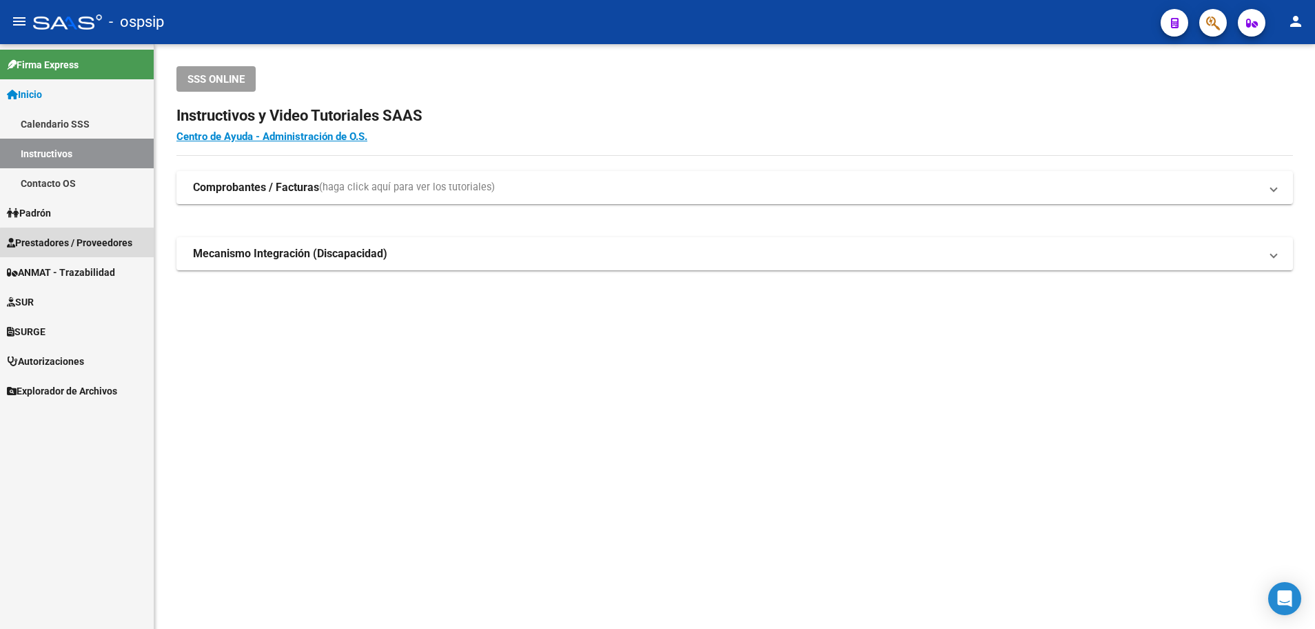
click at [82, 243] on span "Prestadores / Proveedores" at bounding box center [69, 242] width 125 height 15
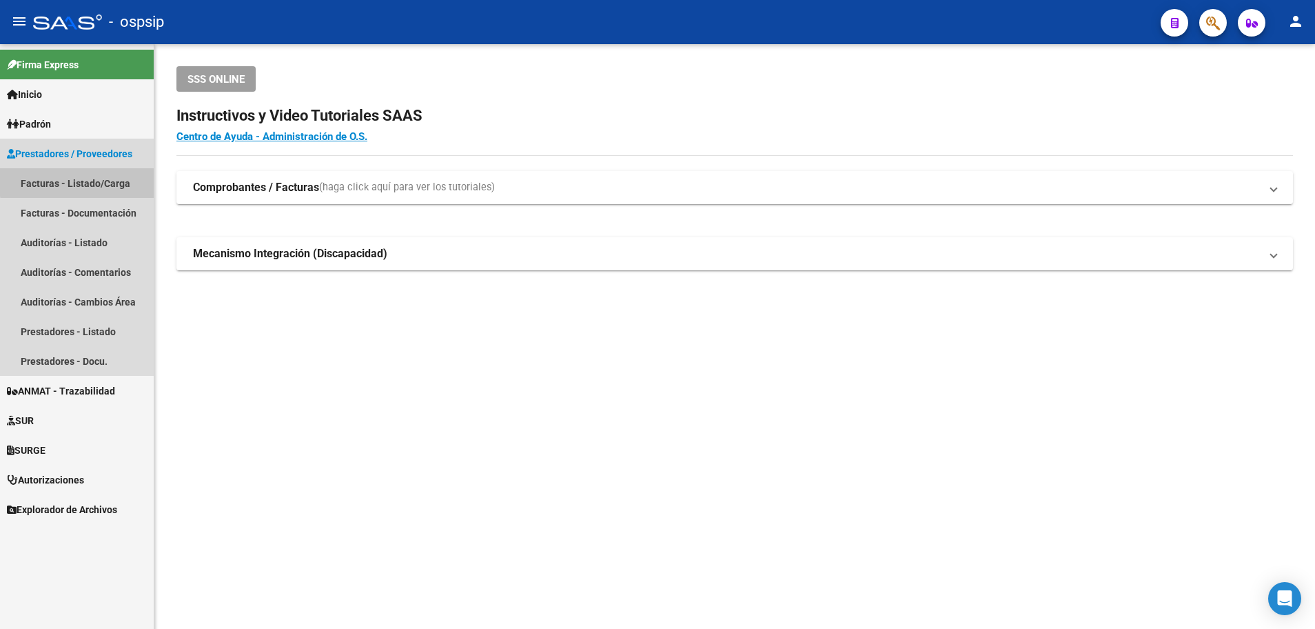
click at [85, 181] on link "Facturas - Listado/Carga" at bounding box center [77, 183] width 154 height 30
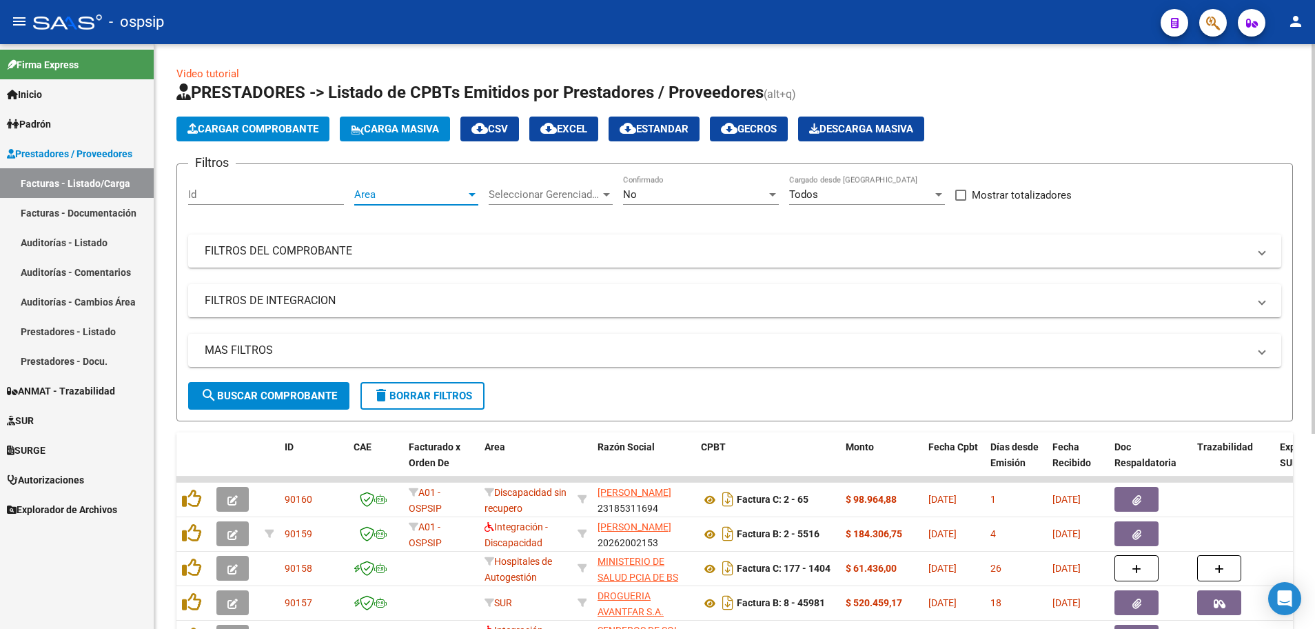
click at [470, 196] on div at bounding box center [472, 194] width 7 height 3
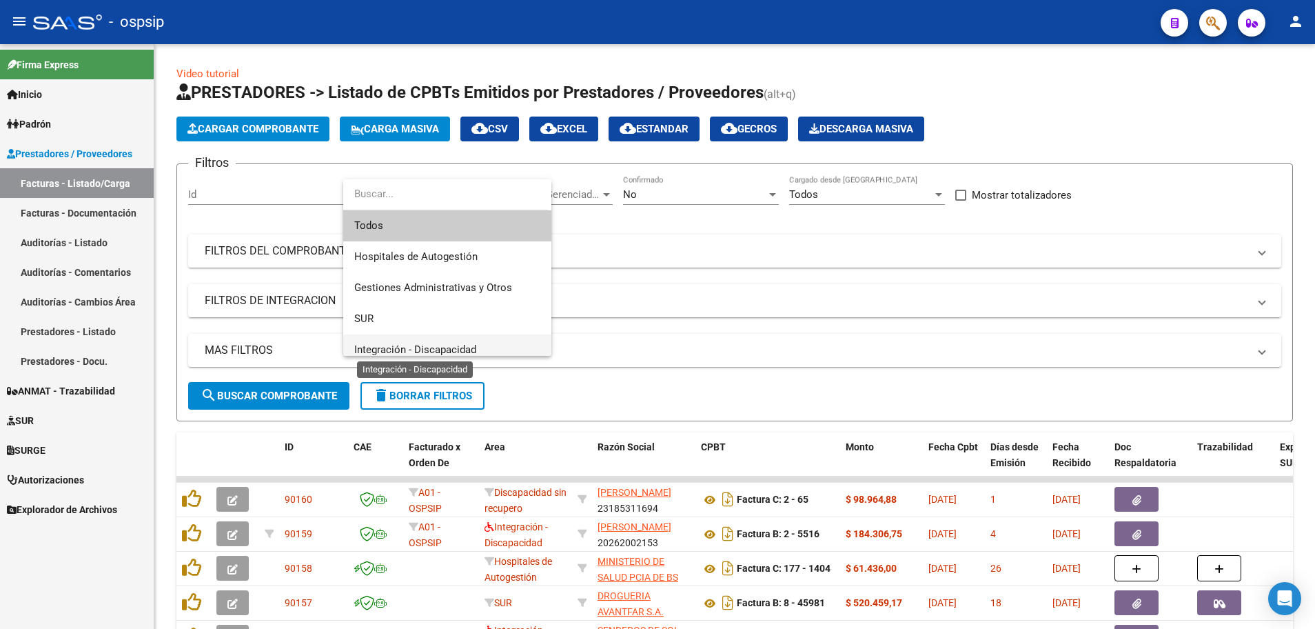
click at [464, 351] on span "Integración - Discapacidad" at bounding box center [415, 349] width 122 height 12
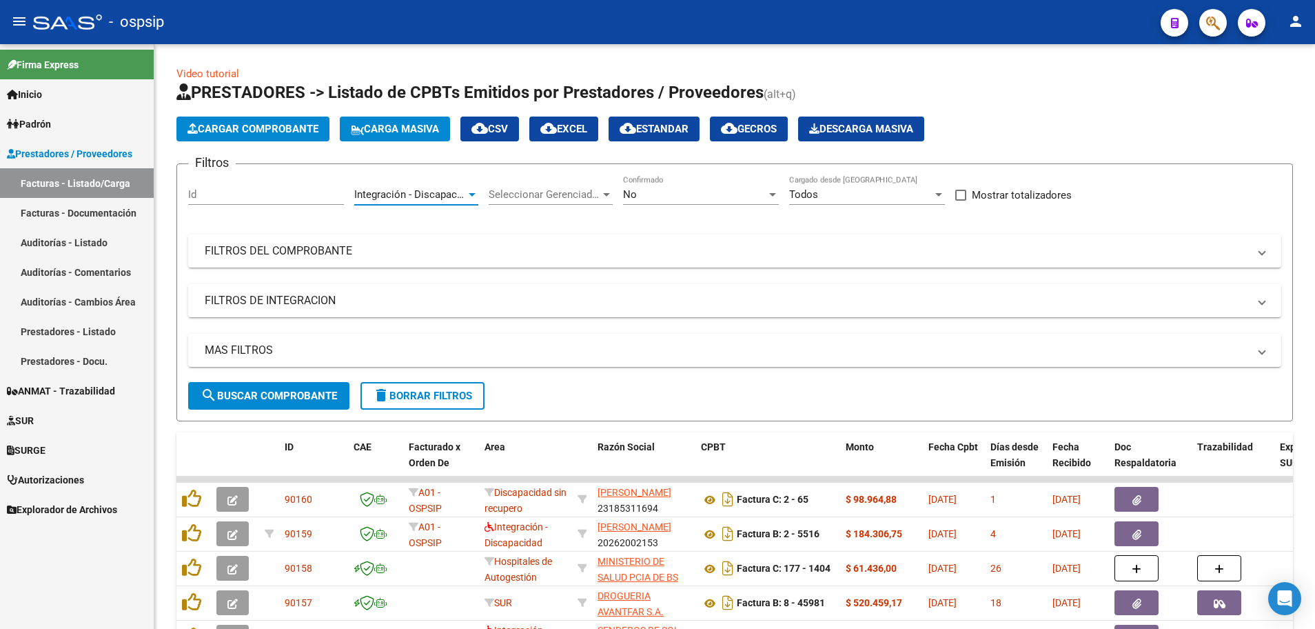
scroll to position [10, 0]
click at [775, 194] on div at bounding box center [772, 194] width 7 height 3
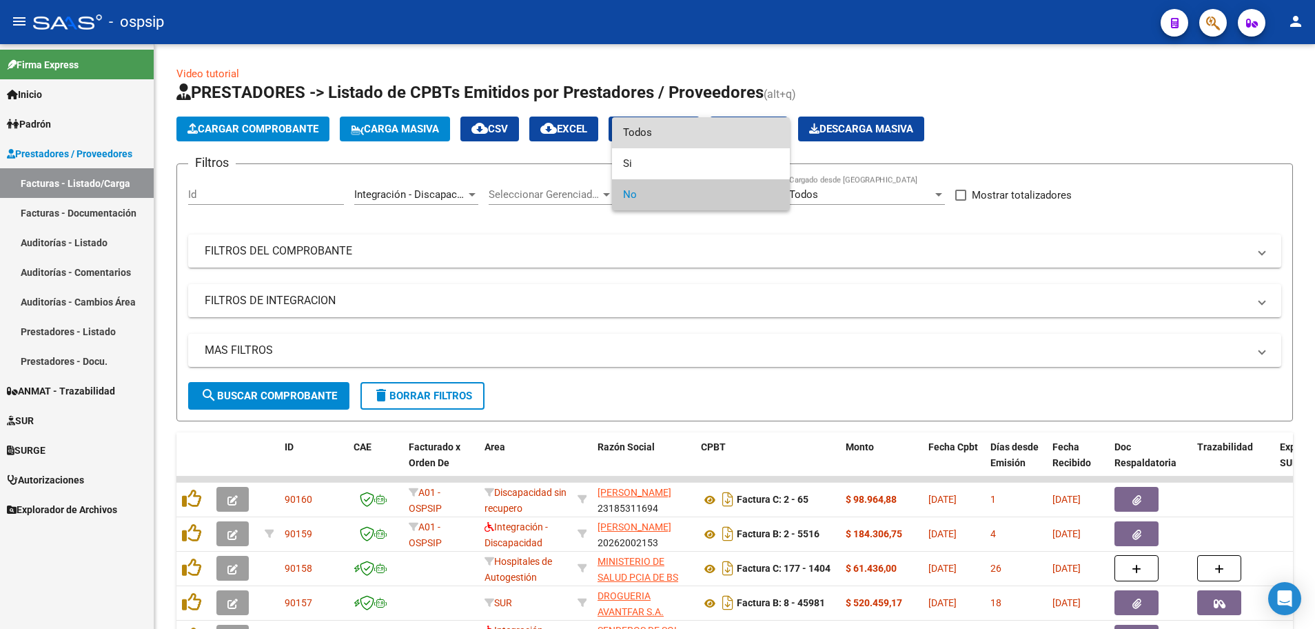
click at [760, 141] on span "Todos" at bounding box center [701, 132] width 156 height 31
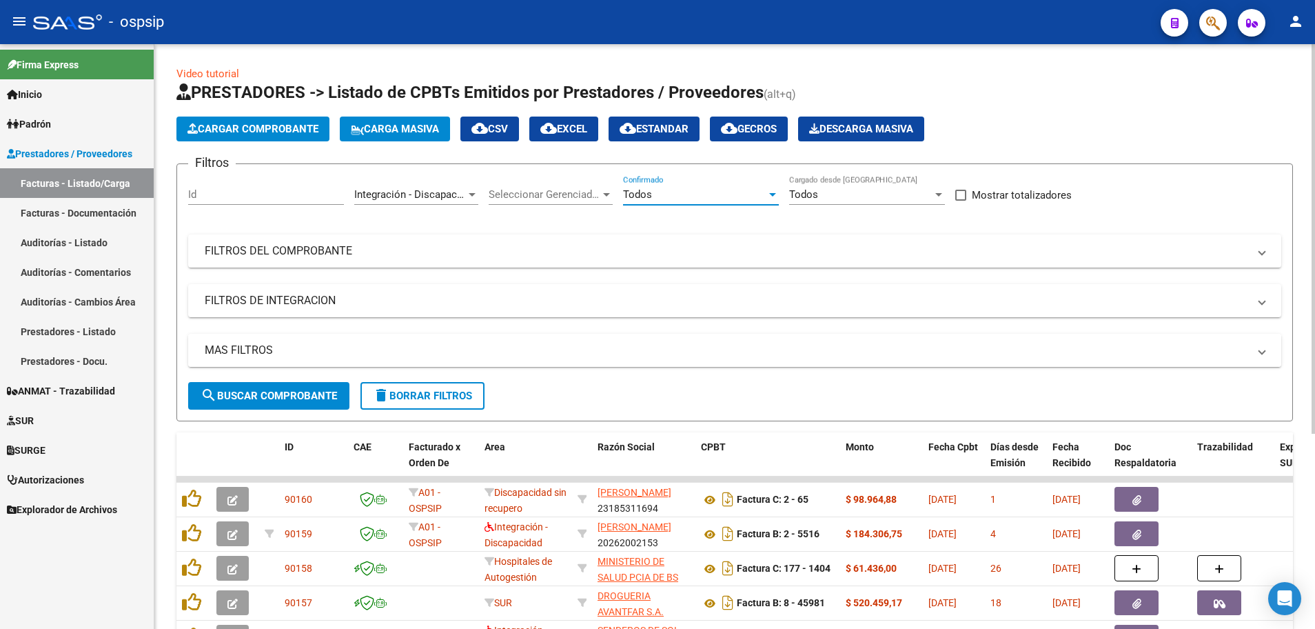
click at [234, 352] on mat-panel-title "MAS FILTROS" at bounding box center [727, 350] width 1044 height 15
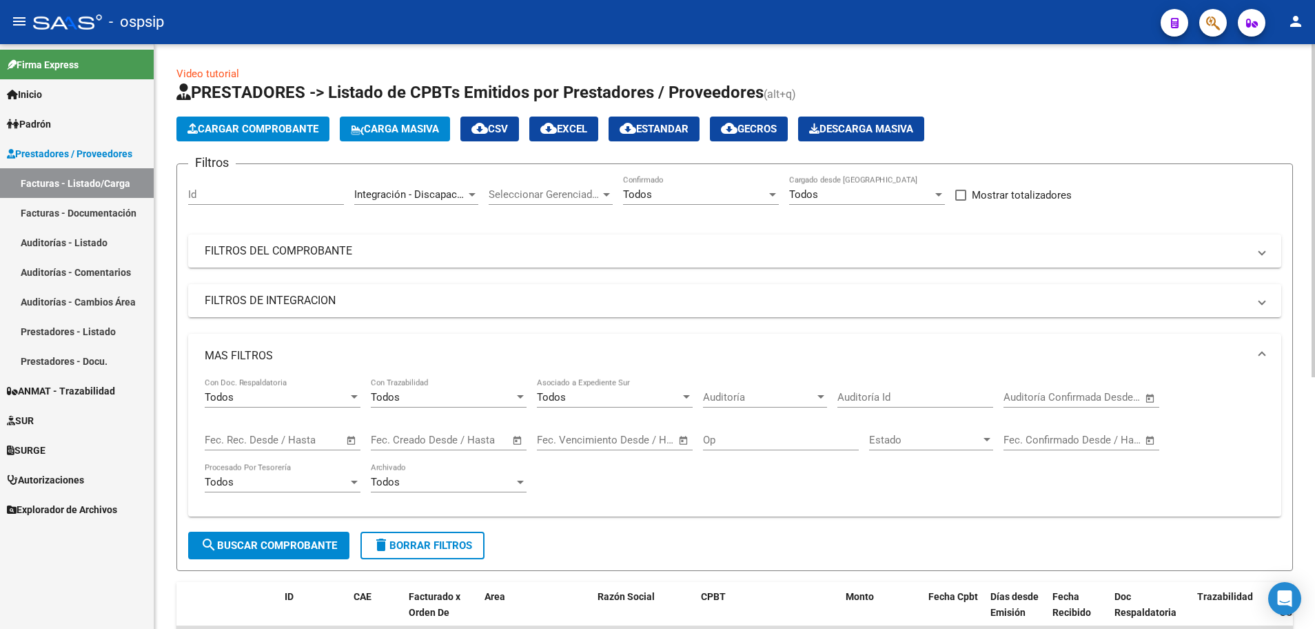
click at [352, 440] on span "Open calendar" at bounding box center [351, 440] width 33 height 33
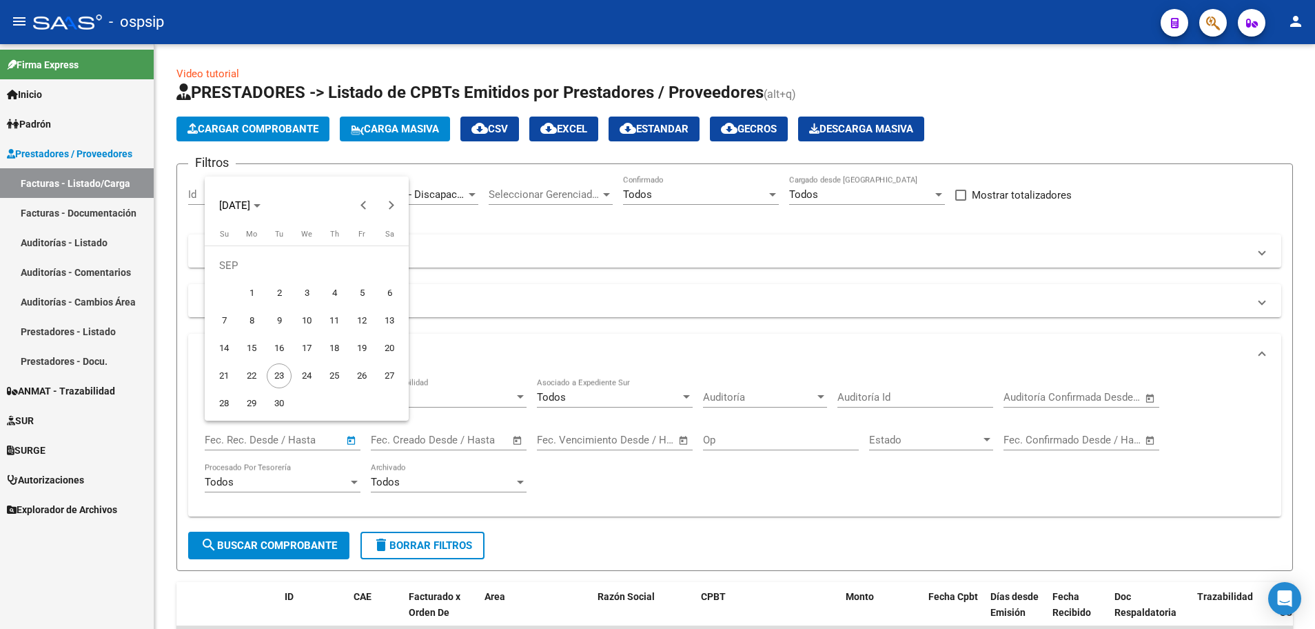
click at [252, 377] on span "22" at bounding box center [251, 375] width 25 height 25
type input "[DATE]"
click at [252, 377] on span "22" at bounding box center [251, 375] width 25 height 25
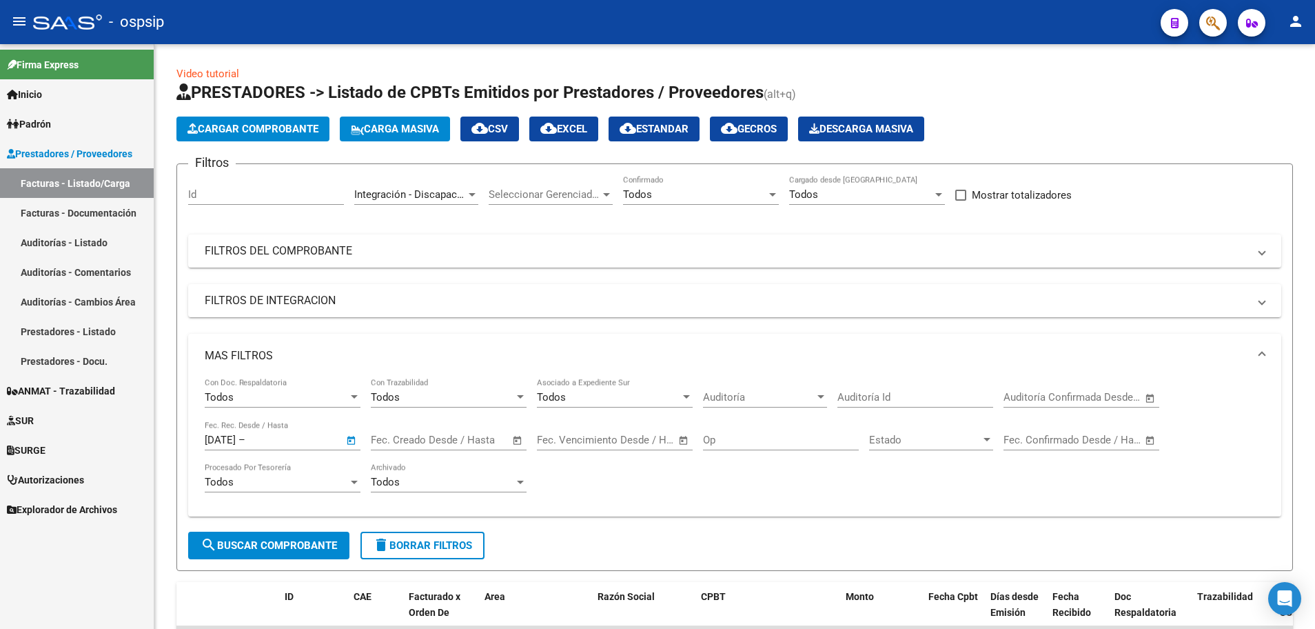
type input "[DATE]"
click at [270, 543] on span "search Buscar Comprobante" at bounding box center [269, 545] width 136 height 12
click at [270, 546] on span "search Buscar Comprobante" at bounding box center [269, 545] width 136 height 12
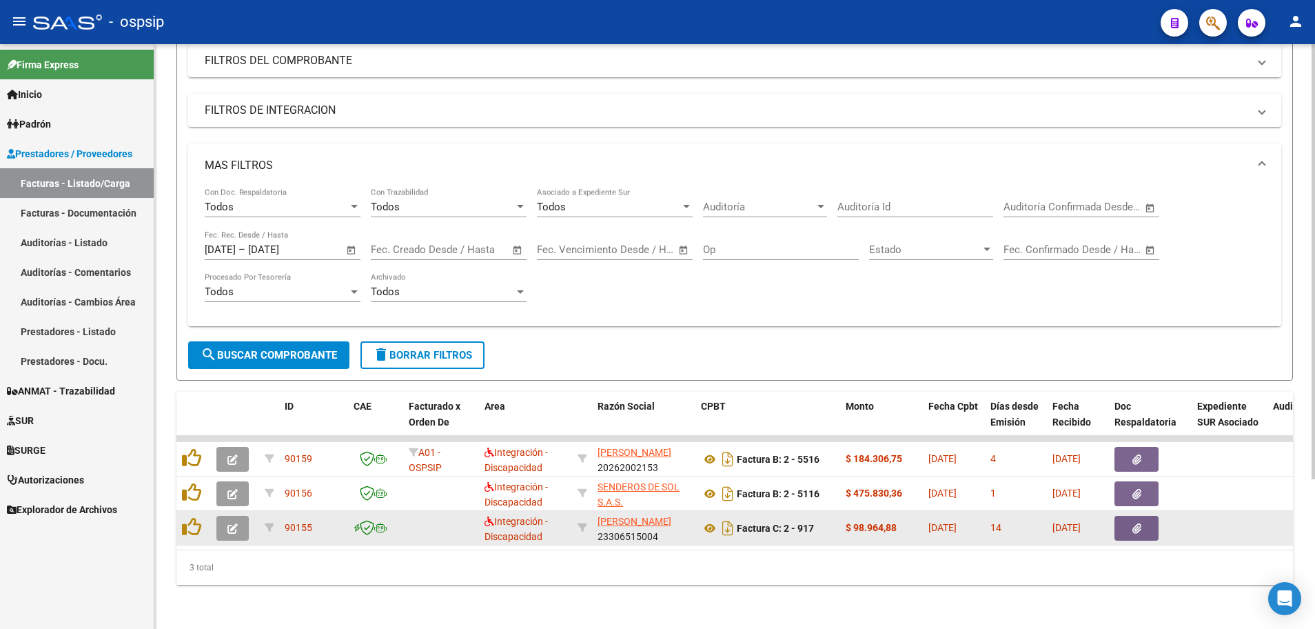
scroll to position [201, 0]
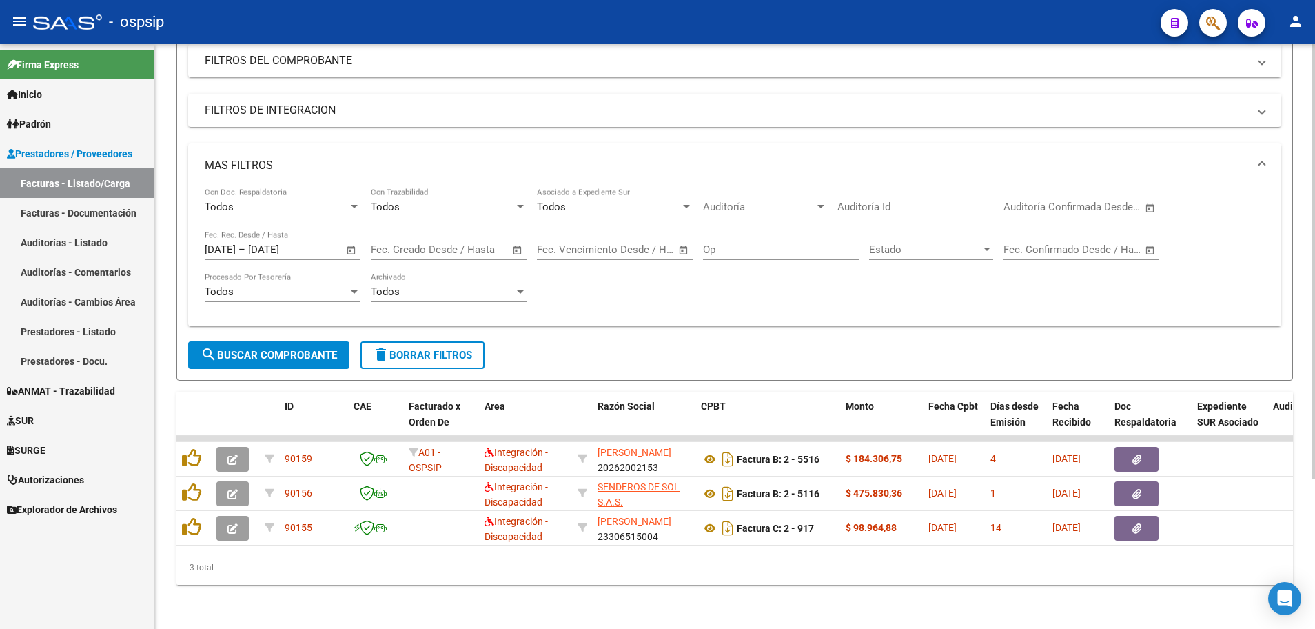
click at [1029, 347] on form "Filtros Id Integración - Discapacidad Area Seleccionar Gerenciador Seleccionar …" at bounding box center [734, 176] width 1117 height 407
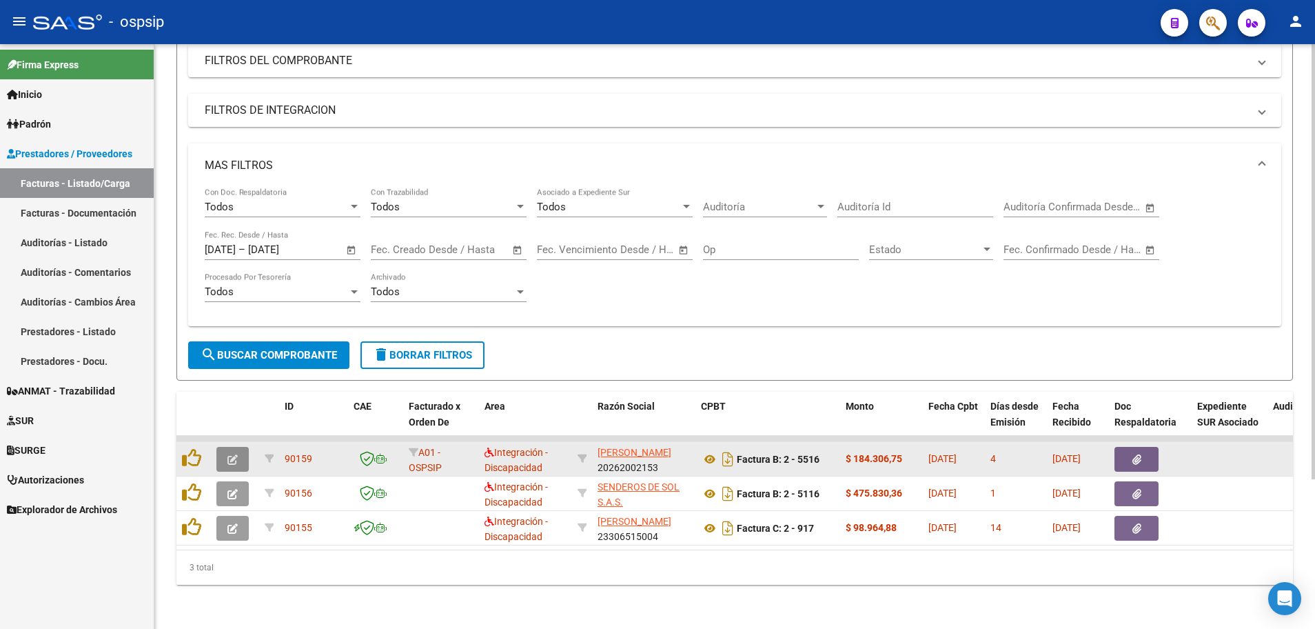
click at [226, 452] on button "button" at bounding box center [232, 459] width 32 height 25
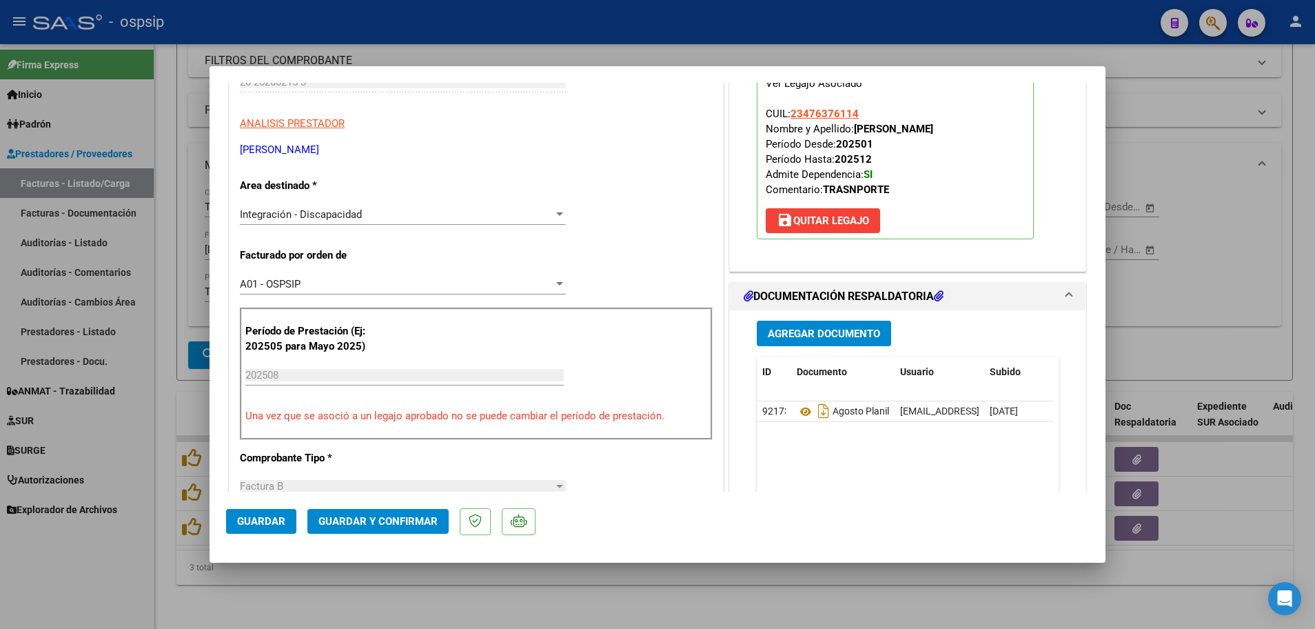
scroll to position [207, 0]
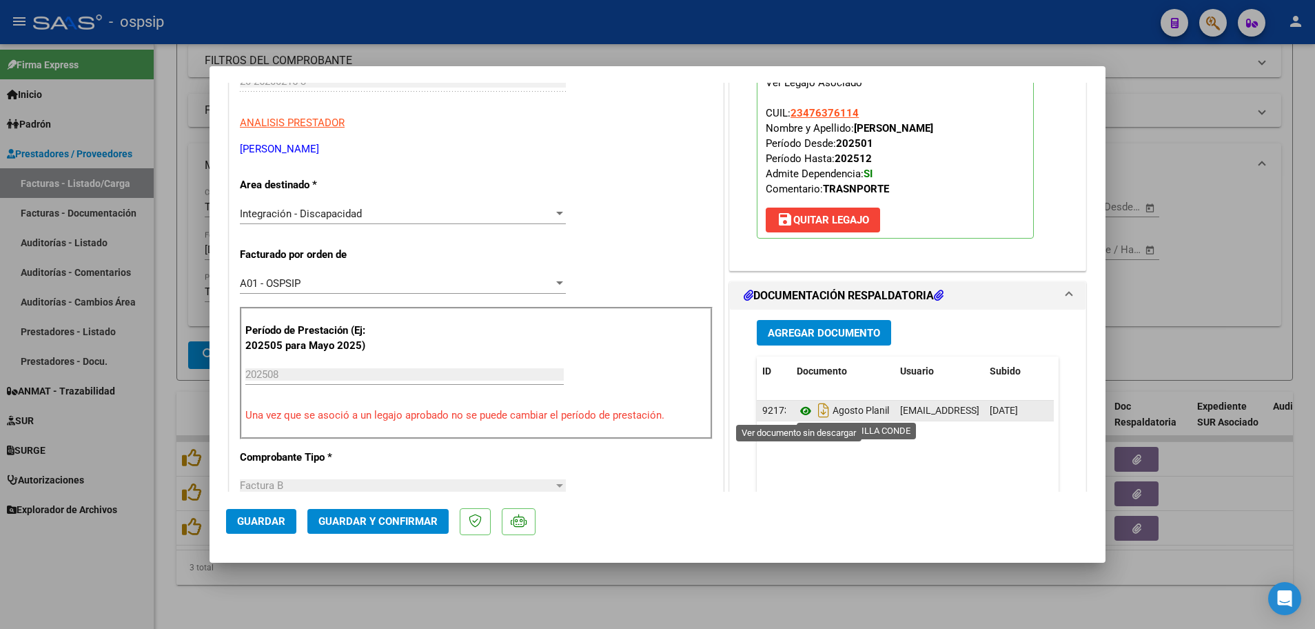
click at [797, 410] on icon at bounding box center [806, 411] width 18 height 17
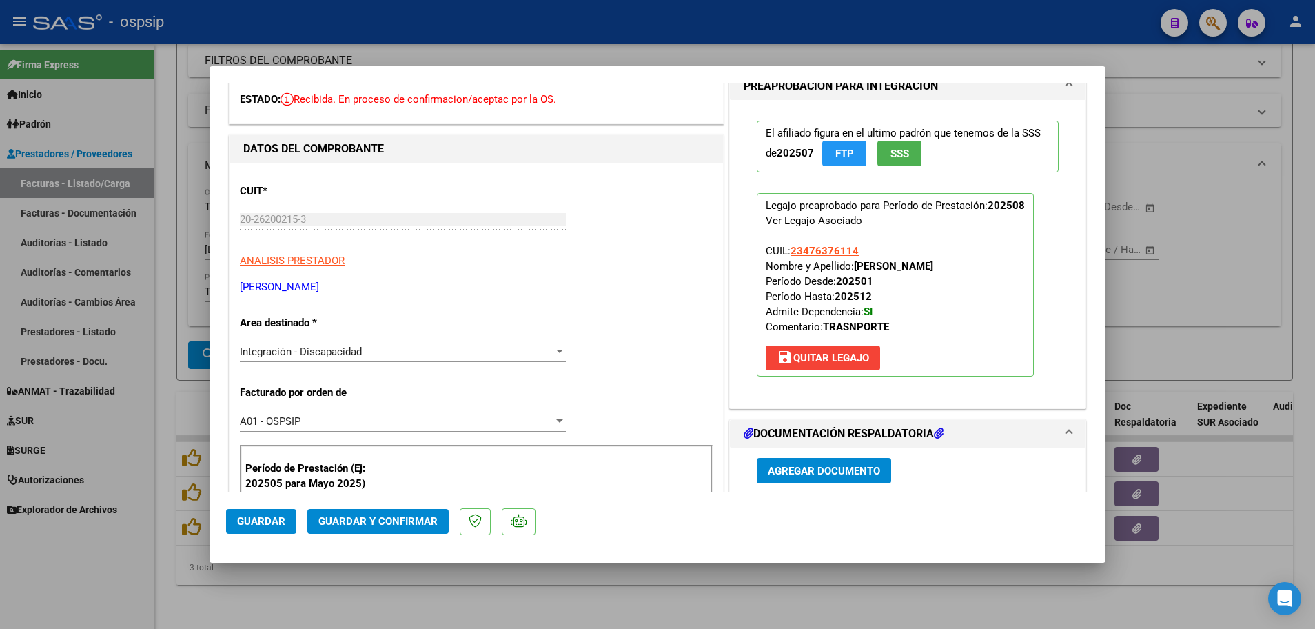
scroll to position [0, 0]
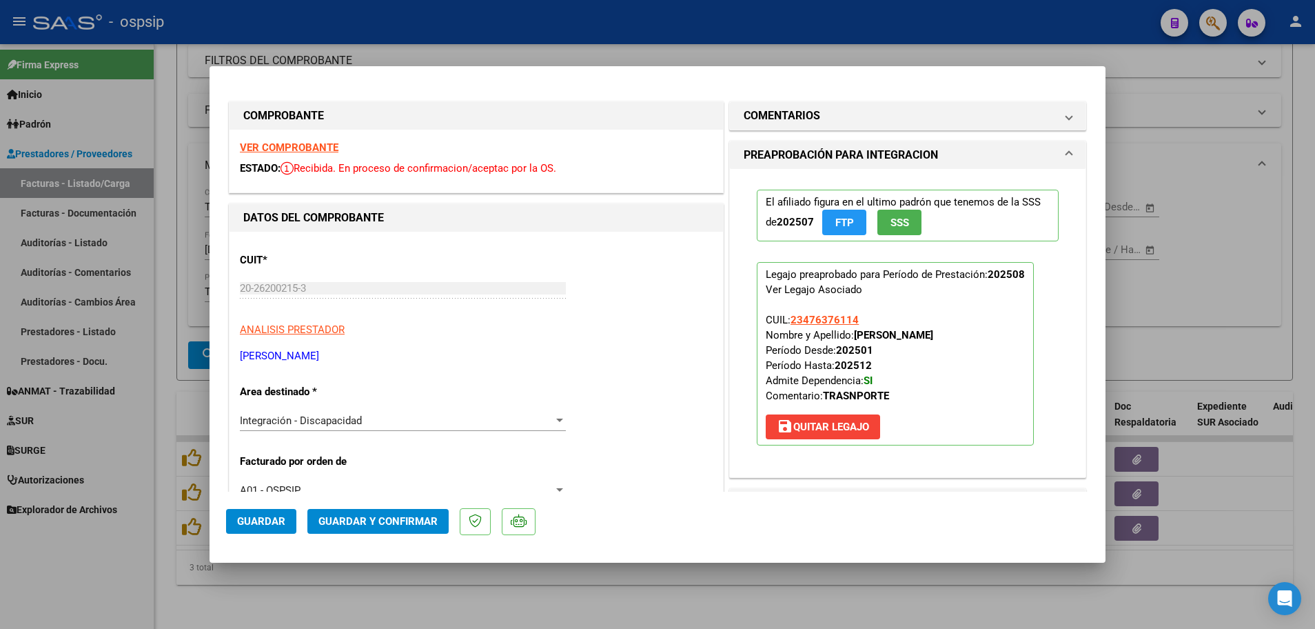
click at [296, 144] on strong "VER COMPROBANTE" at bounding box center [289, 147] width 99 height 12
click at [164, 482] on div at bounding box center [657, 314] width 1315 height 629
type input "$ 0,00"
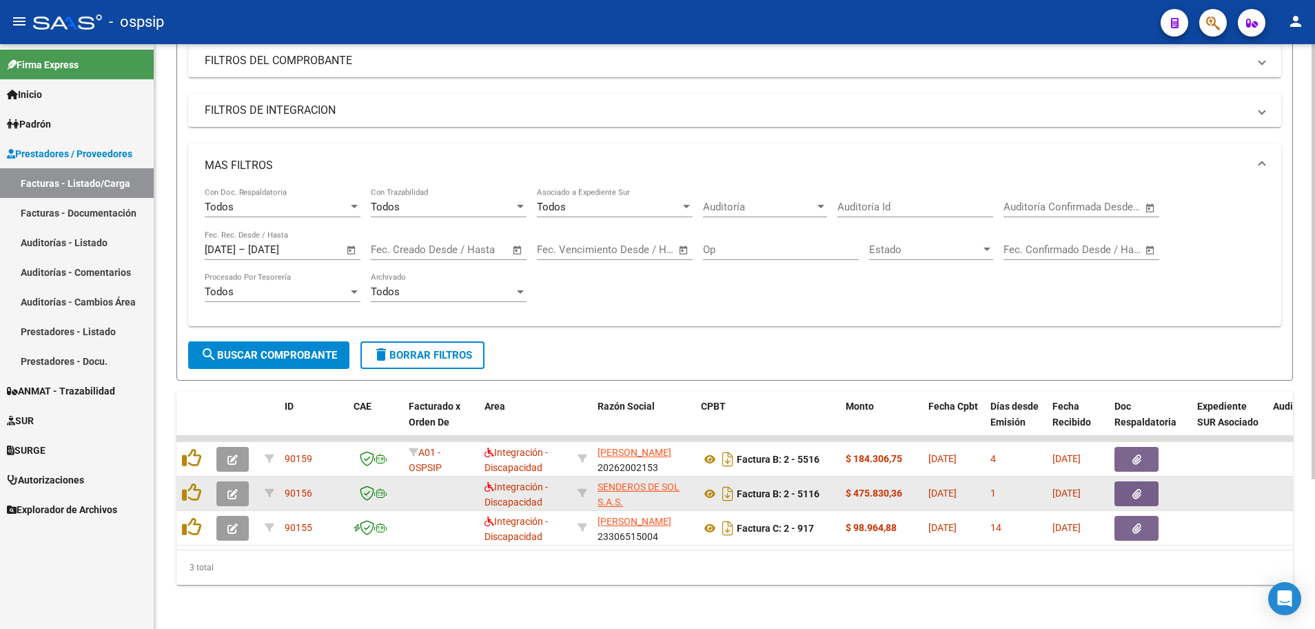
click at [230, 489] on icon "button" at bounding box center [232, 494] width 10 height 10
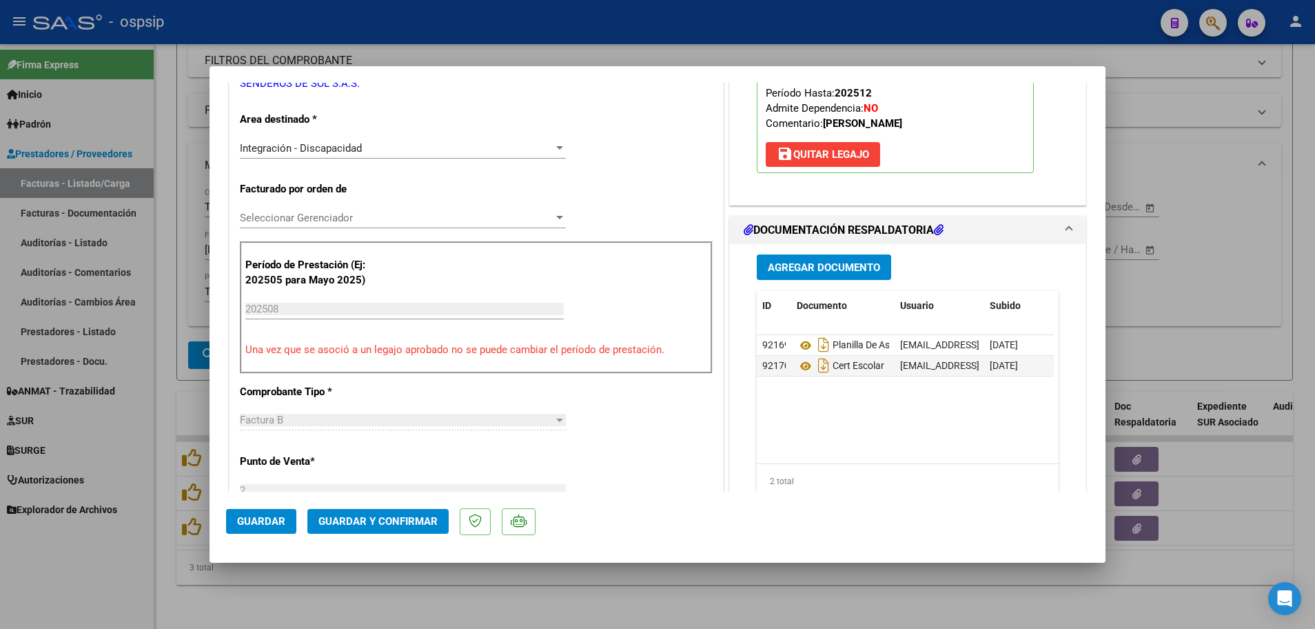
scroll to position [276, 0]
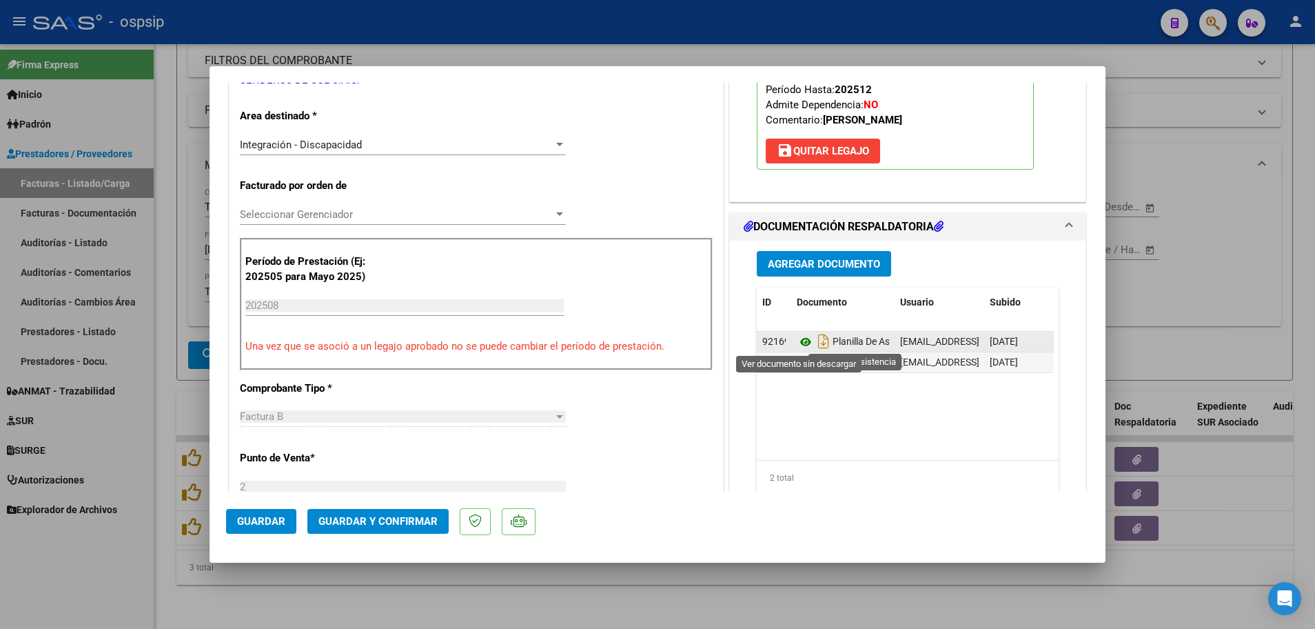
click at [802, 343] on icon at bounding box center [806, 342] width 18 height 17
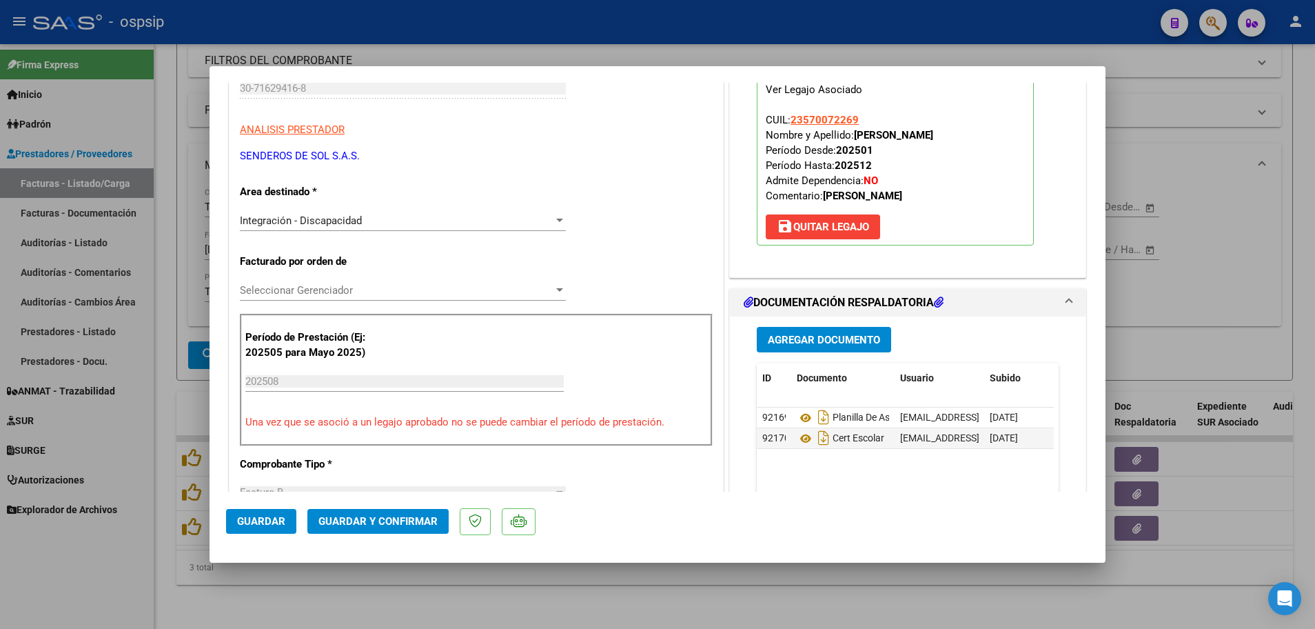
scroll to position [0, 0]
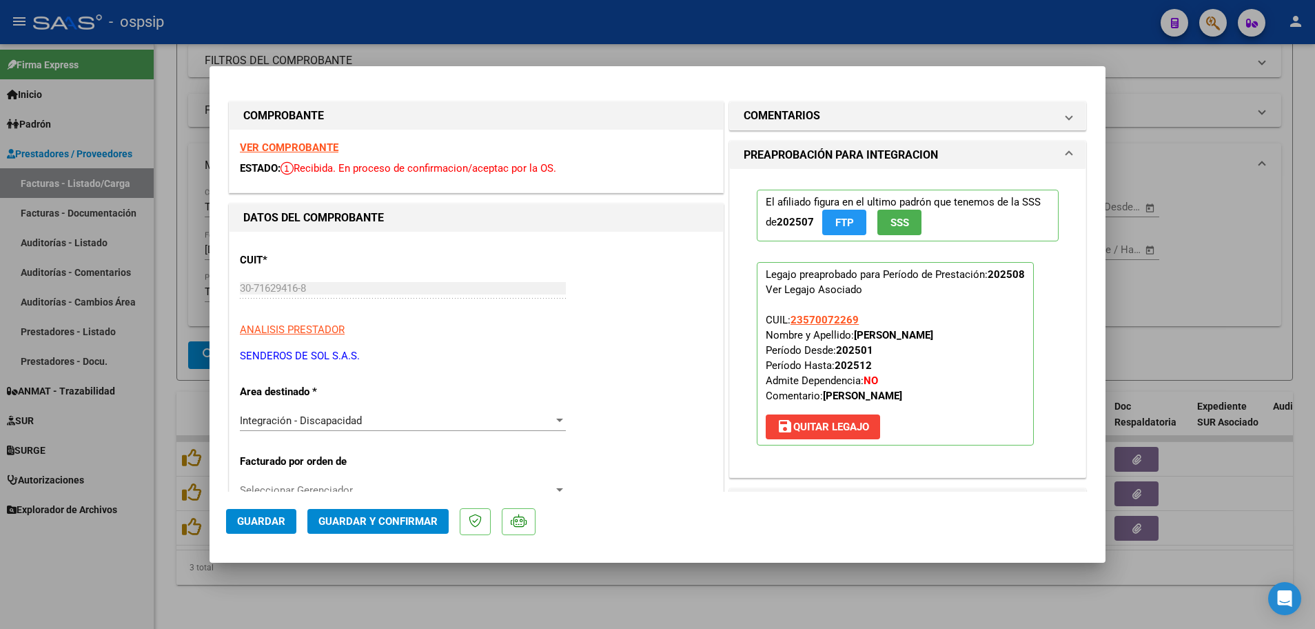
click at [300, 143] on strong "VER COMPROBANTE" at bounding box center [289, 147] width 99 height 12
click at [165, 353] on div at bounding box center [657, 314] width 1315 height 629
type input "$ 0,00"
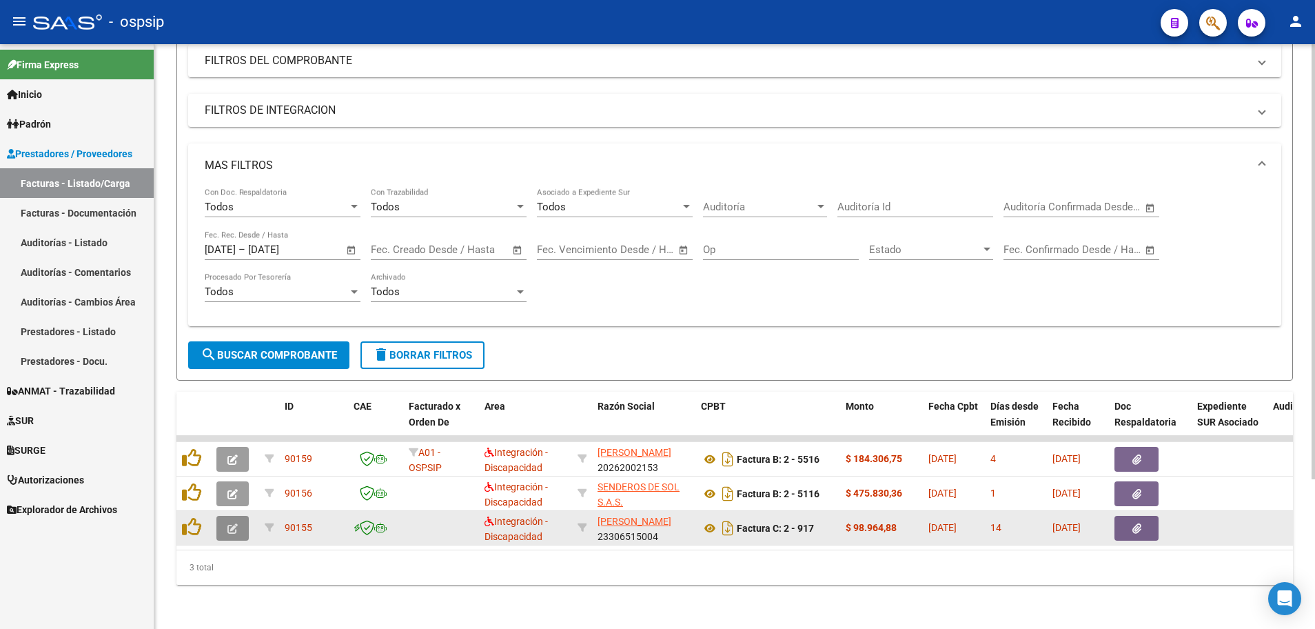
click at [223, 518] on button "button" at bounding box center [232, 528] width 32 height 25
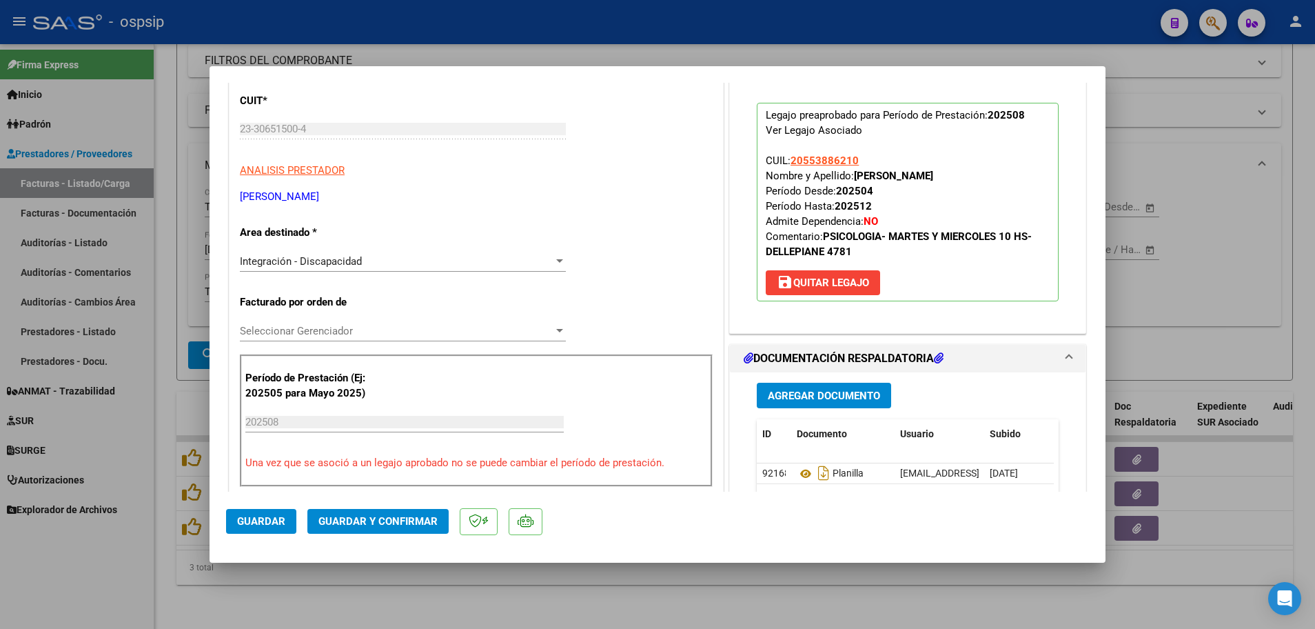
scroll to position [207, 0]
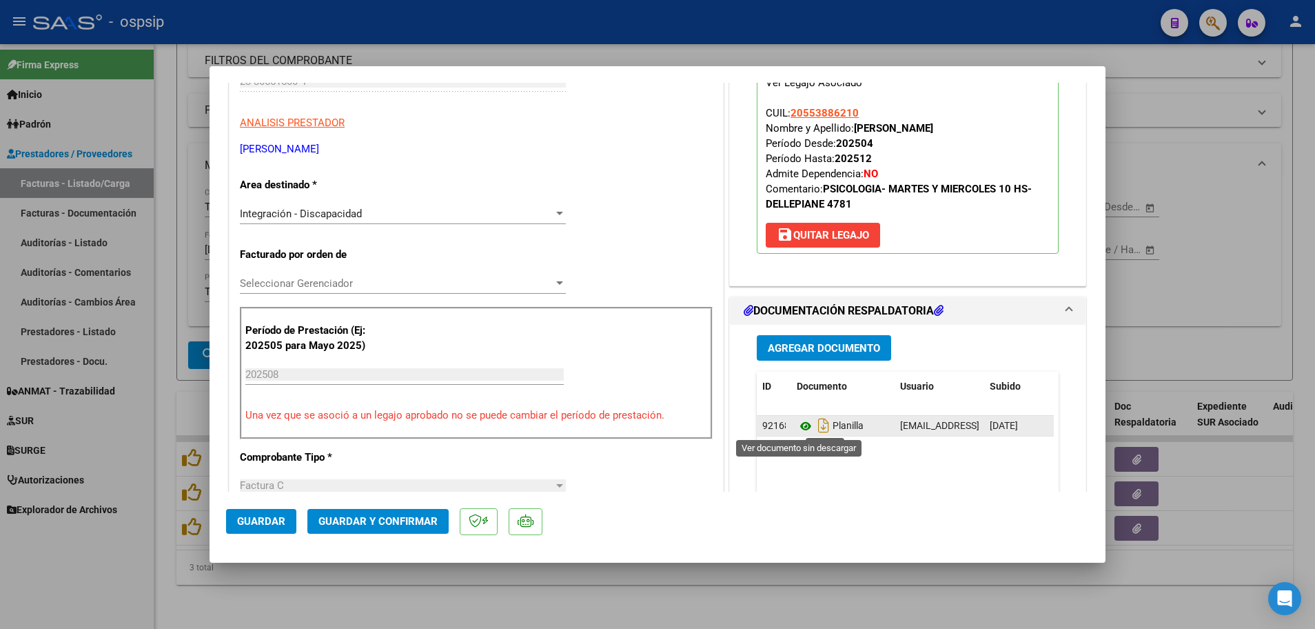
click at [797, 427] on icon at bounding box center [806, 426] width 18 height 17
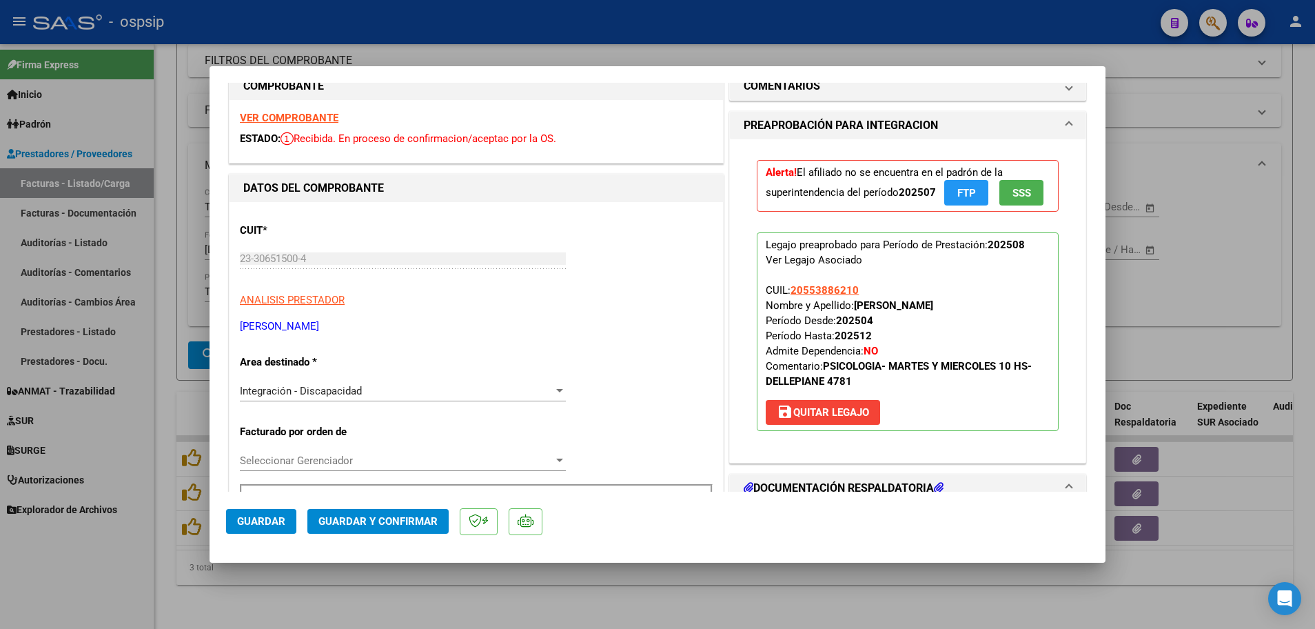
scroll to position [0, 0]
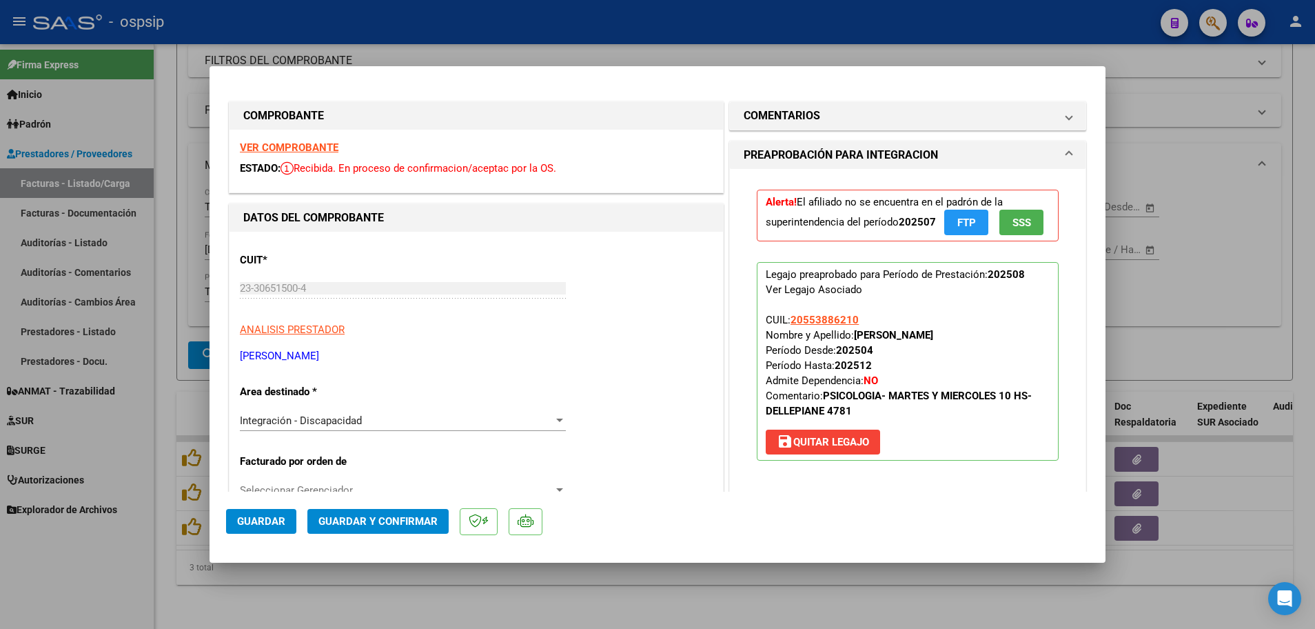
click at [332, 148] on strong "VER COMPROBANTE" at bounding box center [289, 147] width 99 height 12
click at [151, 558] on div at bounding box center [657, 314] width 1315 height 629
type input "$ 0,00"
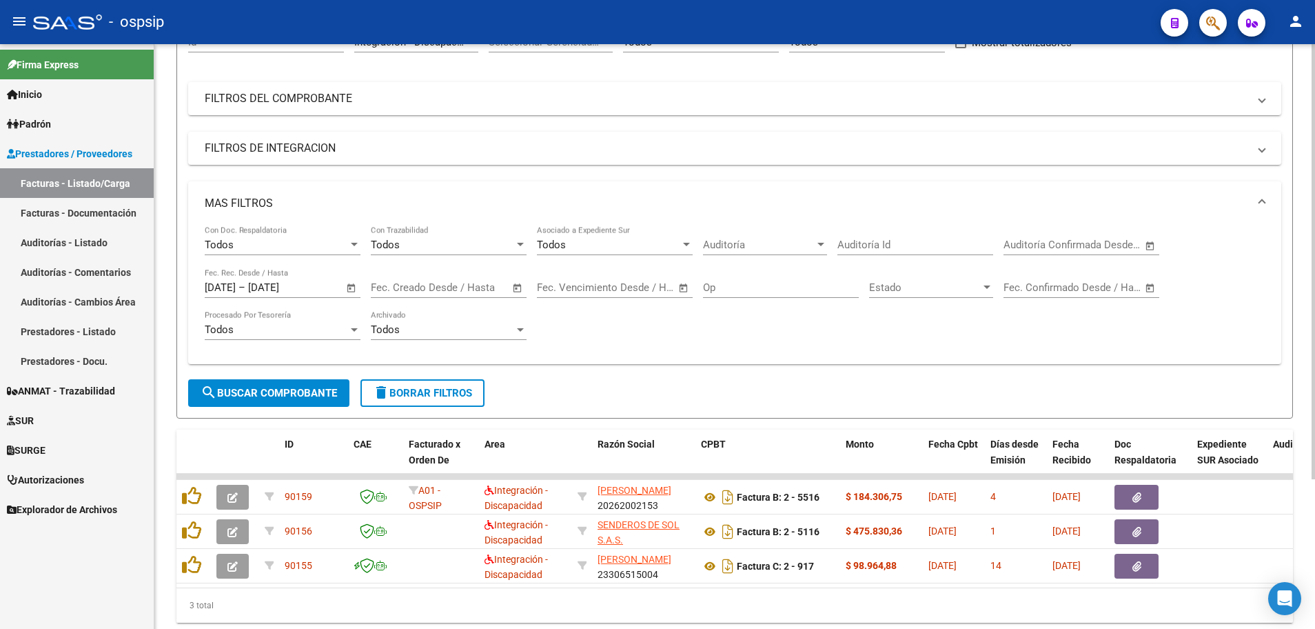
scroll to position [201, 0]
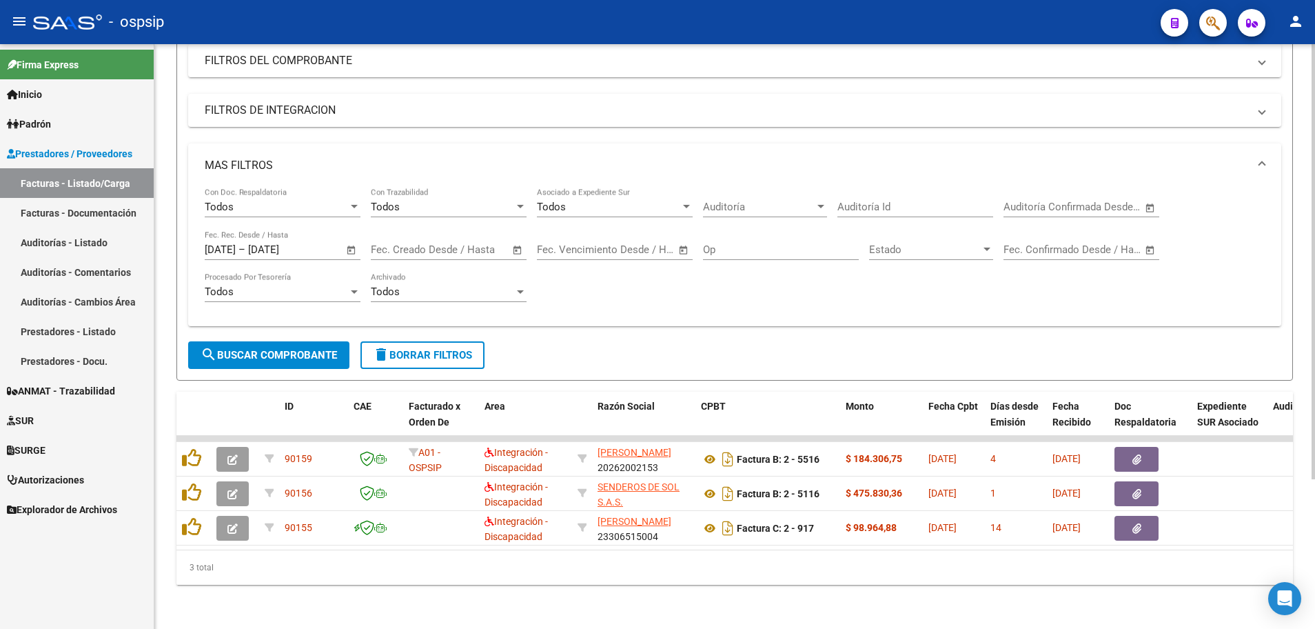
click at [351, 240] on span "Open calendar" at bounding box center [351, 250] width 33 height 33
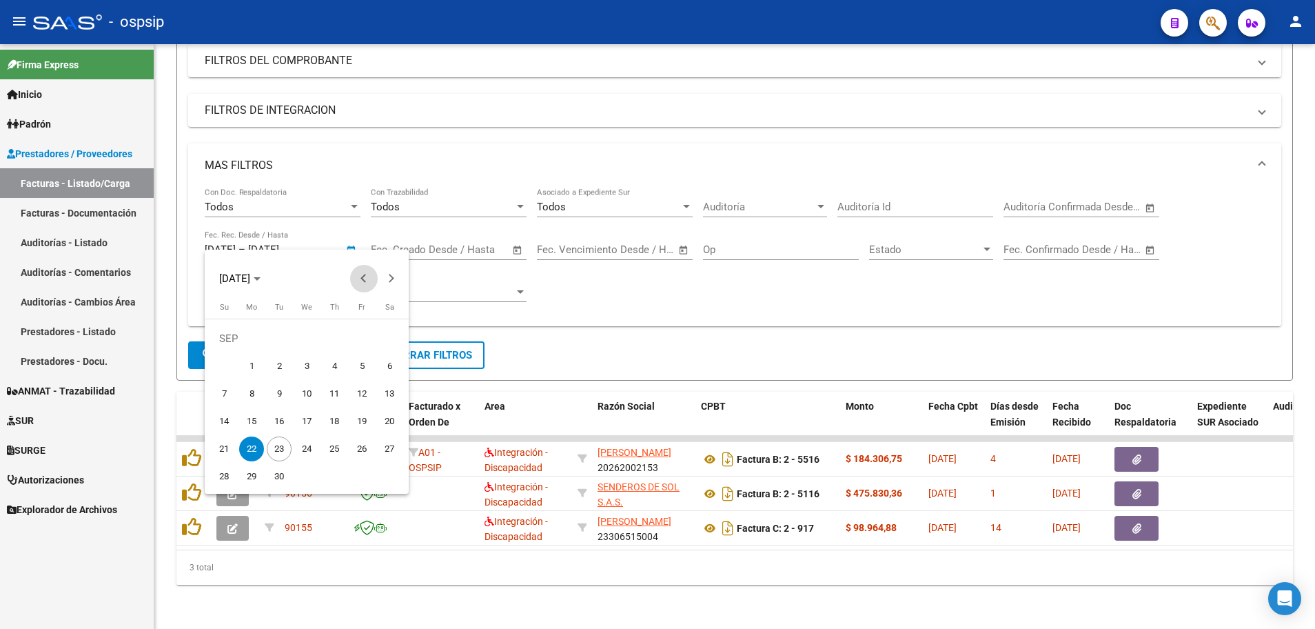
click at [362, 286] on span "Previous month" at bounding box center [364, 279] width 28 height 28
click at [254, 443] on span "25" at bounding box center [251, 448] width 25 height 25
type input "[DATE]"
click at [389, 282] on button "Next month" at bounding box center [392, 279] width 28 height 28
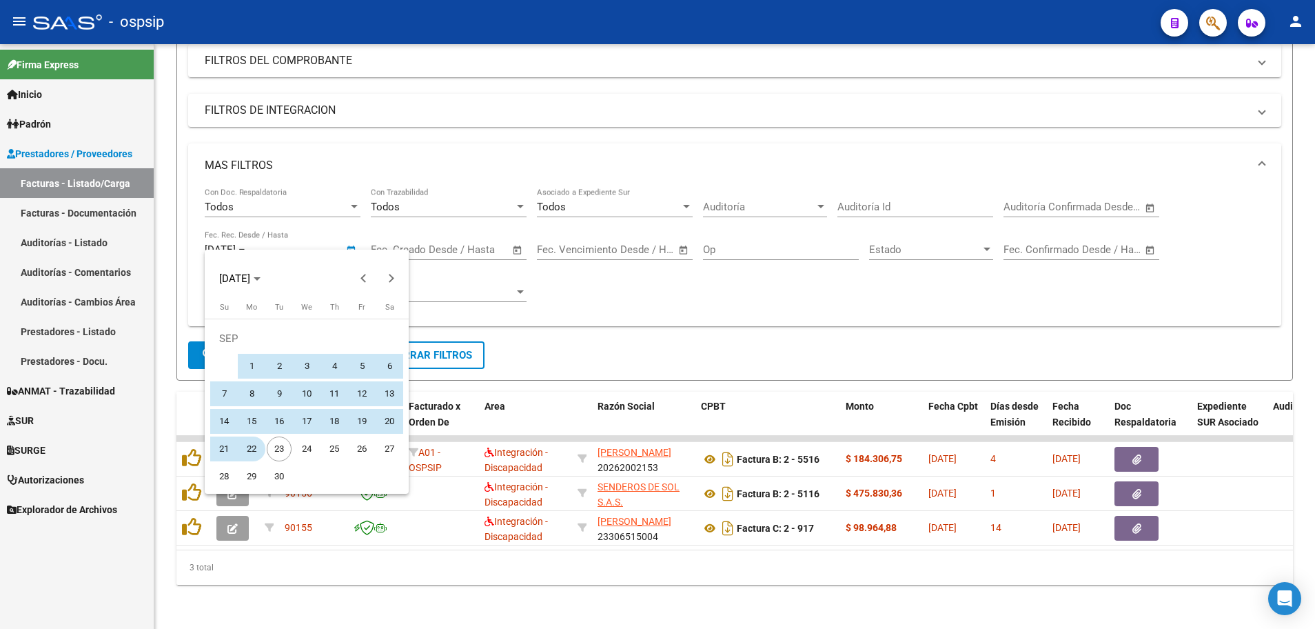
click at [249, 447] on span "22" at bounding box center [251, 448] width 25 height 25
type input "[DATE]"
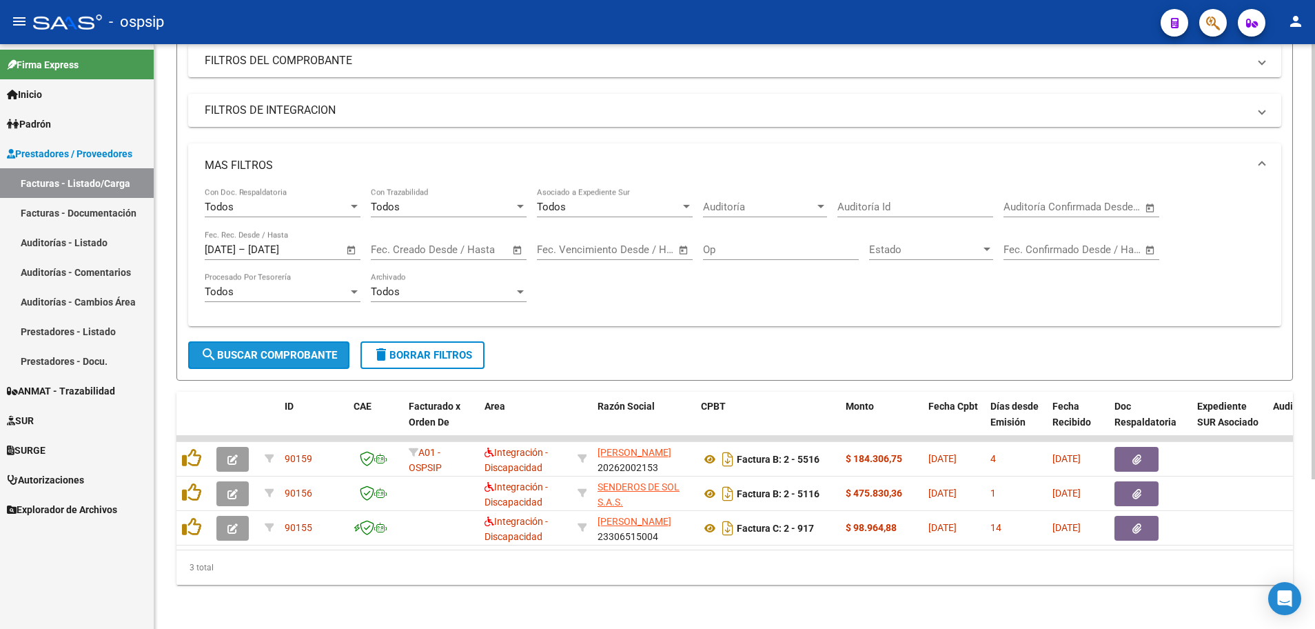
click at [254, 349] on span "search Buscar Comprobante" at bounding box center [269, 355] width 136 height 12
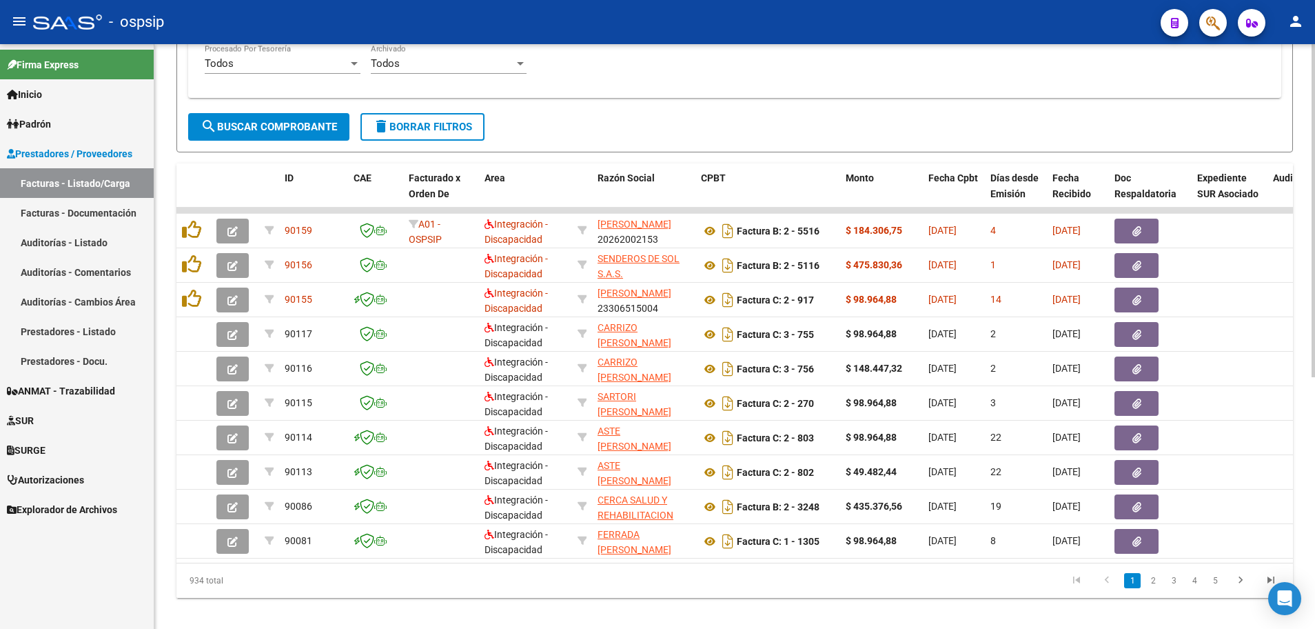
scroll to position [442, 0]
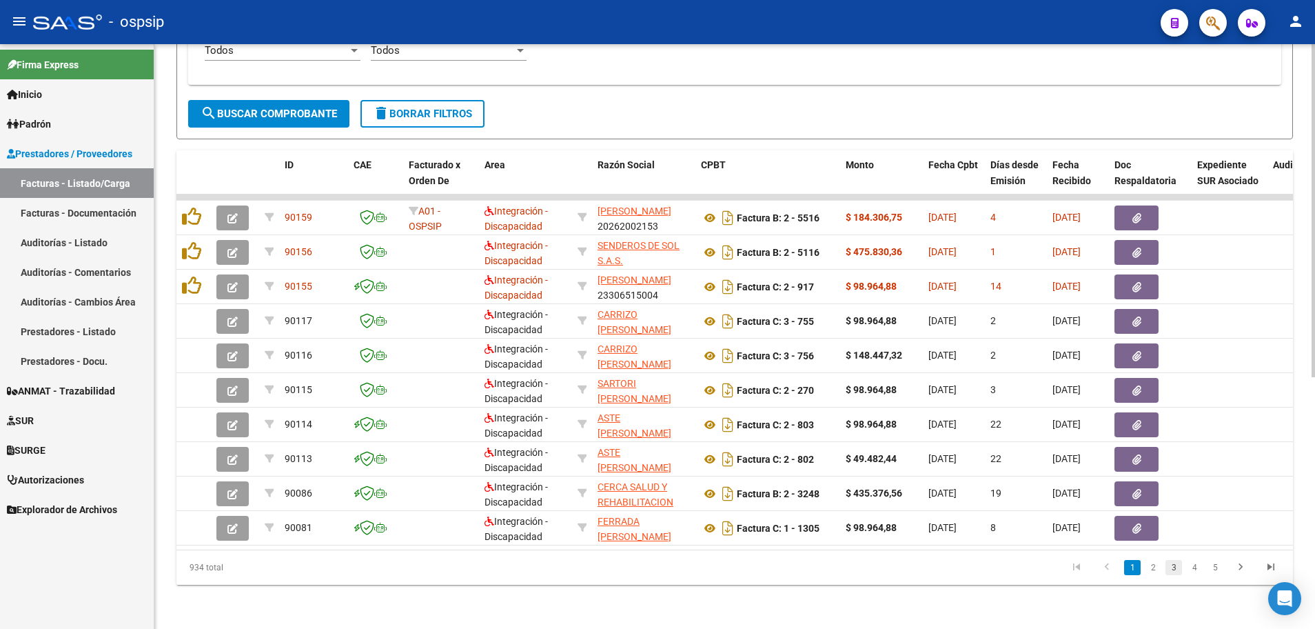
click at [1174, 566] on link "3" at bounding box center [1174, 567] width 17 height 15
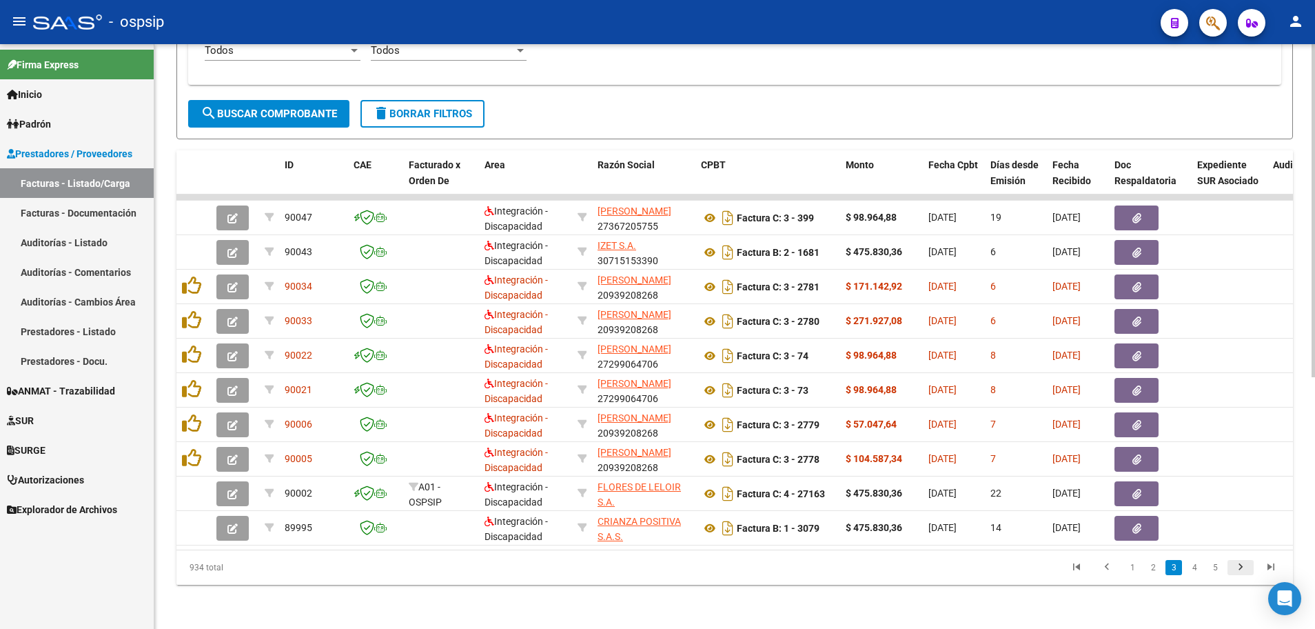
click at [1242, 564] on icon "go to next page" at bounding box center [1241, 568] width 18 height 17
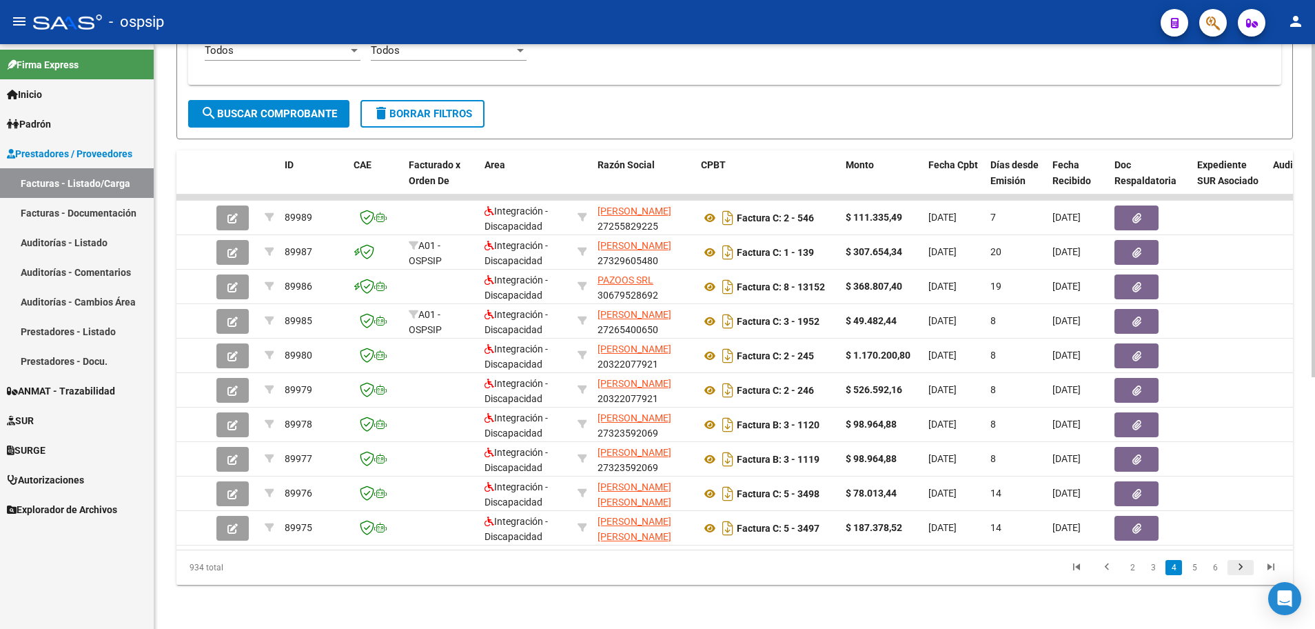
click at [1242, 564] on icon "go to next page" at bounding box center [1241, 568] width 18 height 17
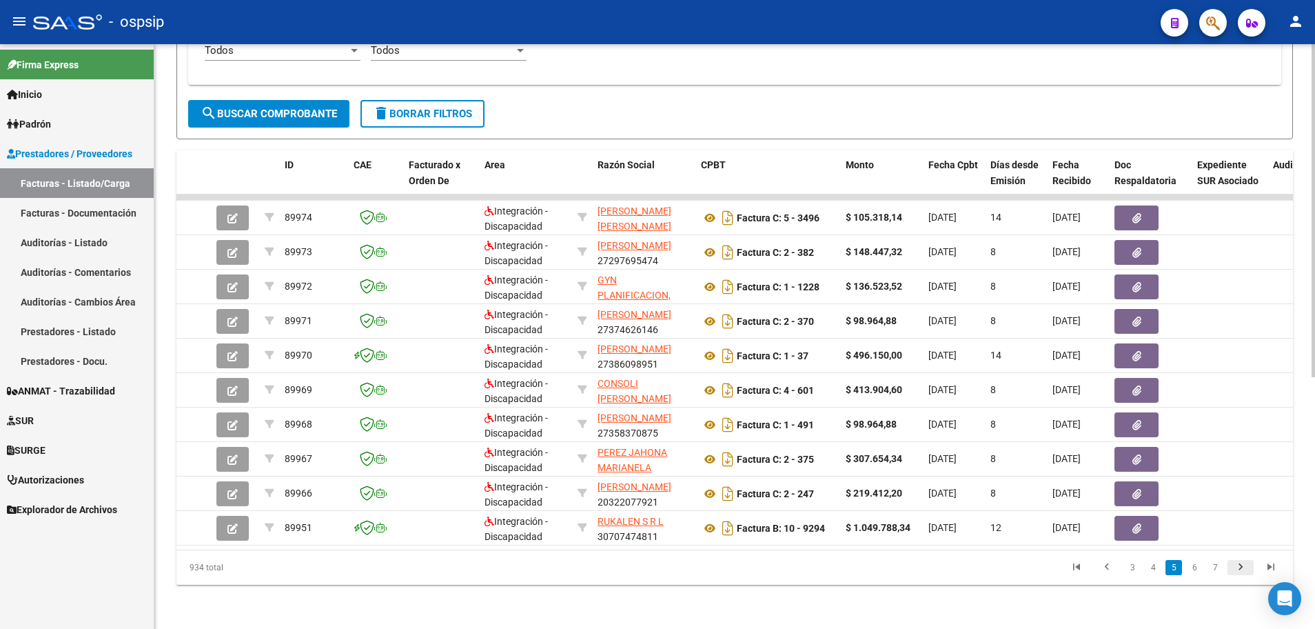
click at [1242, 564] on icon "go to next page" at bounding box center [1241, 568] width 18 height 17
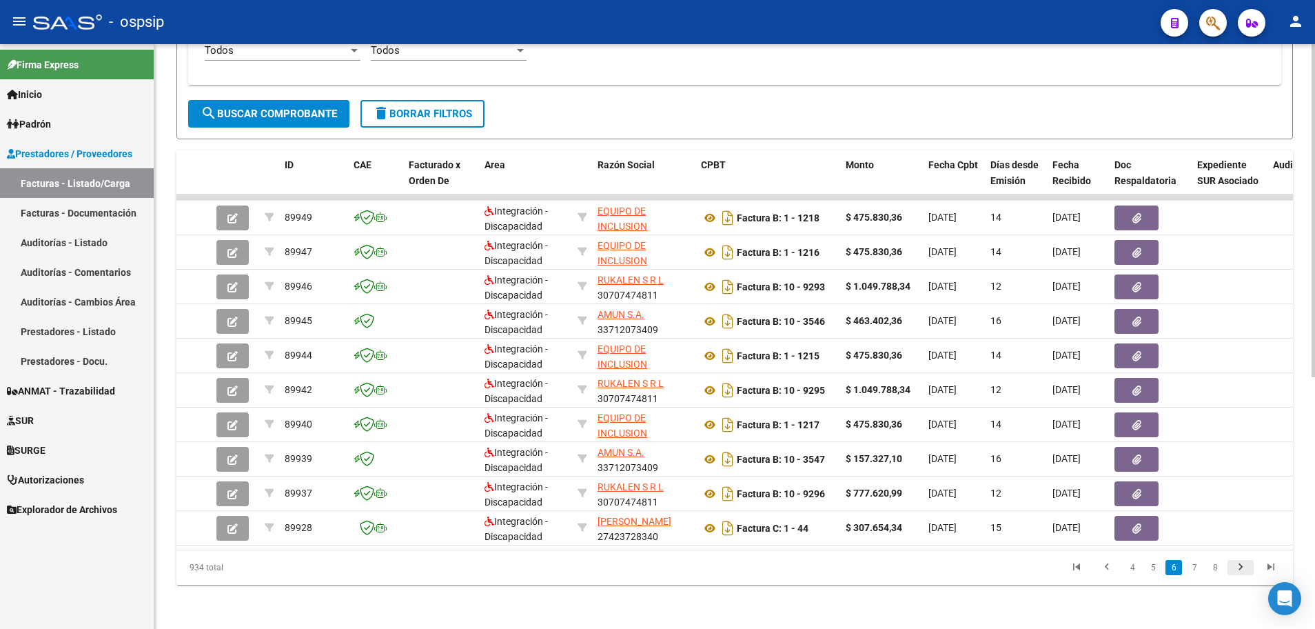
click at [1242, 564] on icon "go to next page" at bounding box center [1241, 568] width 18 height 17
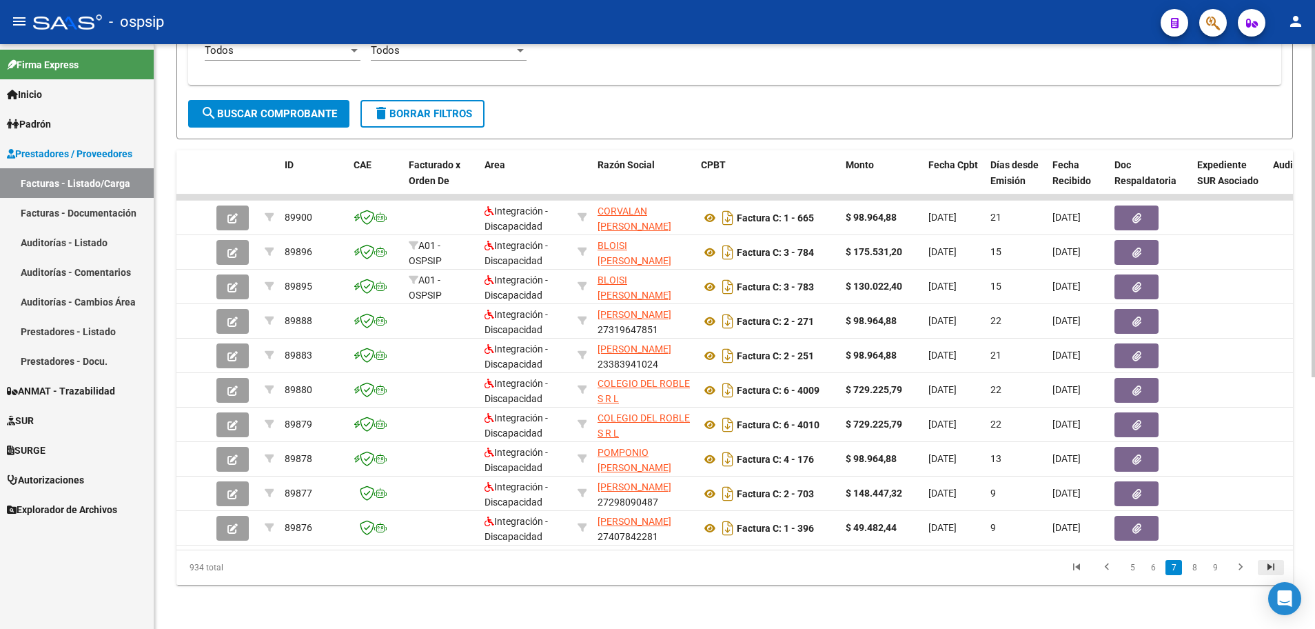
click at [1269, 568] on icon "go to last page" at bounding box center [1271, 568] width 18 height 17
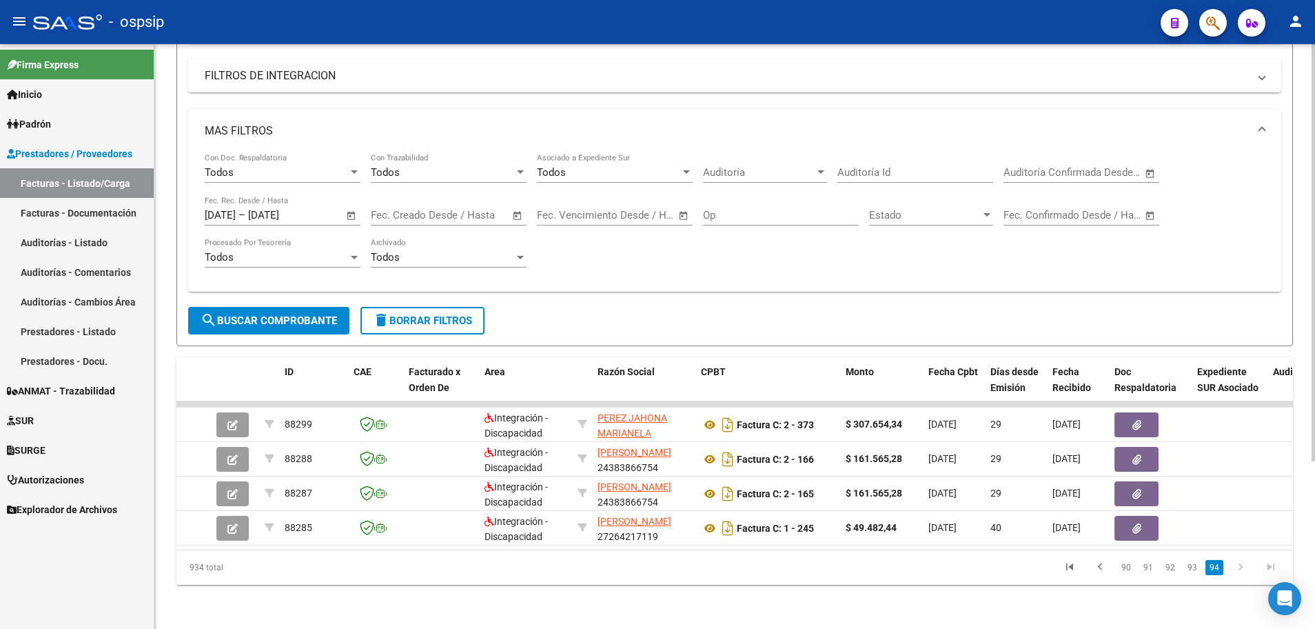
scroll to position [235, 0]
click at [1167, 568] on link "92" at bounding box center [1170, 567] width 18 height 15
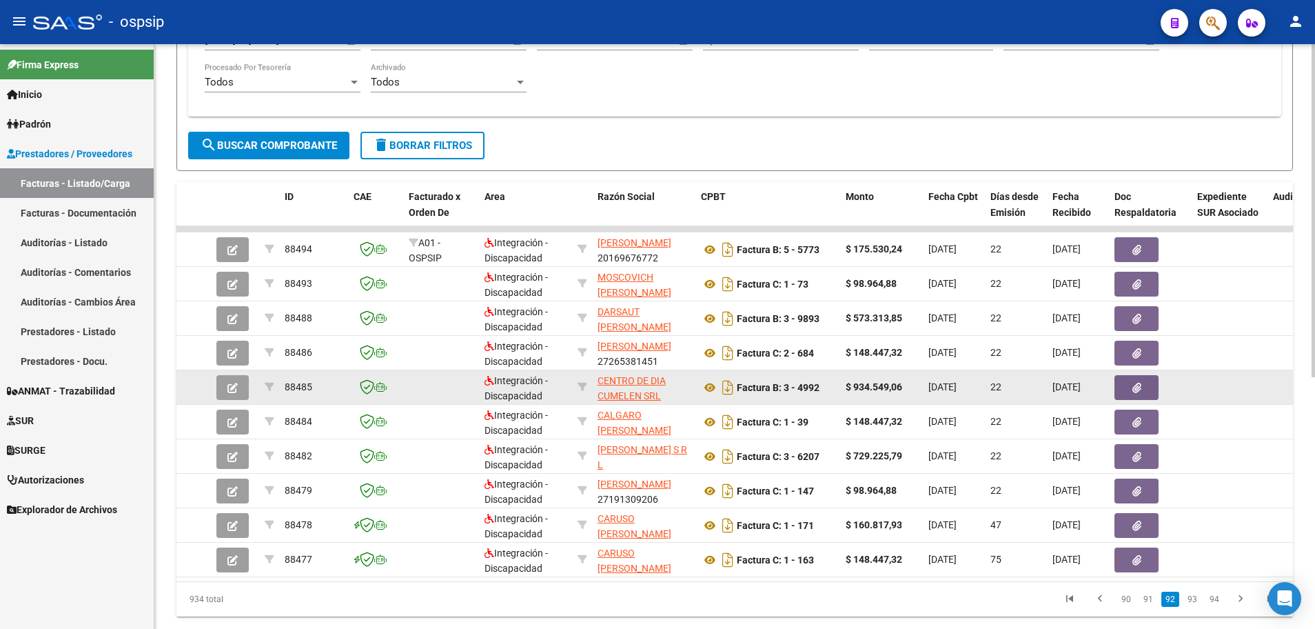
scroll to position [442, 0]
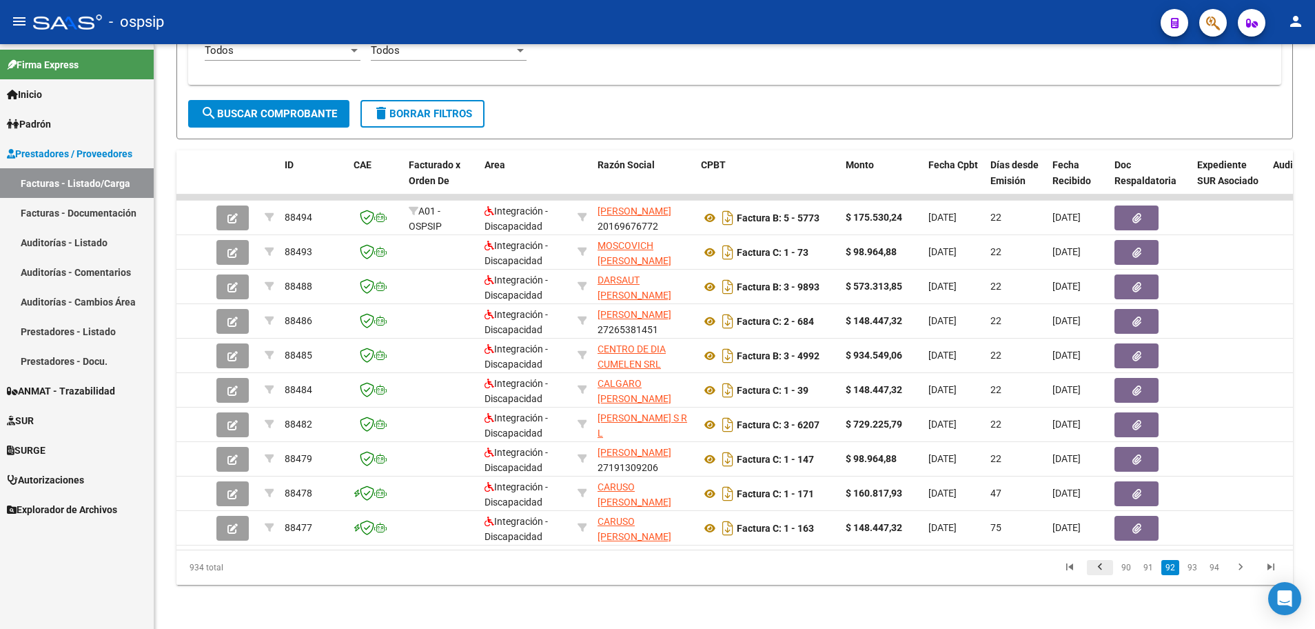
click at [1104, 564] on icon "go to previous page" at bounding box center [1100, 568] width 18 height 17
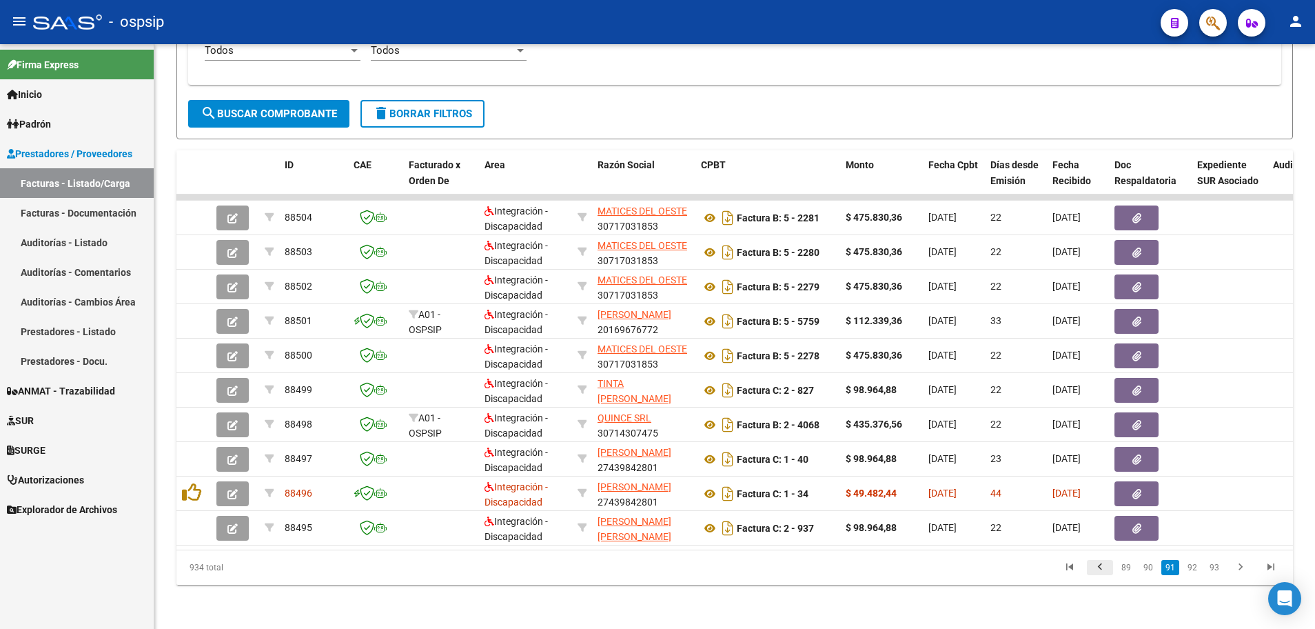
click at [1101, 568] on icon "go to previous page" at bounding box center [1100, 568] width 18 height 17
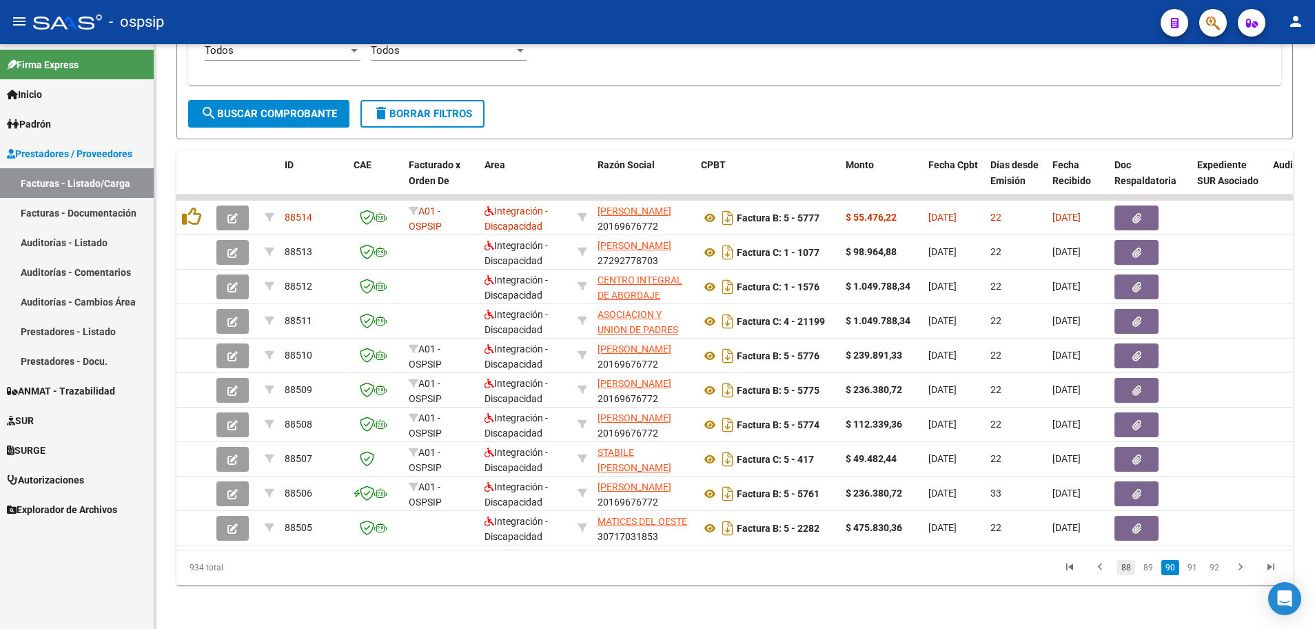
click at [1132, 566] on link "88" at bounding box center [1126, 567] width 18 height 15
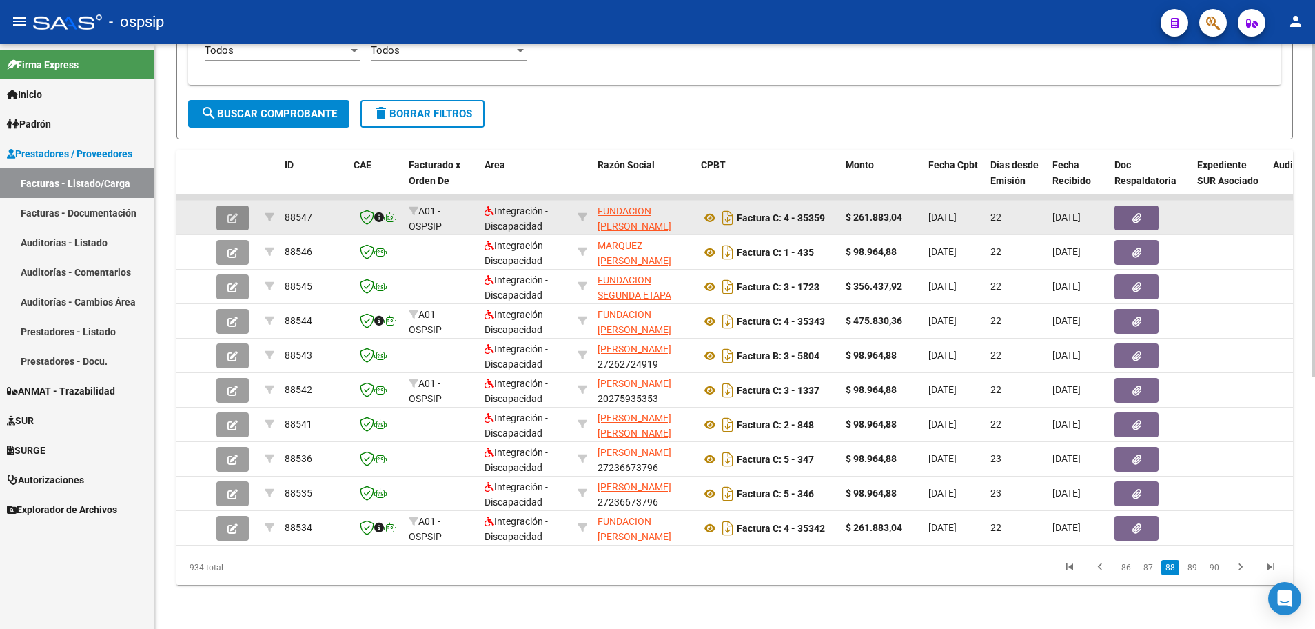
click at [241, 210] on button "button" at bounding box center [232, 217] width 32 height 25
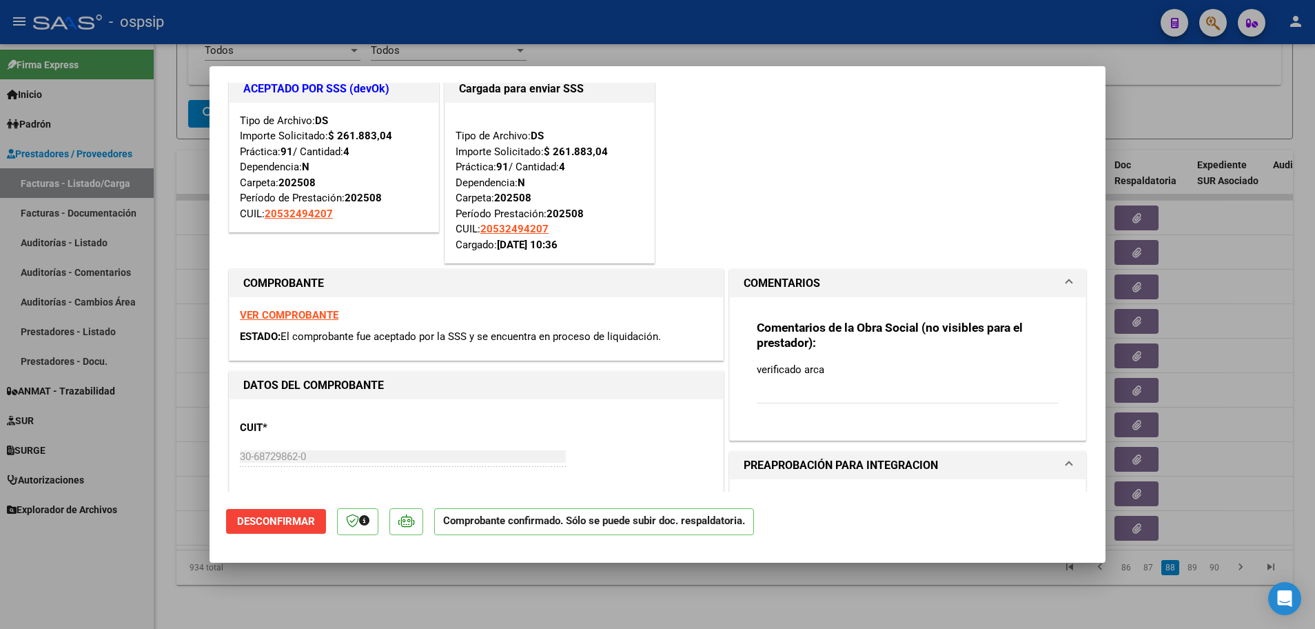
scroll to position [0, 0]
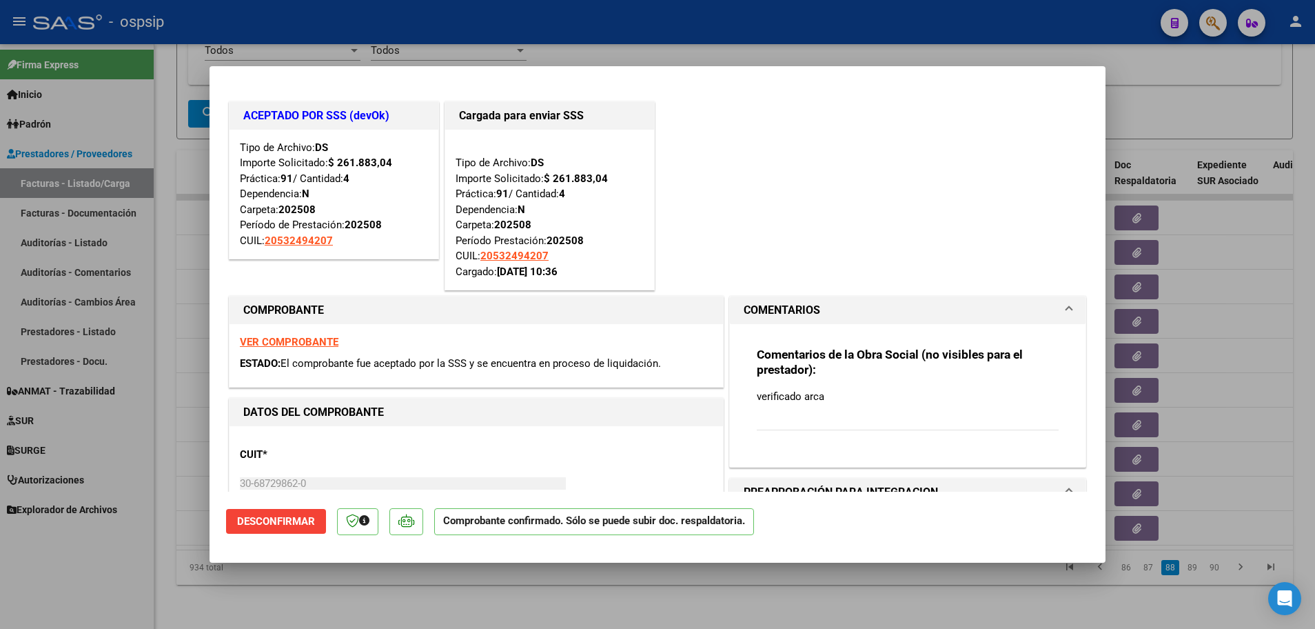
click at [156, 398] on div at bounding box center [657, 314] width 1315 height 629
type input "$ 0,00"
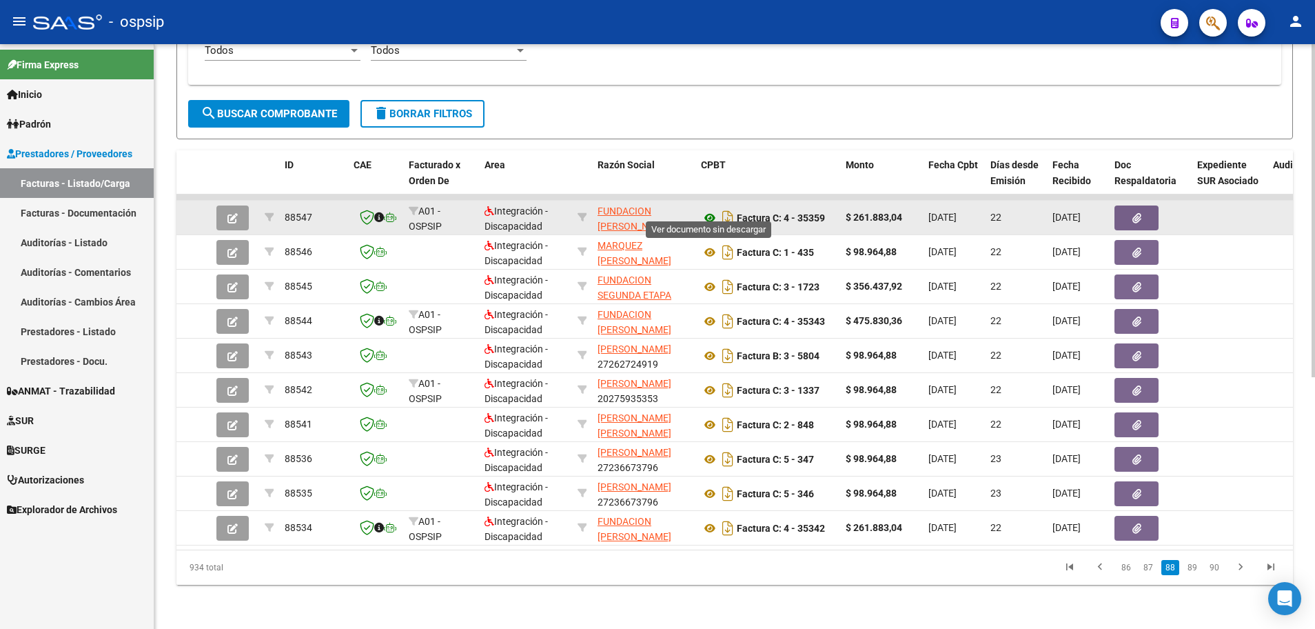
click at [709, 210] on icon at bounding box center [710, 218] width 18 height 17
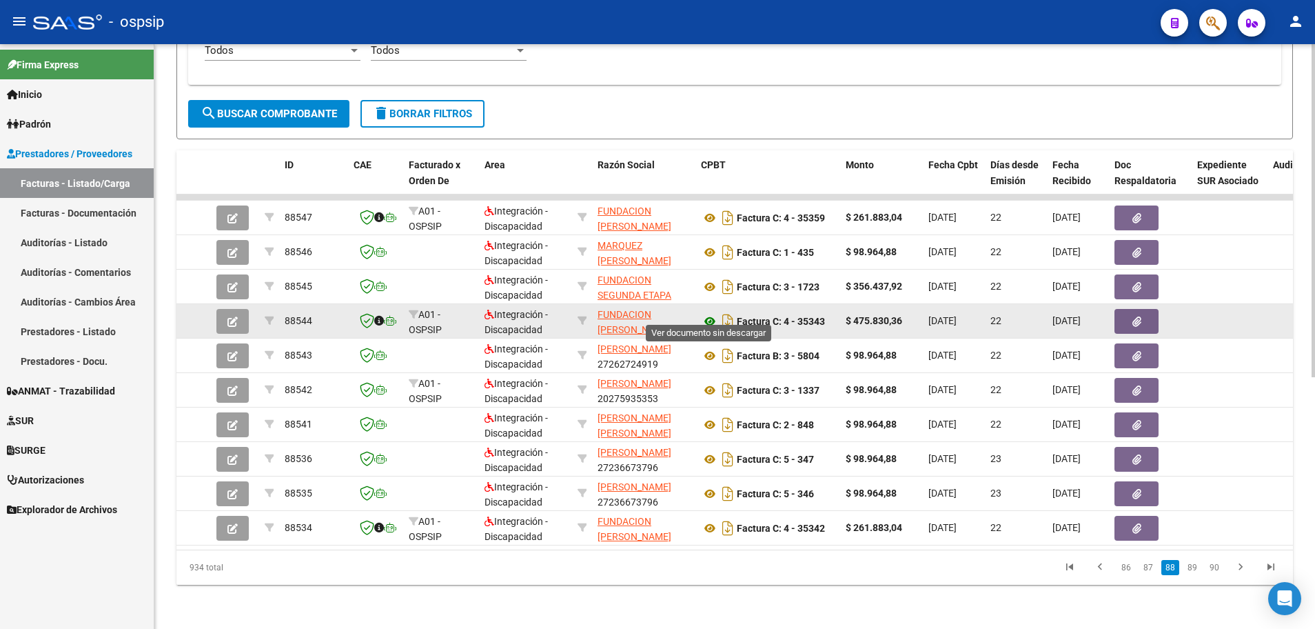
click at [712, 313] on icon at bounding box center [710, 321] width 18 height 17
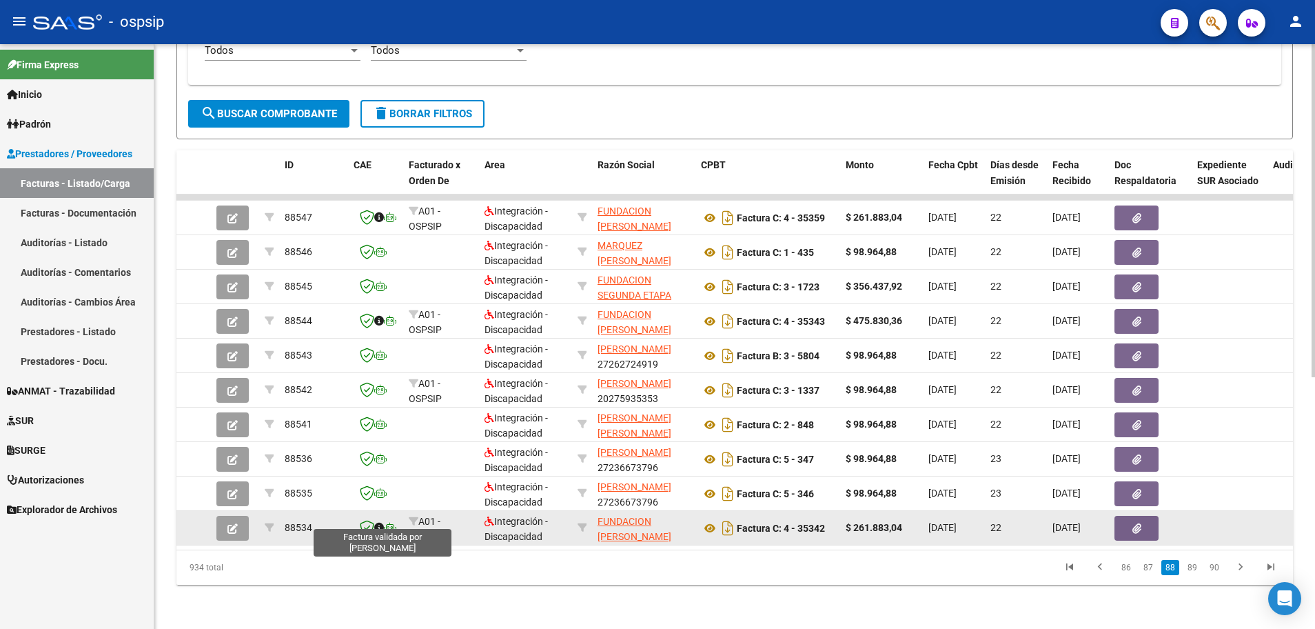
click at [367, 520] on icon at bounding box center [367, 527] width 14 height 15
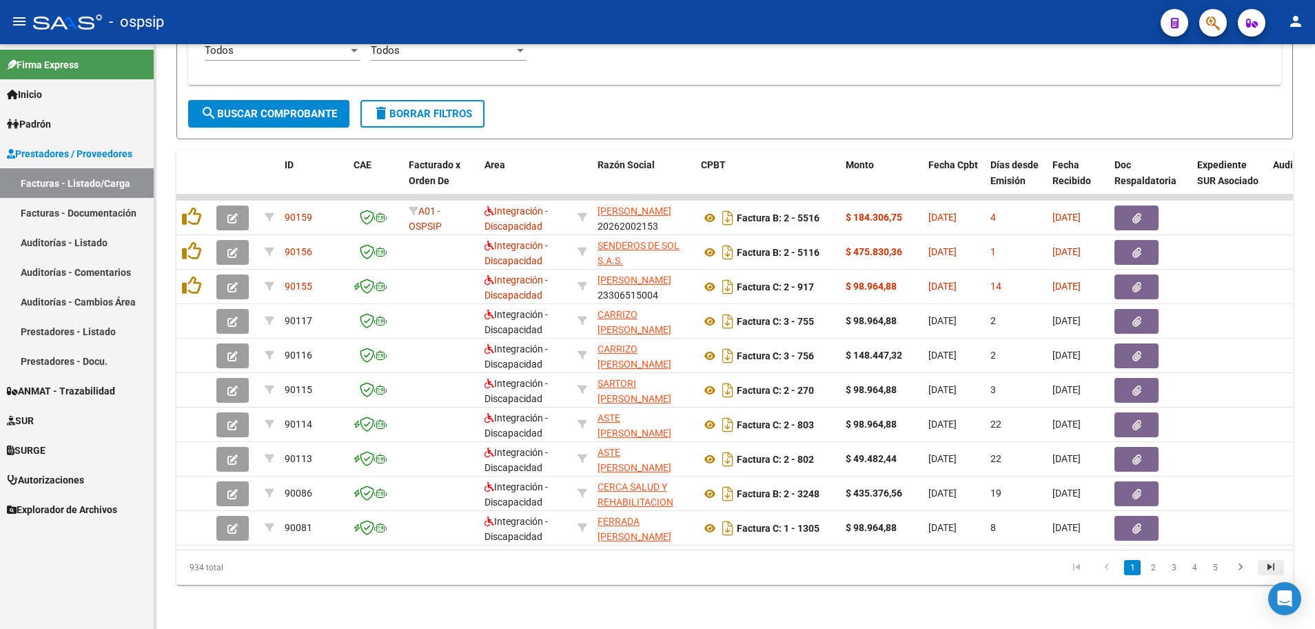
click at [1268, 566] on icon "go to last page" at bounding box center [1271, 568] width 18 height 17
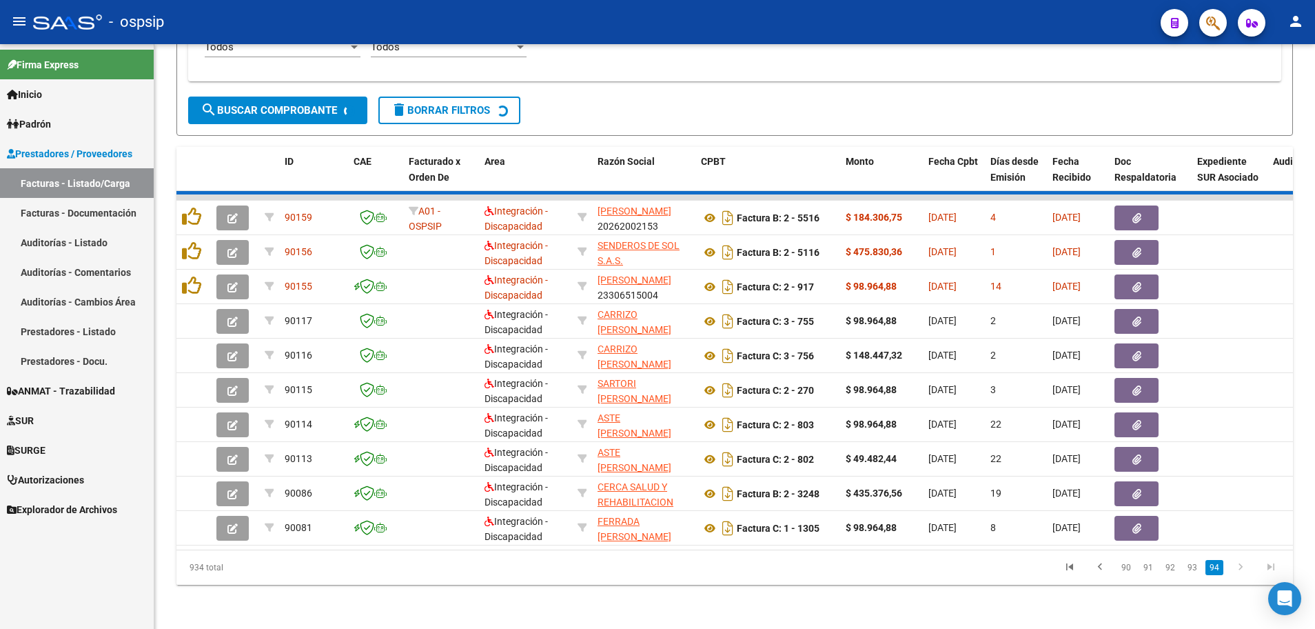
scroll to position [235, 0]
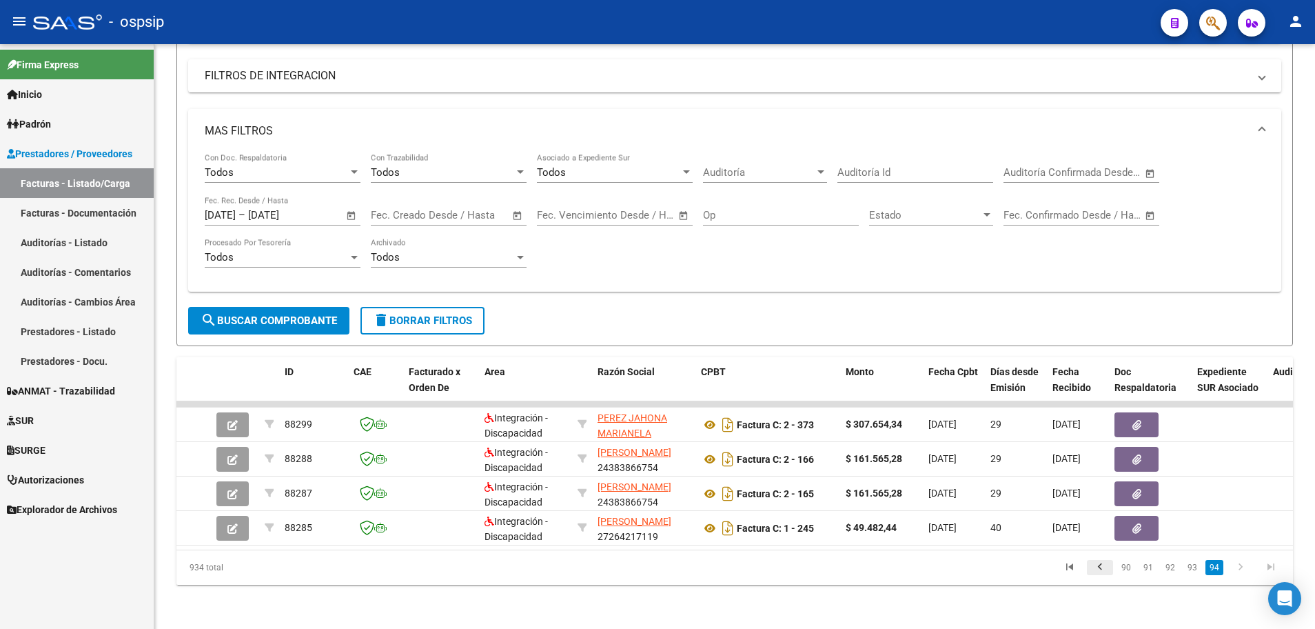
click at [1101, 566] on icon "go to previous page" at bounding box center [1100, 568] width 18 height 17
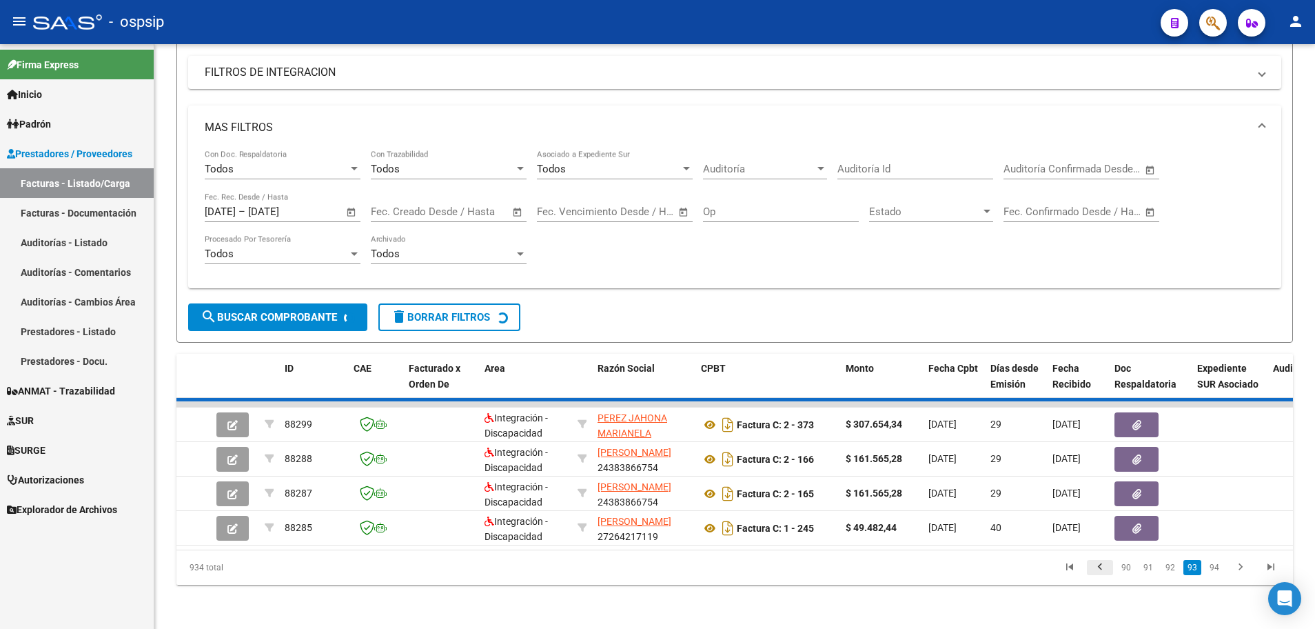
click at [1101, 566] on div "934 total 90 91 92 93 94" at bounding box center [734, 567] width 1117 height 34
click at [1101, 566] on div "ID CAE Facturado x Orden De Area Razón Social CPBT Monto Fecha Cpbt Días desde …" at bounding box center [734, 469] width 1117 height 231
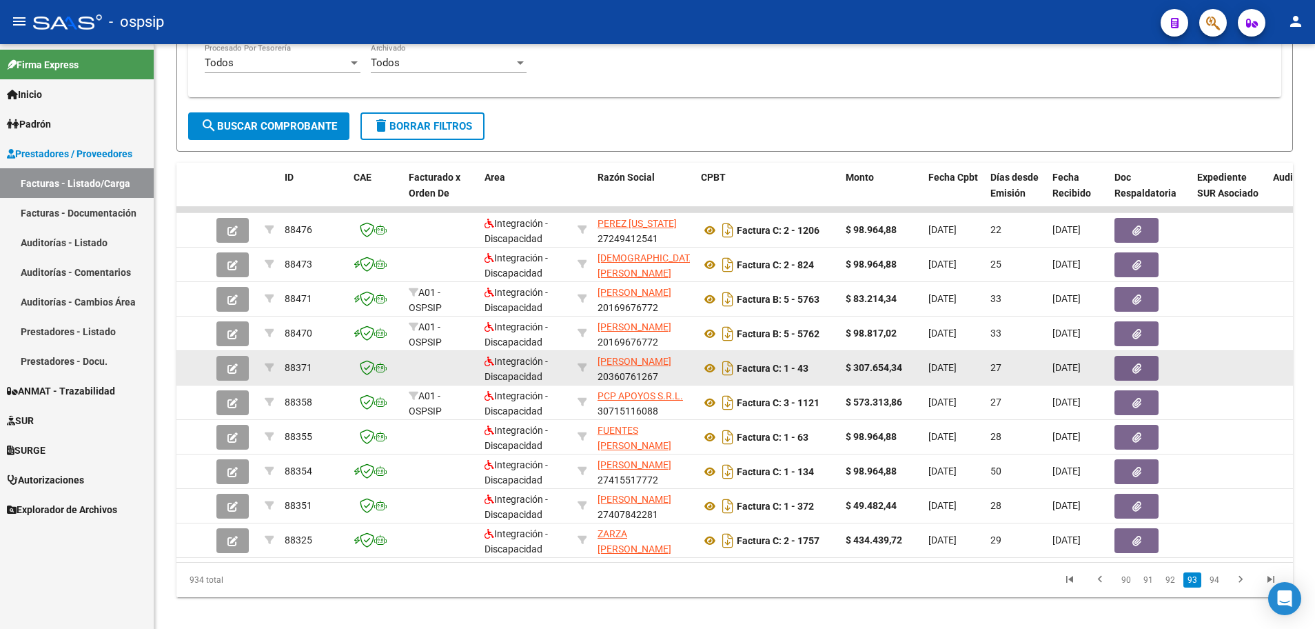
scroll to position [442, 0]
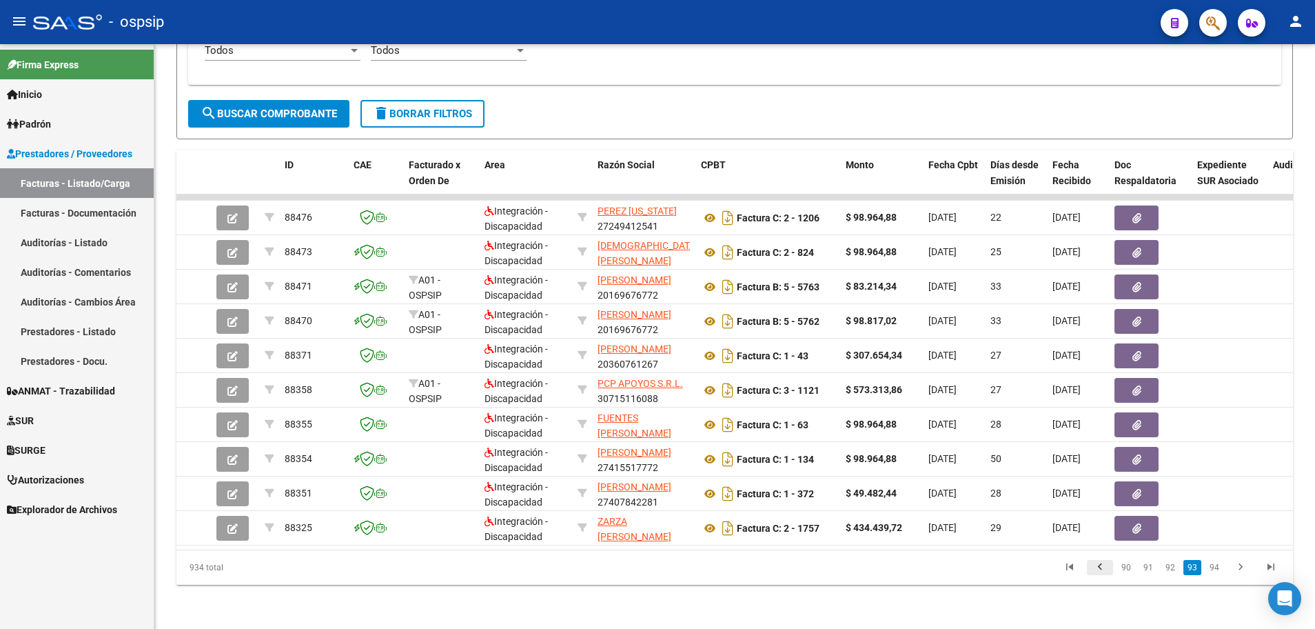
click at [1101, 565] on icon "go to previous page" at bounding box center [1100, 568] width 18 height 17
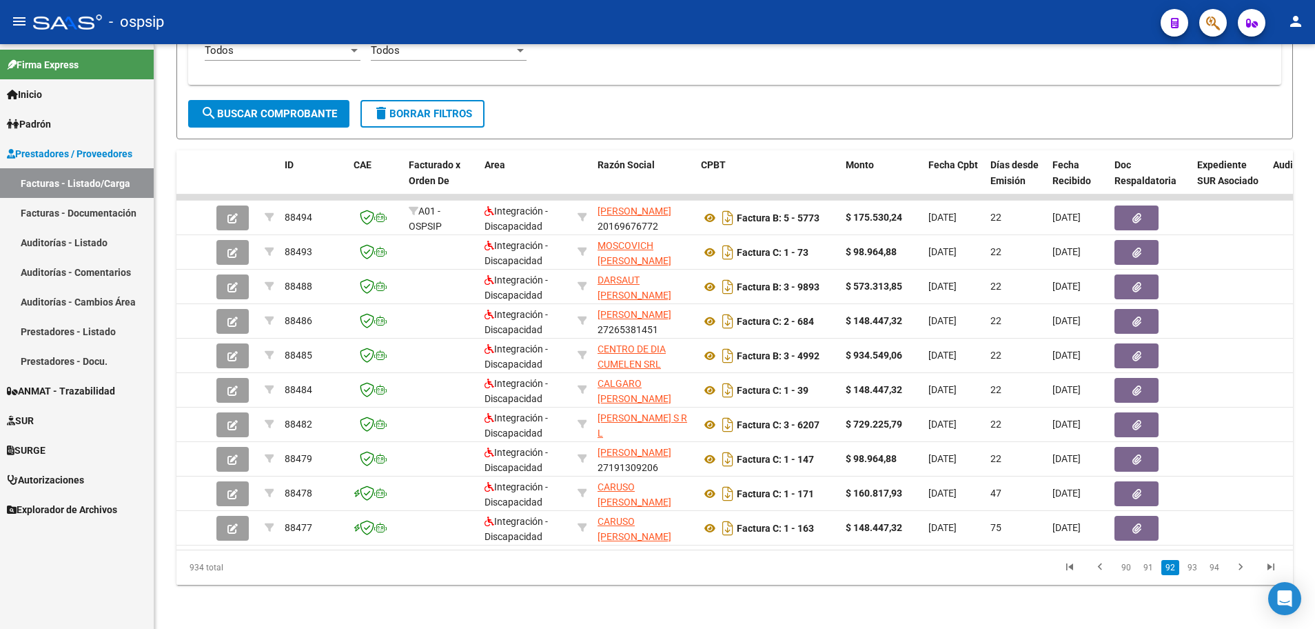
click at [1099, 563] on icon "go to previous page" at bounding box center [1100, 568] width 18 height 17
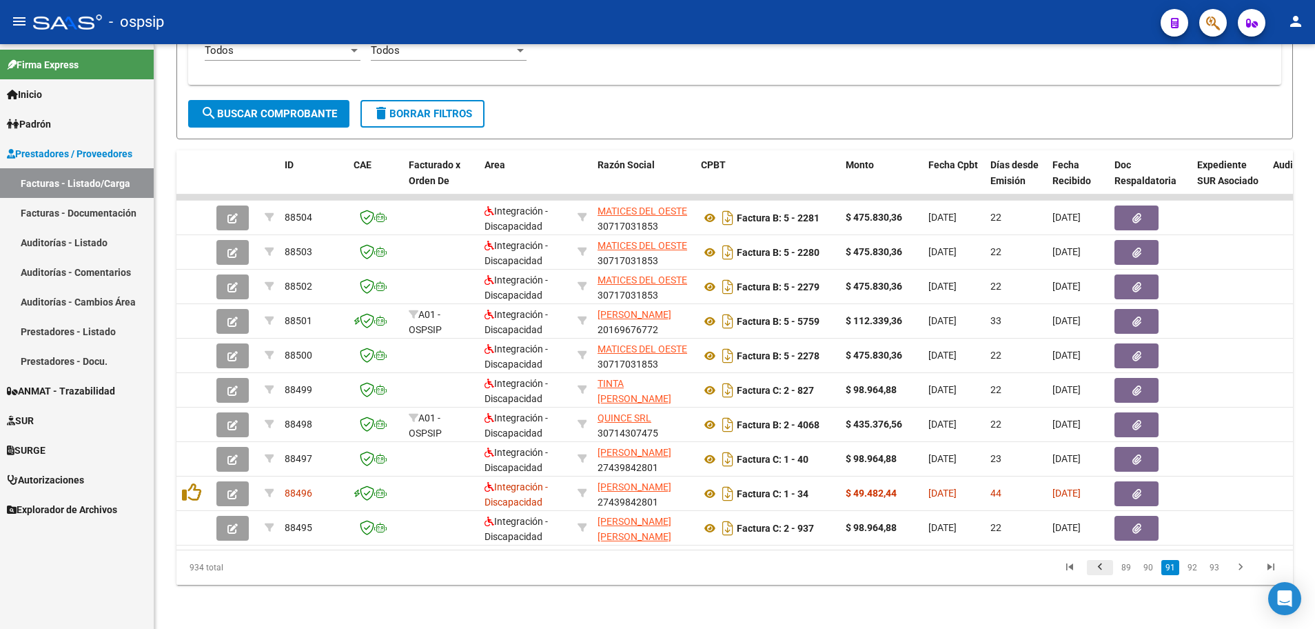
click at [1104, 569] on icon "go to previous page" at bounding box center [1100, 568] width 18 height 17
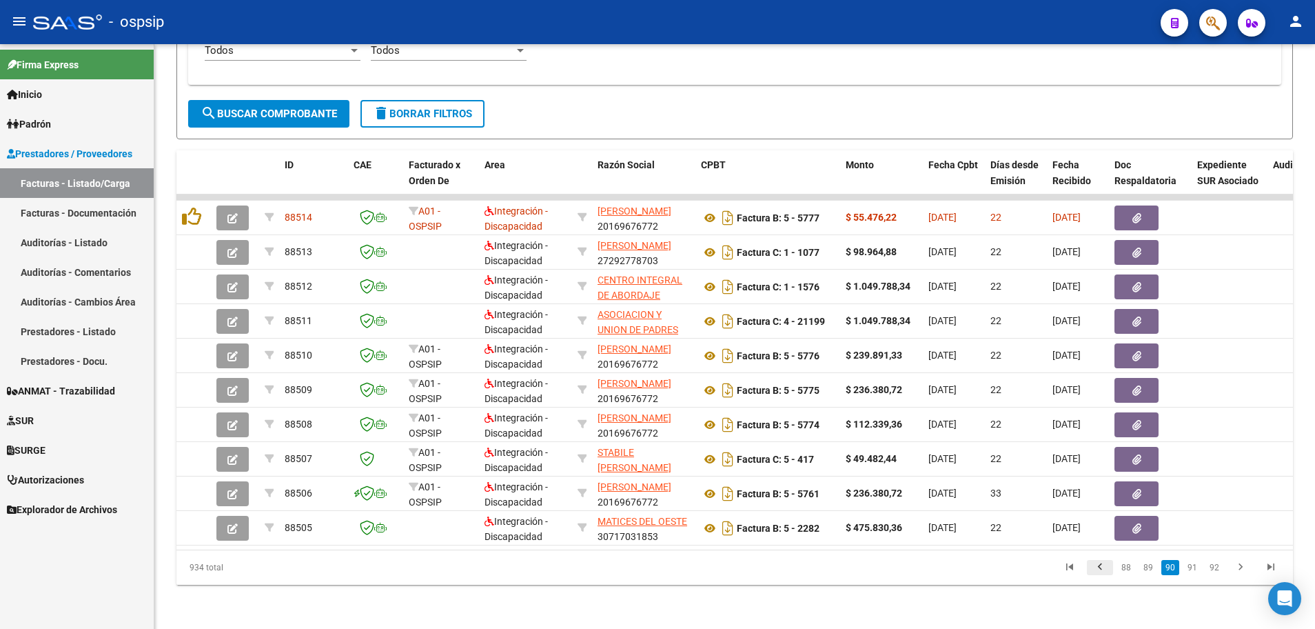
click at [1104, 569] on icon "go to previous page" at bounding box center [1100, 568] width 18 height 17
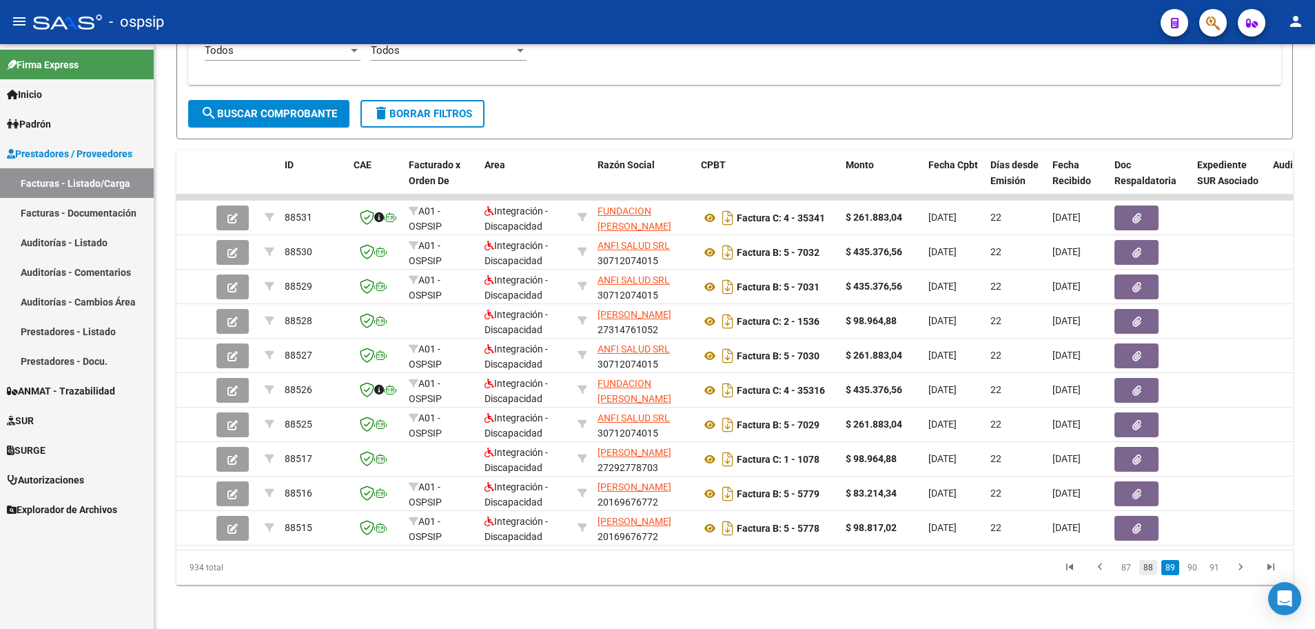
click at [1149, 567] on link "88" at bounding box center [1148, 567] width 18 height 15
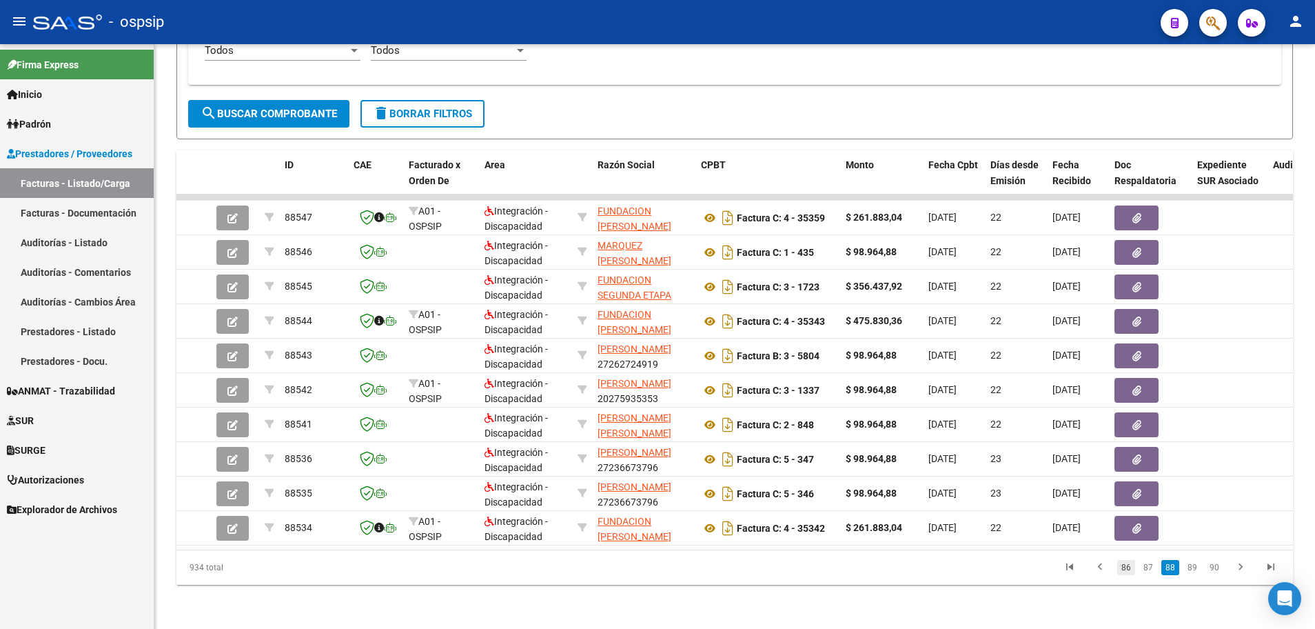
click at [1126, 571] on link "86" at bounding box center [1126, 567] width 18 height 15
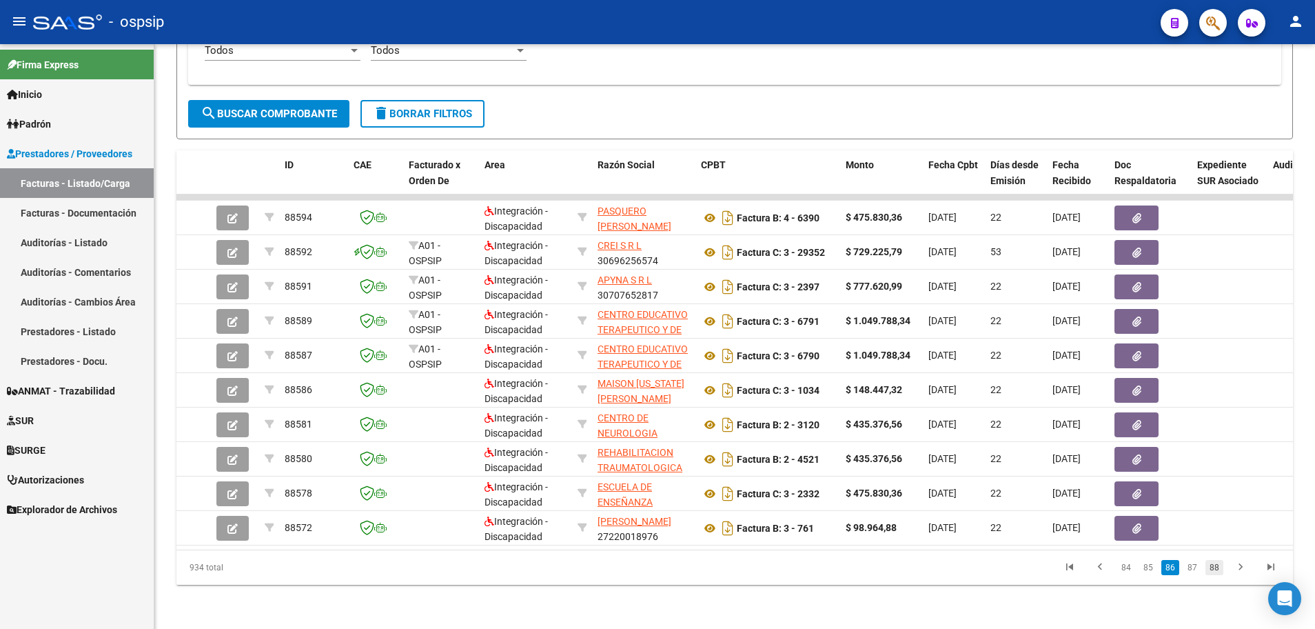
click at [1212, 567] on link "88" at bounding box center [1215, 567] width 18 height 15
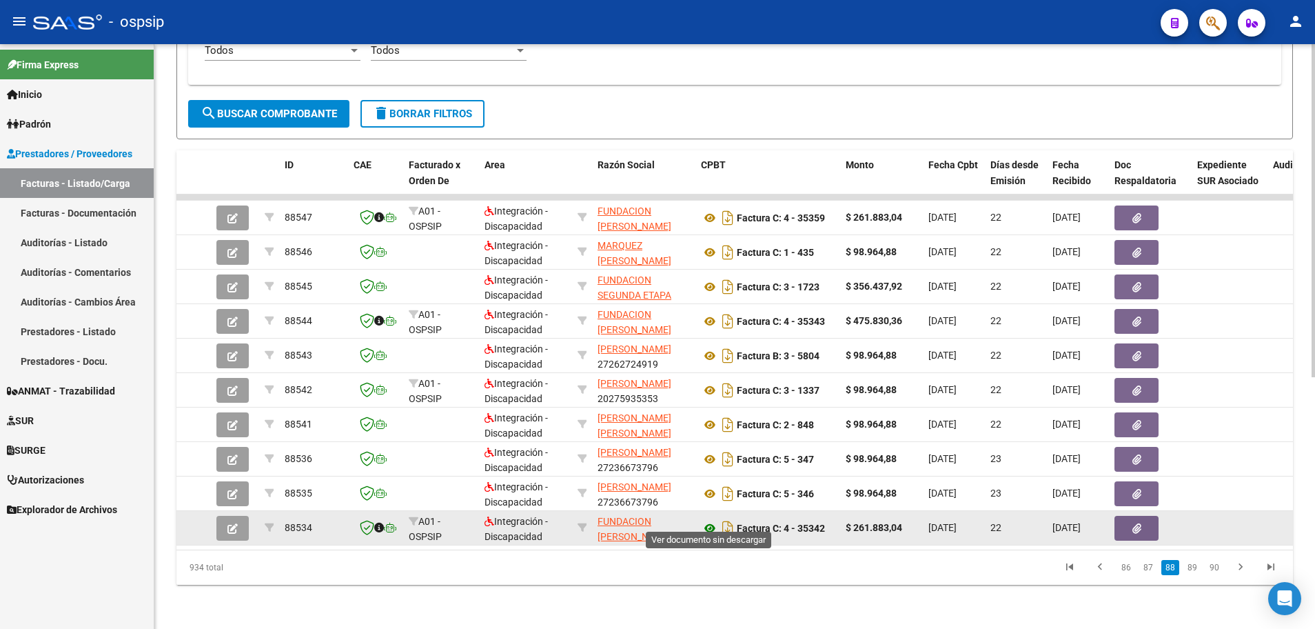
click at [706, 520] on icon at bounding box center [710, 528] width 18 height 17
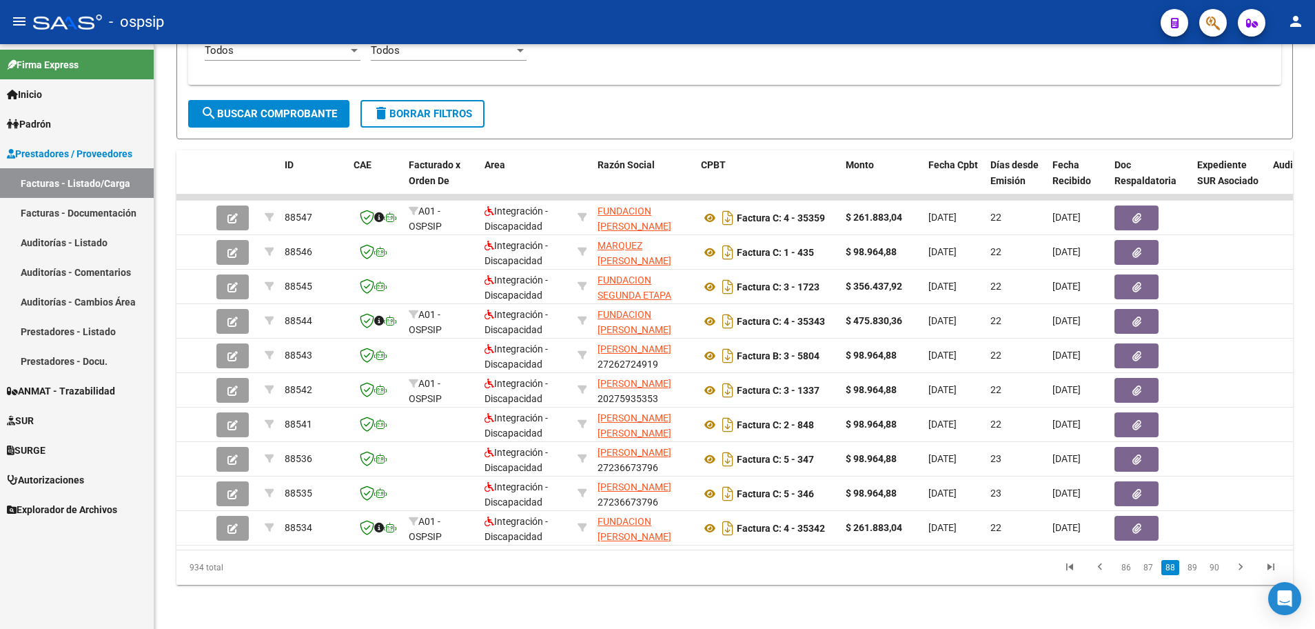
click at [514, 575] on datatable-pager "86 87 88 89 90" at bounding box center [845, 567] width 882 height 23
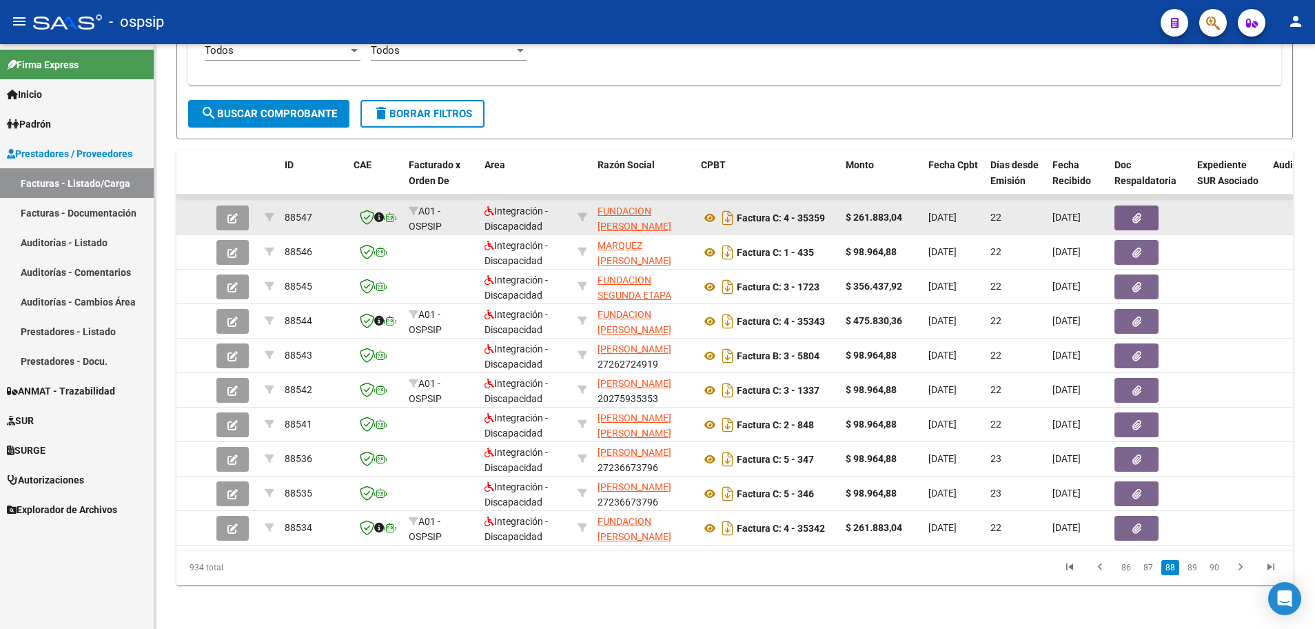
click at [228, 213] on icon "button" at bounding box center [232, 218] width 10 height 10
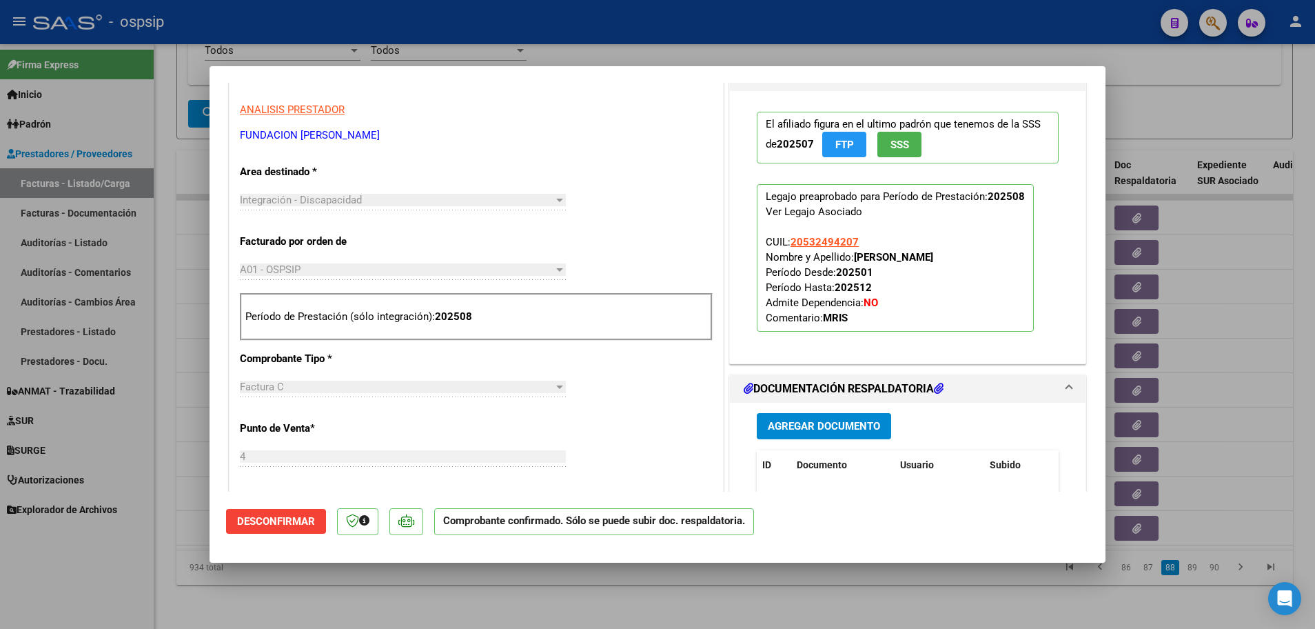
scroll to position [412, 0]
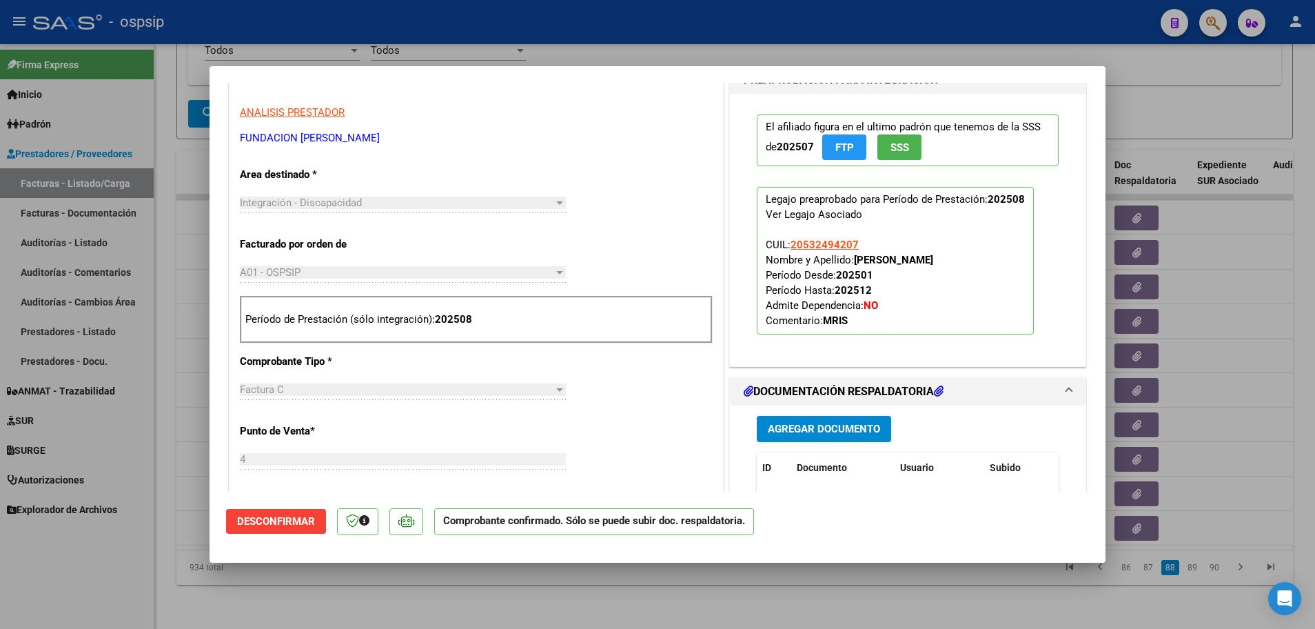
click at [269, 526] on span "Desconfirmar" at bounding box center [276, 521] width 78 height 12
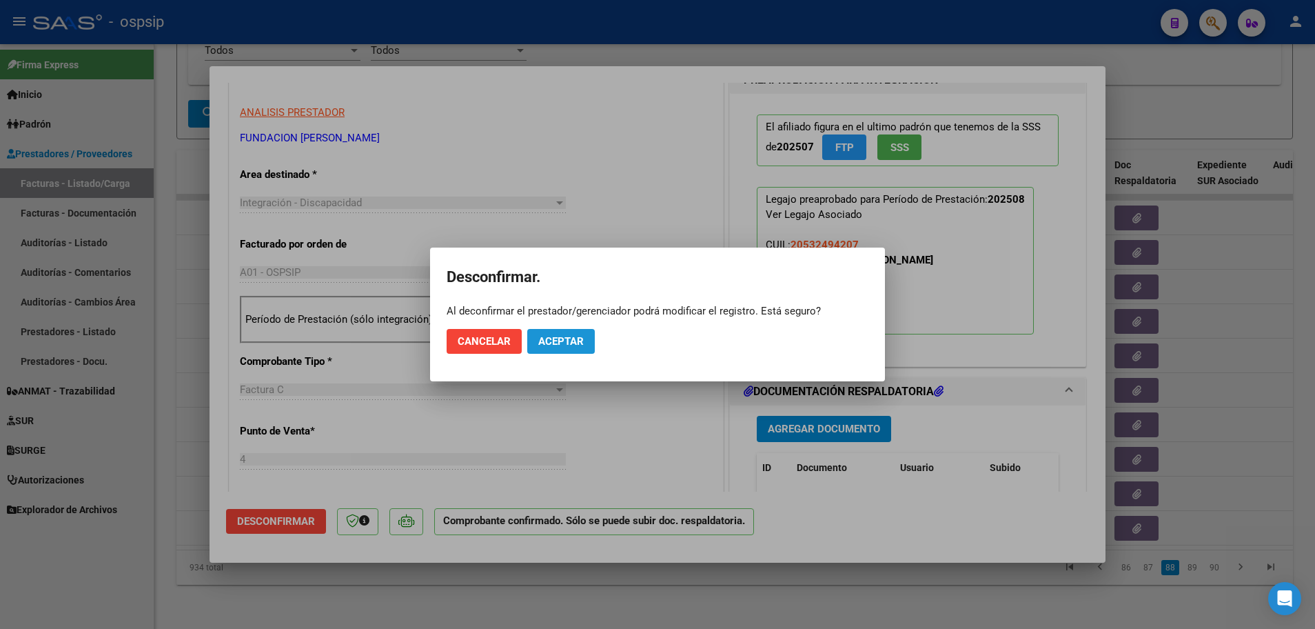
click at [556, 338] on span "Aceptar" at bounding box center [560, 341] width 45 height 12
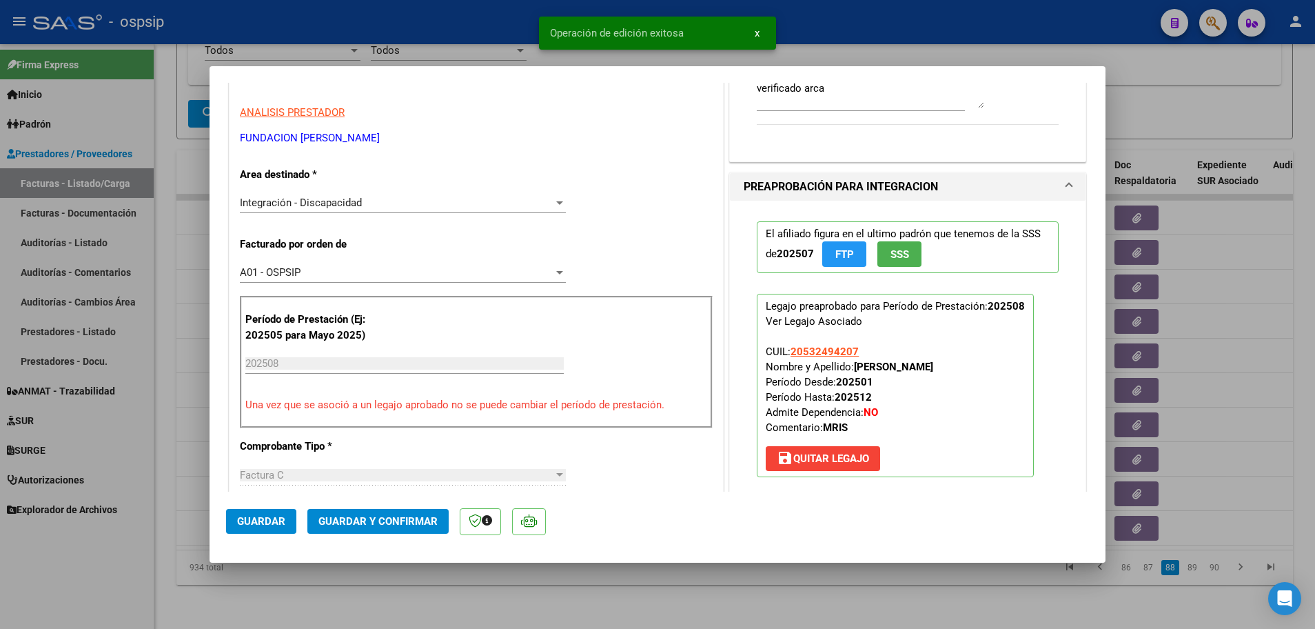
scroll to position [205, 0]
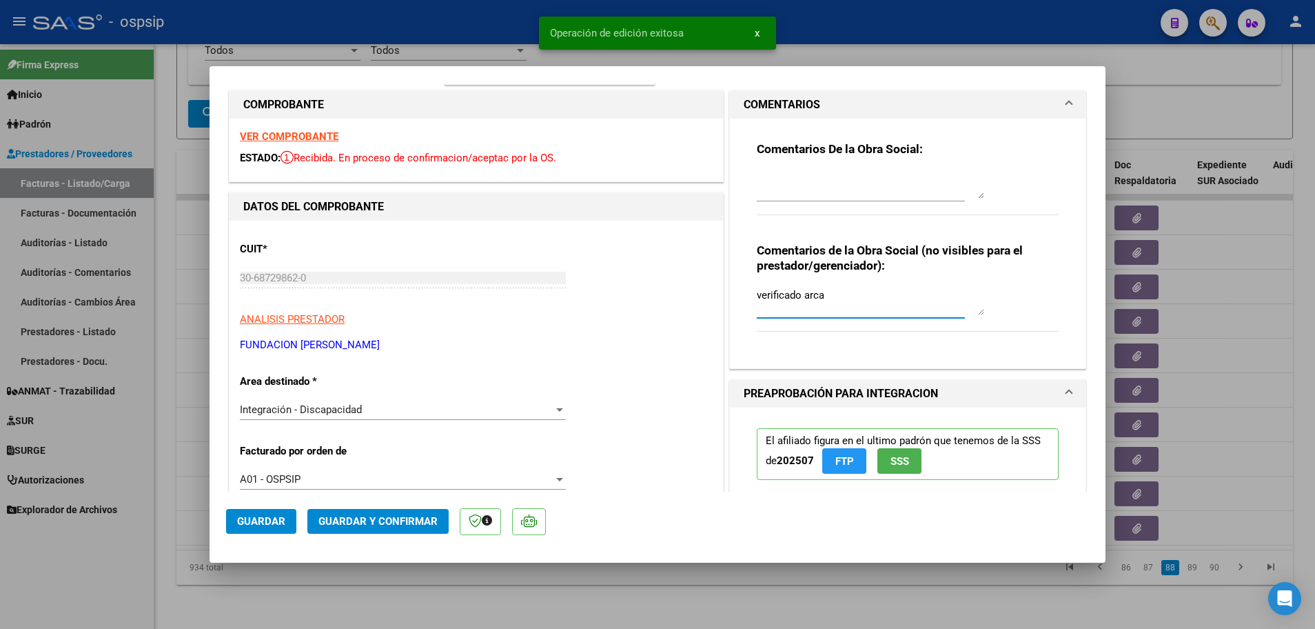
click at [783, 307] on textarea "verificado arca" at bounding box center [870, 301] width 227 height 28
click at [883, 298] on textarea "verificado arca" at bounding box center [870, 301] width 227 height 28
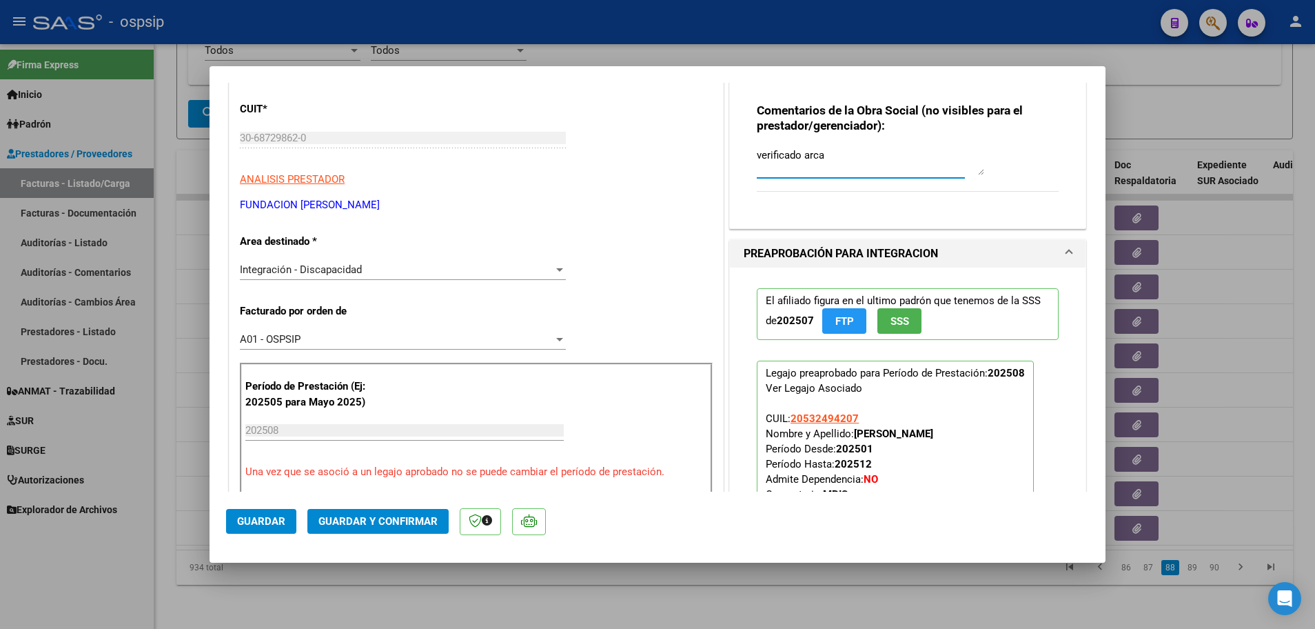
scroll to position [412, 0]
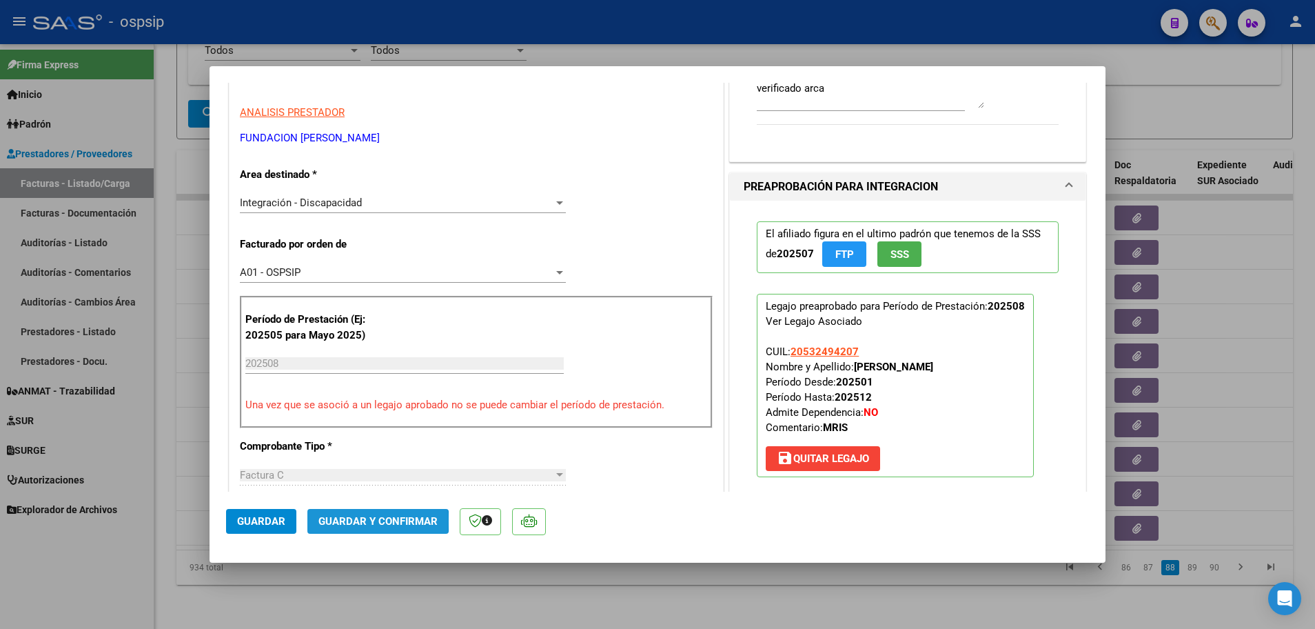
click at [369, 521] on span "Guardar y Confirmar" at bounding box center [377, 521] width 119 height 12
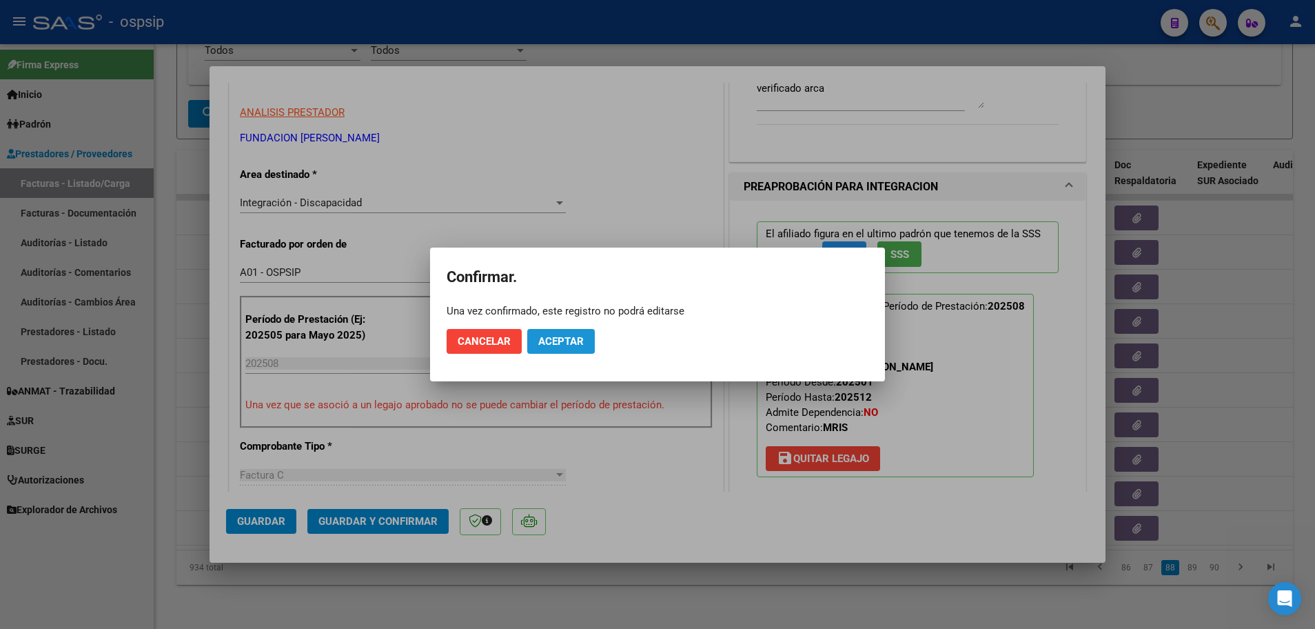
click at [563, 348] on button "Aceptar" at bounding box center [561, 341] width 68 height 25
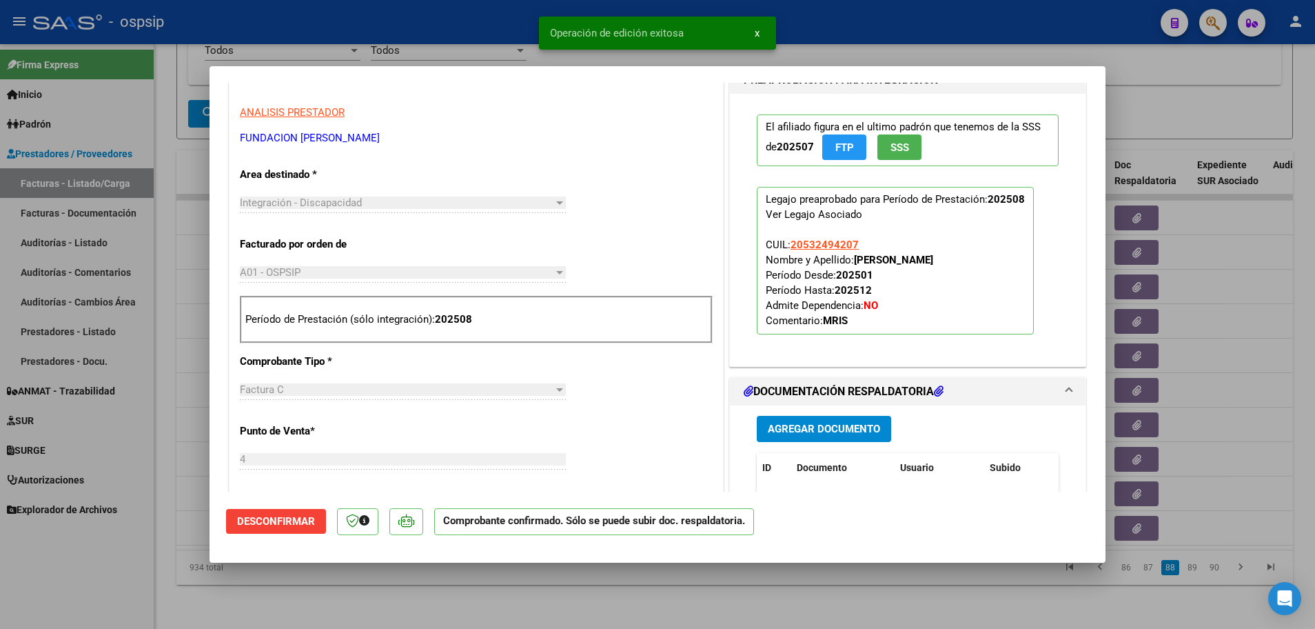
click at [159, 550] on div at bounding box center [657, 314] width 1315 height 629
type input "$ 0,00"
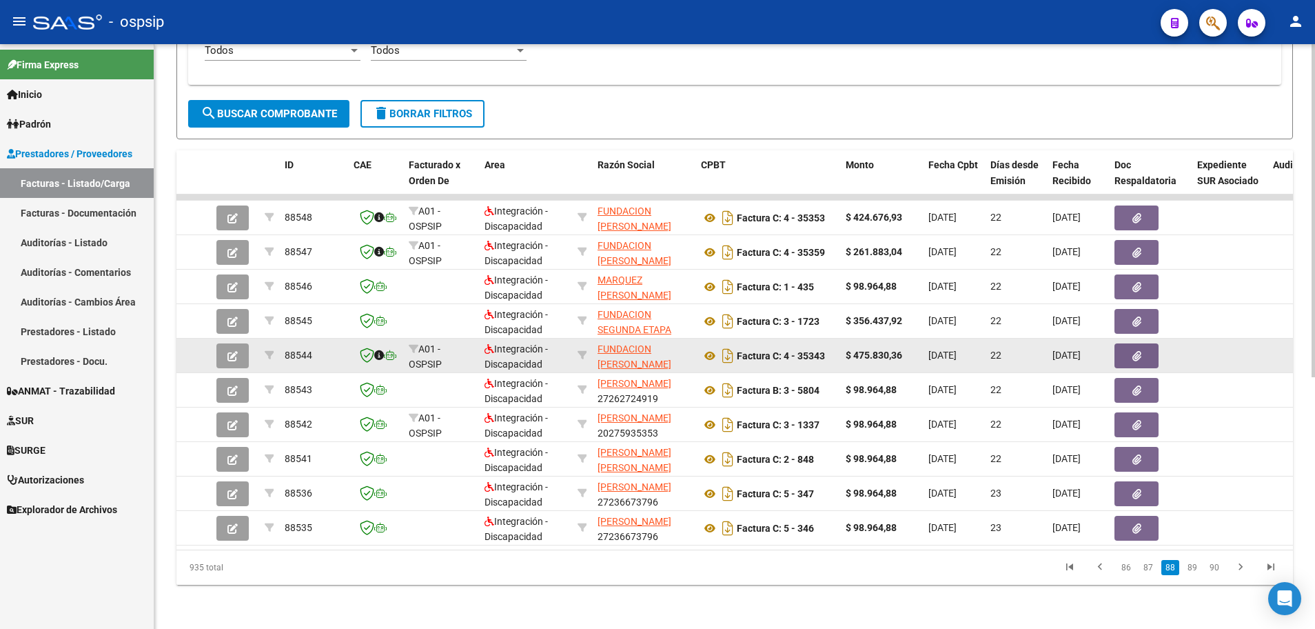
click at [223, 343] on button "button" at bounding box center [232, 355] width 32 height 25
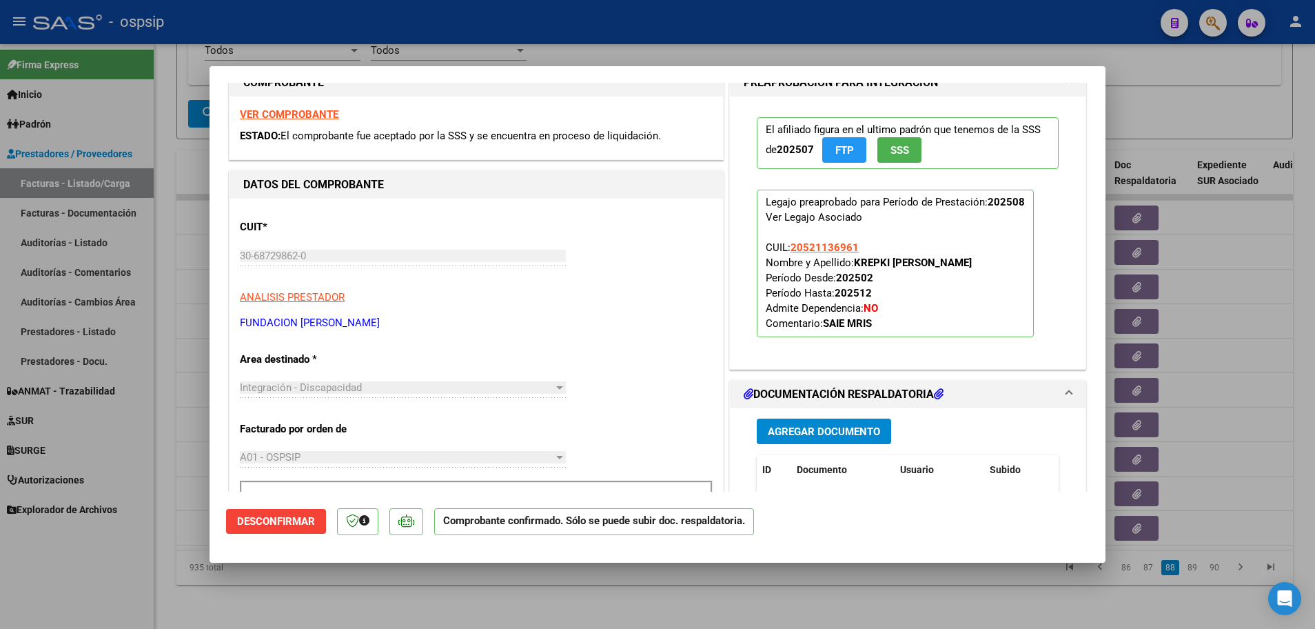
scroll to position [207, 0]
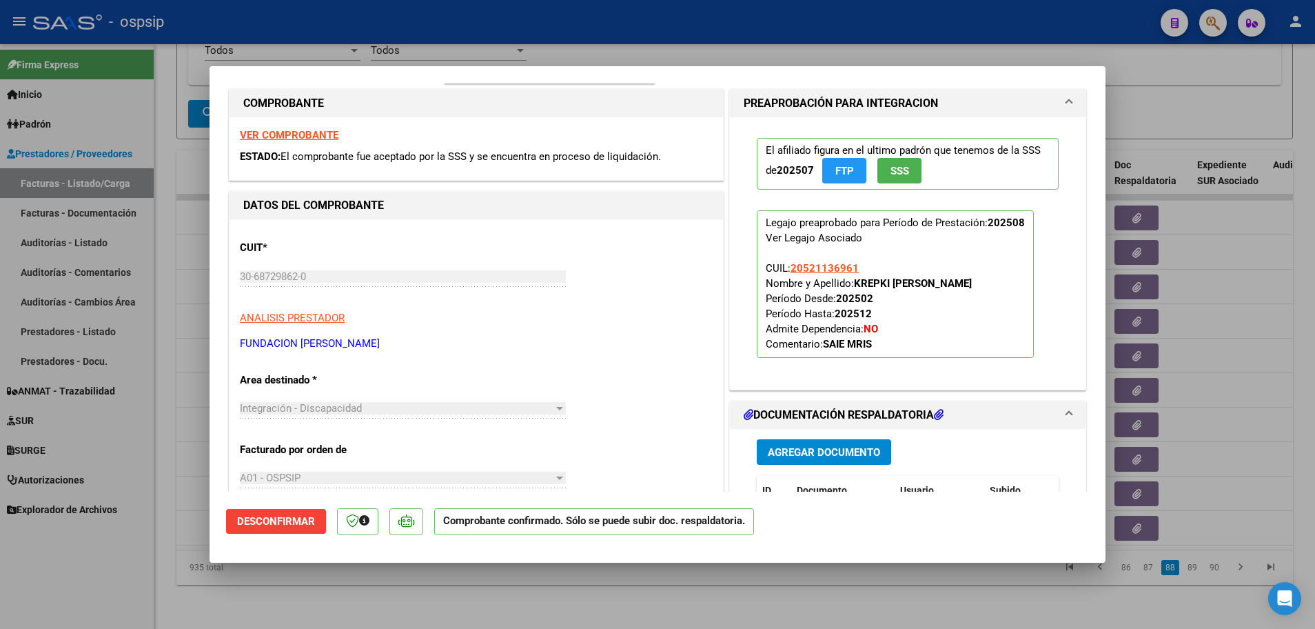
click at [1066, 102] on span at bounding box center [1069, 103] width 6 height 17
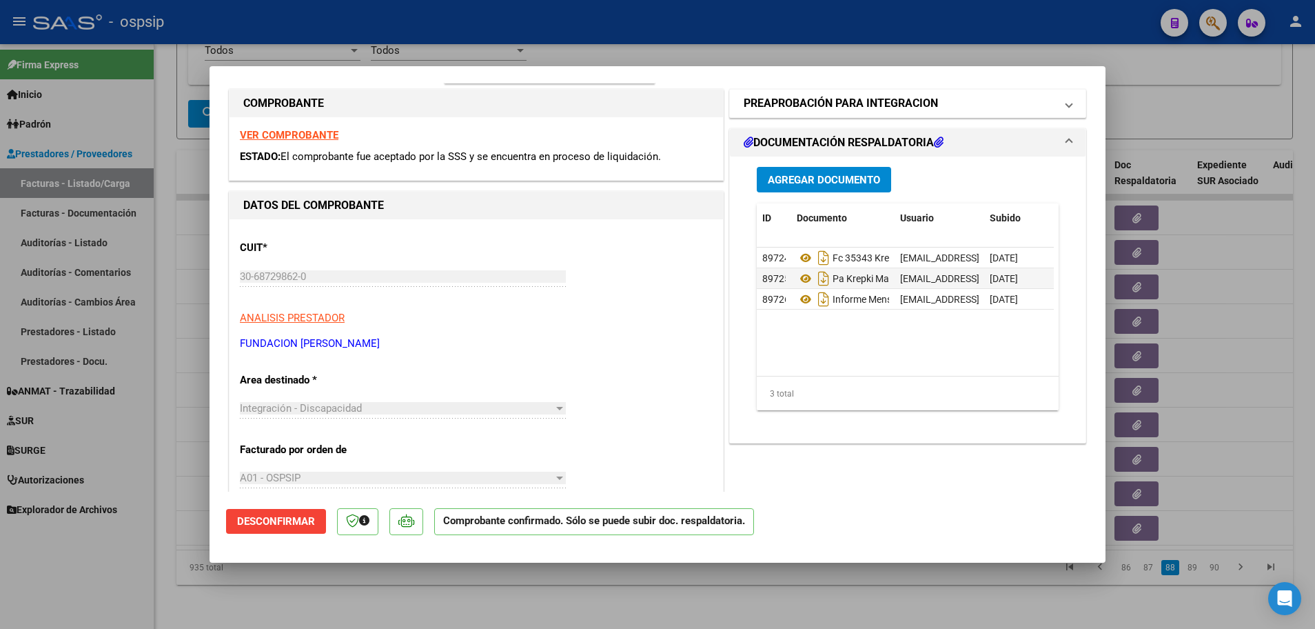
click at [1066, 102] on span at bounding box center [1069, 103] width 6 height 17
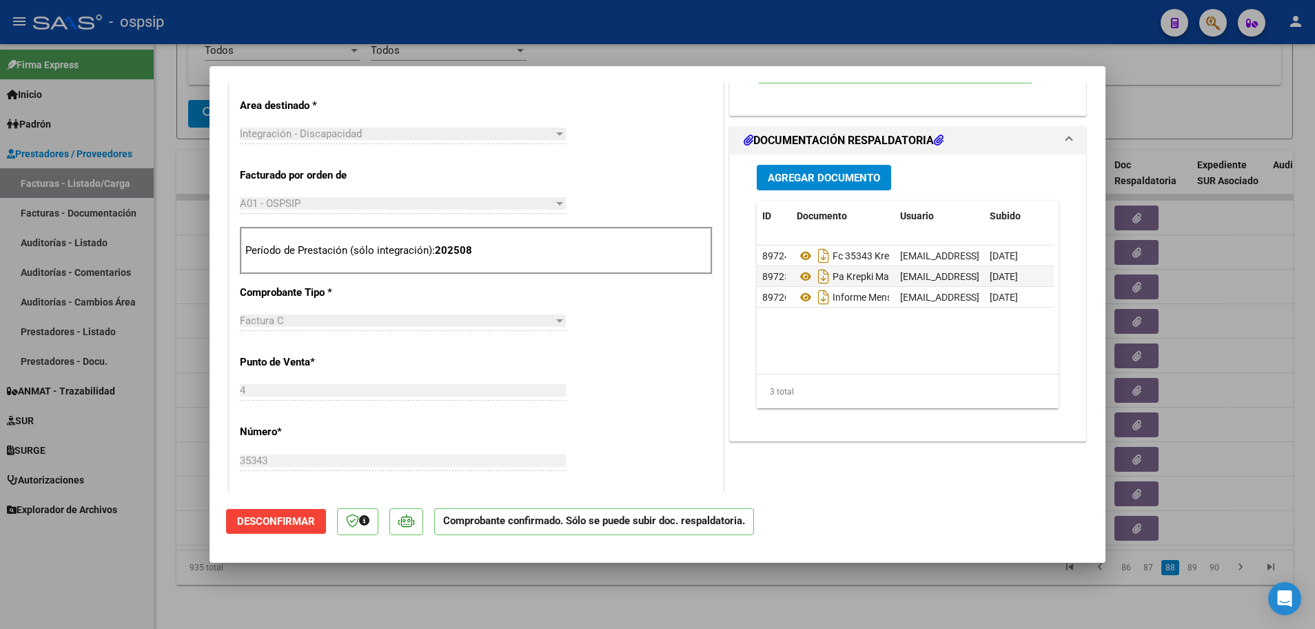
scroll to position [482, 0]
click at [301, 518] on span "Desconfirmar" at bounding box center [276, 521] width 78 height 12
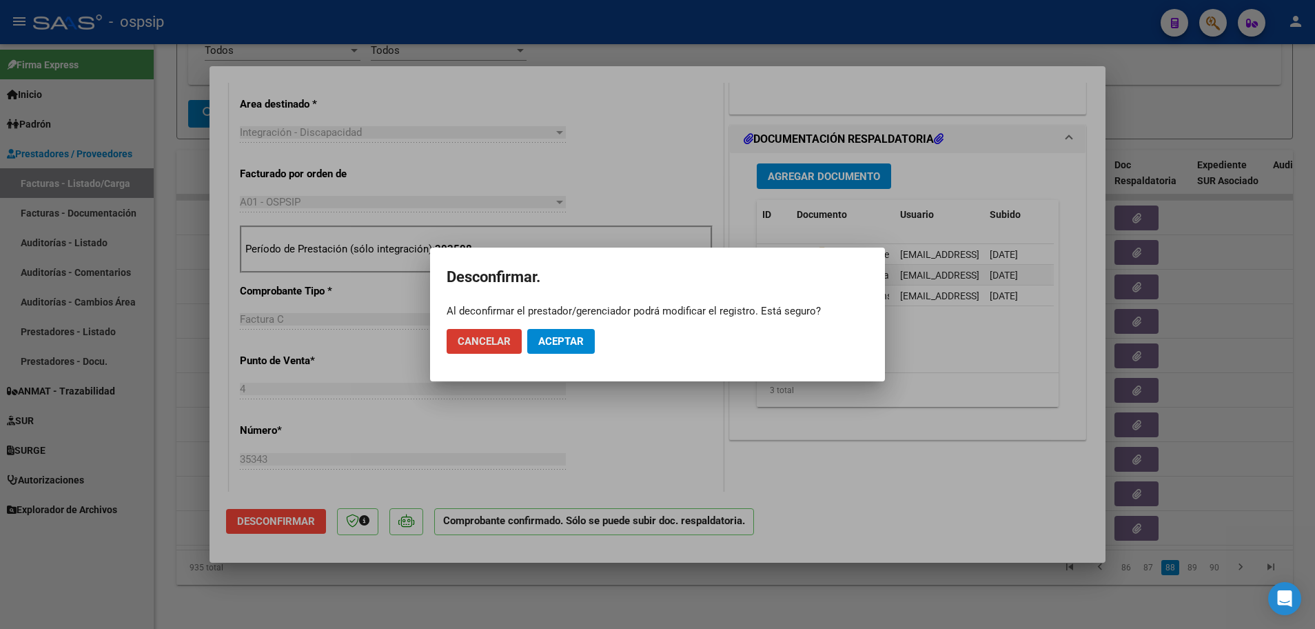
click at [553, 340] on span "Aceptar" at bounding box center [560, 341] width 45 height 12
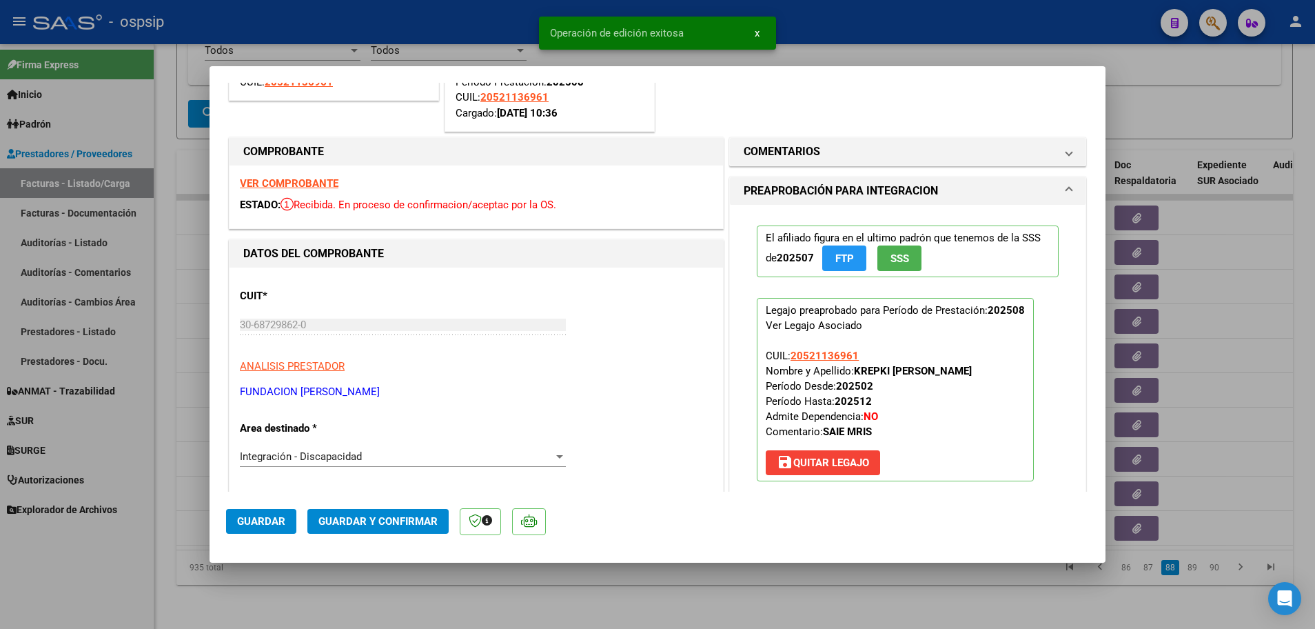
scroll to position [138, 0]
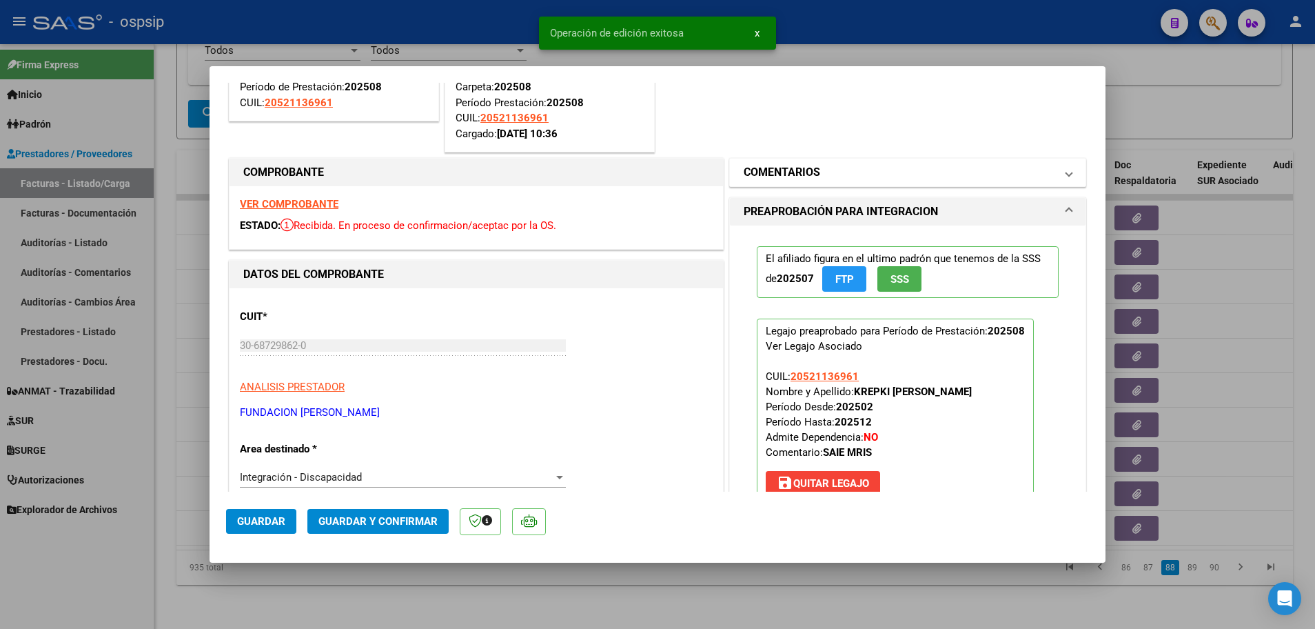
click at [1062, 175] on mat-expansion-panel-header "COMENTARIOS" at bounding box center [908, 173] width 356 height 28
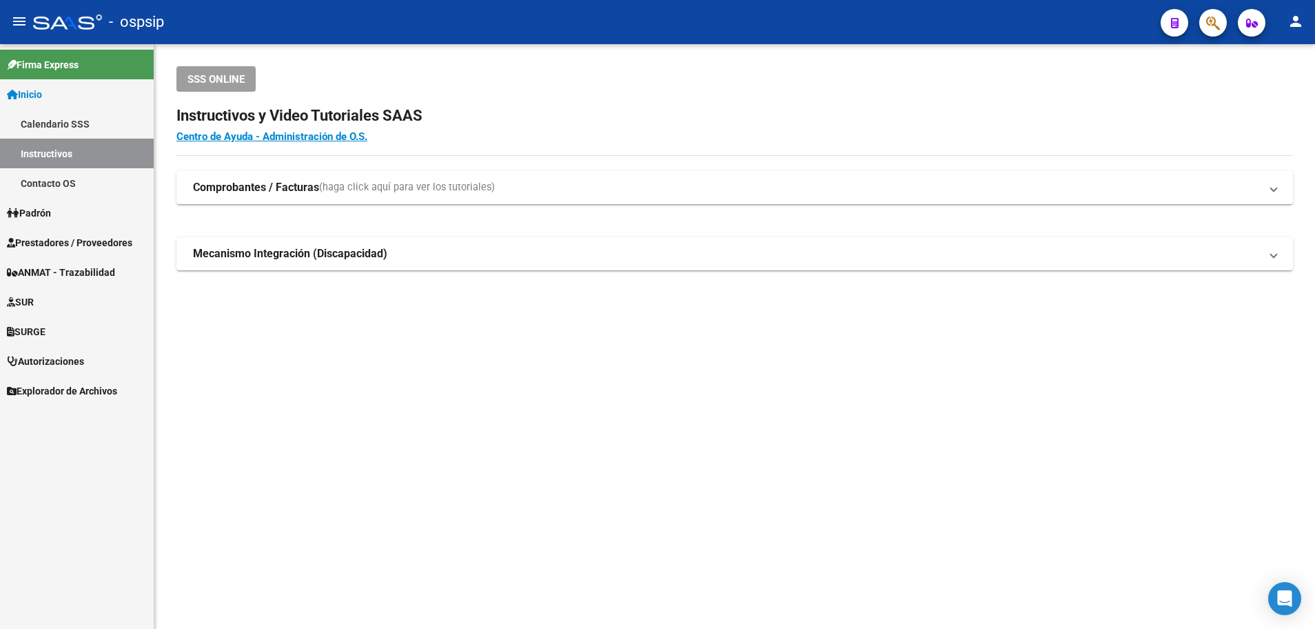
click at [58, 235] on span "Prestadores / Proveedores" at bounding box center [69, 242] width 125 height 15
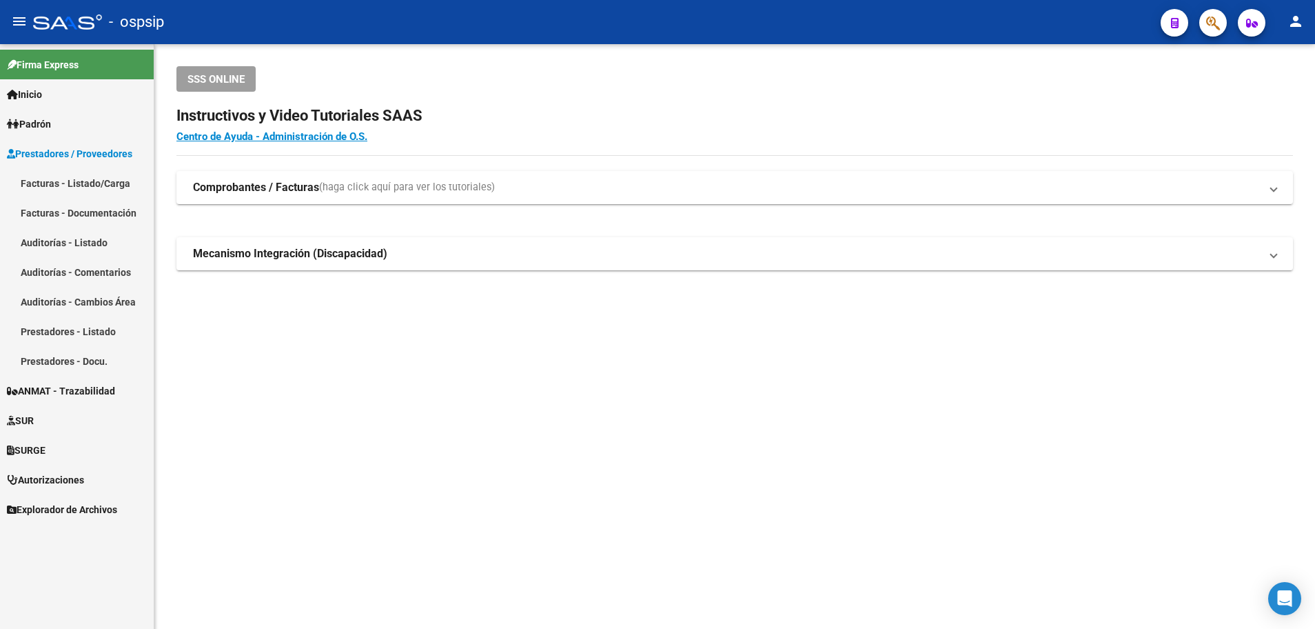
click at [82, 184] on link "Facturas - Listado/Carga" at bounding box center [77, 183] width 154 height 30
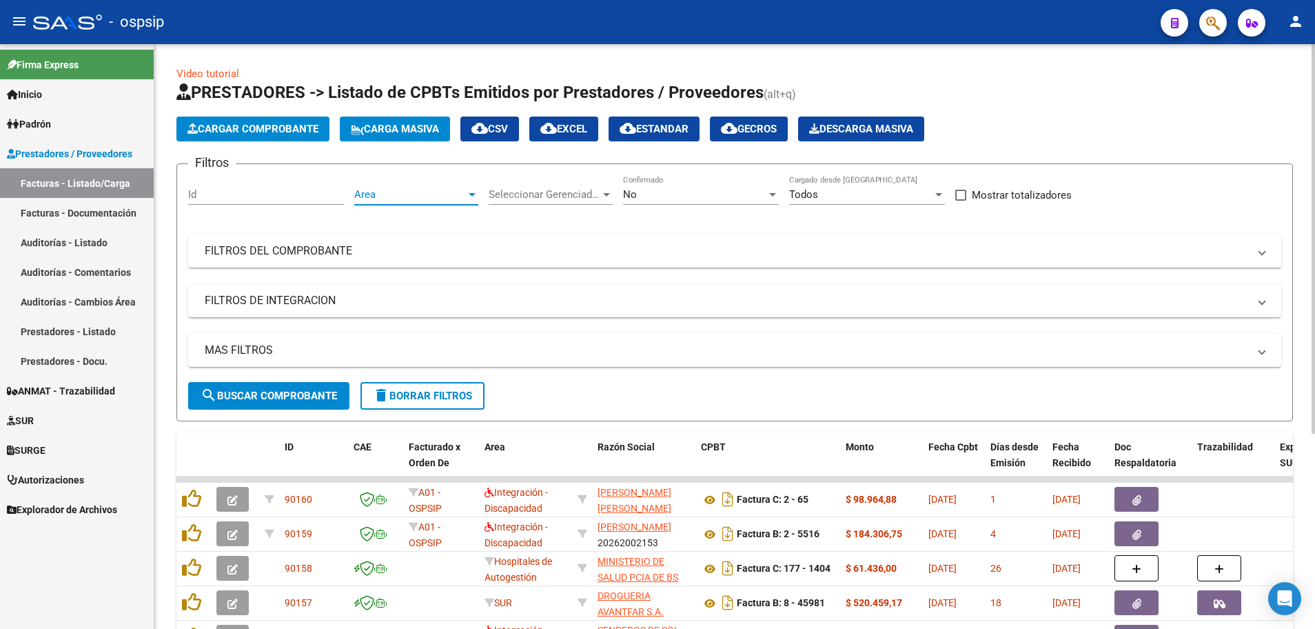
click at [472, 197] on div at bounding box center [472, 194] width 12 height 11
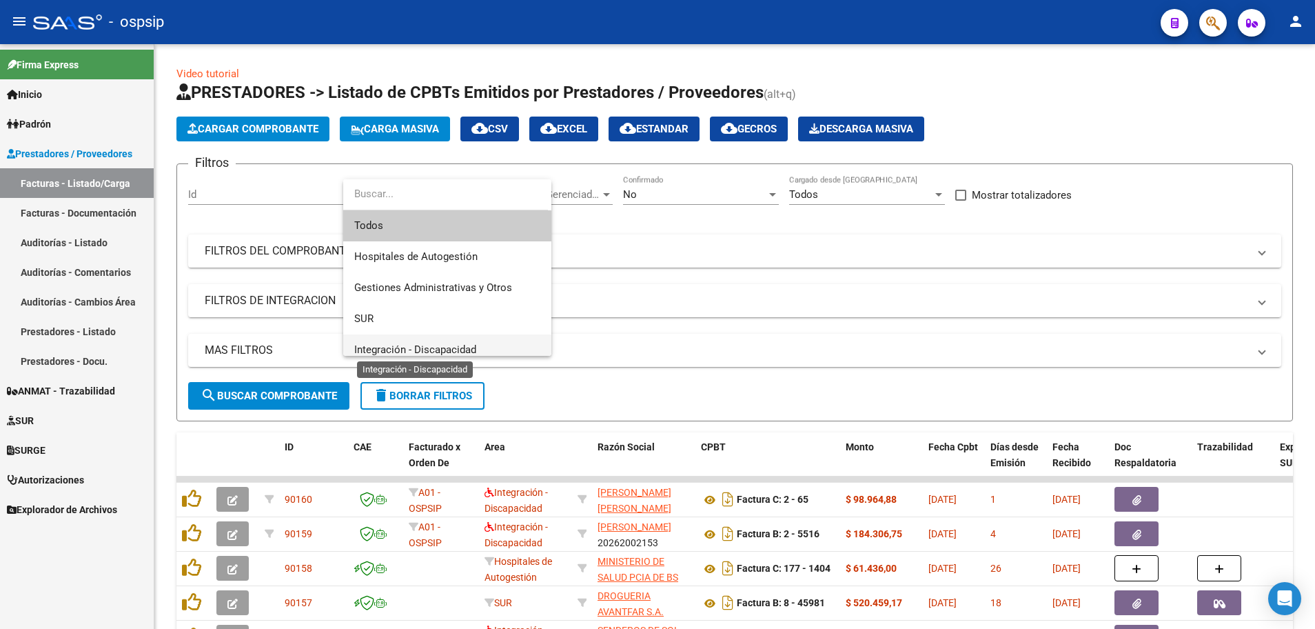
click at [455, 355] on span "Integración - Discapacidad" at bounding box center [415, 349] width 122 height 12
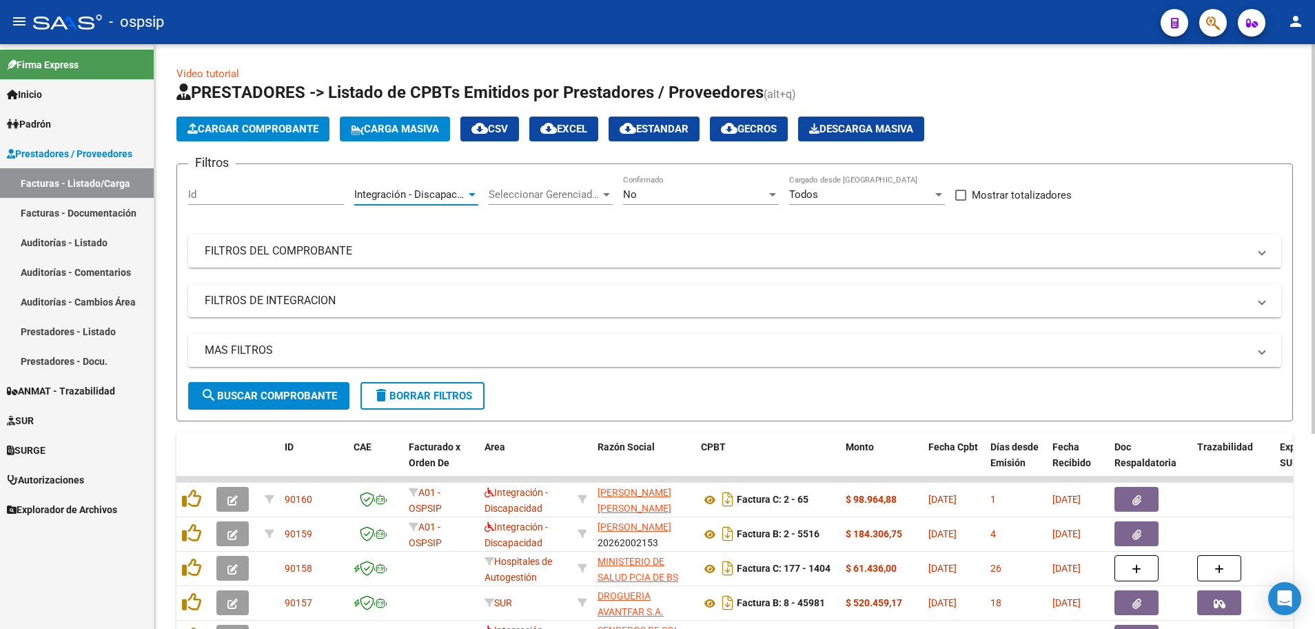
scroll to position [10, 0]
click at [769, 196] on div at bounding box center [772, 194] width 7 height 3
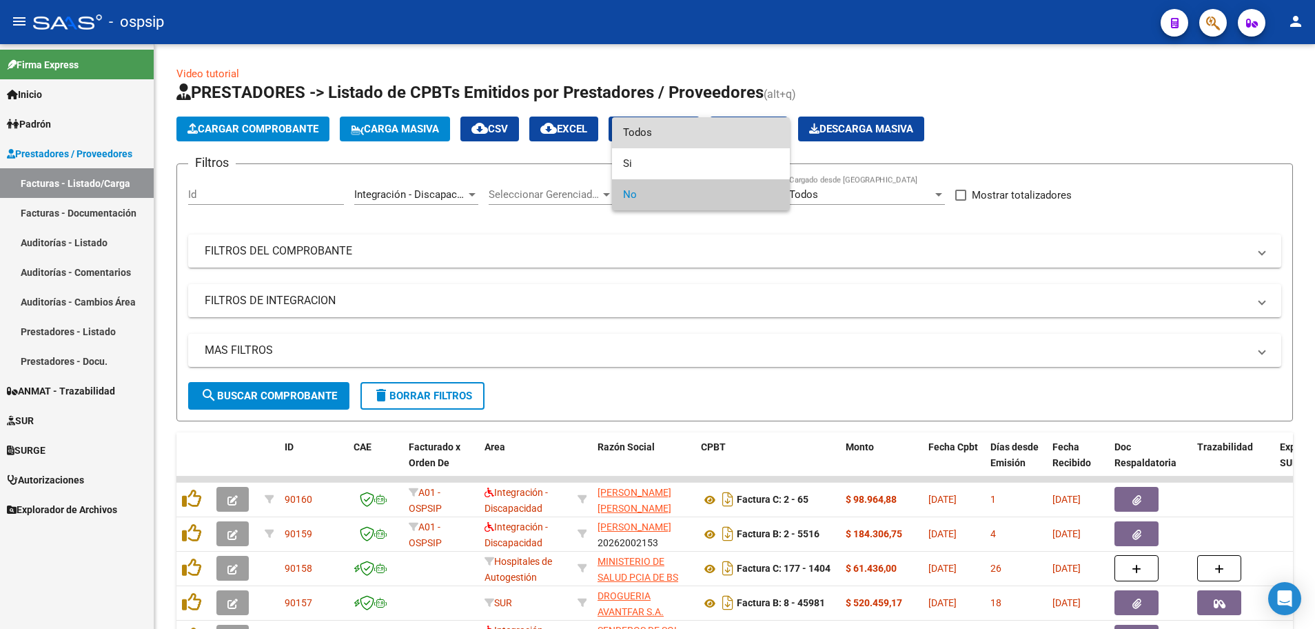
click at [755, 139] on span "Todos" at bounding box center [701, 132] width 156 height 31
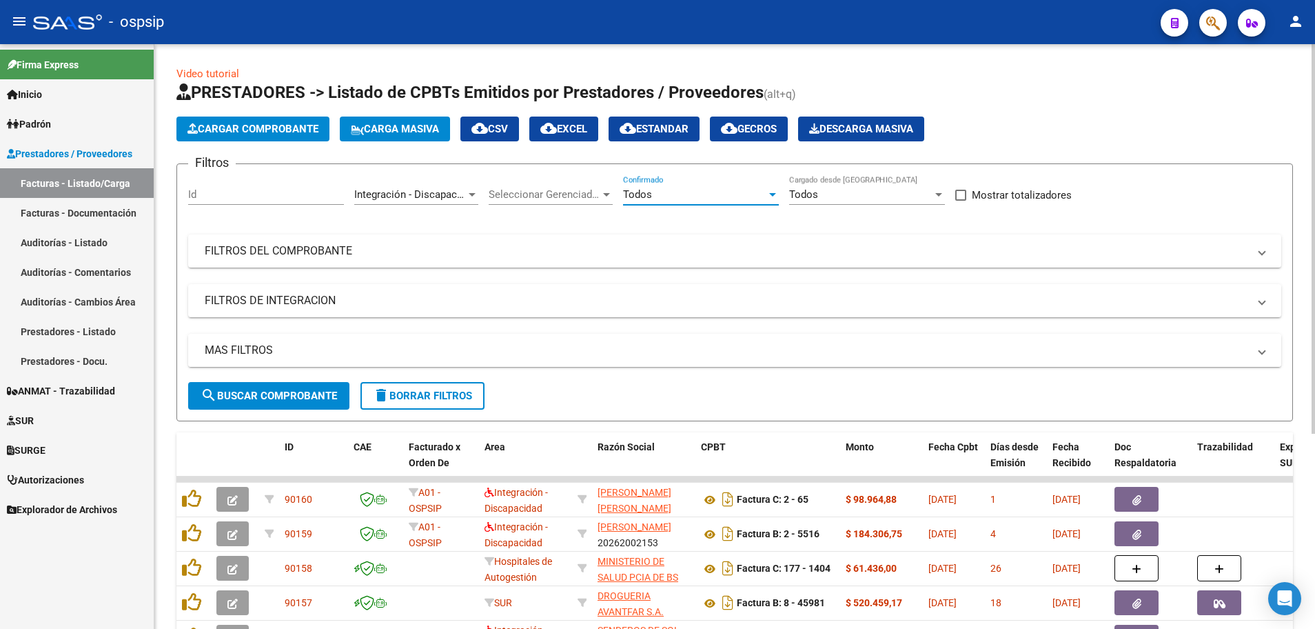
click at [256, 363] on mat-expansion-panel-header "MAS FILTROS" at bounding box center [734, 350] width 1093 height 33
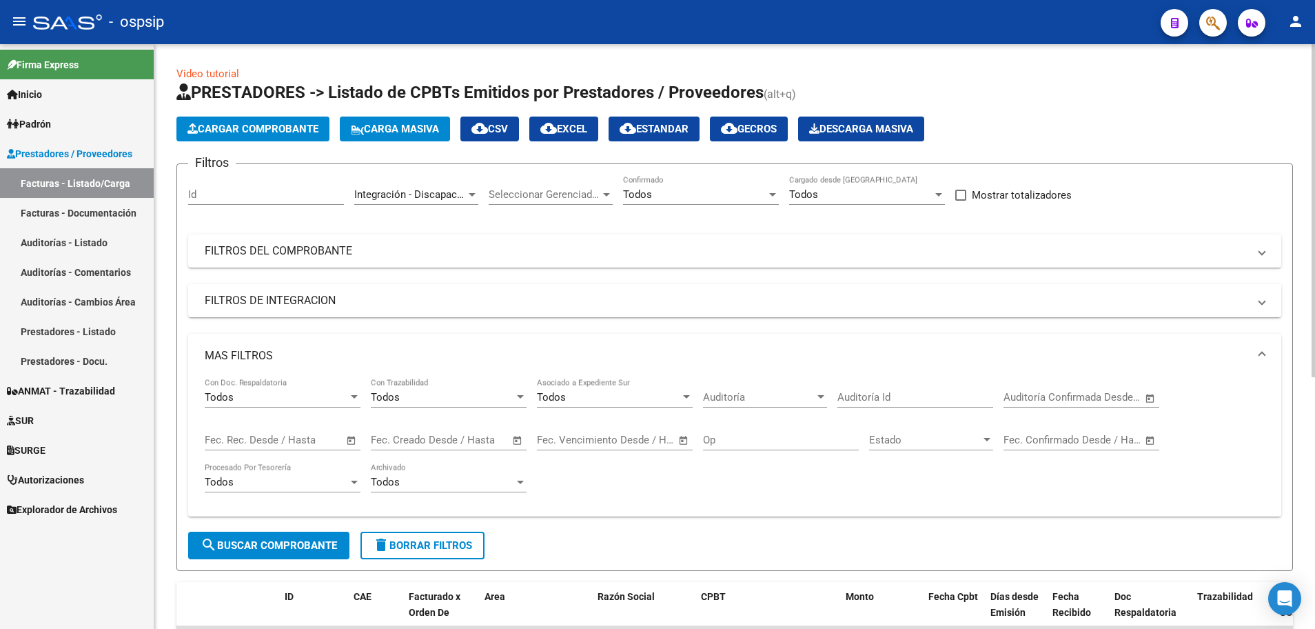
click at [352, 436] on span "Open calendar" at bounding box center [351, 440] width 33 height 33
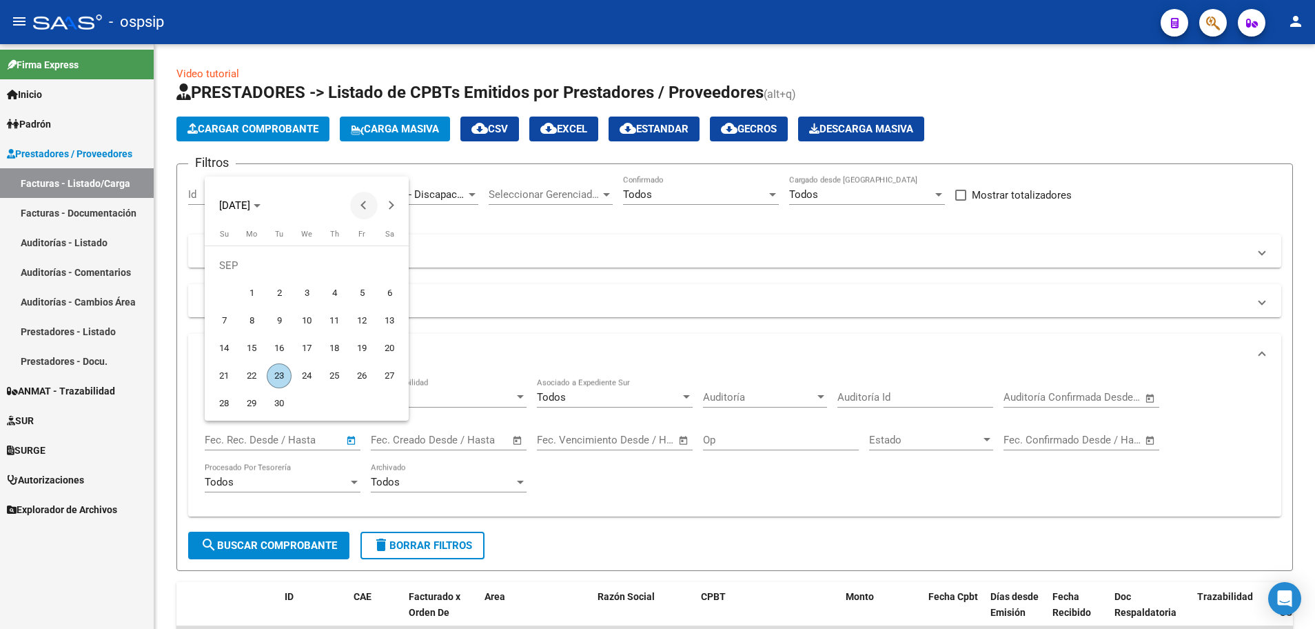
click at [362, 205] on button "Previous month" at bounding box center [364, 206] width 28 height 28
click at [252, 376] on span "25" at bounding box center [251, 375] width 25 height 25
type input "[DATE]"
click at [392, 205] on button "Next month" at bounding box center [392, 206] width 28 height 28
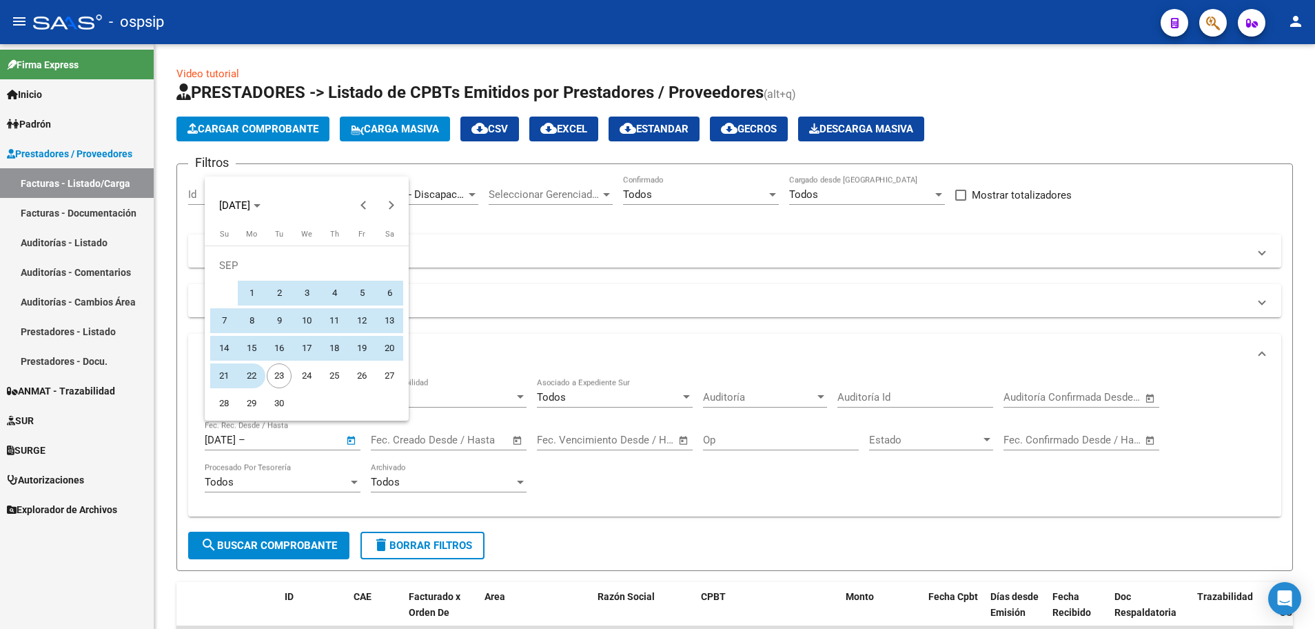
click at [250, 376] on span "22" at bounding box center [251, 375] width 25 height 25
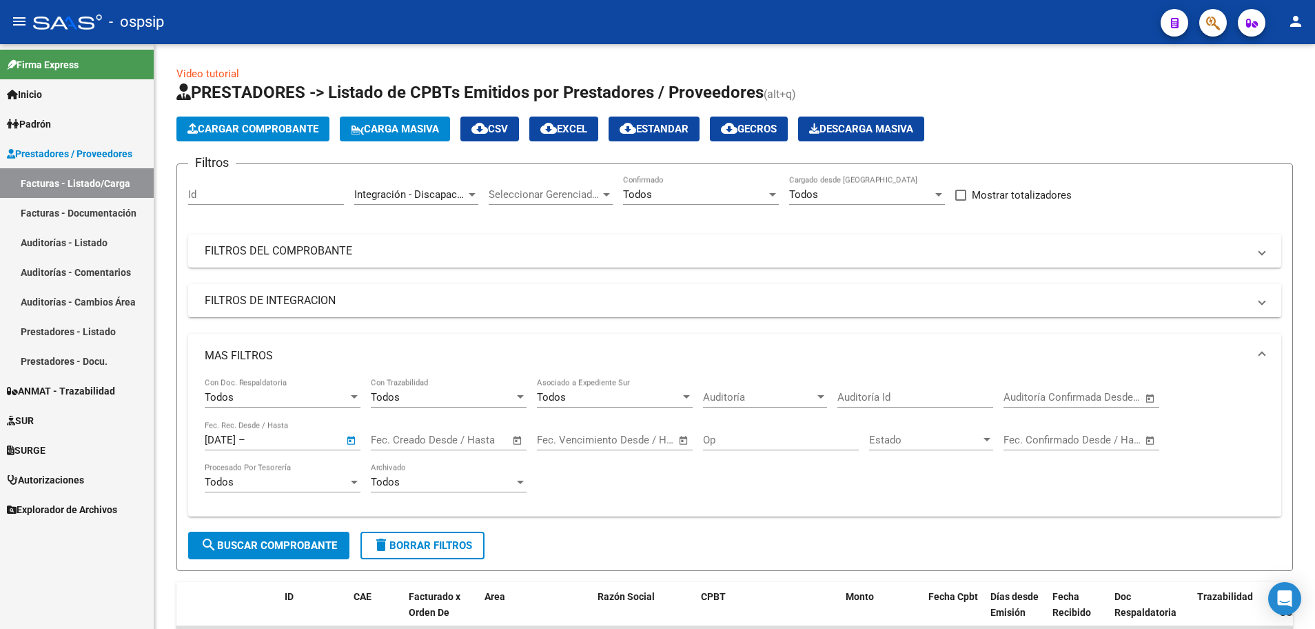
type input "[DATE]"
click at [293, 541] on span "search Buscar Comprobante" at bounding box center [269, 545] width 136 height 12
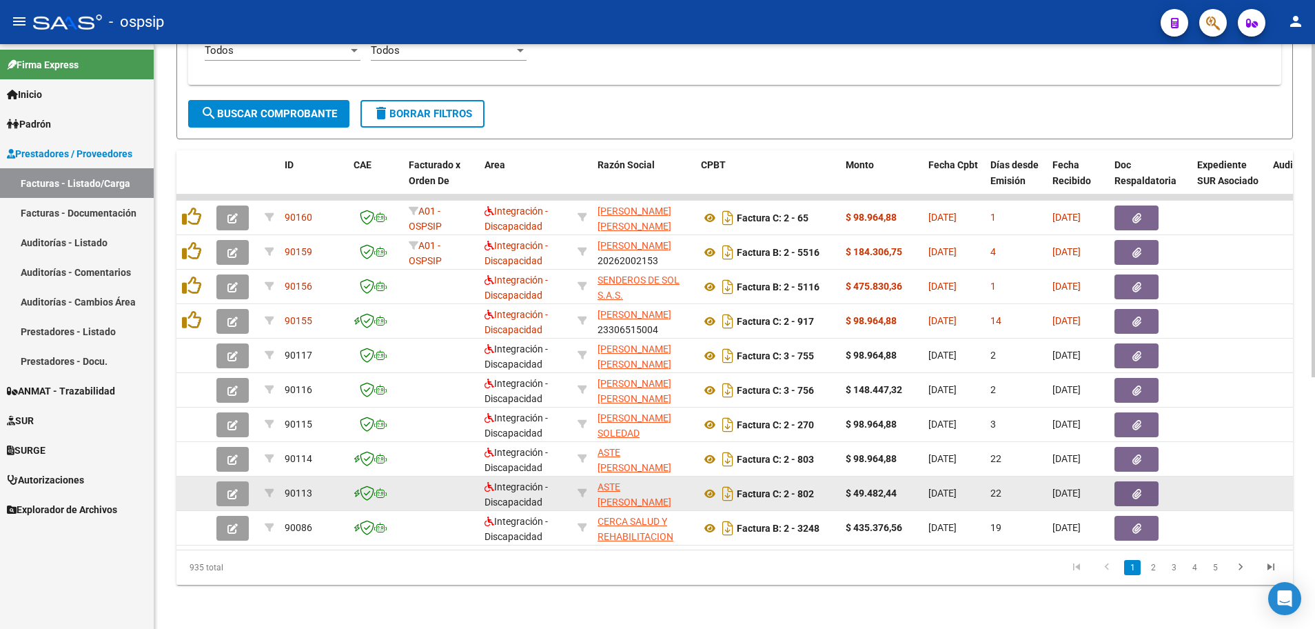
scroll to position [442, 0]
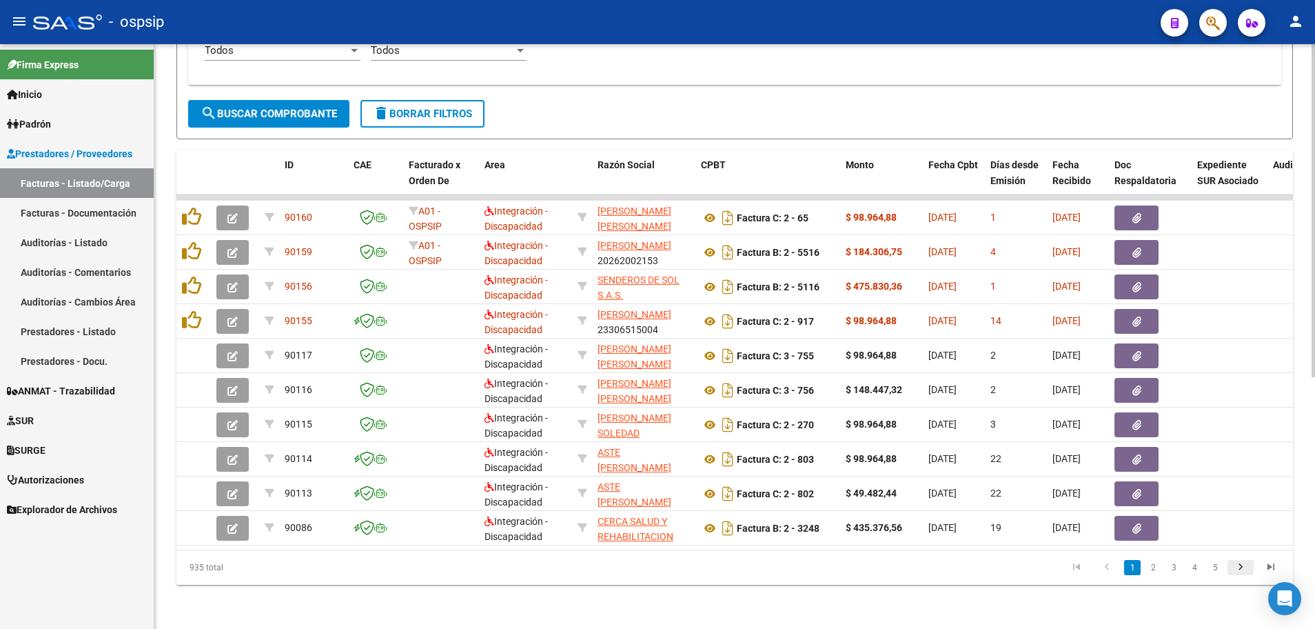
click at [1243, 565] on icon "go to next page" at bounding box center [1241, 568] width 18 height 17
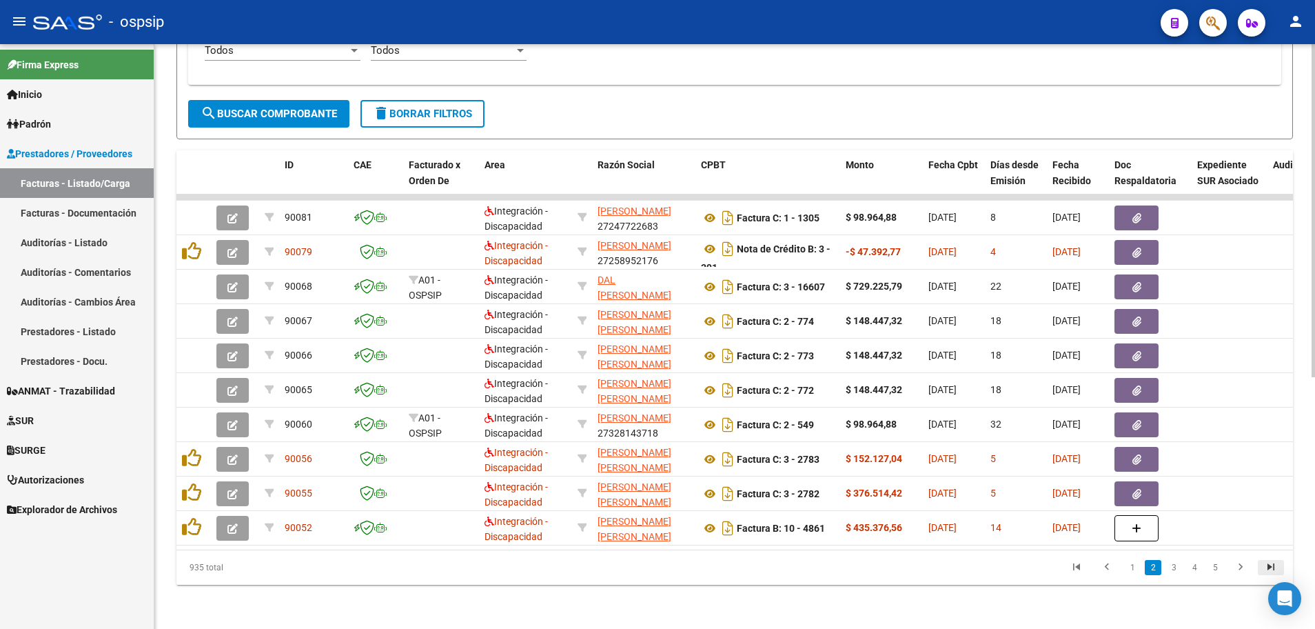
click at [1271, 567] on icon "go to last page" at bounding box center [1271, 568] width 18 height 17
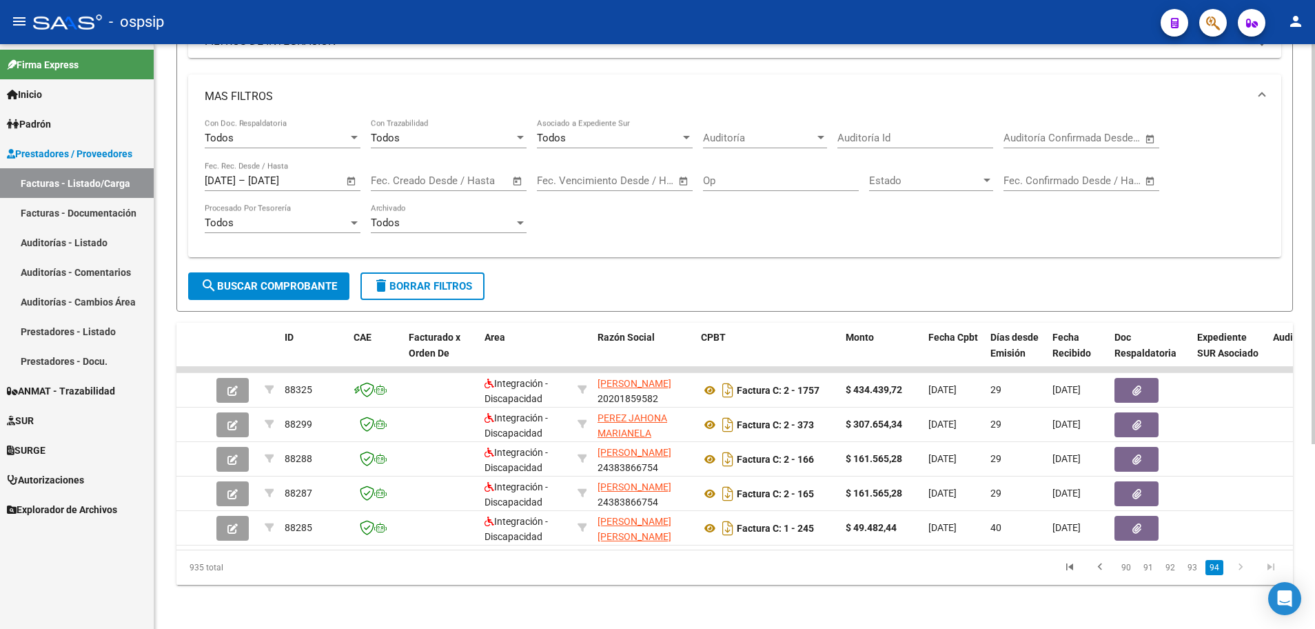
scroll to position [270, 0]
click at [1130, 569] on link "90" at bounding box center [1126, 567] width 18 height 15
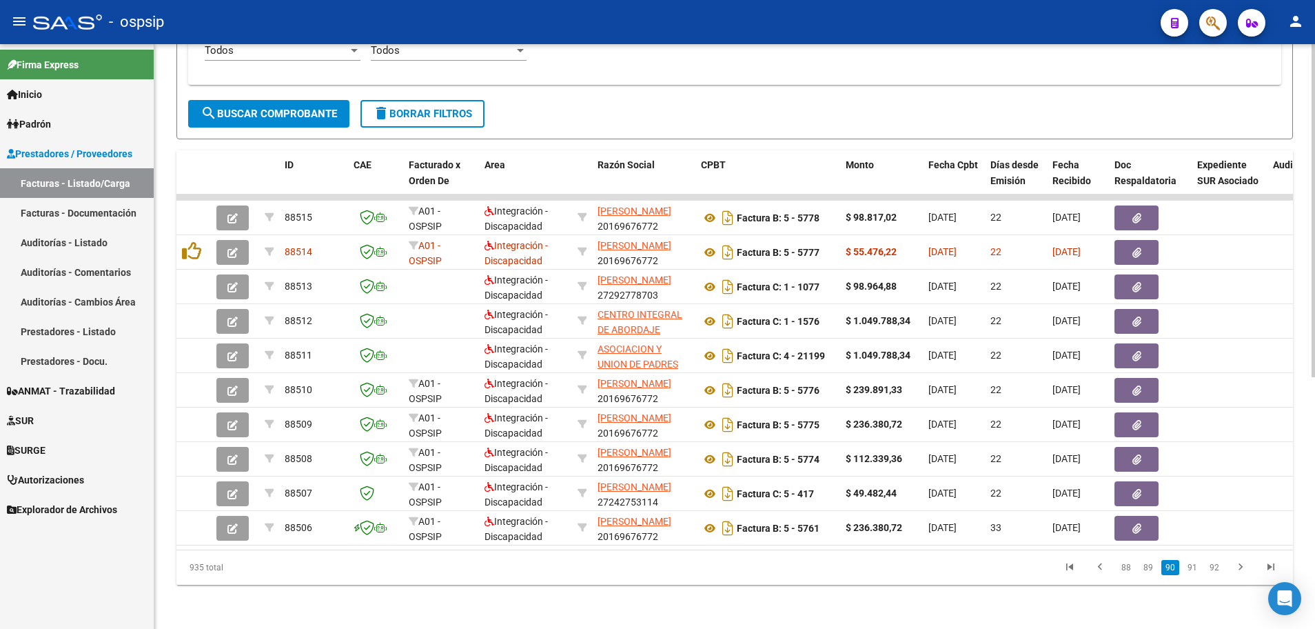
scroll to position [442, 0]
click at [1126, 568] on link "88" at bounding box center [1126, 567] width 18 height 15
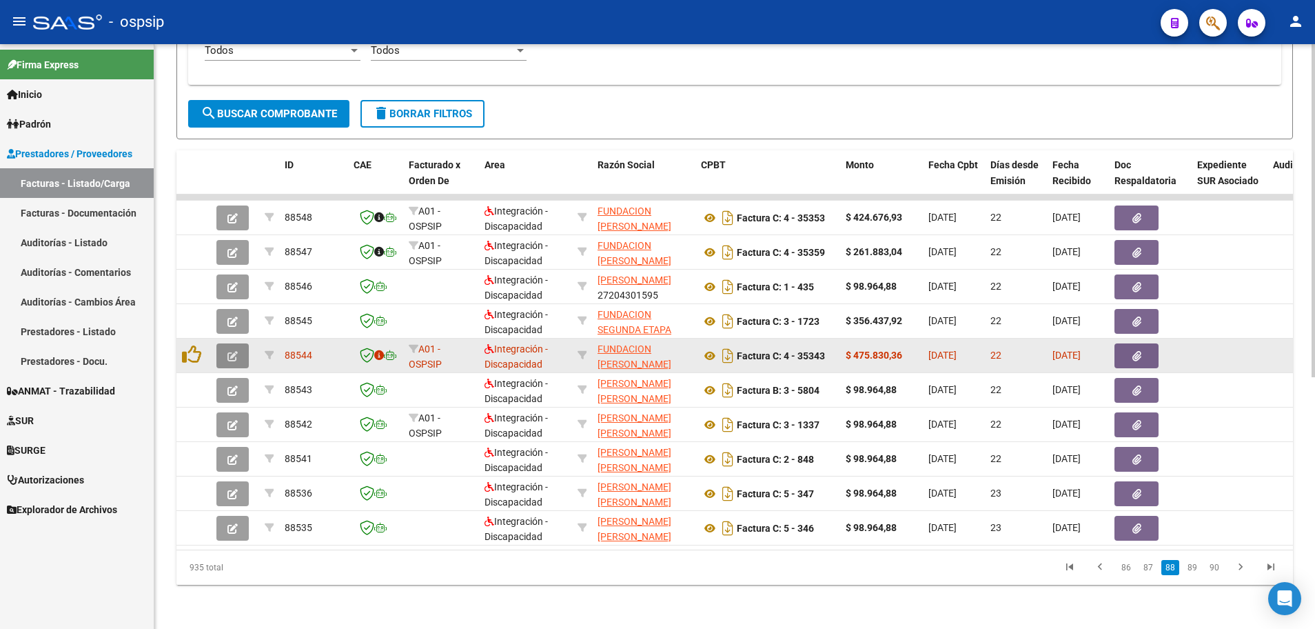
click at [227, 351] on icon "button" at bounding box center [232, 356] width 10 height 10
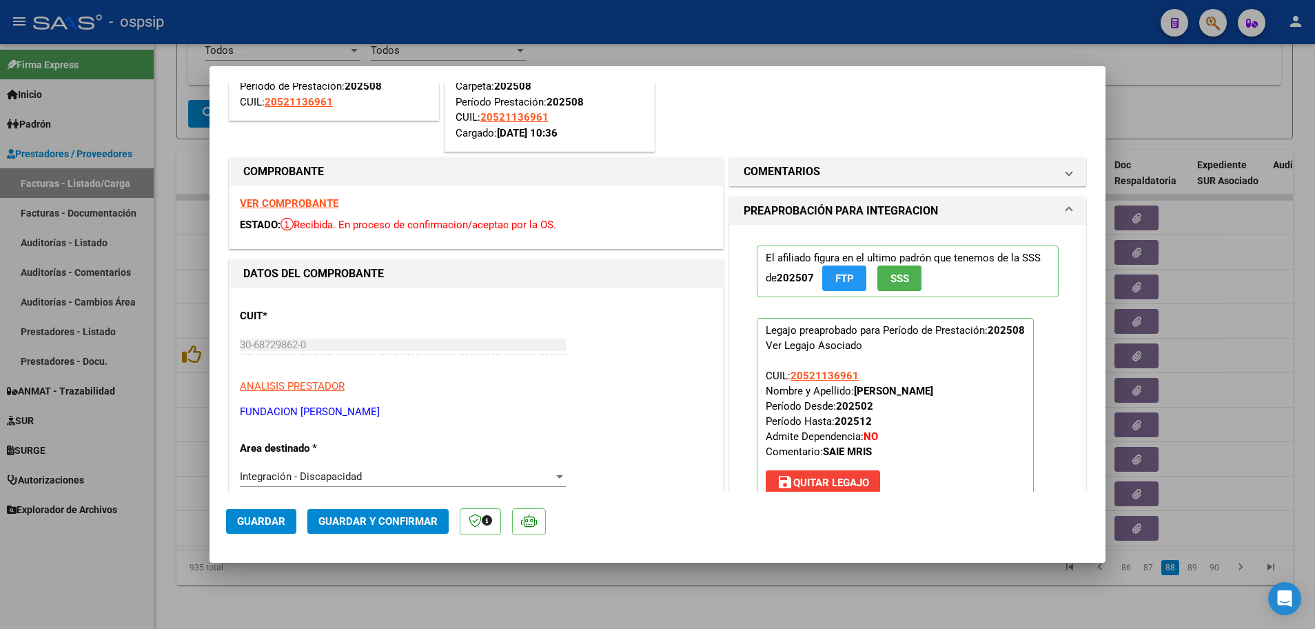
scroll to position [138, 0]
click at [1066, 175] on span at bounding box center [1069, 172] width 6 height 17
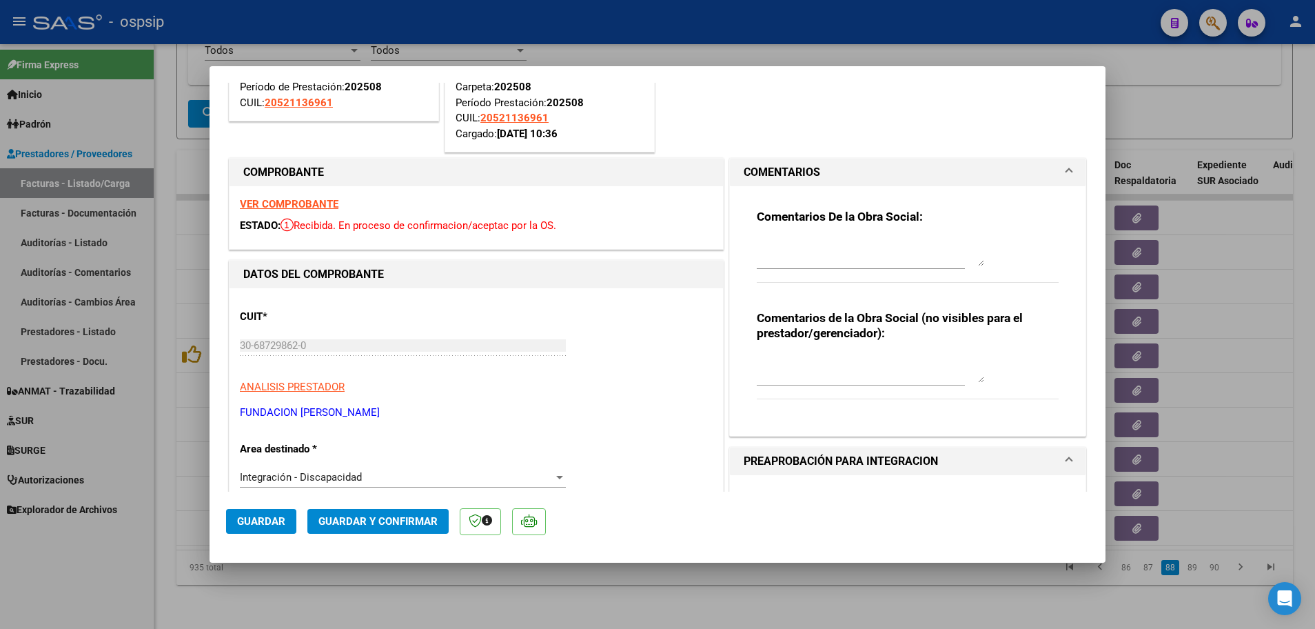
click at [758, 369] on textarea at bounding box center [870, 369] width 227 height 28
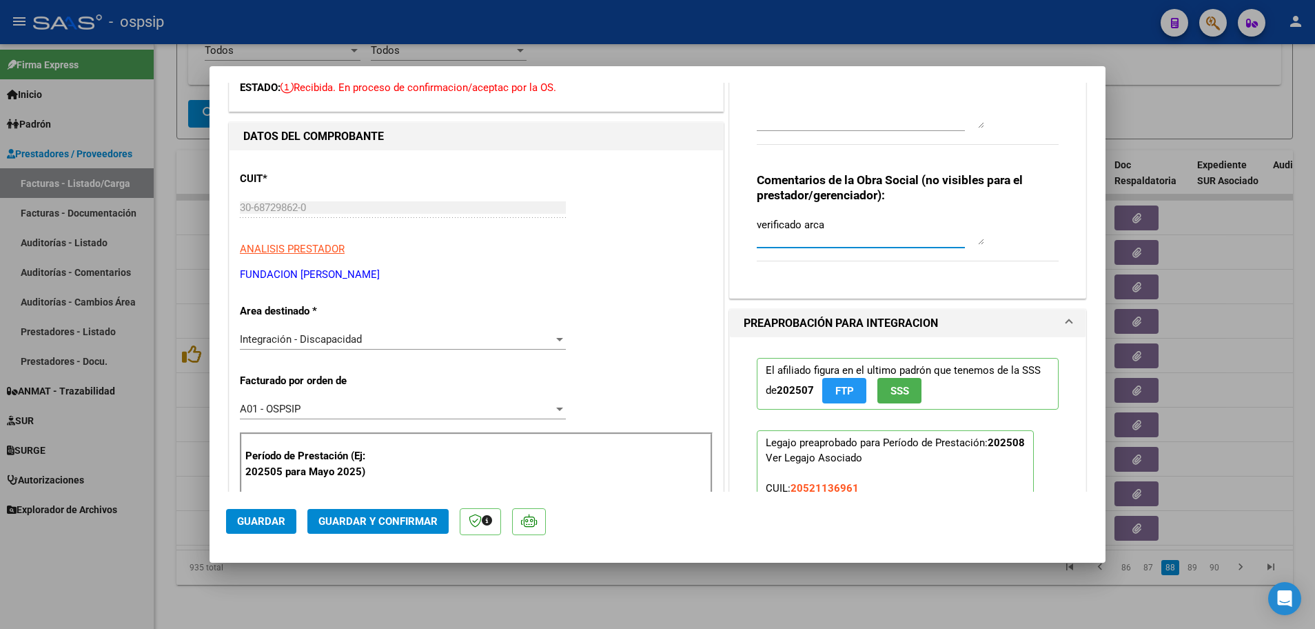
type textarea "verificado arca"
click at [374, 527] on button "Guardar y Confirmar" at bounding box center [377, 521] width 141 height 25
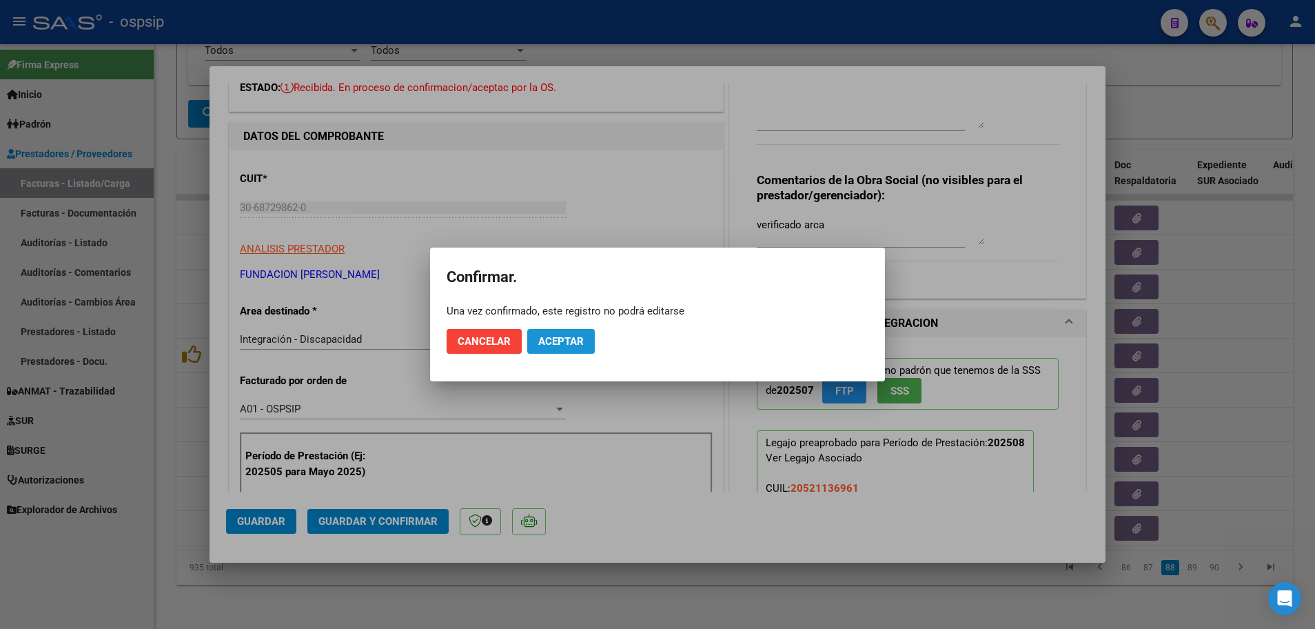
click at [558, 336] on span "Aceptar" at bounding box center [560, 341] width 45 height 12
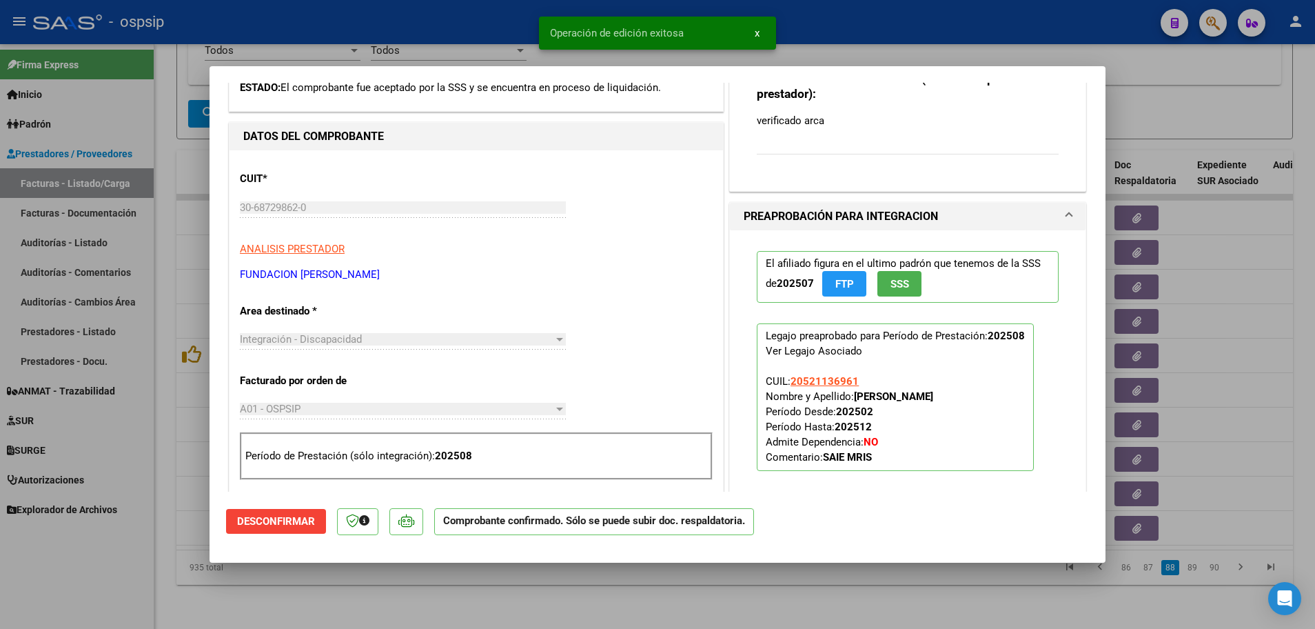
click at [164, 465] on div at bounding box center [657, 314] width 1315 height 629
type input "$ 0,00"
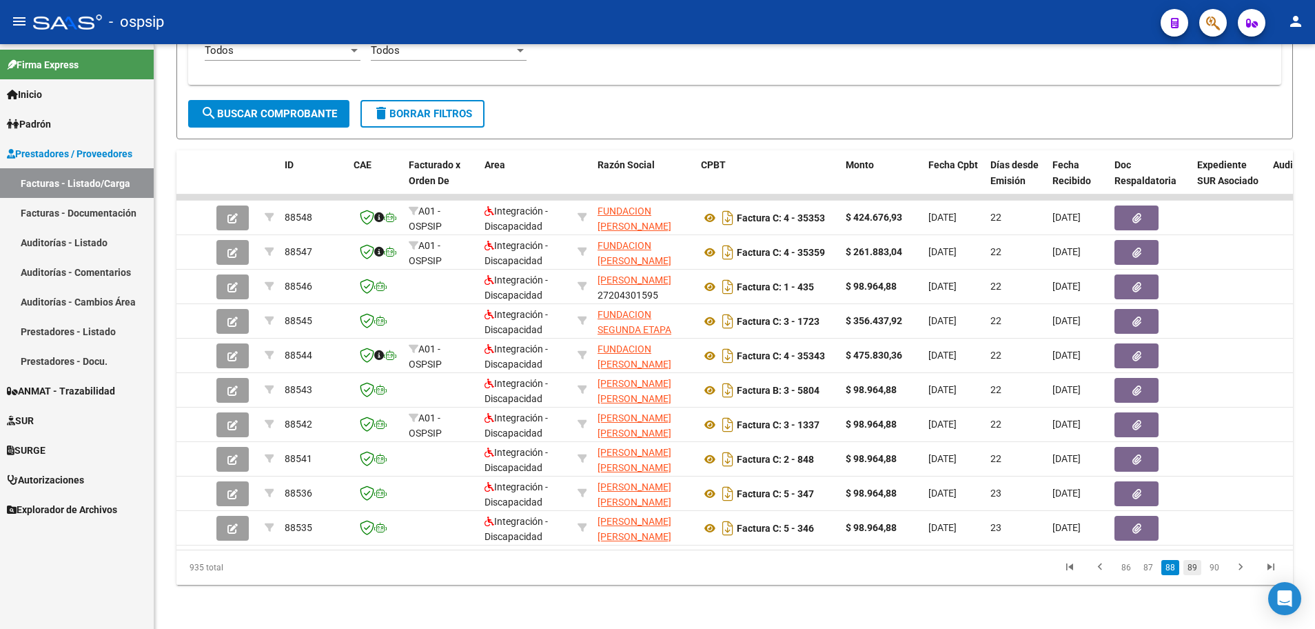
click at [1196, 569] on link "89" at bounding box center [1192, 567] width 18 height 15
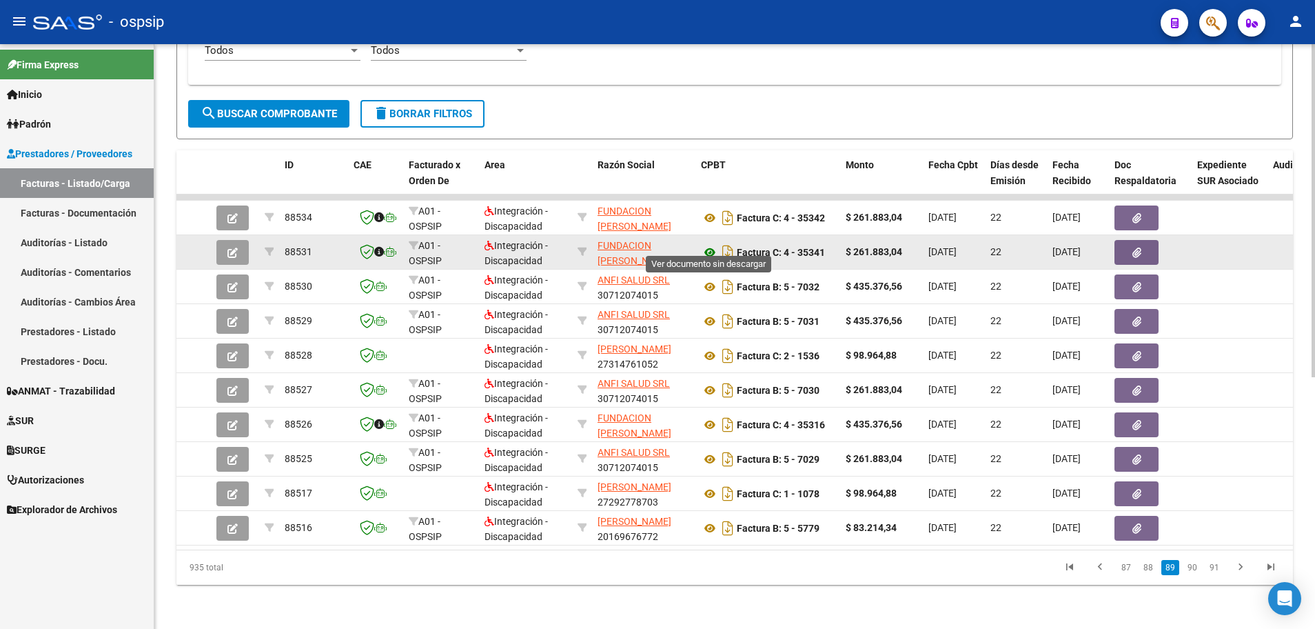
click at [707, 245] on icon at bounding box center [710, 252] width 18 height 17
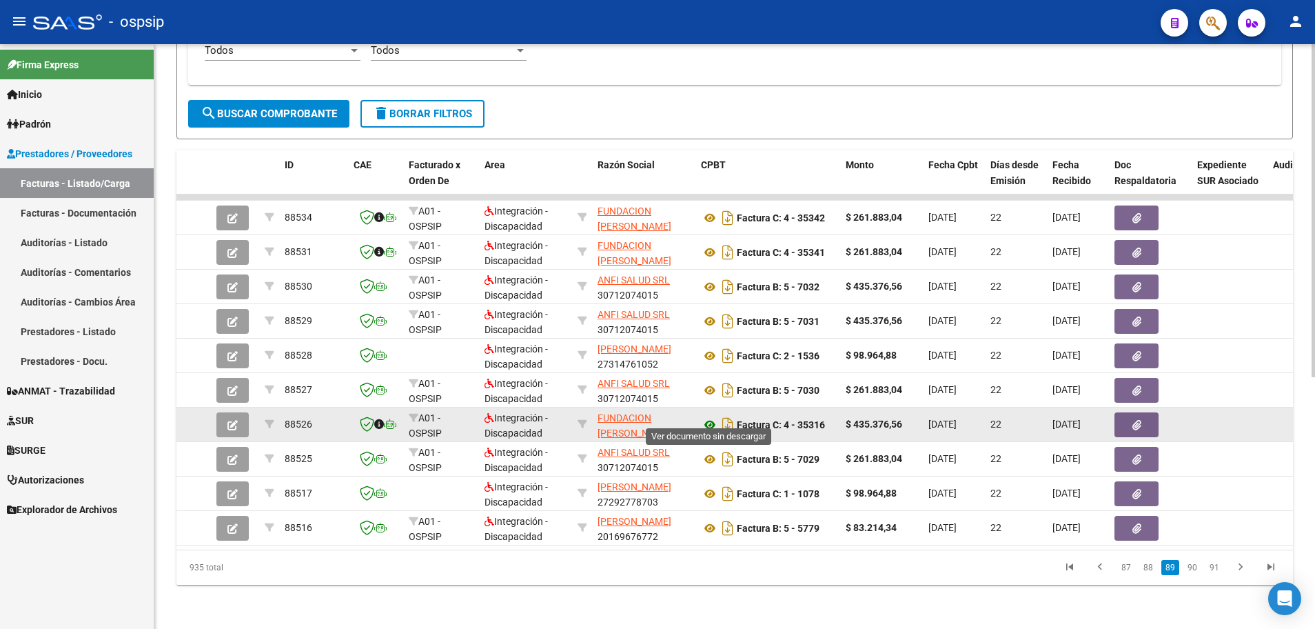
click at [708, 418] on icon at bounding box center [710, 424] width 18 height 17
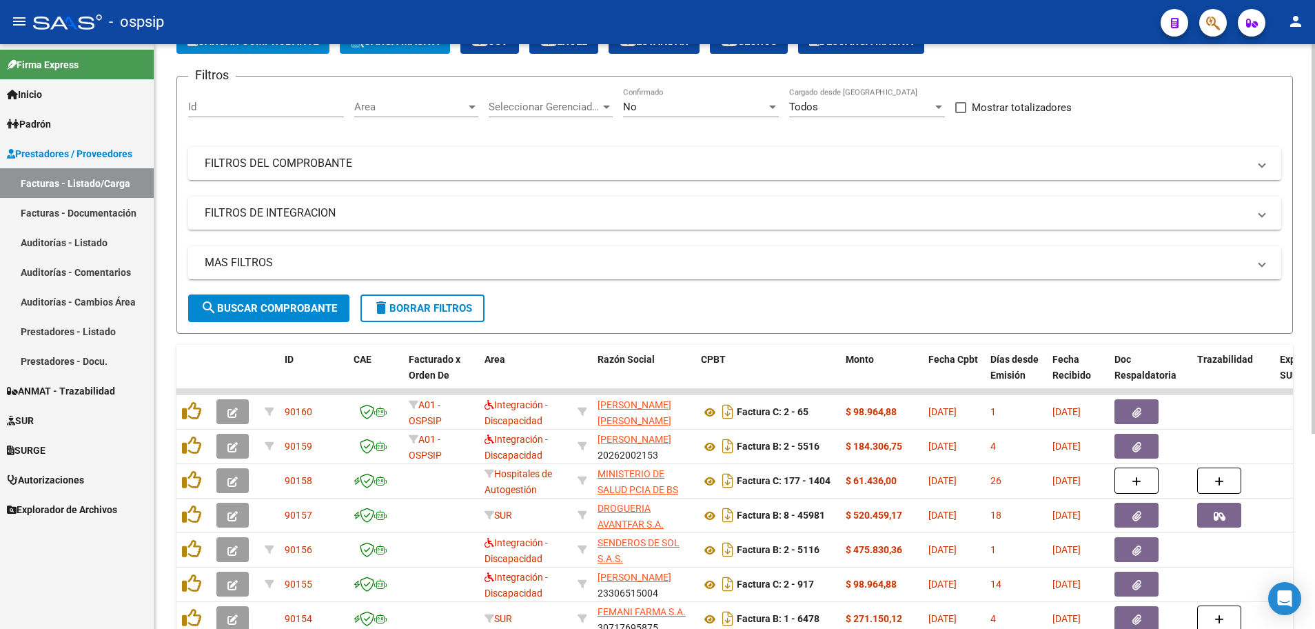
scroll to position [69, 0]
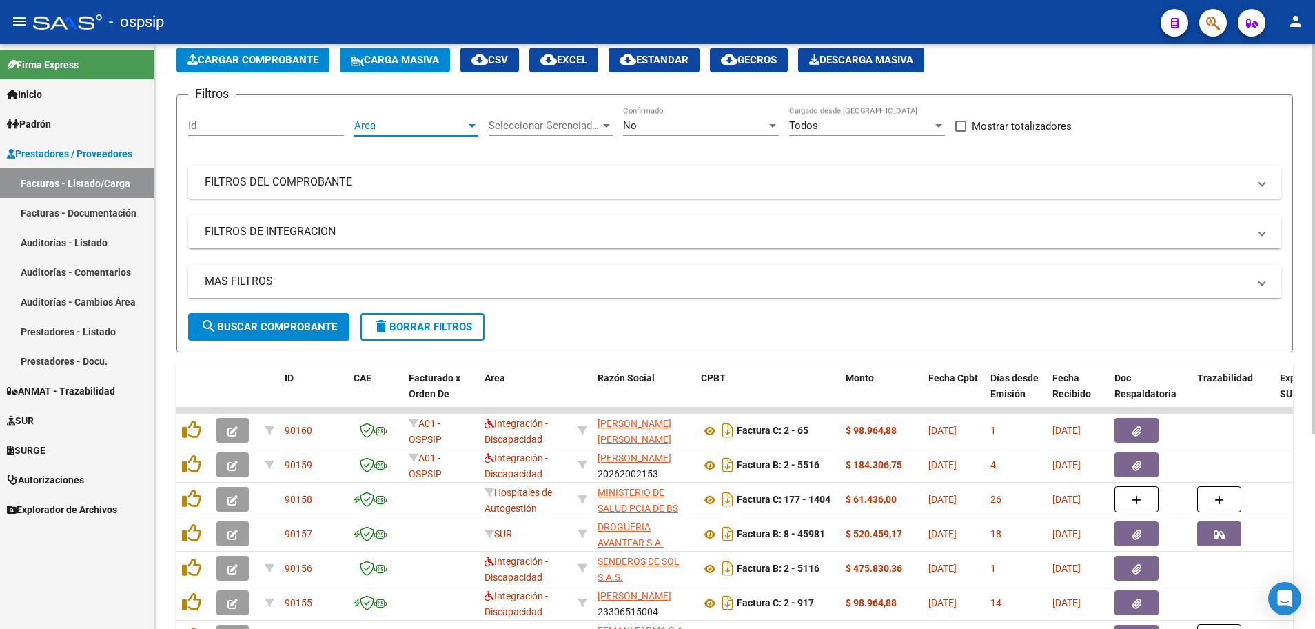
click at [474, 125] on div at bounding box center [472, 125] width 7 height 3
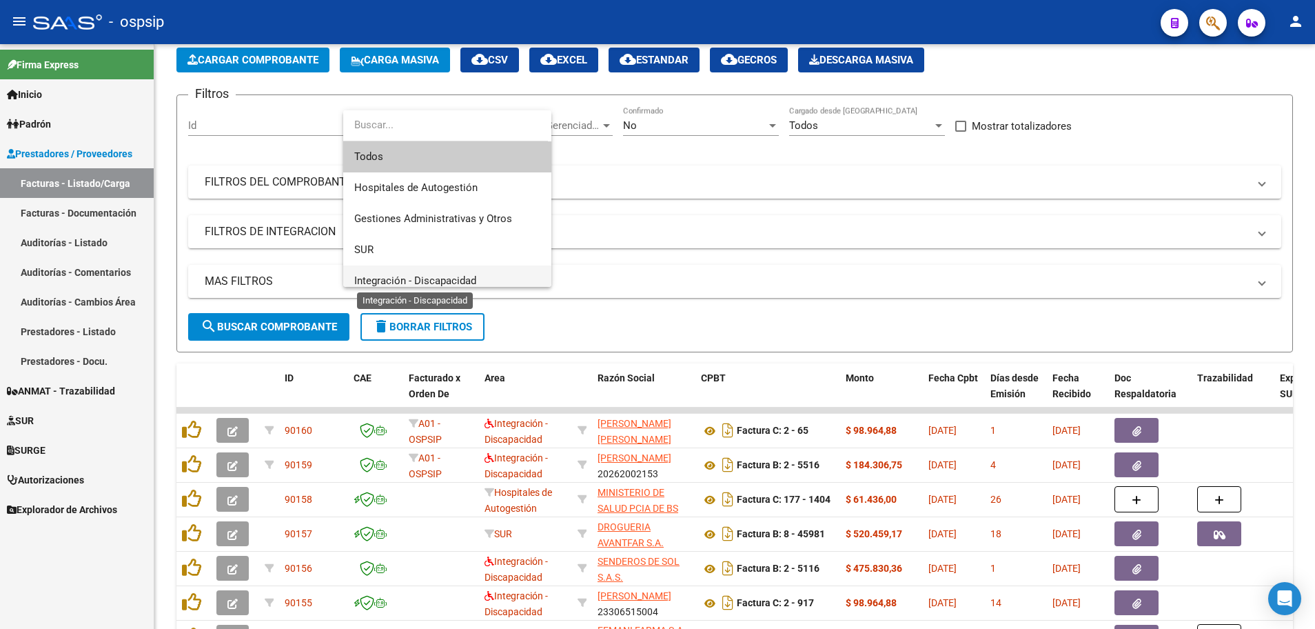
click at [401, 278] on span "Integración - Discapacidad" at bounding box center [415, 280] width 122 height 12
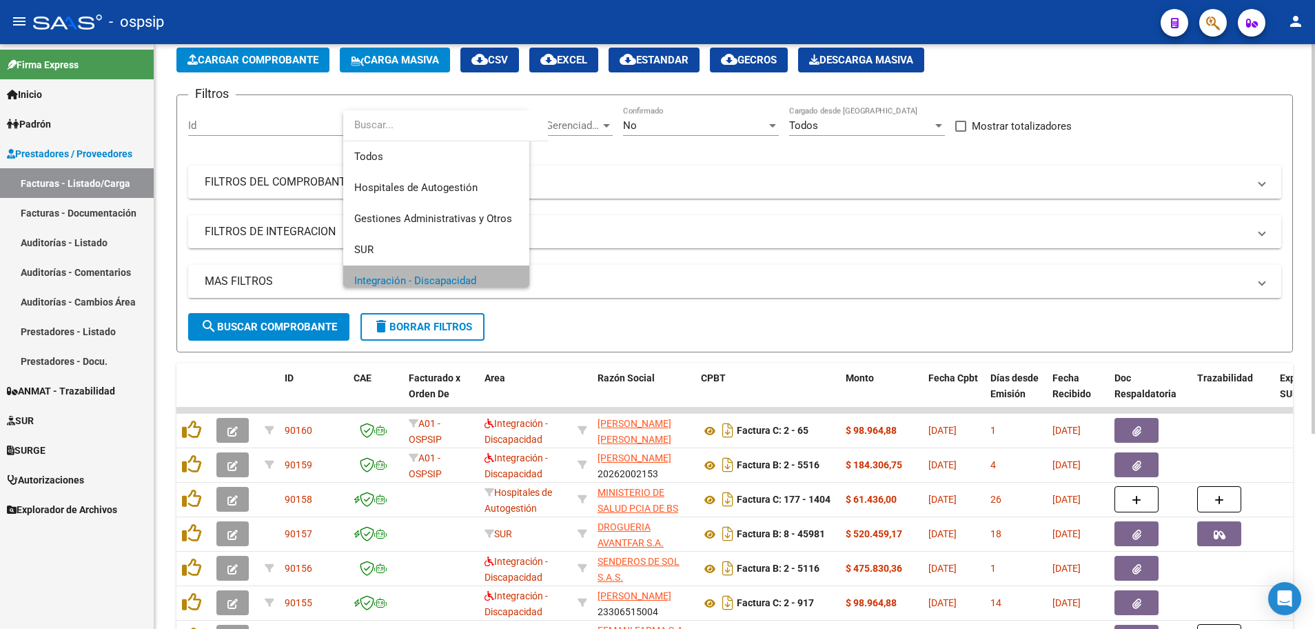
scroll to position [10, 0]
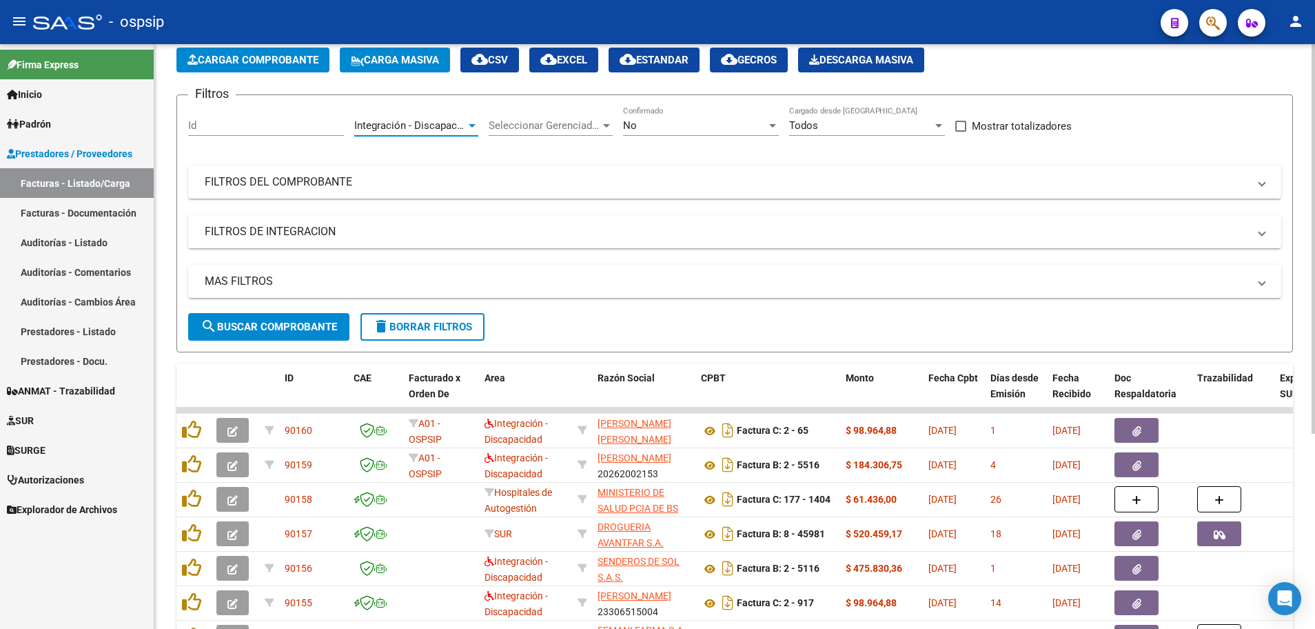
click at [777, 126] on div at bounding box center [772, 125] width 12 height 11
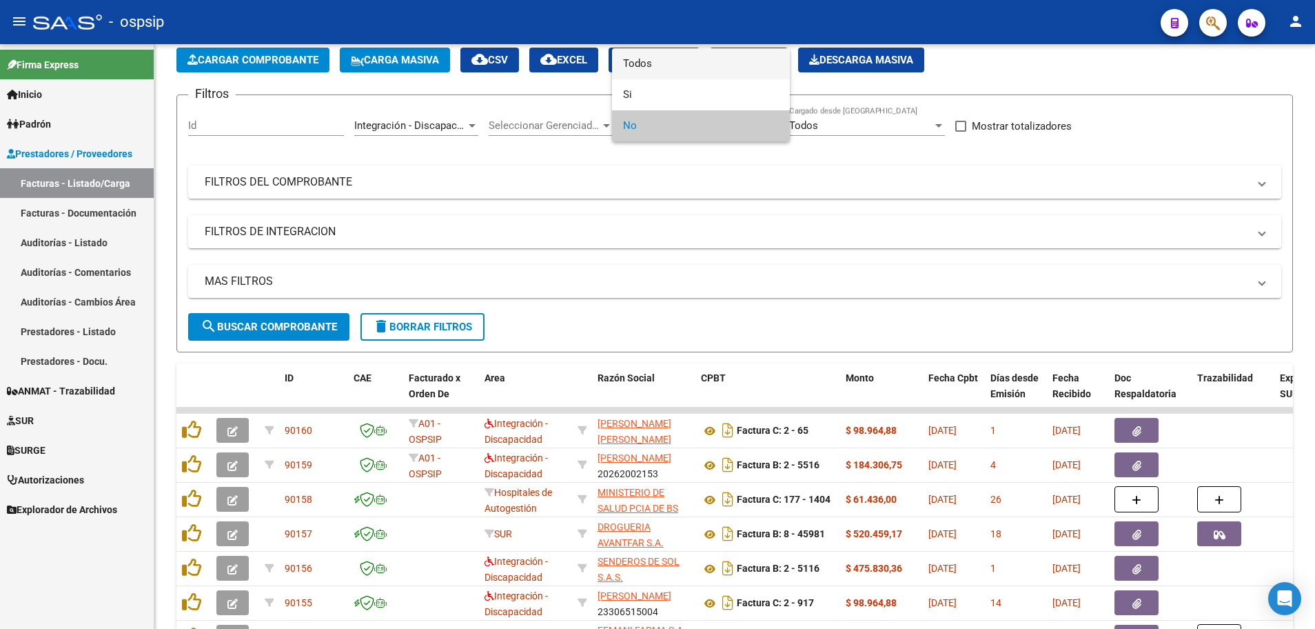
click at [747, 72] on span "Todos" at bounding box center [701, 63] width 156 height 31
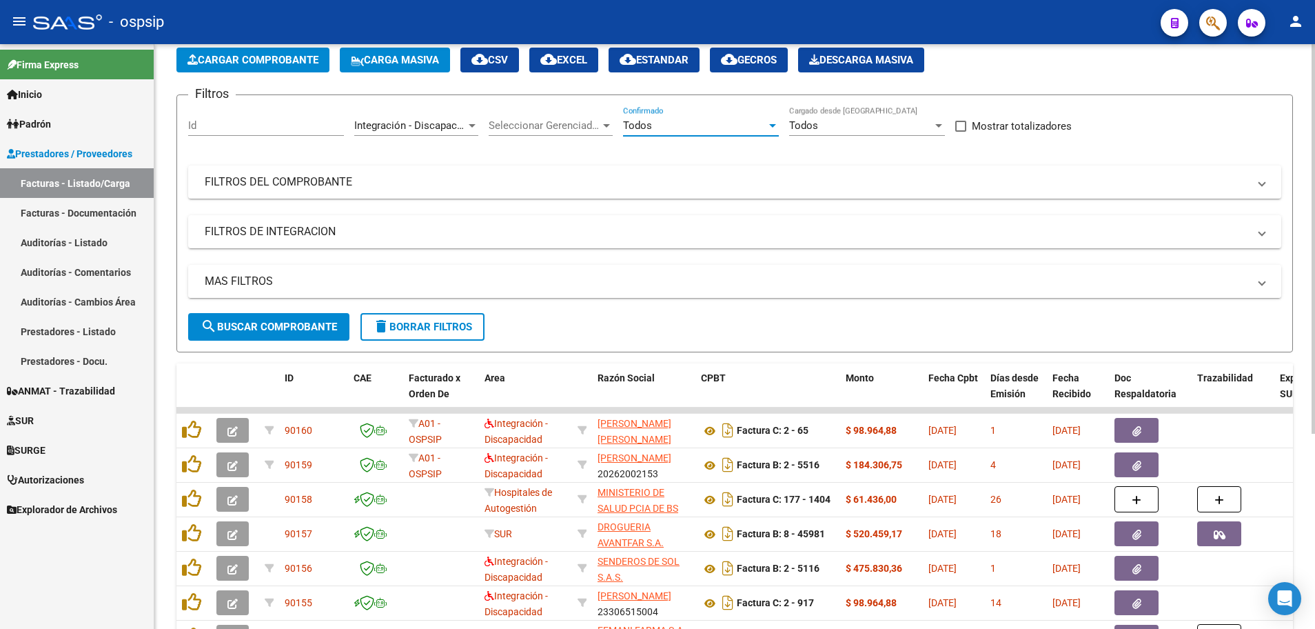
click at [232, 278] on mat-panel-title "MAS FILTROS" at bounding box center [727, 281] width 1044 height 15
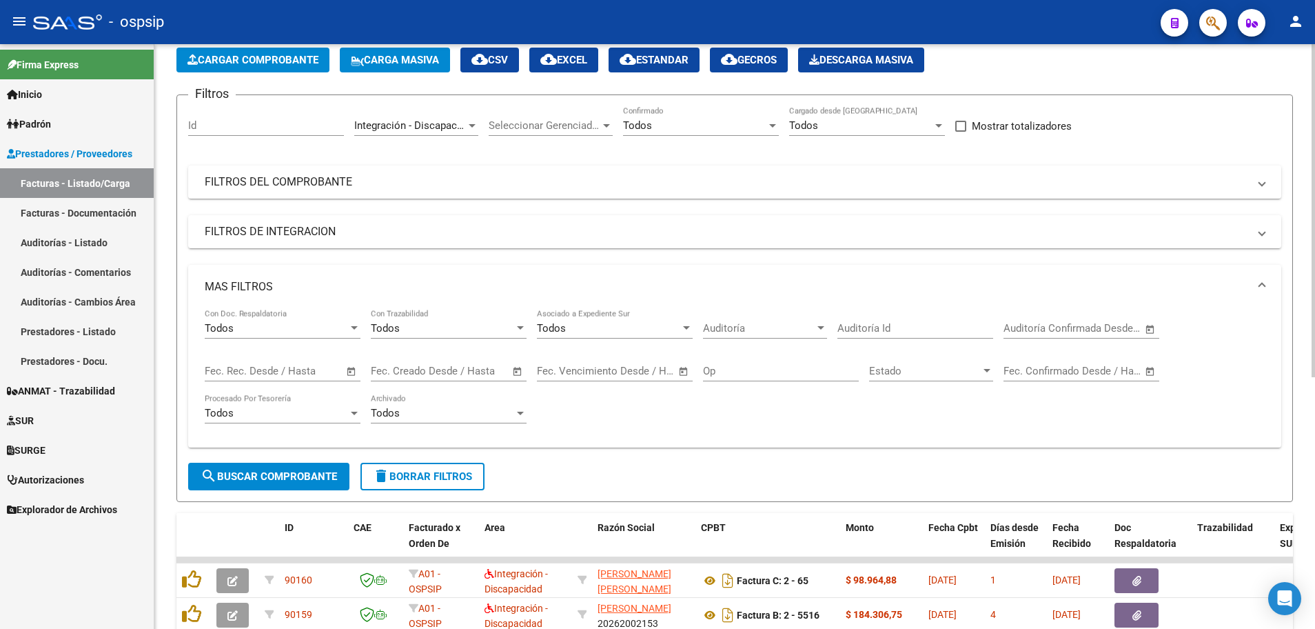
click at [350, 372] on span "Open calendar" at bounding box center [351, 371] width 33 height 33
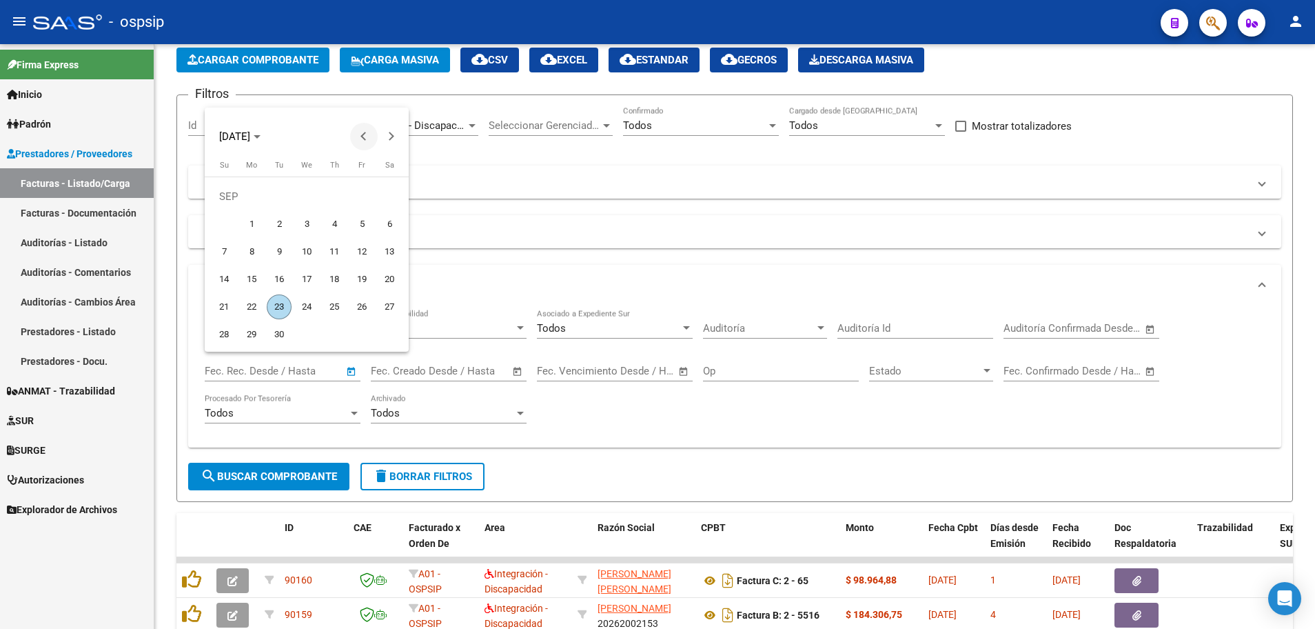
click at [363, 134] on button "Previous month" at bounding box center [364, 137] width 28 height 28
click at [249, 309] on span "25" at bounding box center [251, 306] width 25 height 25
type input "[DATE]"
click at [391, 132] on button "Next month" at bounding box center [392, 137] width 28 height 28
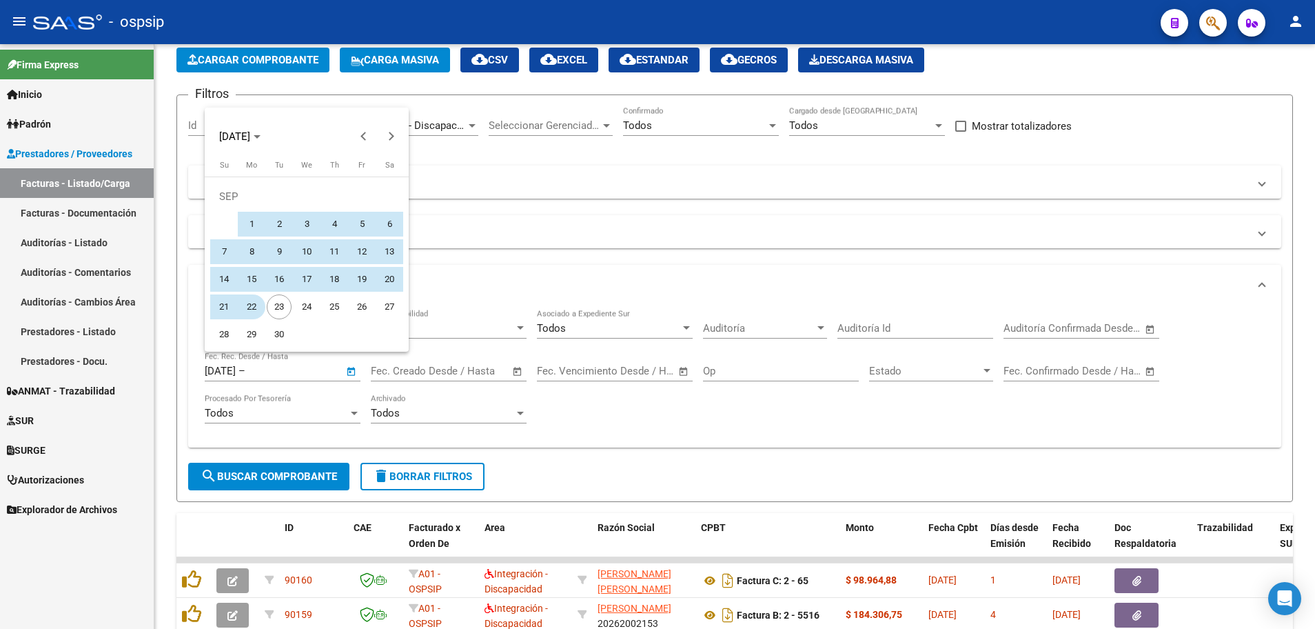
click at [250, 306] on span "22" at bounding box center [251, 306] width 25 height 25
type input "[DATE]"
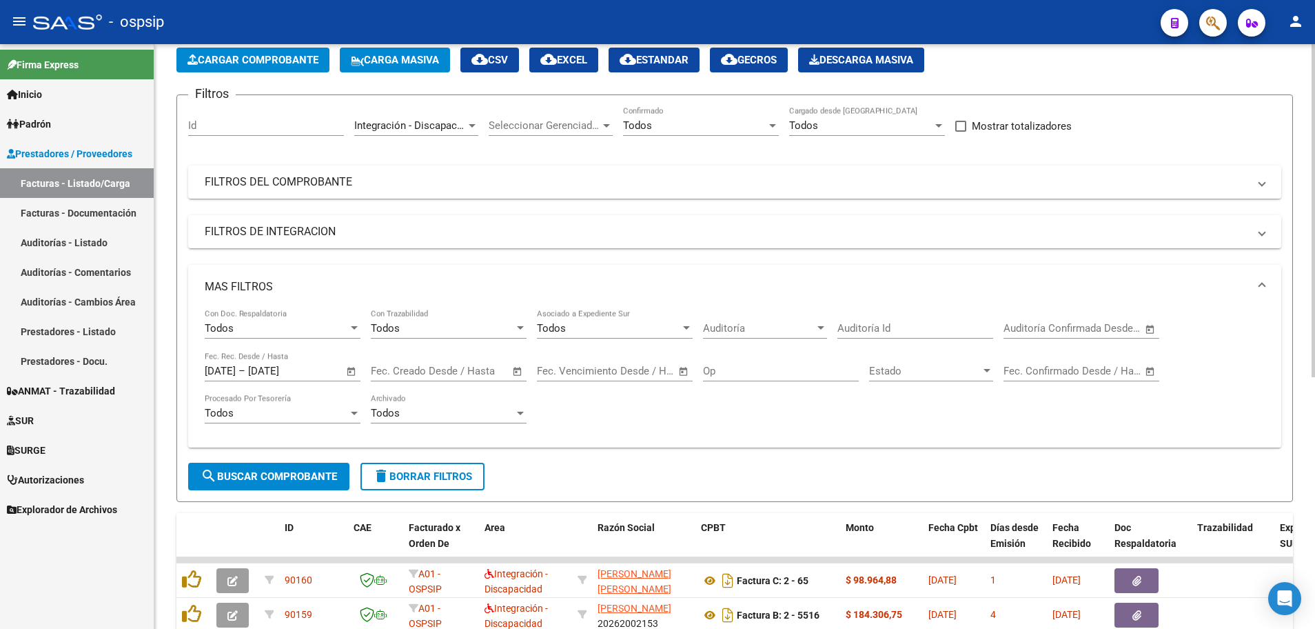
click at [258, 475] on span "search Buscar Comprobante" at bounding box center [269, 476] width 136 height 12
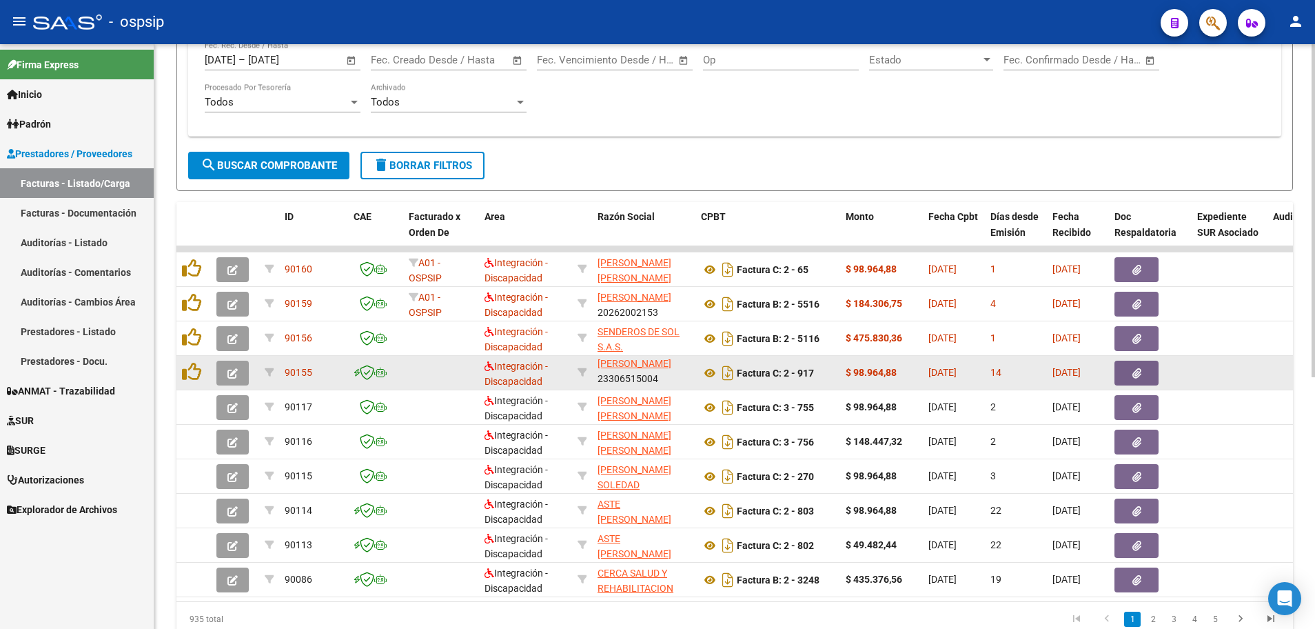
scroll to position [442, 0]
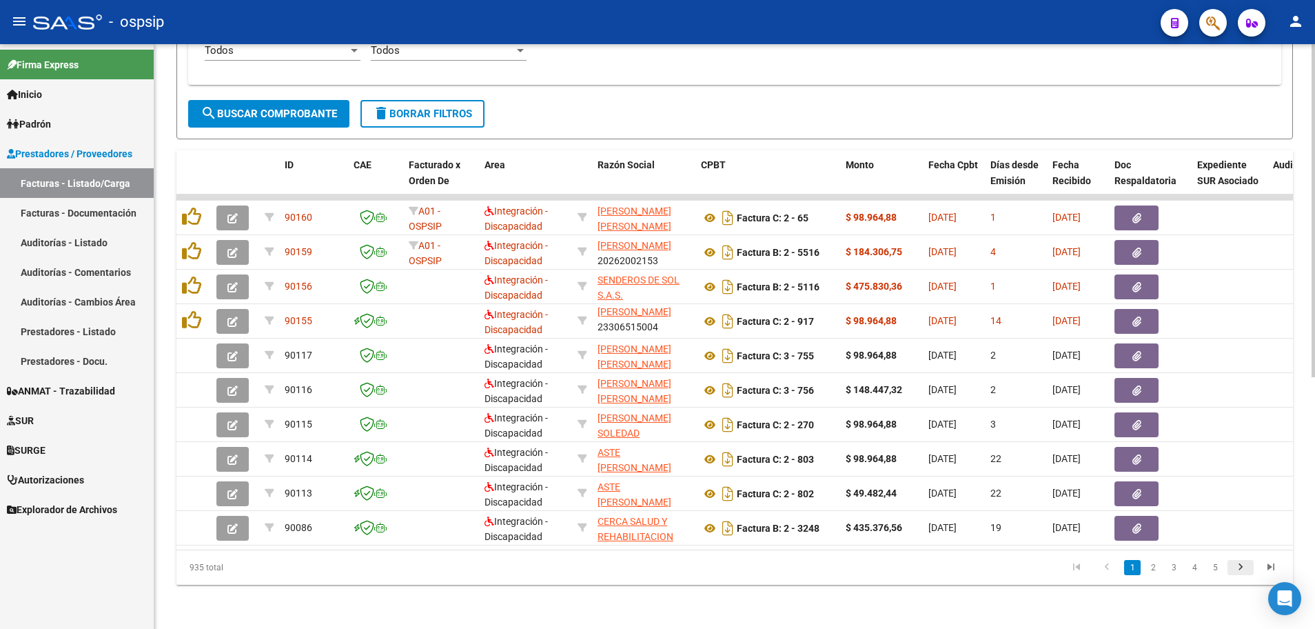
click at [1242, 563] on icon "go to next page" at bounding box center [1241, 568] width 18 height 17
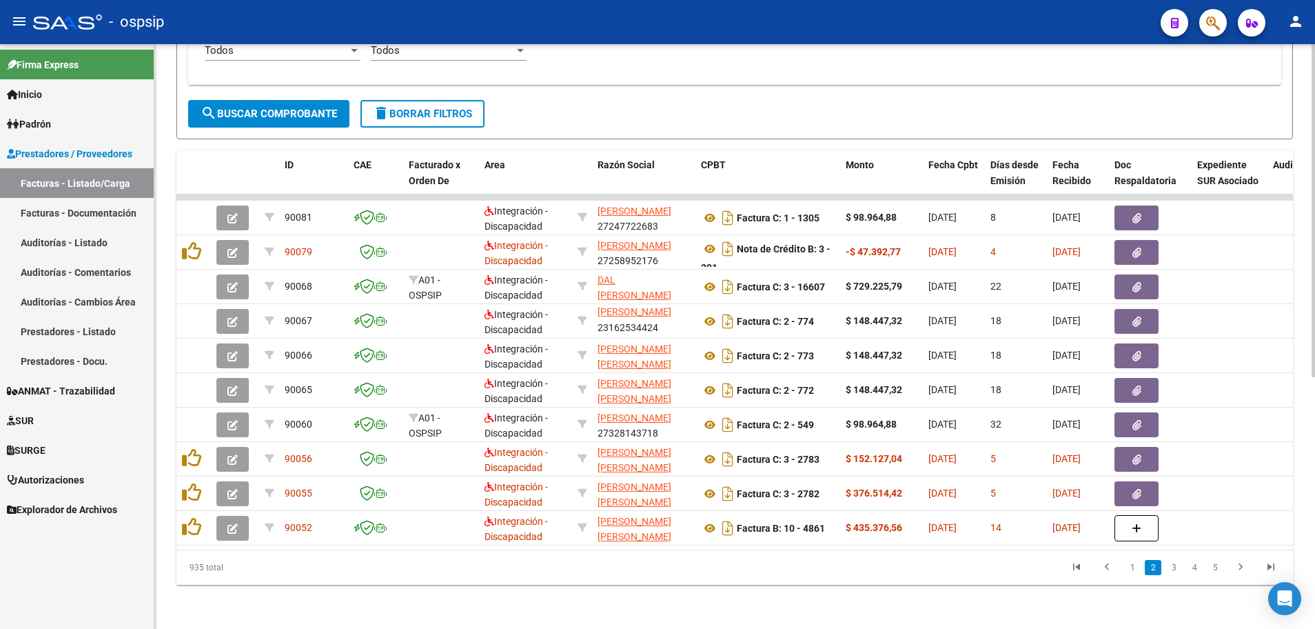
scroll to position [3, 0]
click at [1106, 565] on icon "go to previous page" at bounding box center [1107, 568] width 18 height 17
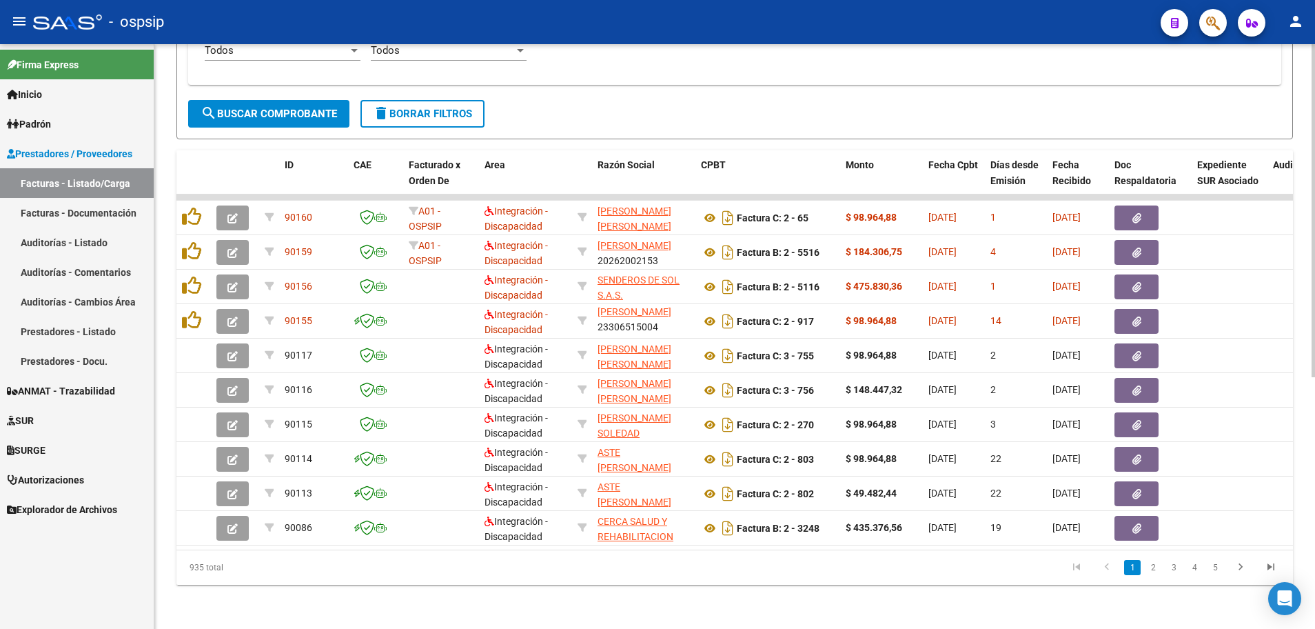
scroll to position [18, 0]
click at [1264, 566] on icon "go to last page" at bounding box center [1271, 568] width 18 height 17
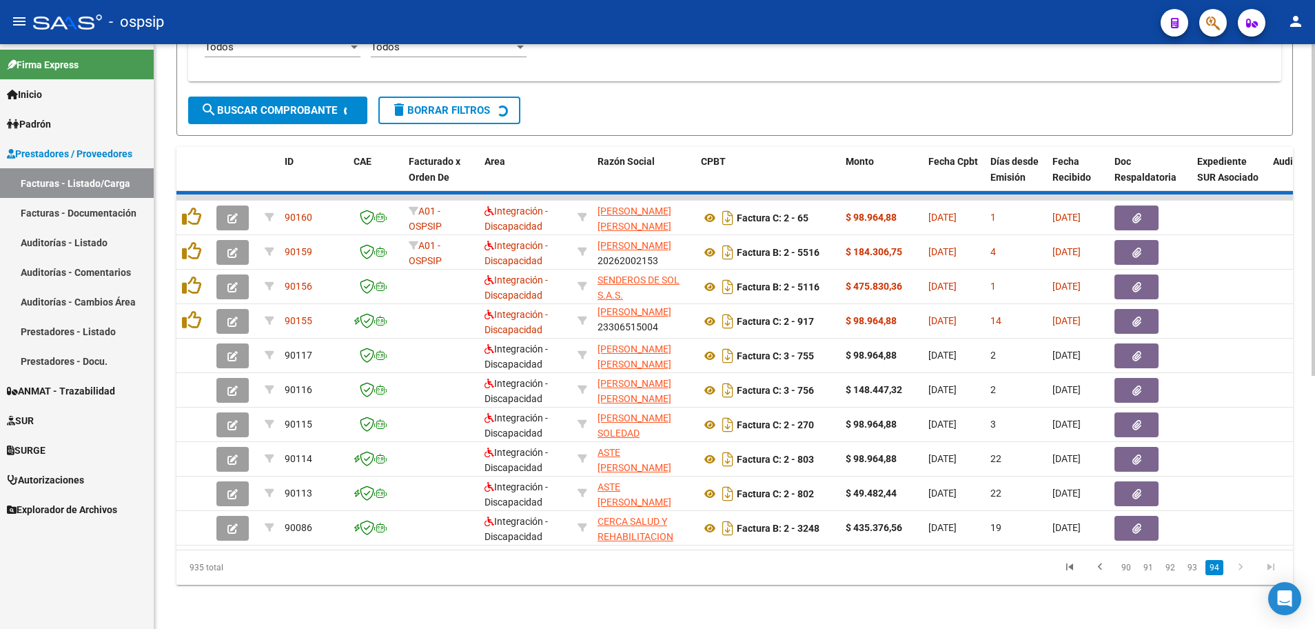
scroll to position [270, 0]
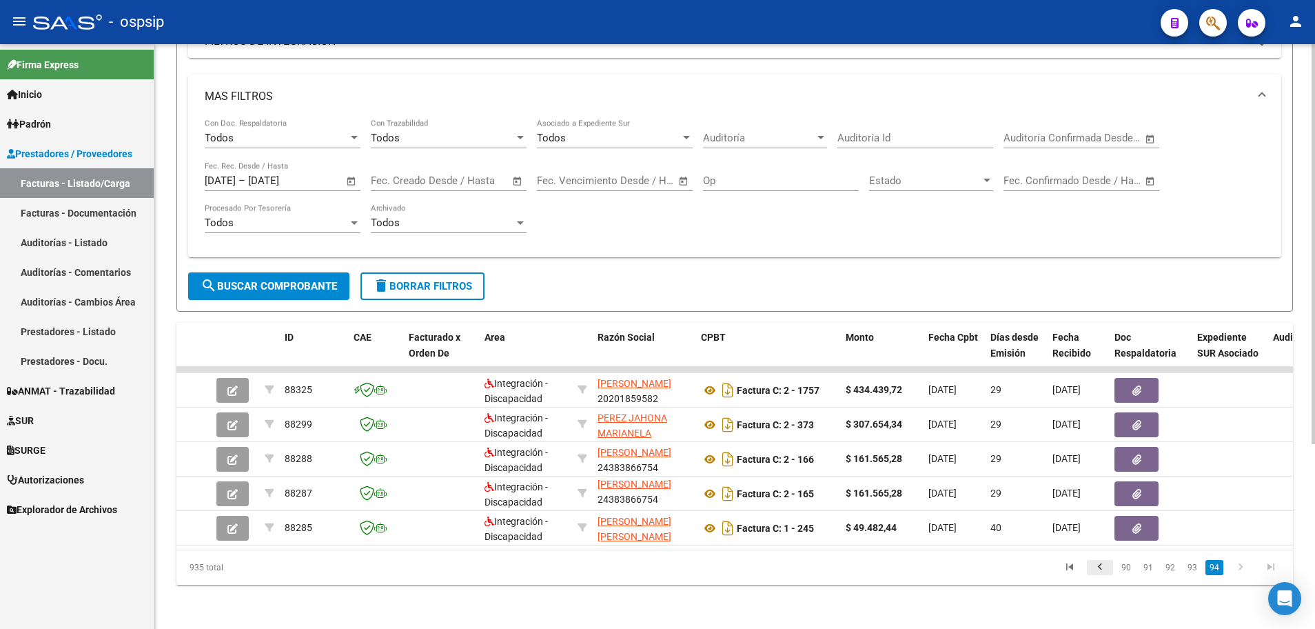
click at [1101, 567] on icon "go to previous page" at bounding box center [1100, 568] width 18 height 17
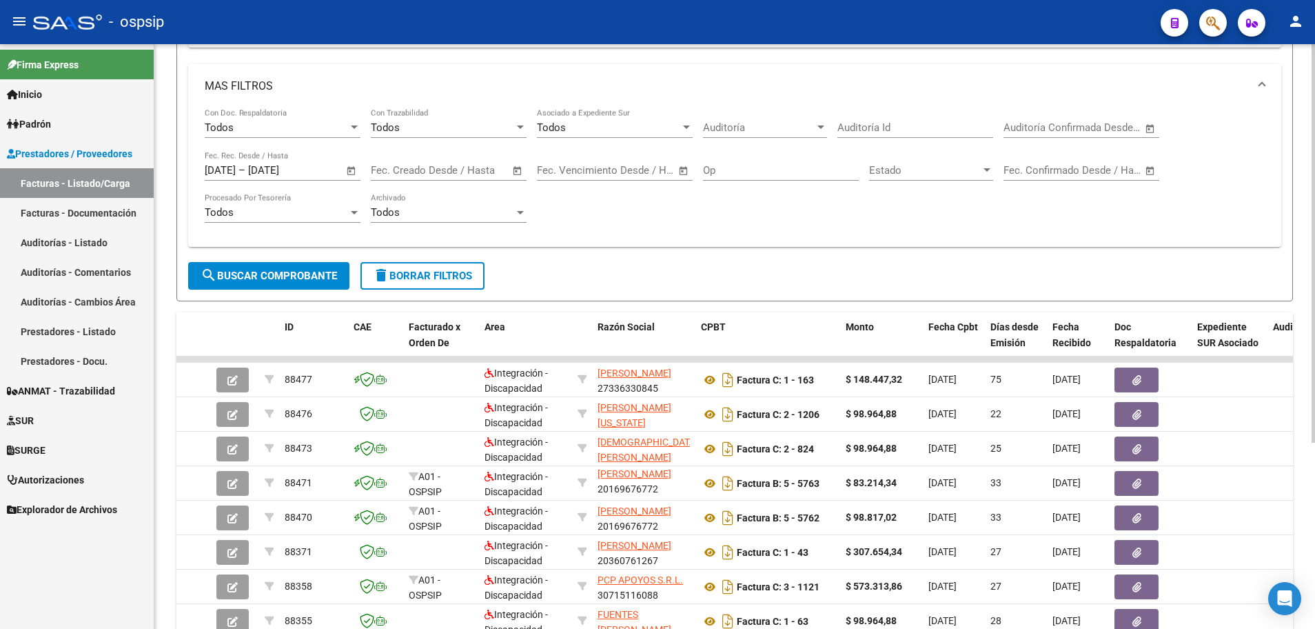
click at [1102, 567] on datatable-body-cell "[DATE]" at bounding box center [1078, 552] width 62 height 34
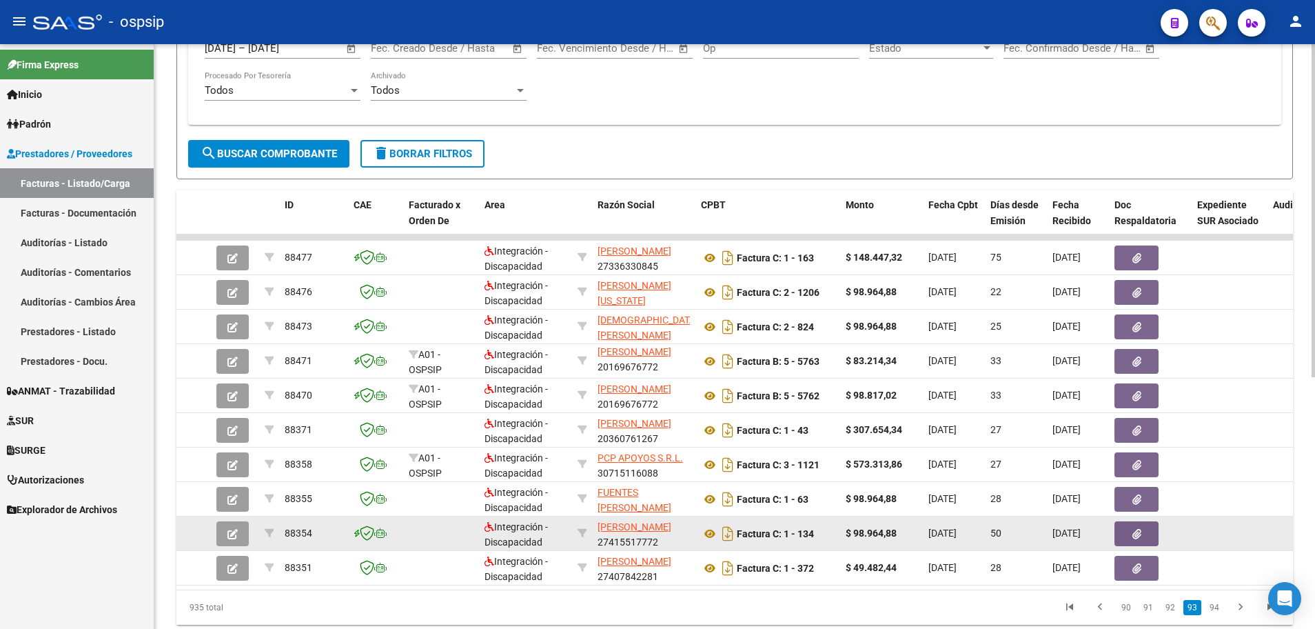
scroll to position [442, 0]
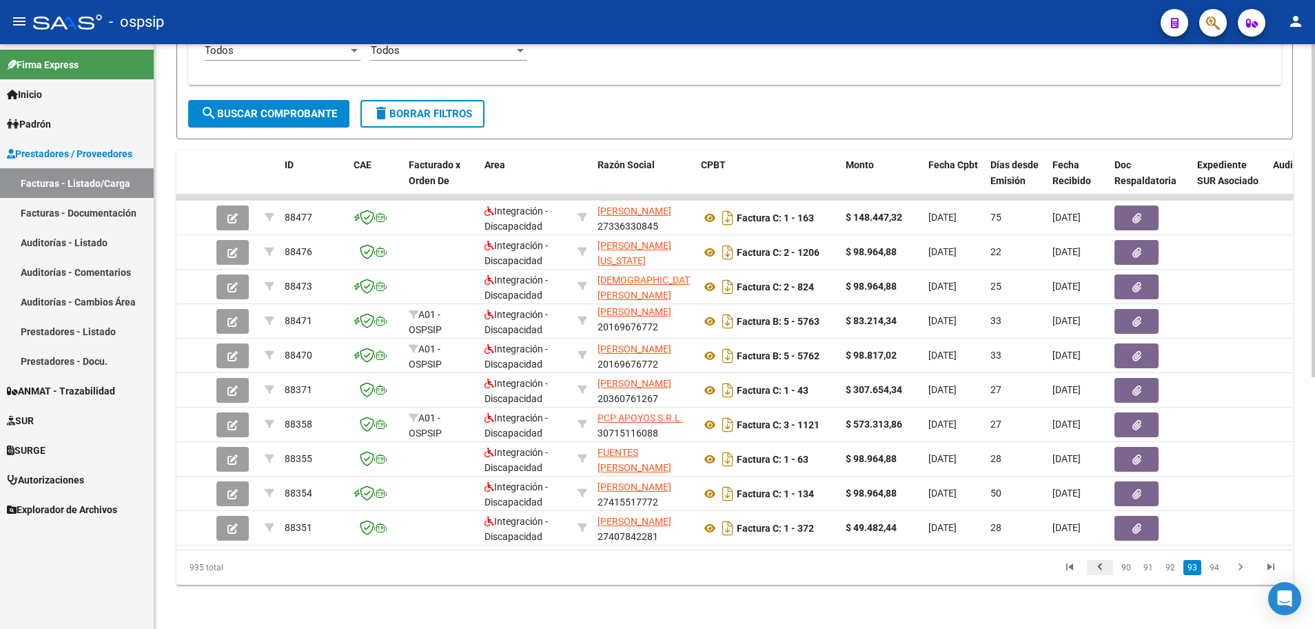
click at [1101, 568] on icon "go to previous page" at bounding box center [1100, 568] width 18 height 17
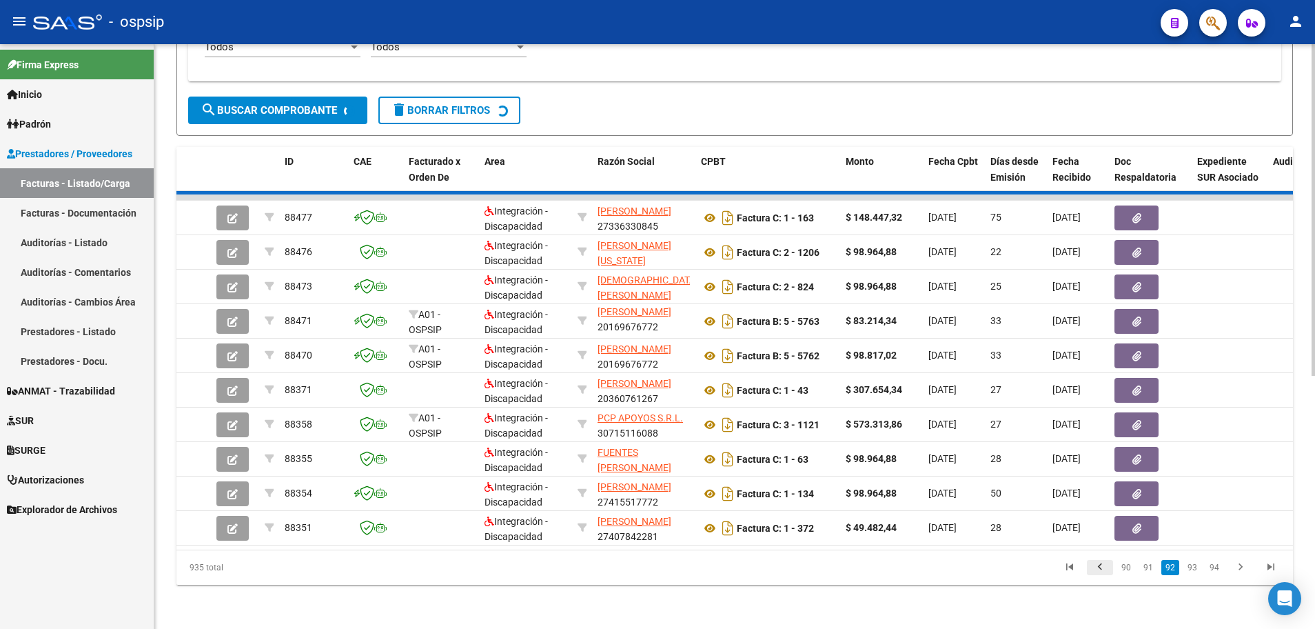
click at [1101, 568] on div "935 total 90 91 92 93 94" at bounding box center [734, 567] width 1117 height 34
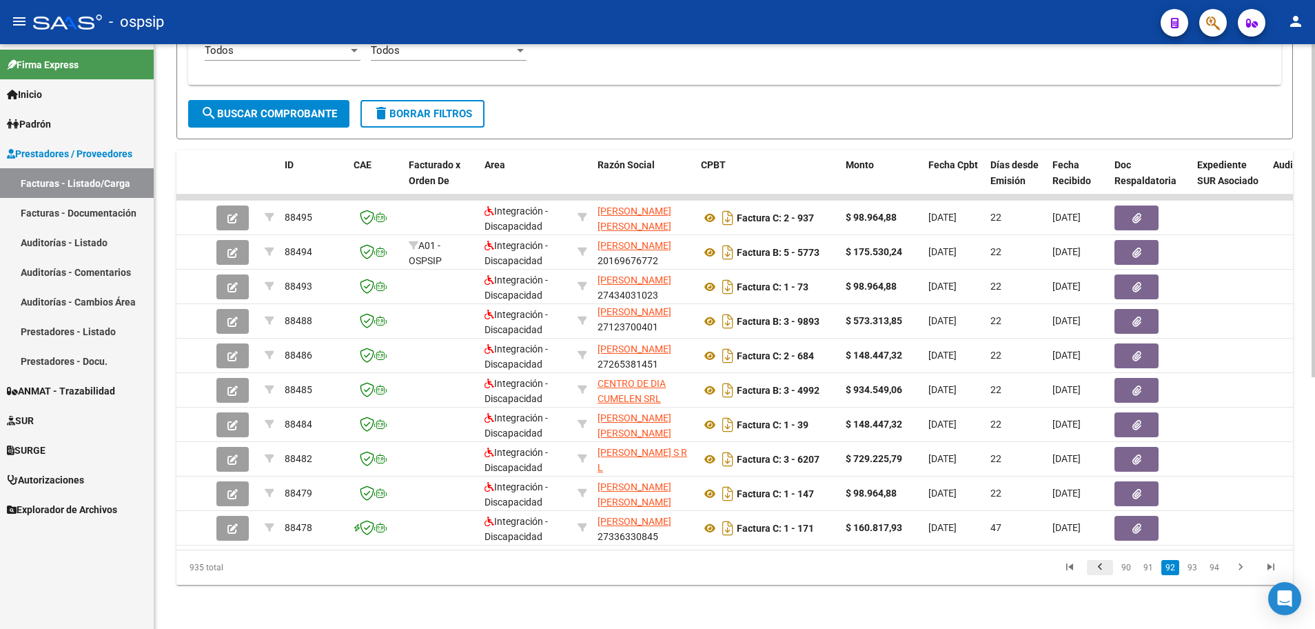
click at [1101, 568] on icon "go to previous page" at bounding box center [1100, 568] width 18 height 17
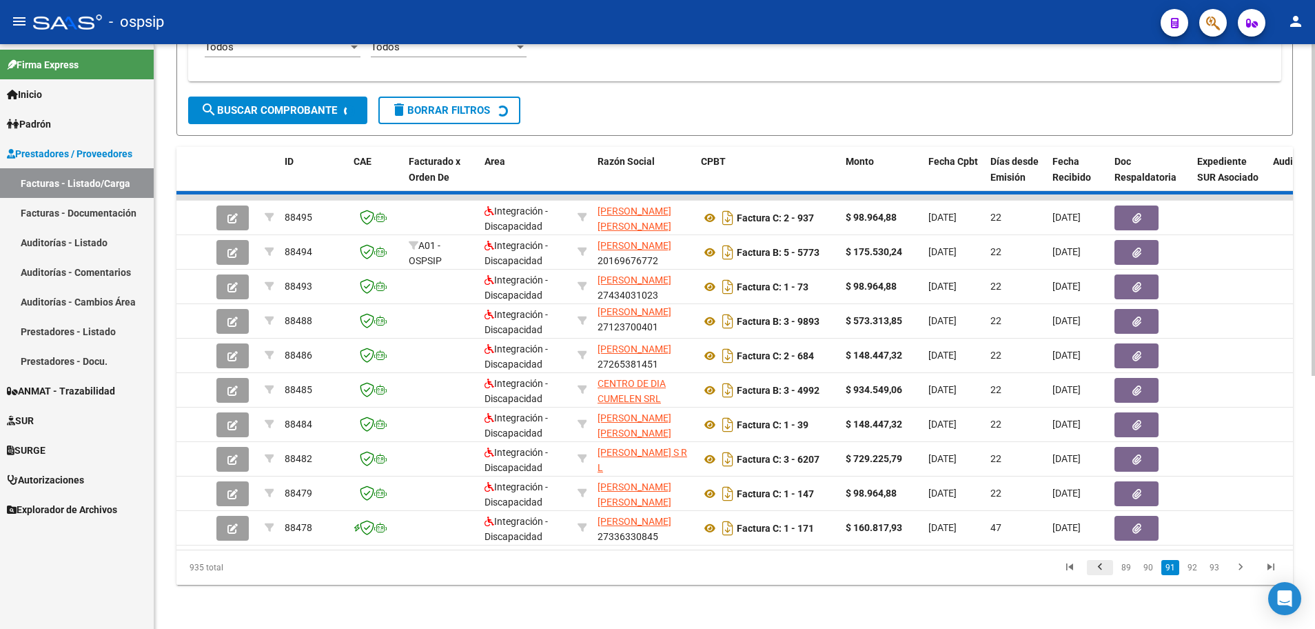
scroll to position [3, 0]
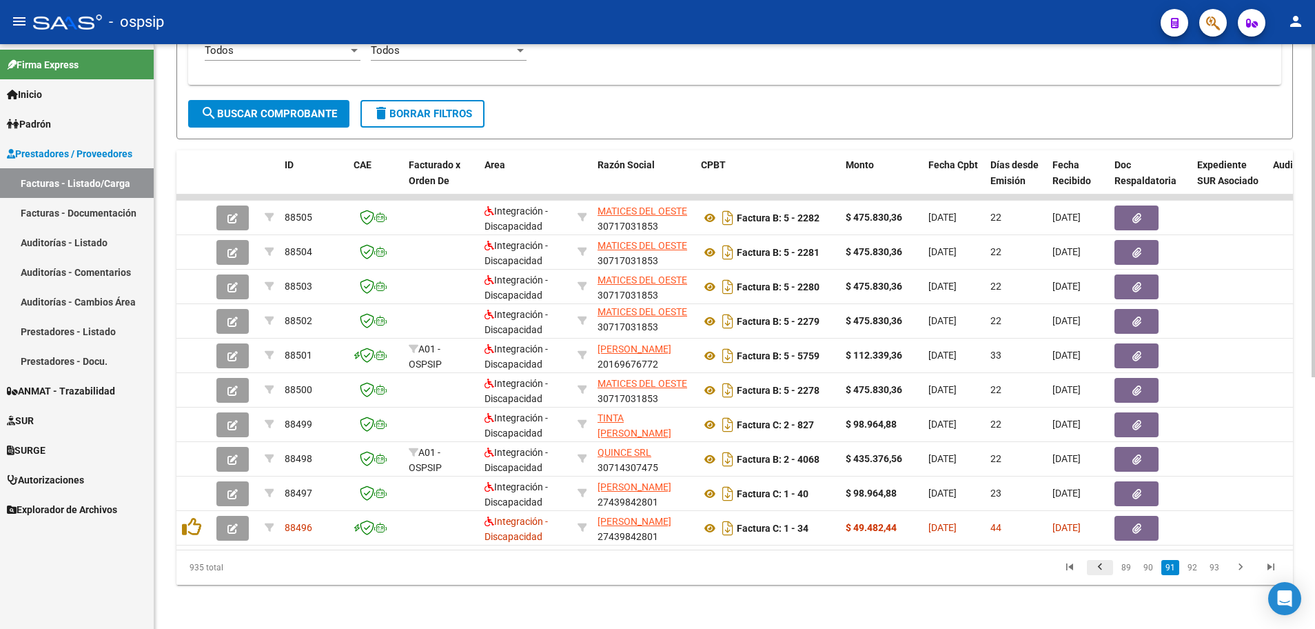
click at [1101, 568] on icon "go to previous page" at bounding box center [1100, 568] width 18 height 17
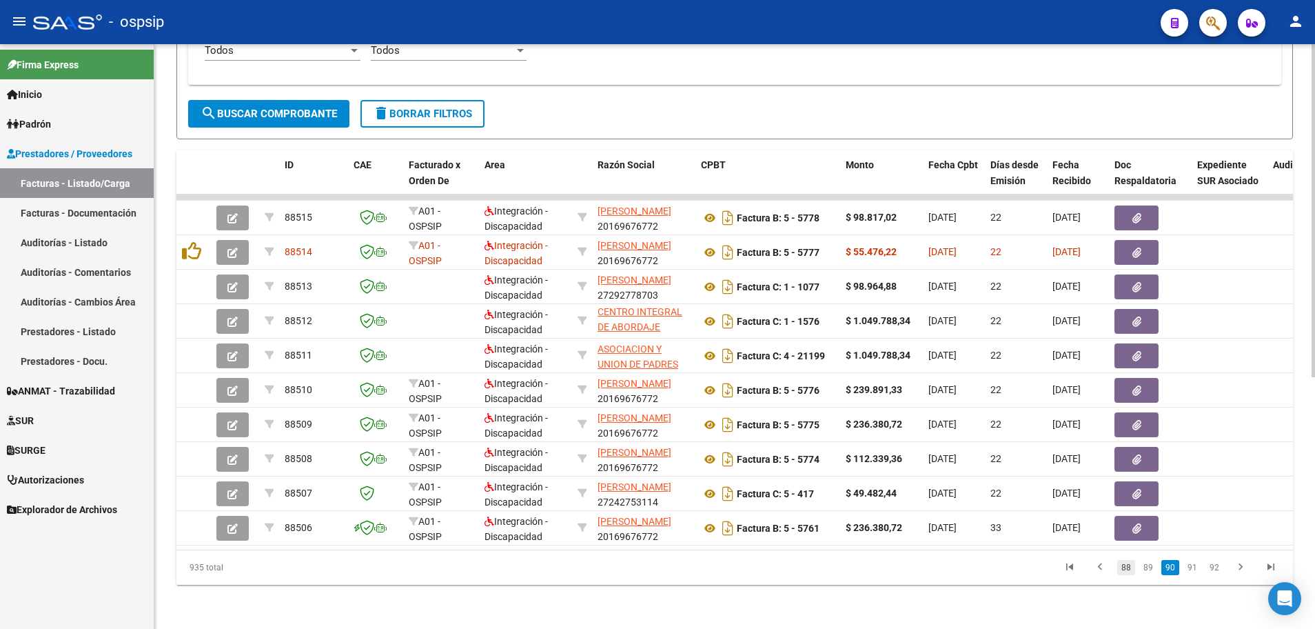
scroll to position [18, 0]
click at [1129, 567] on link "88" at bounding box center [1126, 567] width 18 height 15
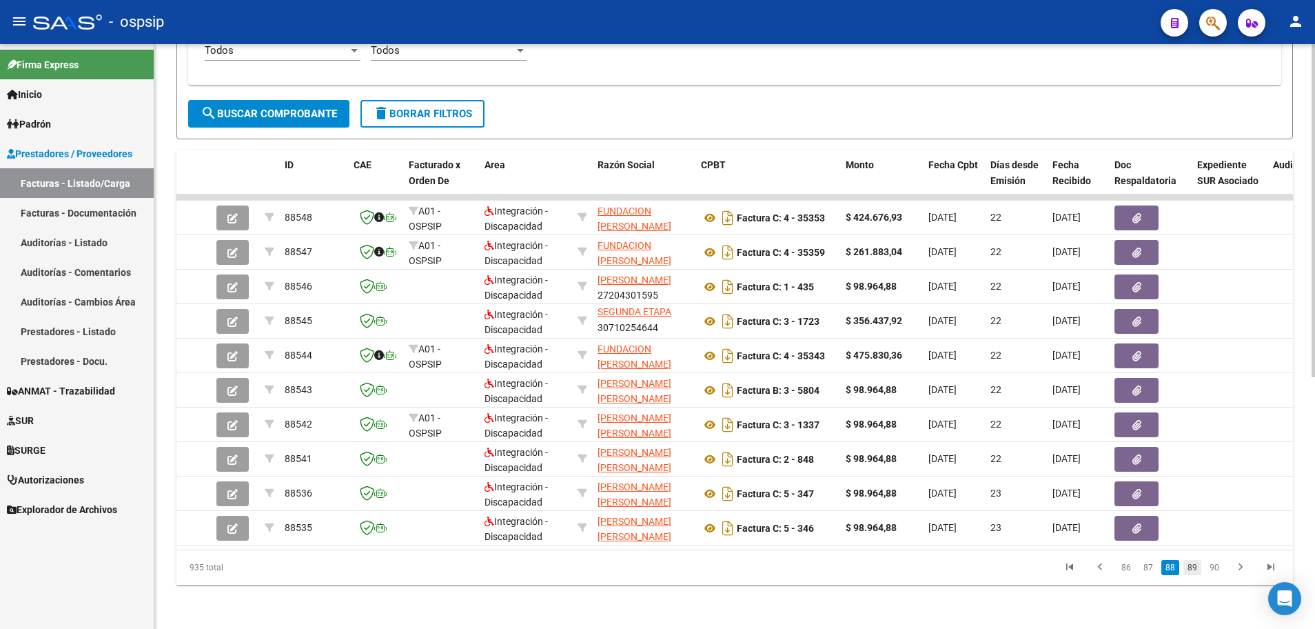
click at [1195, 570] on link "89" at bounding box center [1192, 567] width 18 height 15
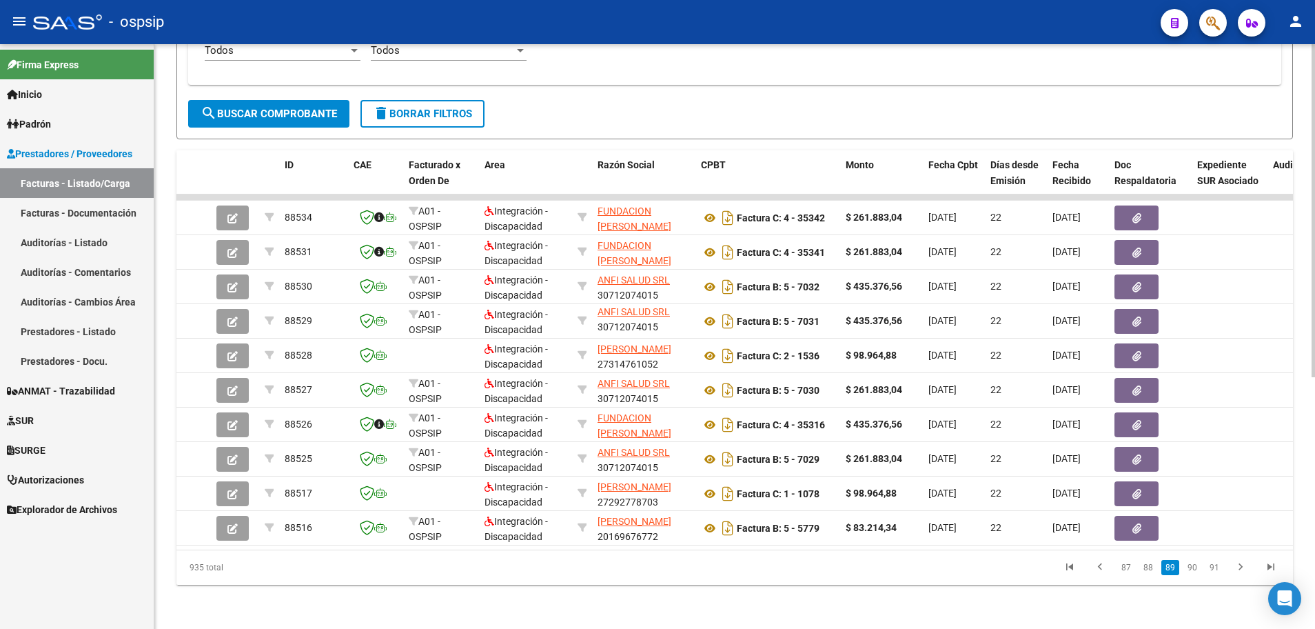
scroll to position [3, 0]
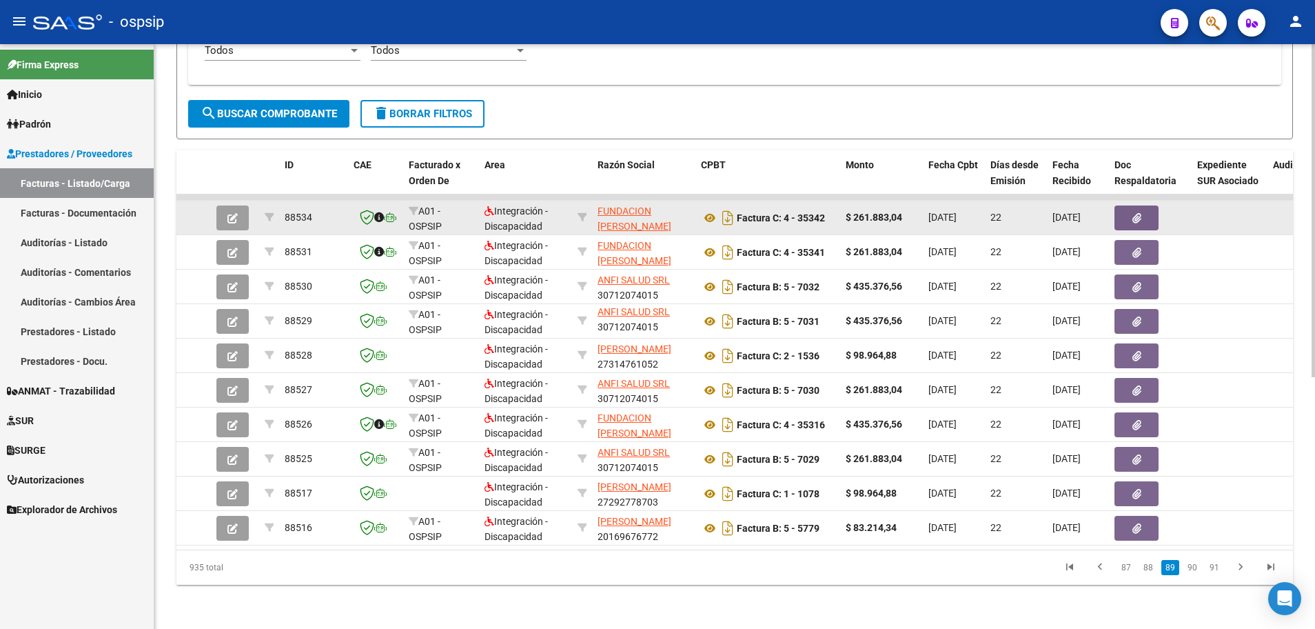
click at [238, 205] on button "button" at bounding box center [232, 217] width 32 height 25
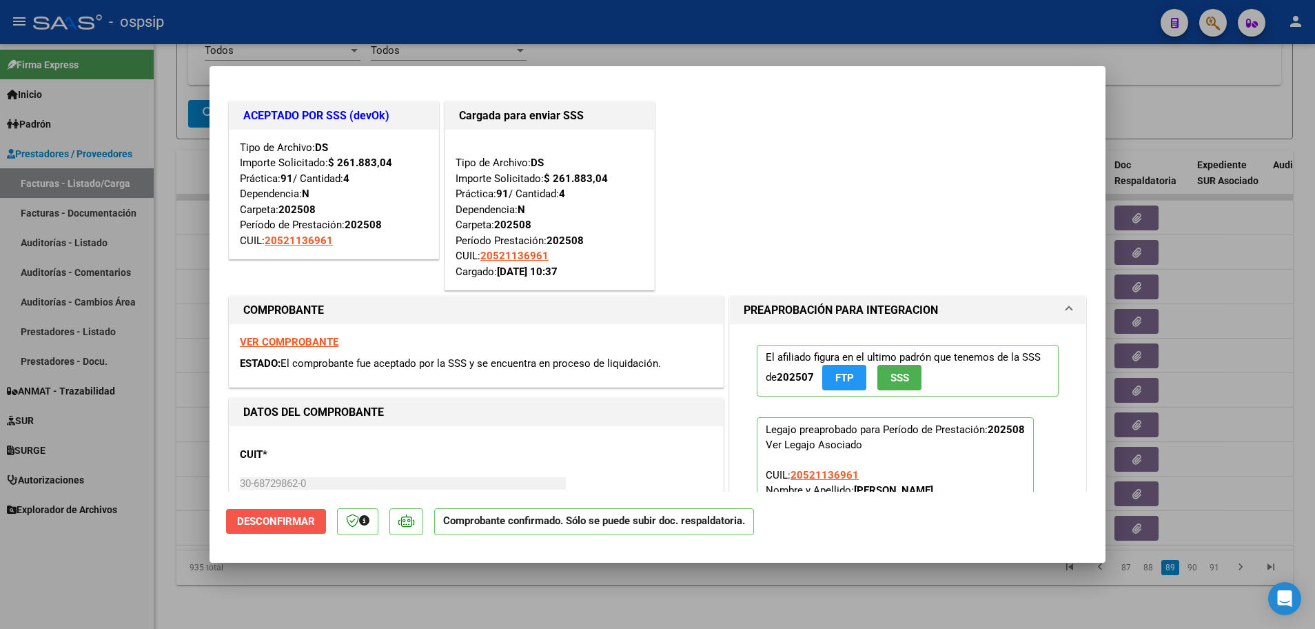
click at [288, 520] on span "Desconfirmar" at bounding box center [276, 521] width 78 height 12
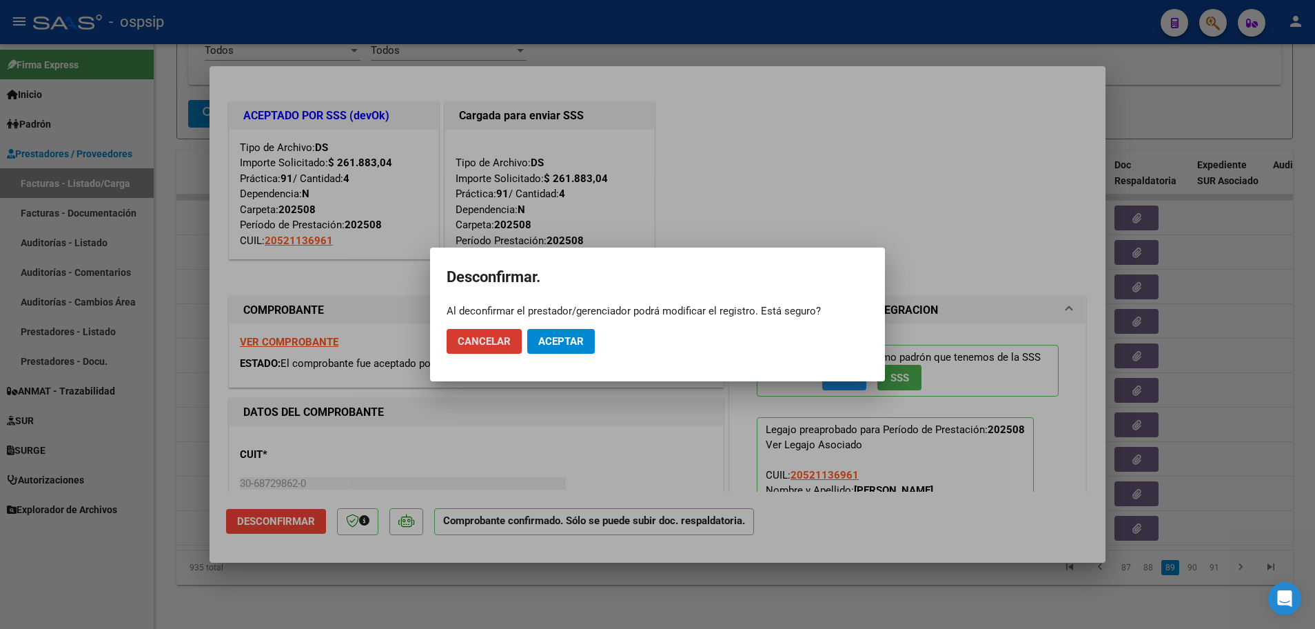
click at [547, 348] on button "Aceptar" at bounding box center [561, 341] width 68 height 25
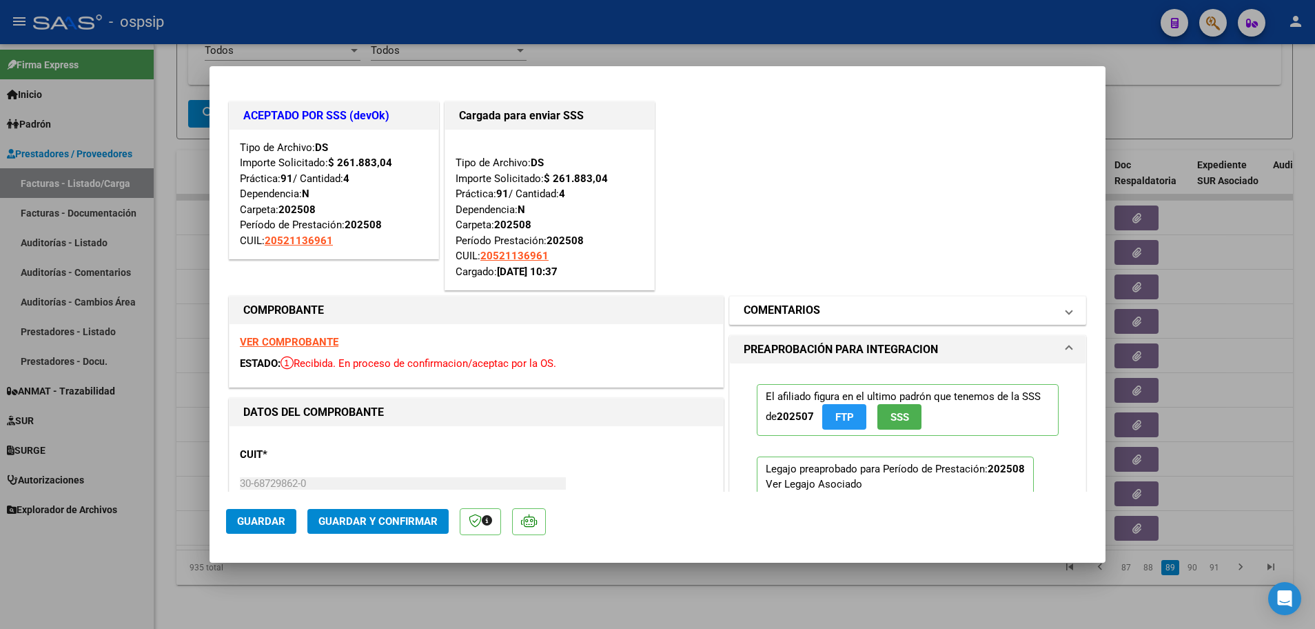
click at [1066, 311] on span at bounding box center [1069, 310] width 6 height 17
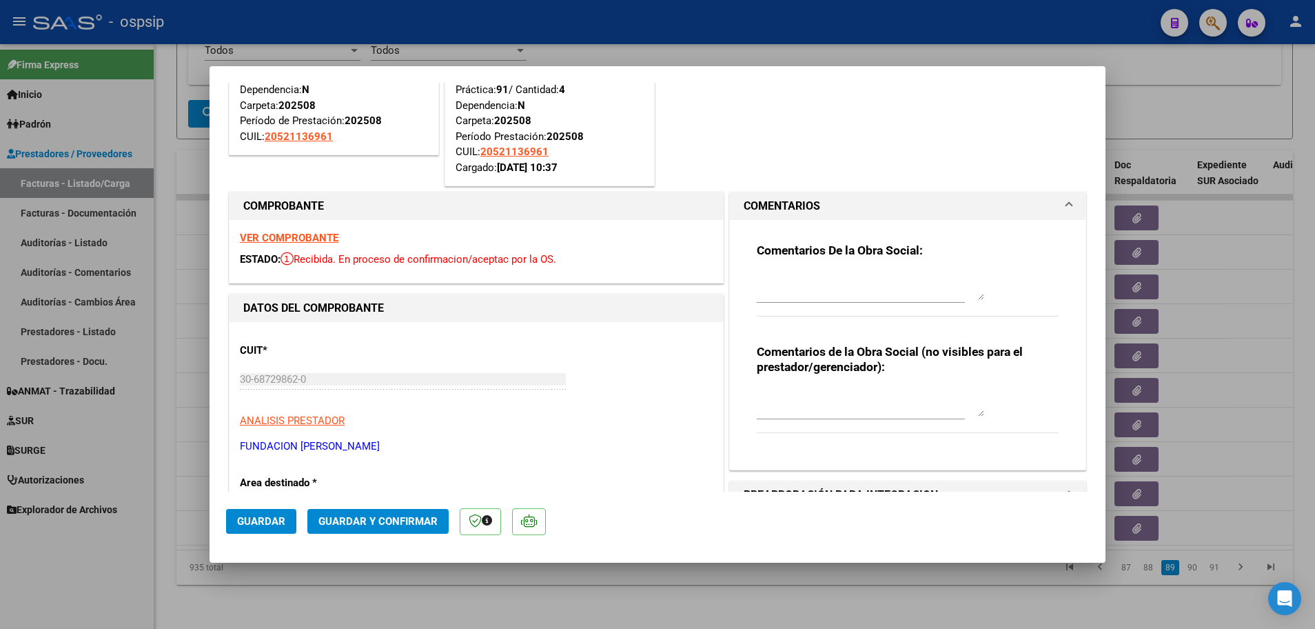
scroll to position [138, 0]
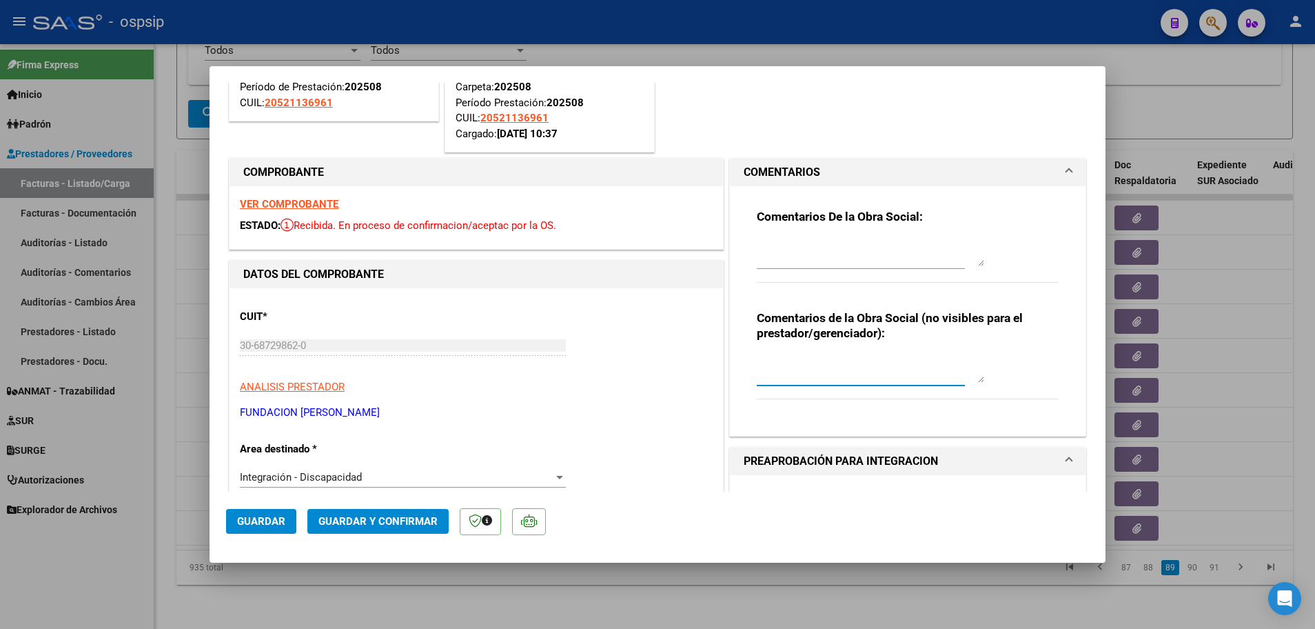
click at [767, 378] on textarea at bounding box center [870, 369] width 227 height 28
type textarea "v"
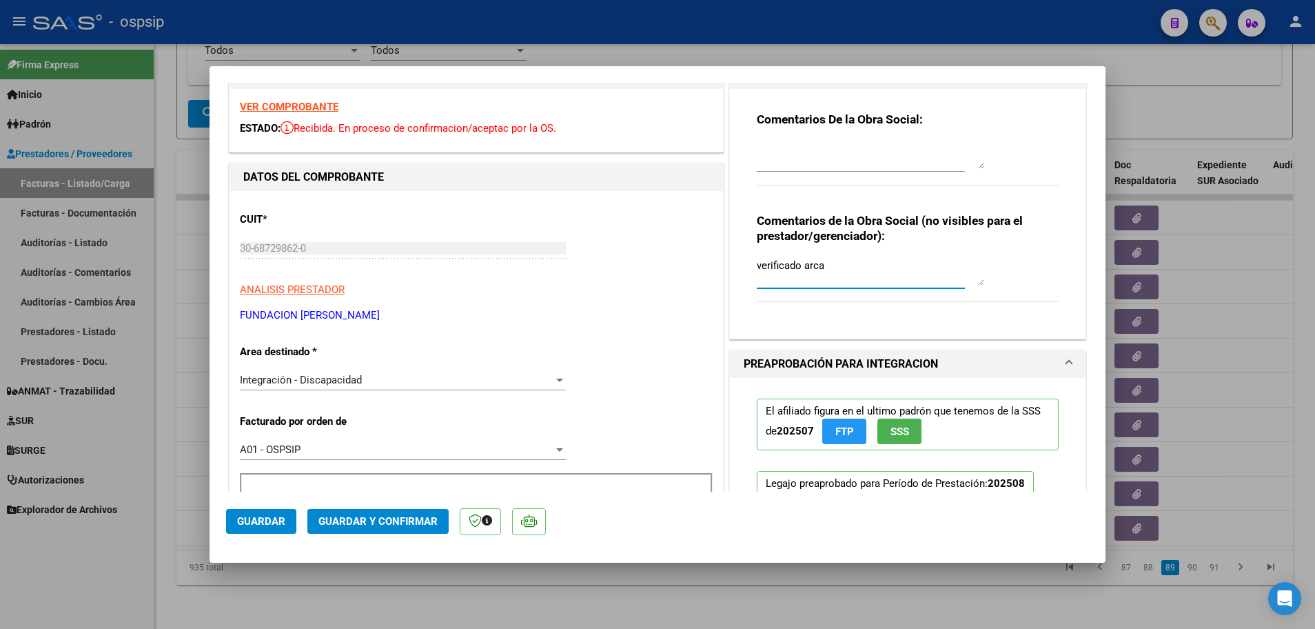
scroll to position [345, 0]
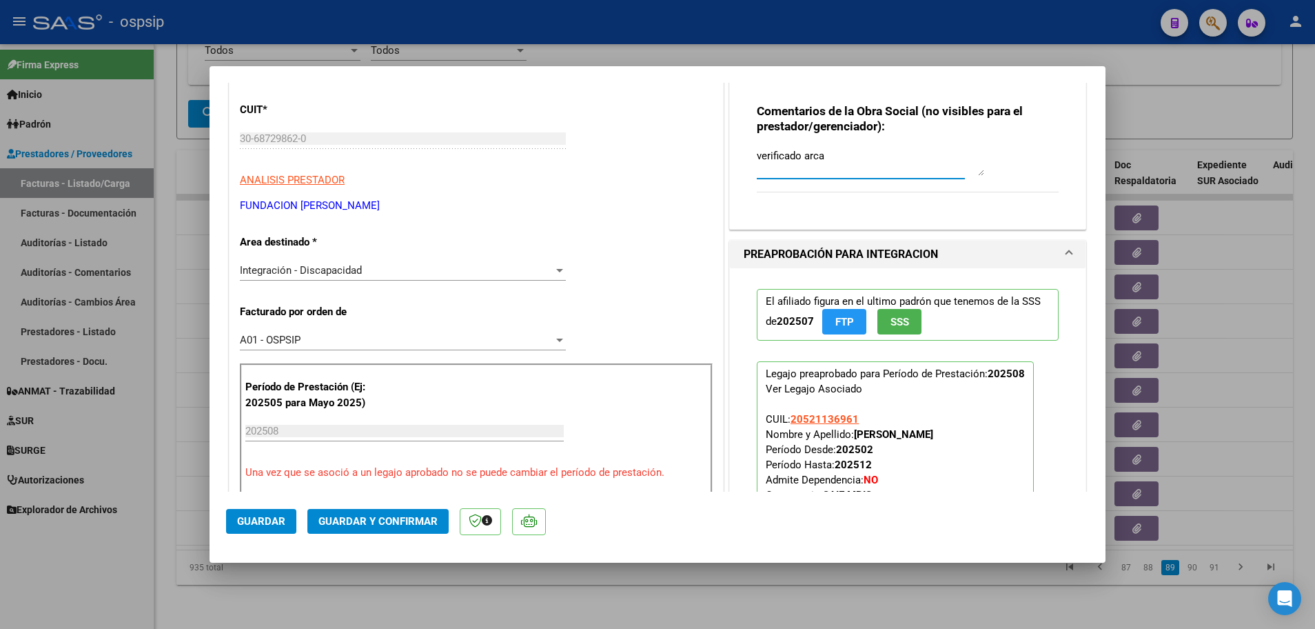
type textarea "verificado arca"
click at [358, 526] on span "Guardar y Confirmar" at bounding box center [377, 521] width 119 height 12
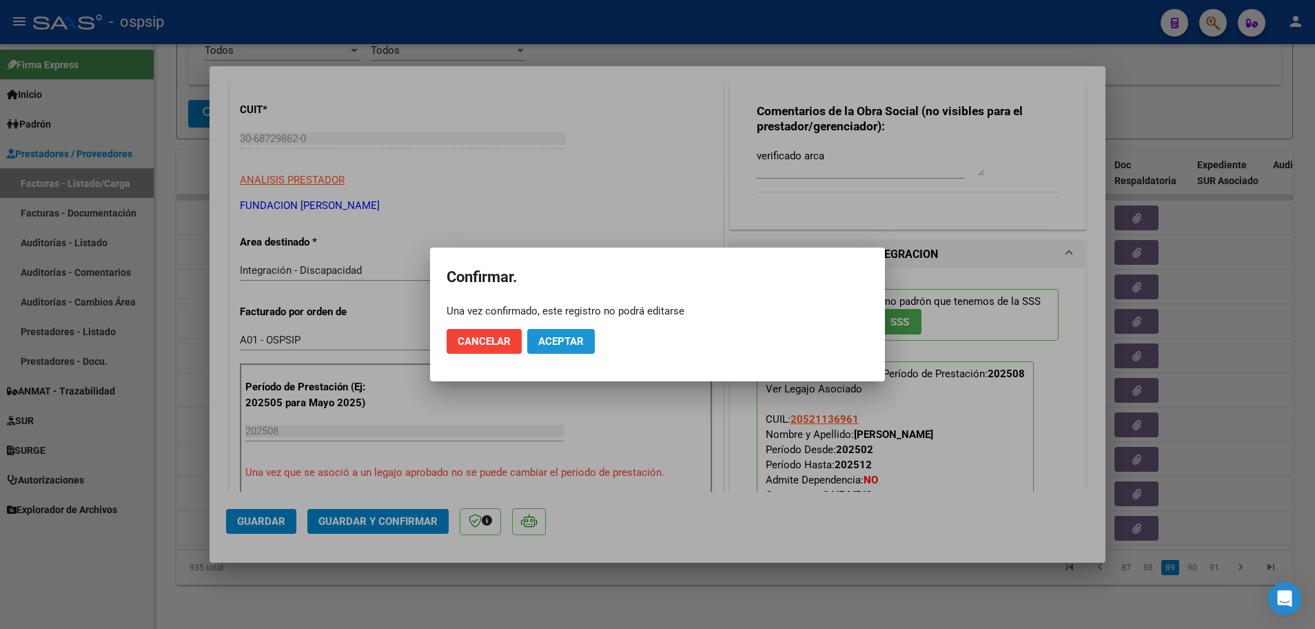
click at [565, 336] on span "Aceptar" at bounding box center [560, 341] width 45 height 12
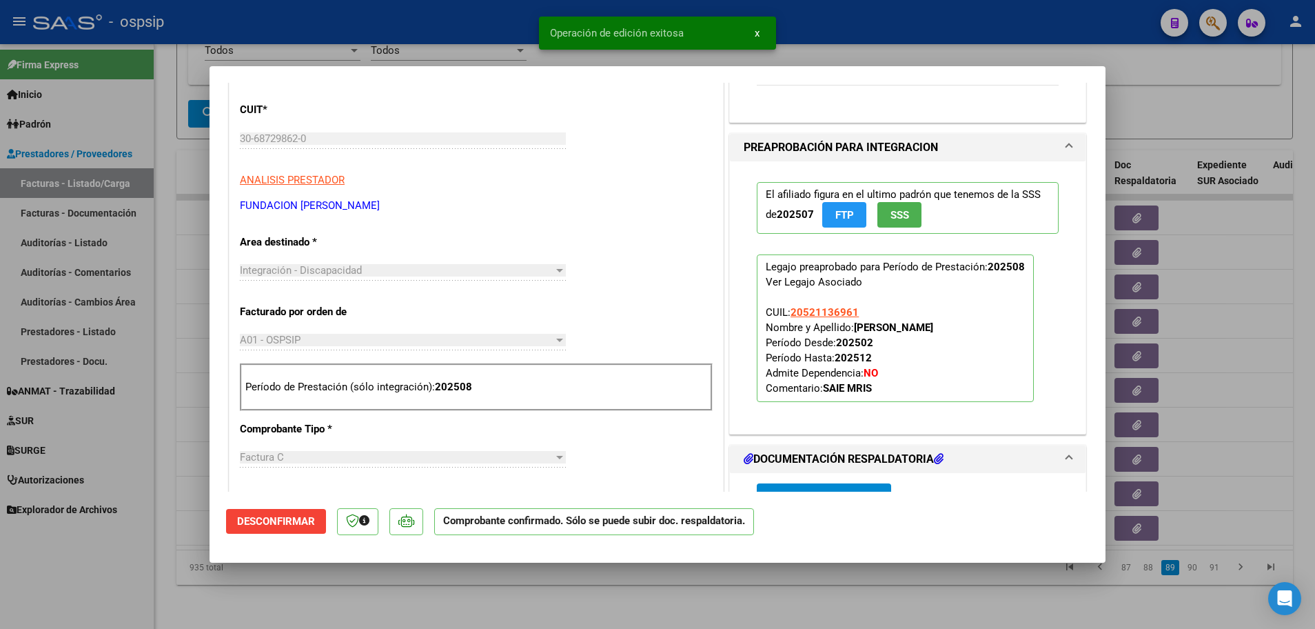
click at [165, 420] on div at bounding box center [657, 314] width 1315 height 629
type input "$ 0,00"
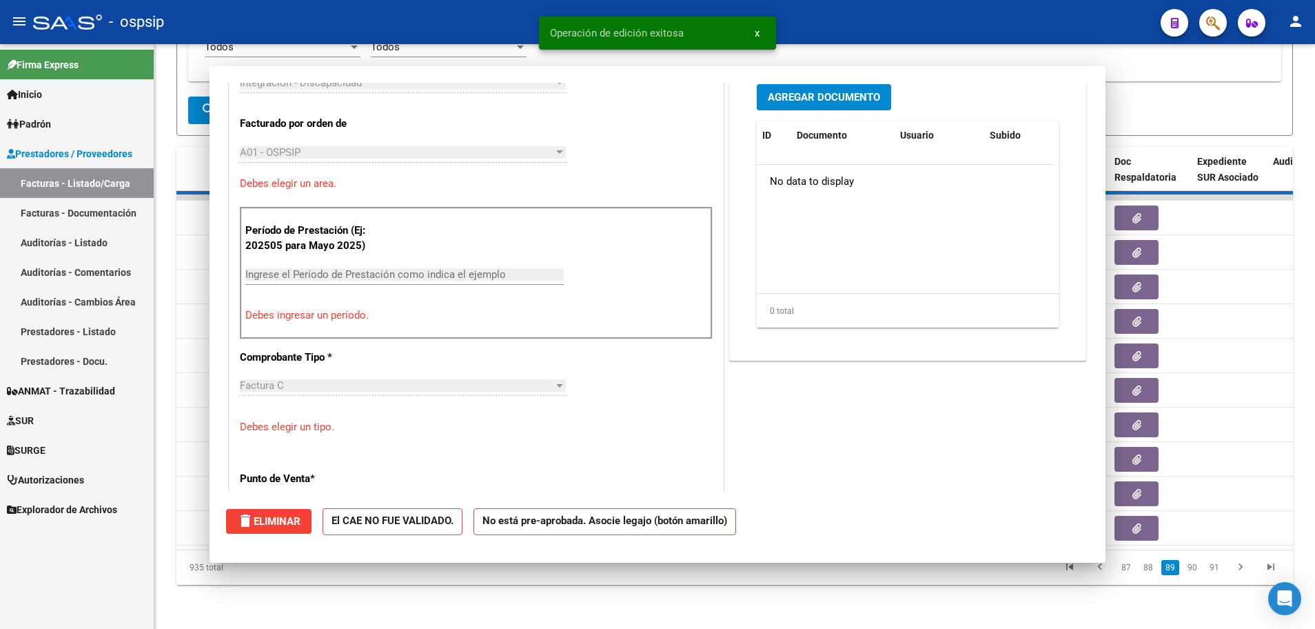
scroll to position [174, 0]
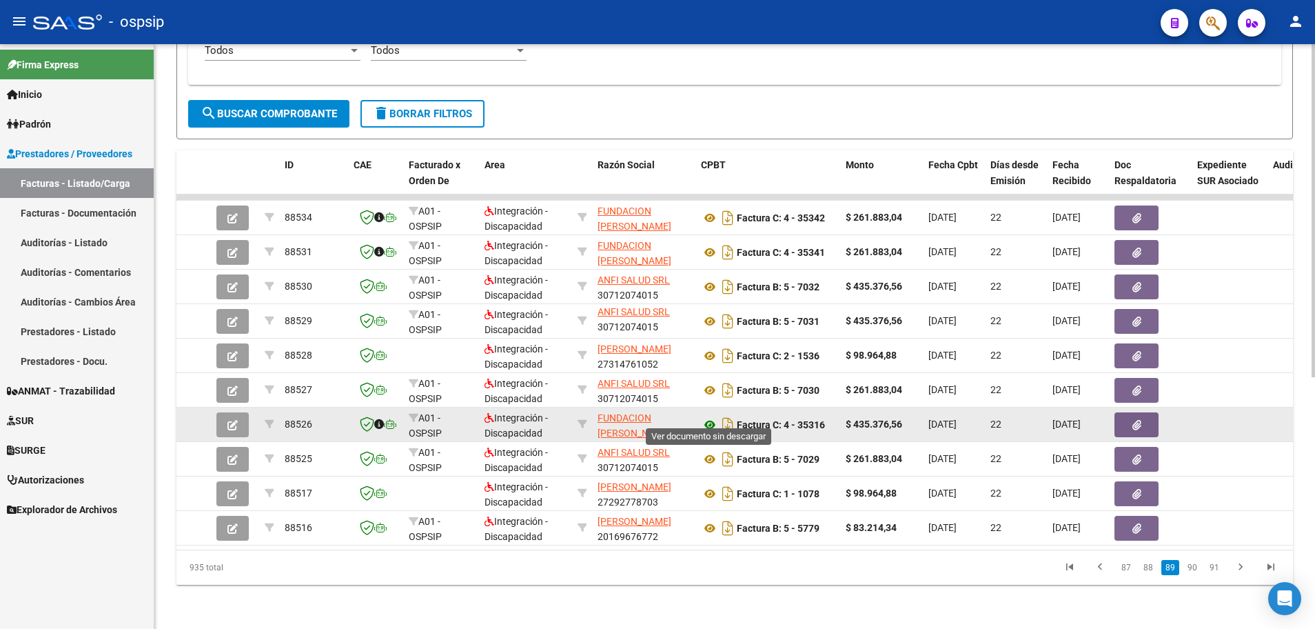
click at [708, 416] on icon at bounding box center [710, 424] width 18 height 17
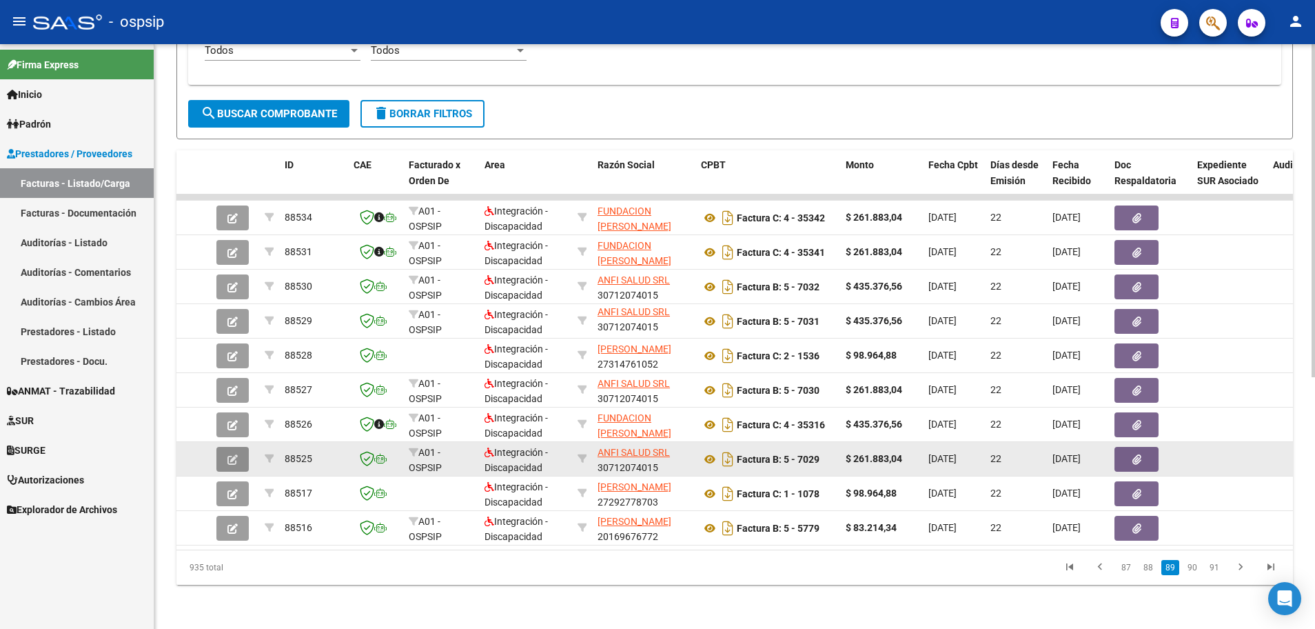
click at [238, 456] on button "button" at bounding box center [232, 459] width 32 height 25
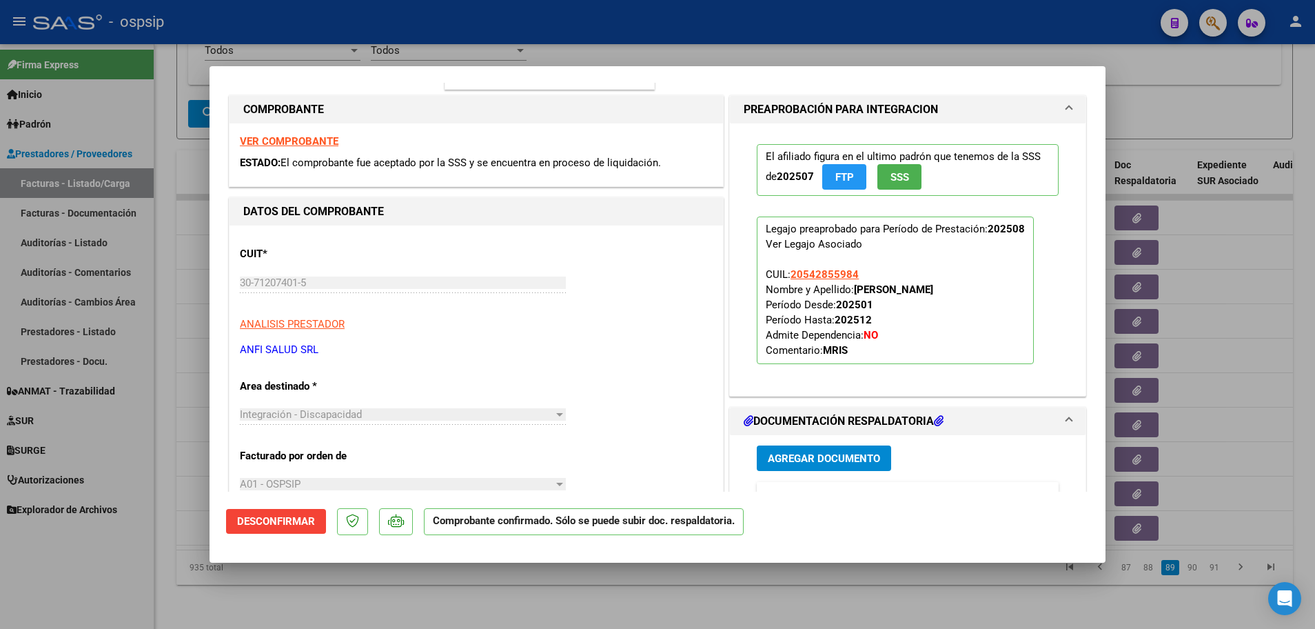
scroll to position [207, 0]
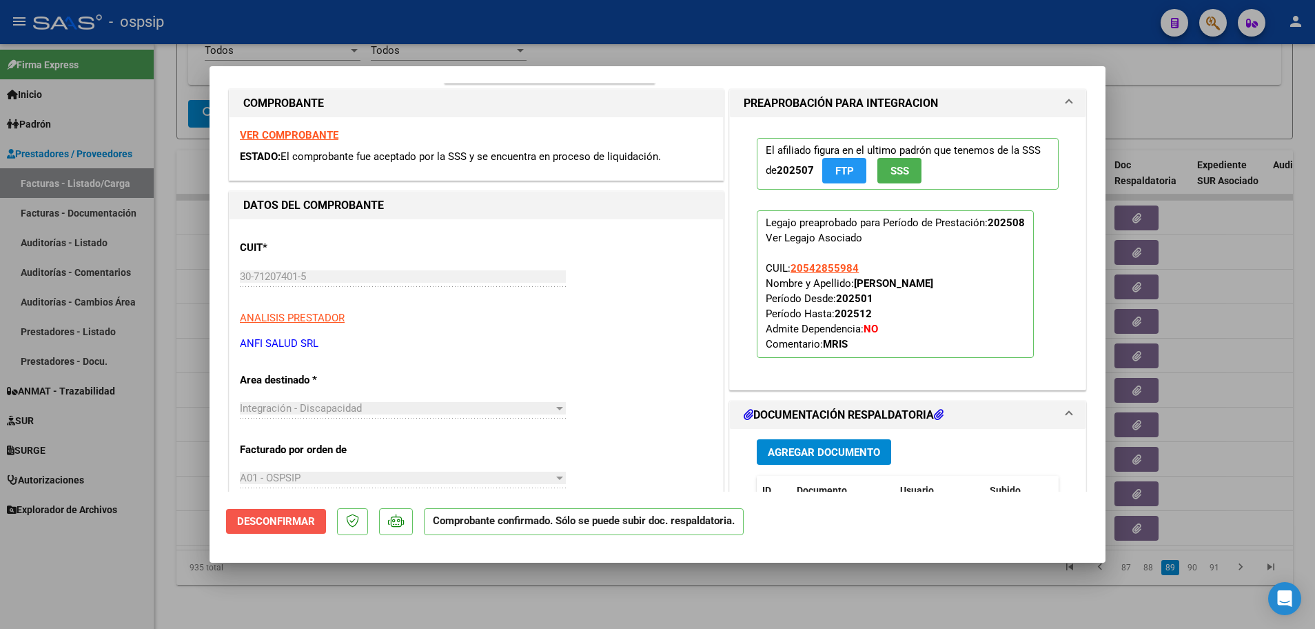
click at [278, 525] on span "Desconfirmar" at bounding box center [276, 521] width 78 height 12
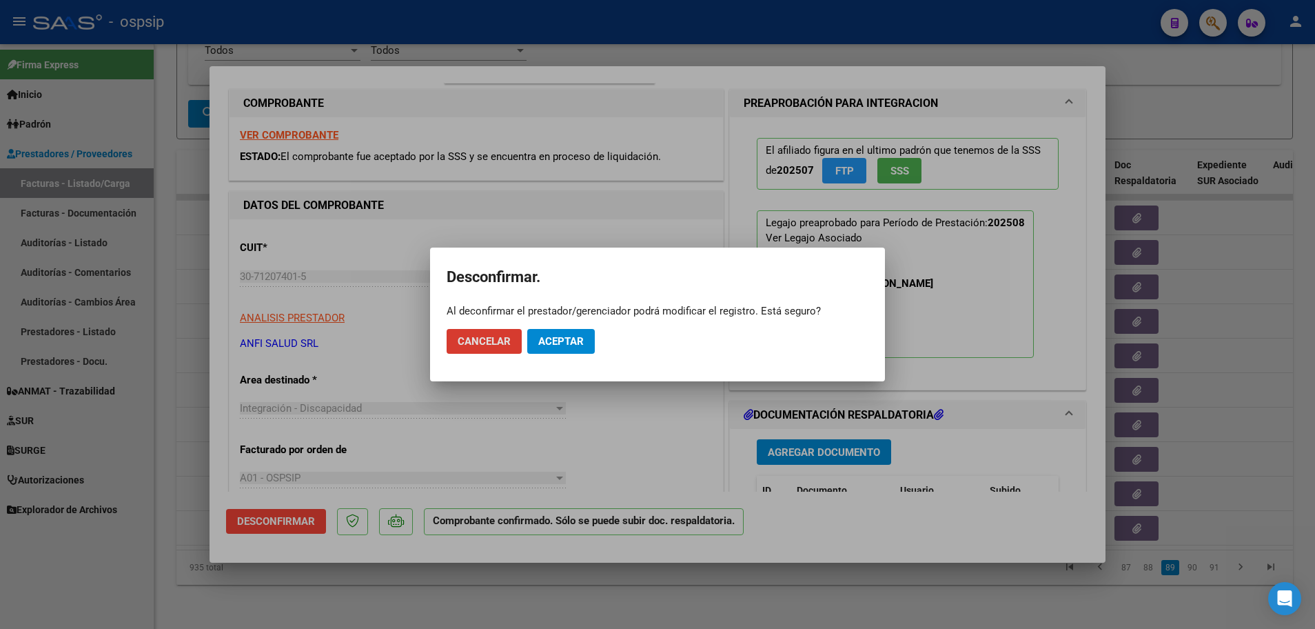
click at [564, 341] on span "Aceptar" at bounding box center [560, 341] width 45 height 12
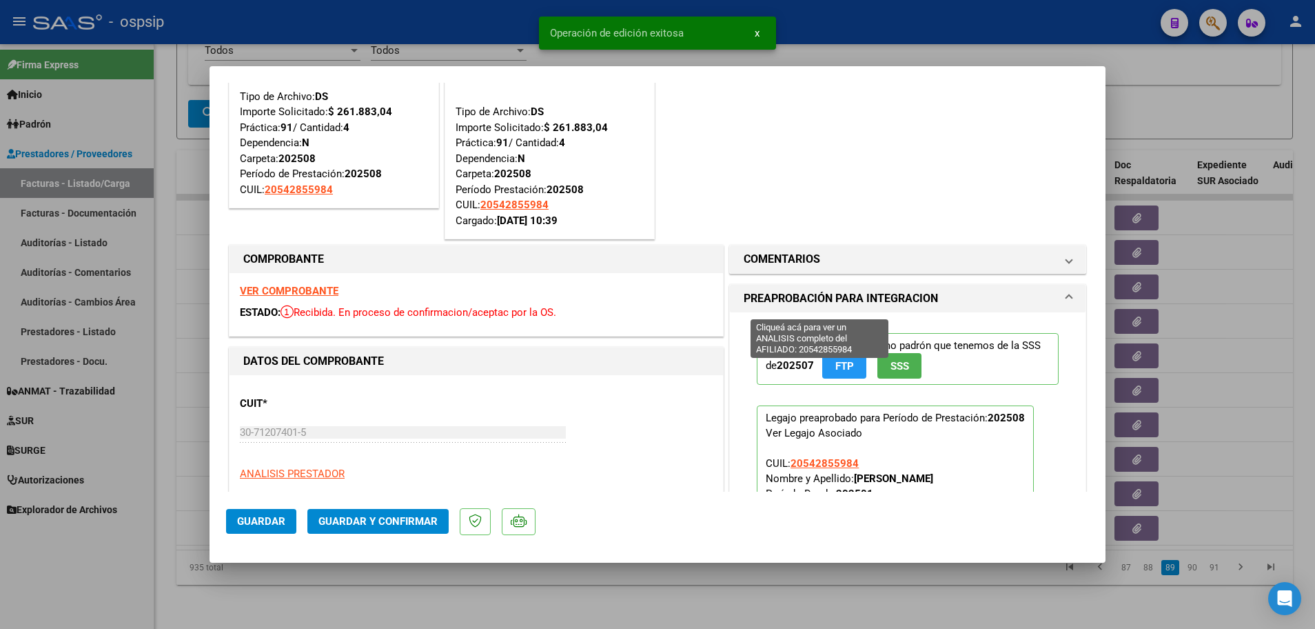
scroll to position [69, 0]
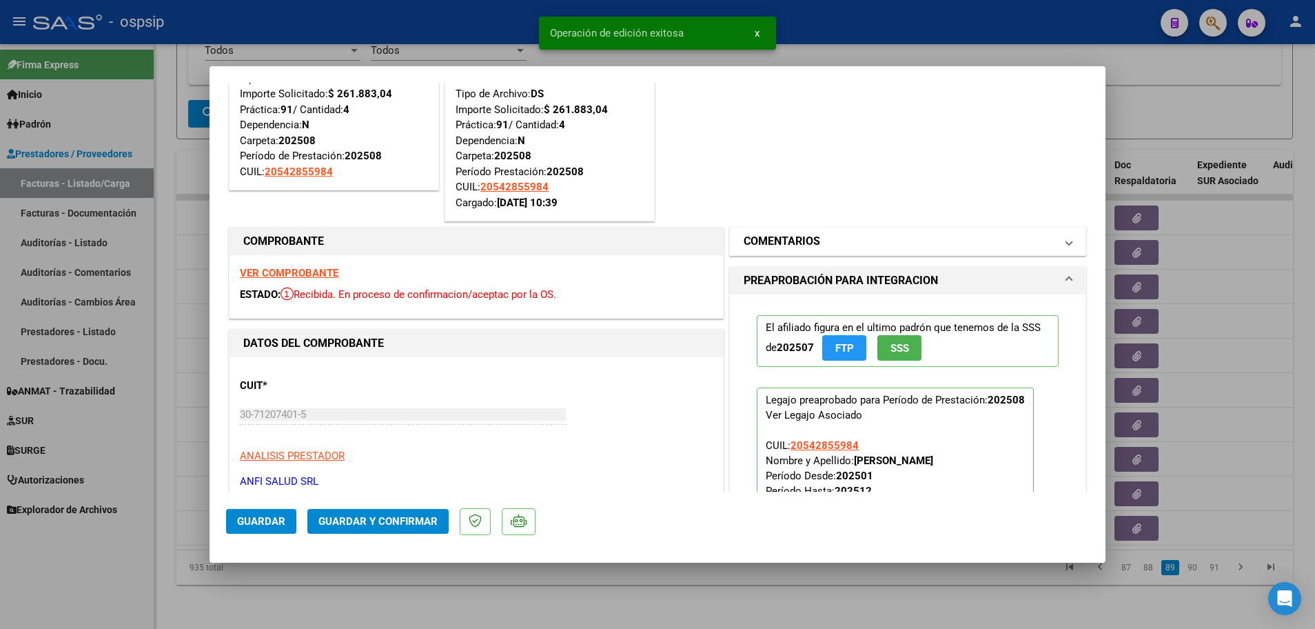
click at [1054, 244] on span "COMENTARIOS" at bounding box center [905, 241] width 323 height 17
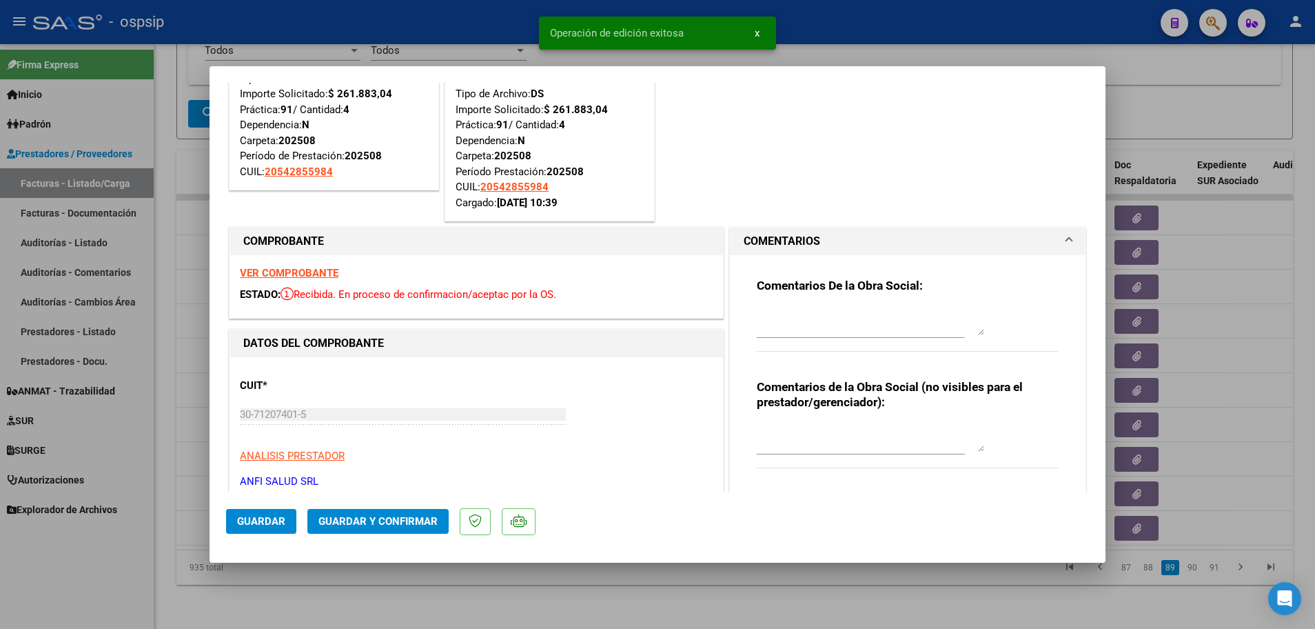
click at [758, 447] on textarea at bounding box center [870, 438] width 227 height 28
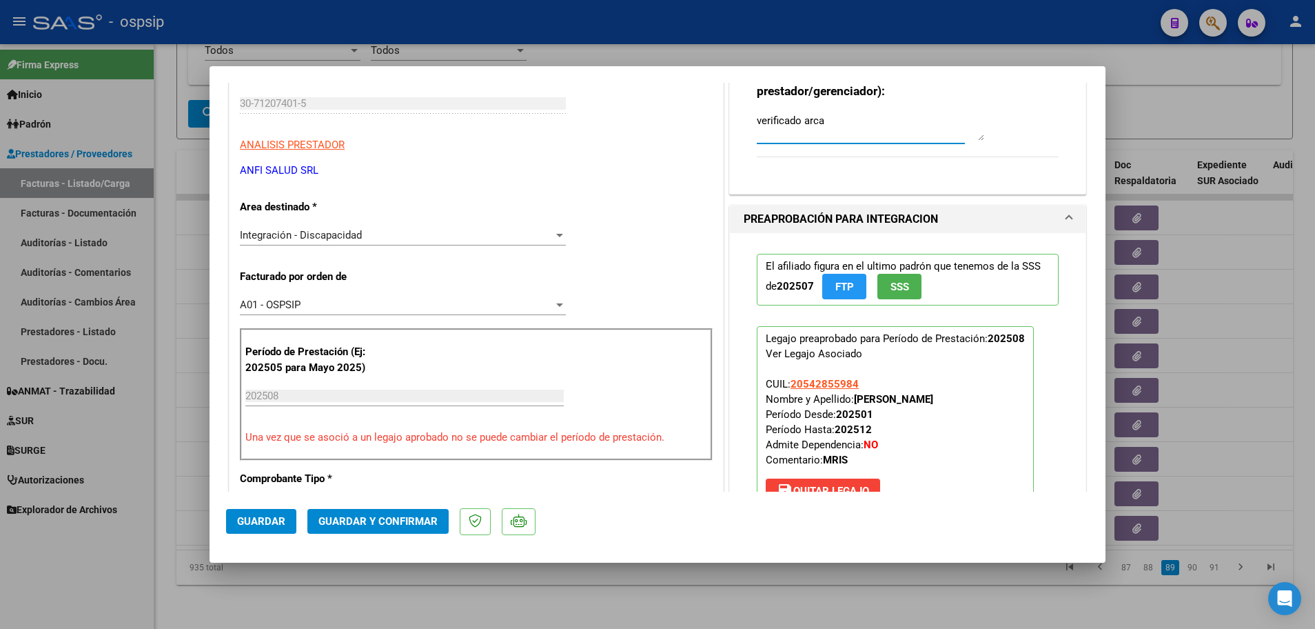
scroll to position [482, 0]
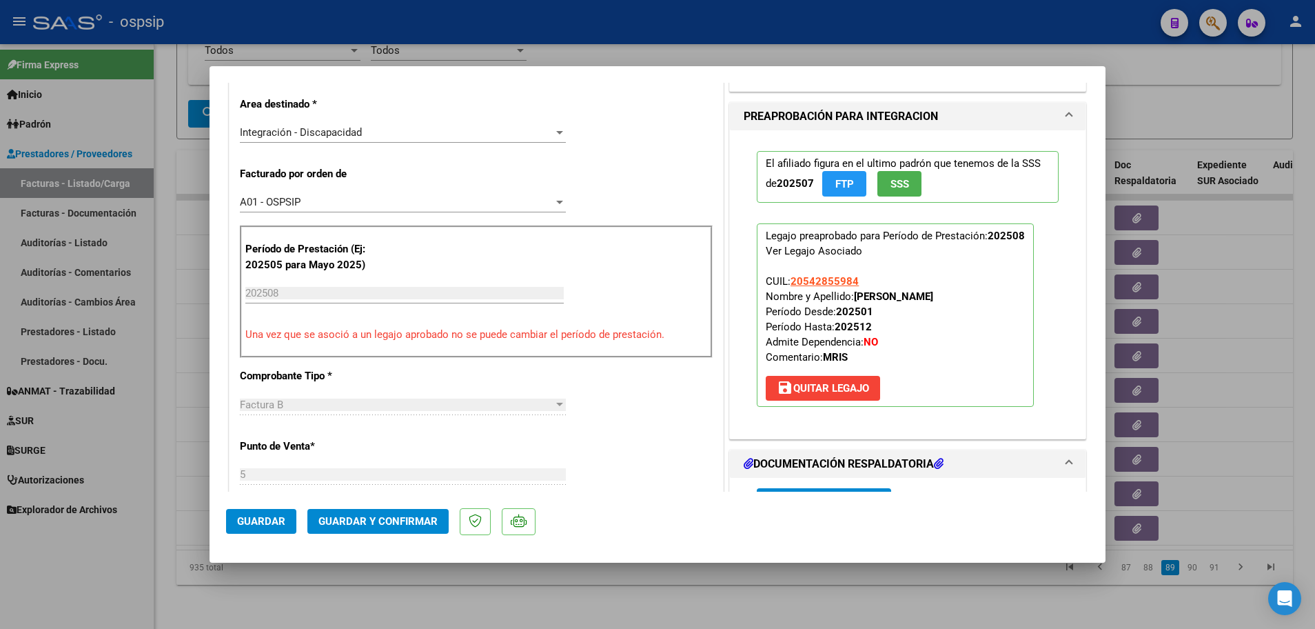
type textarea "verificado arca"
click at [357, 523] on span "Guardar y Confirmar" at bounding box center [377, 521] width 119 height 12
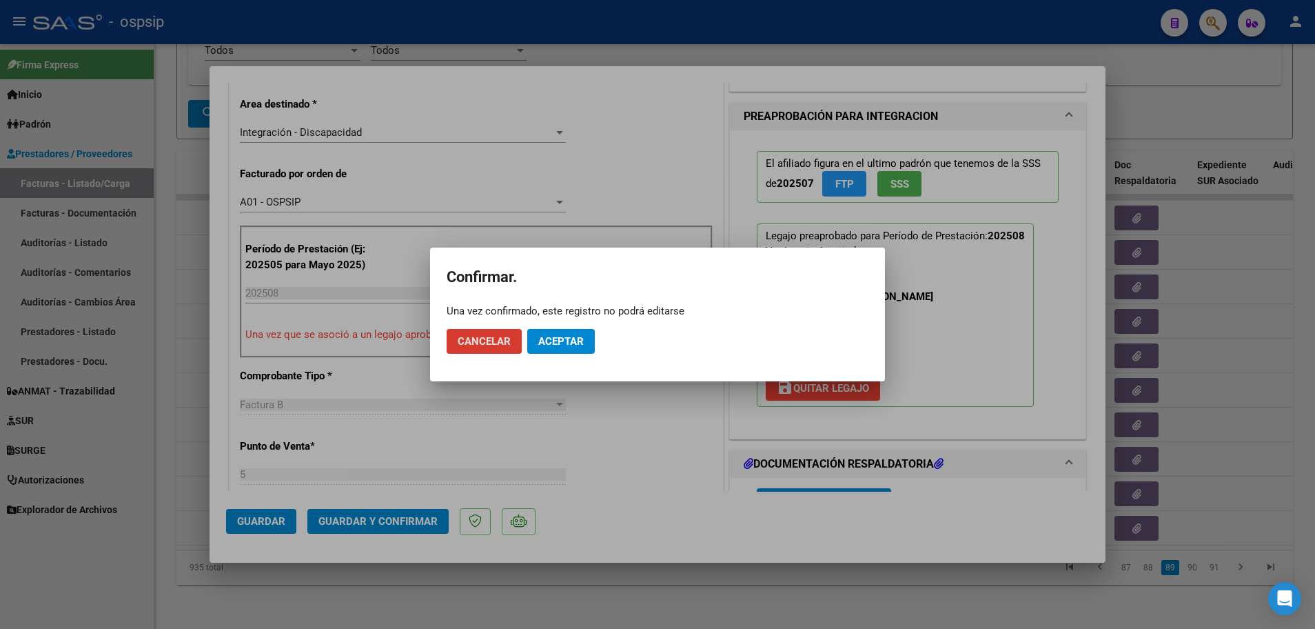
click at [567, 337] on span "Aceptar" at bounding box center [560, 341] width 45 height 12
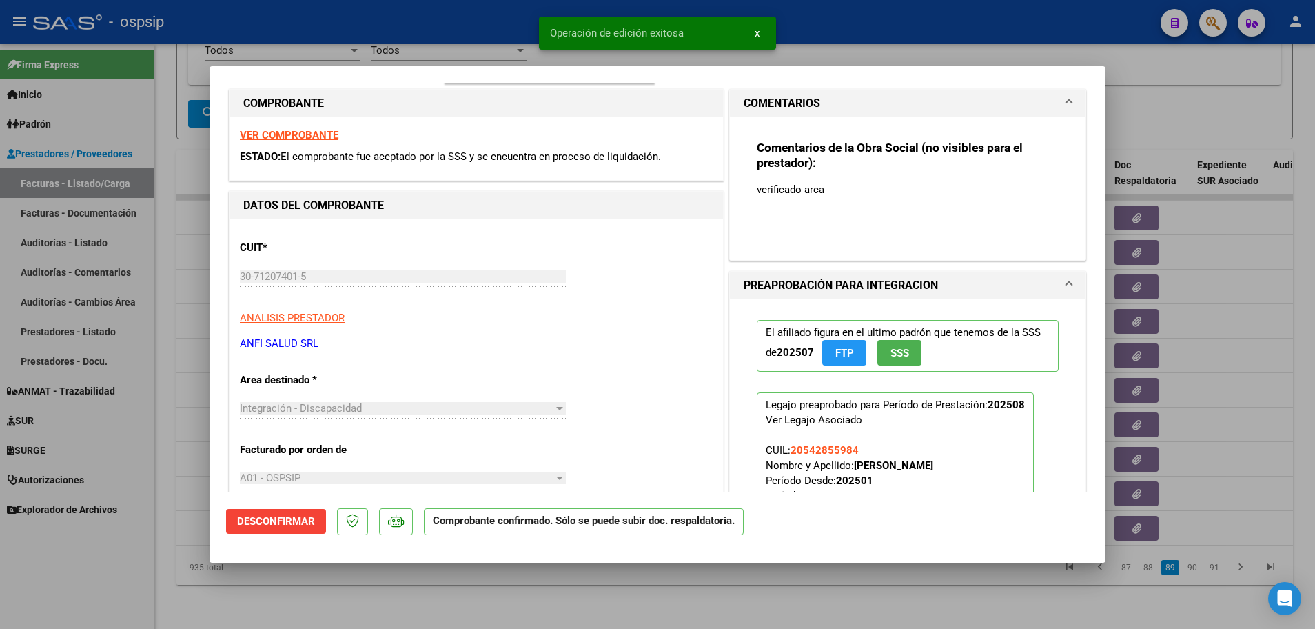
scroll to position [138, 0]
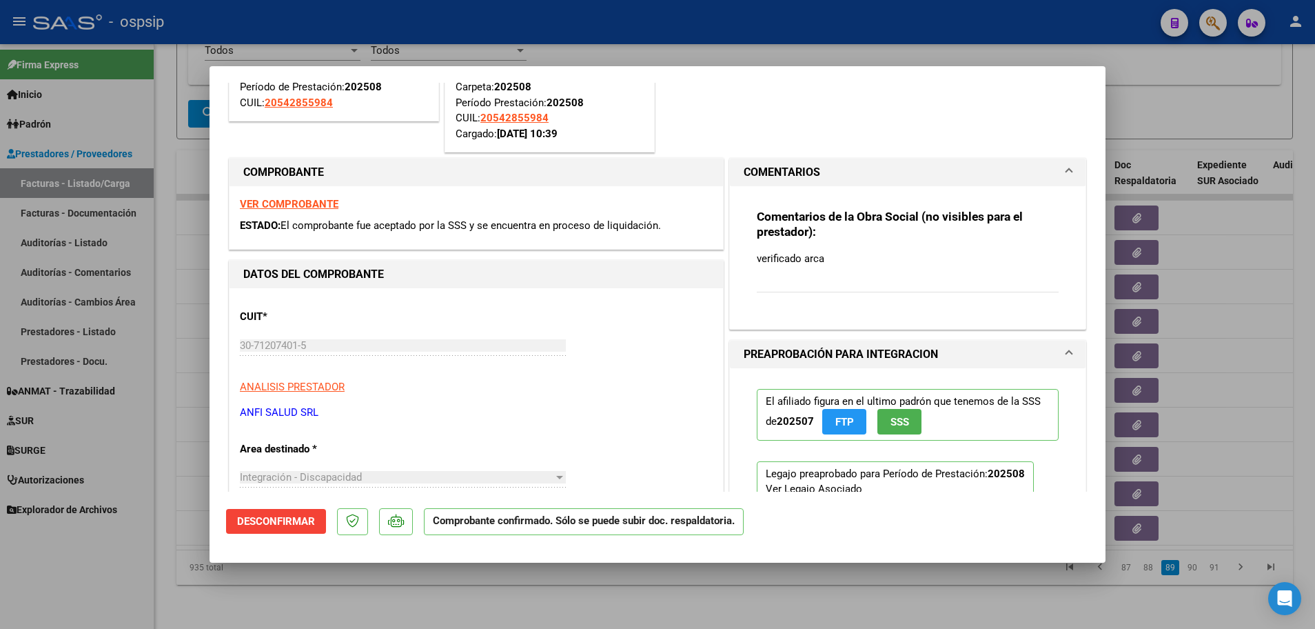
click at [1066, 170] on span at bounding box center [1069, 172] width 6 height 17
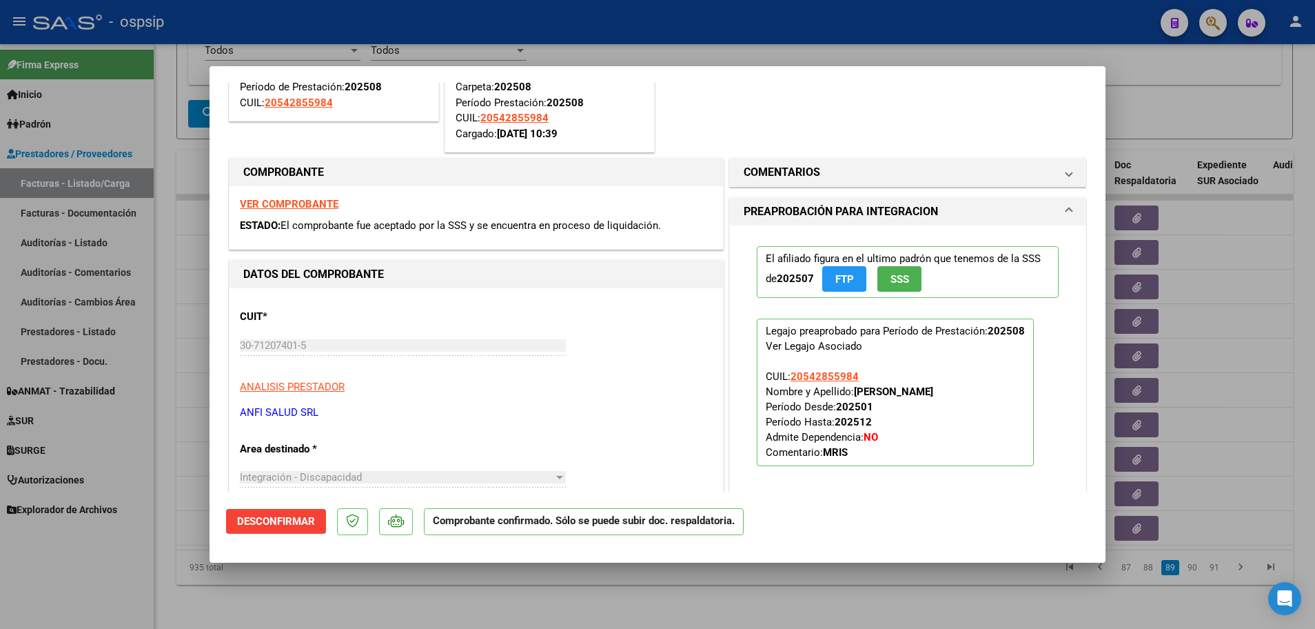
click at [164, 438] on div at bounding box center [657, 314] width 1315 height 629
type input "$ 0,00"
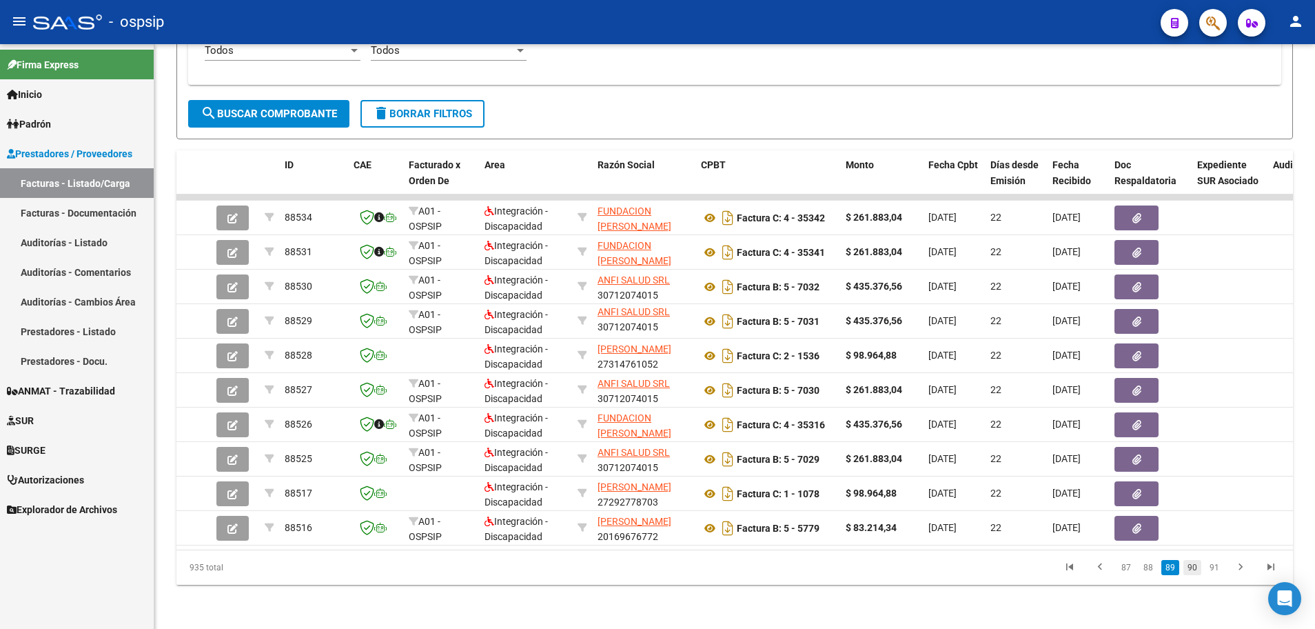
click at [1192, 572] on link "90" at bounding box center [1192, 567] width 18 height 15
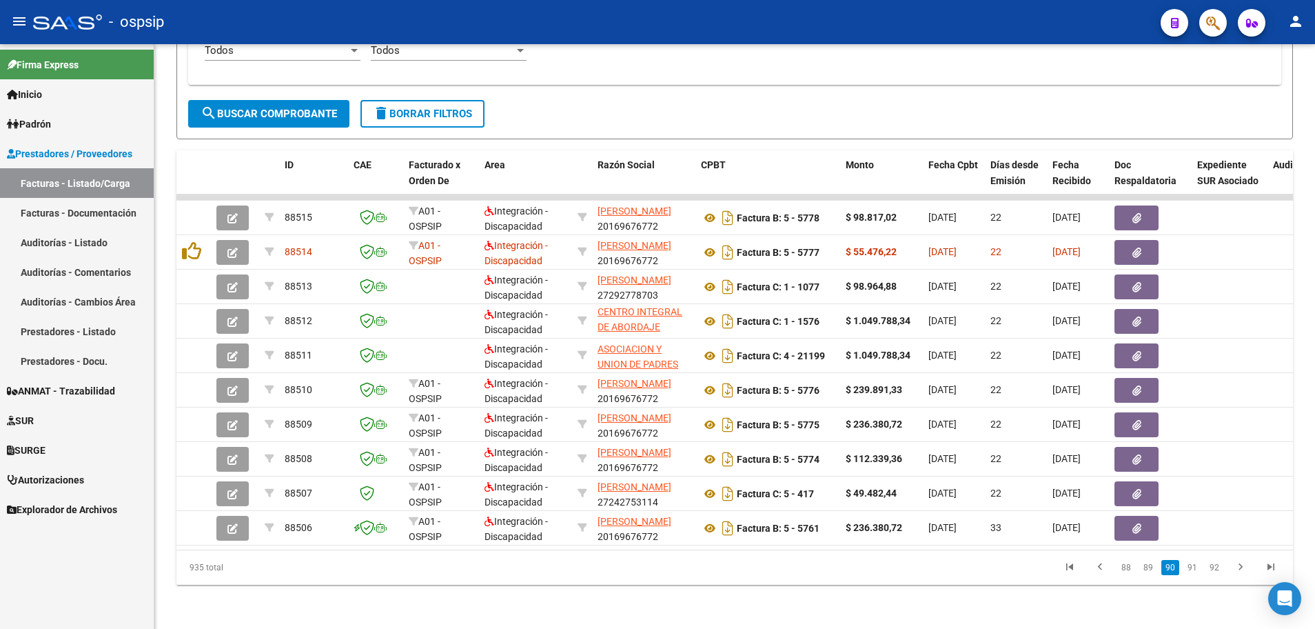
scroll to position [18, 0]
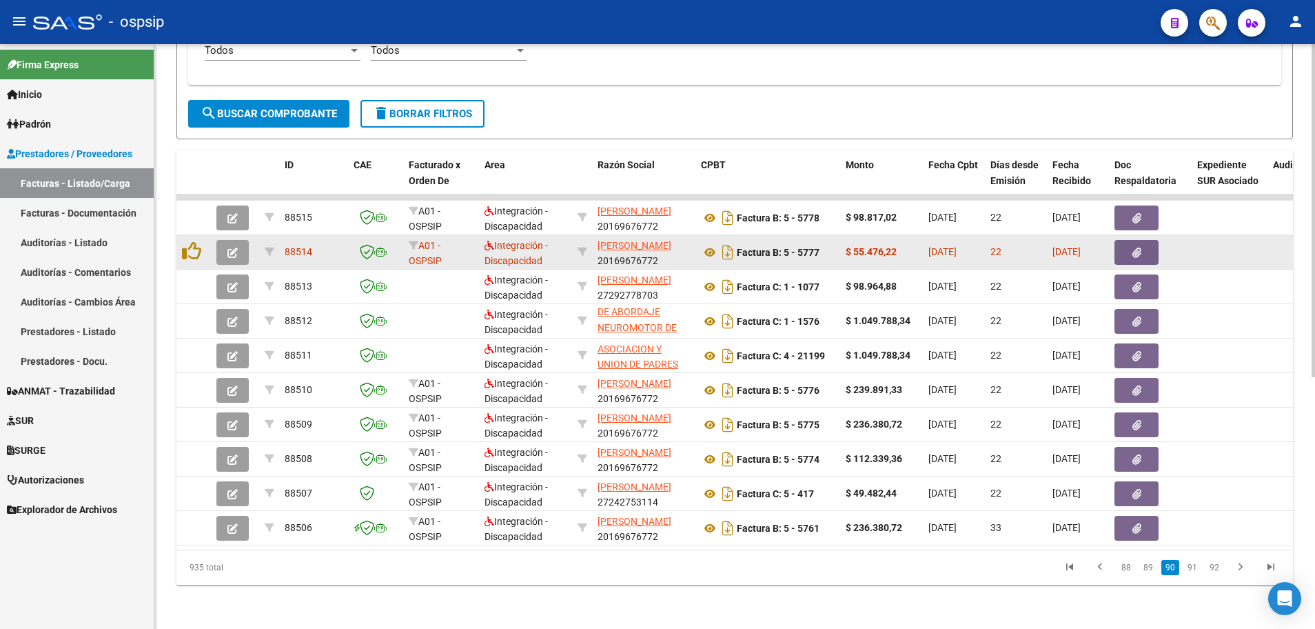
click at [236, 247] on icon "button" at bounding box center [232, 252] width 10 height 10
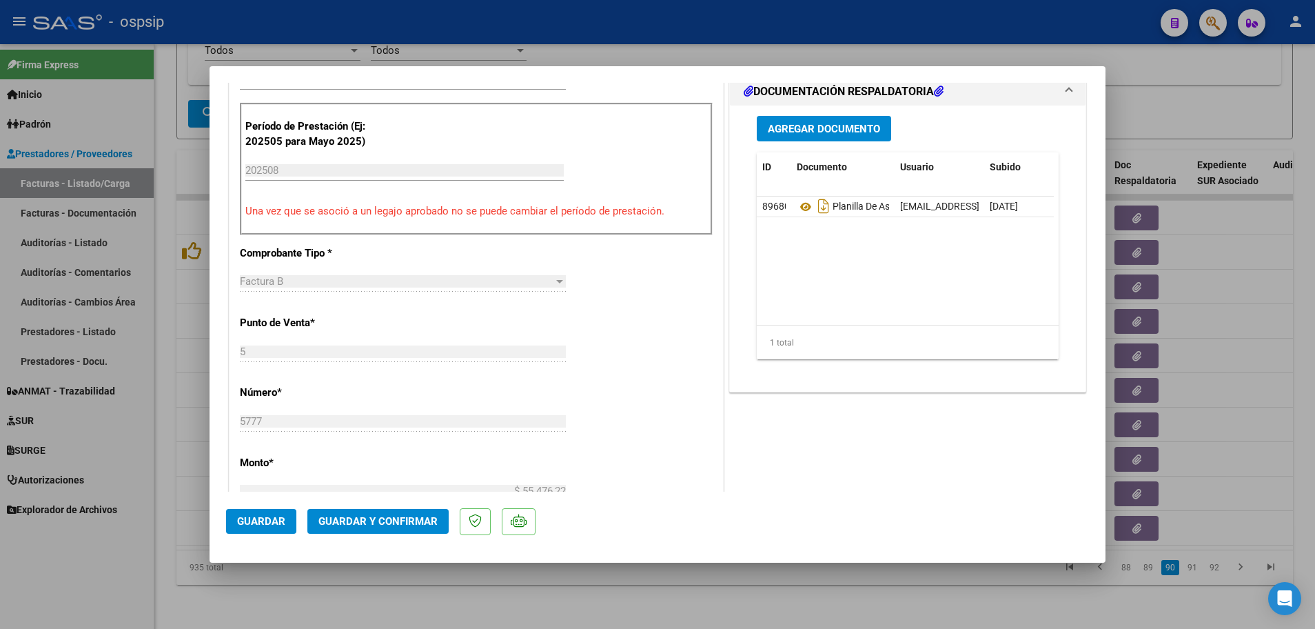
scroll to position [551, 0]
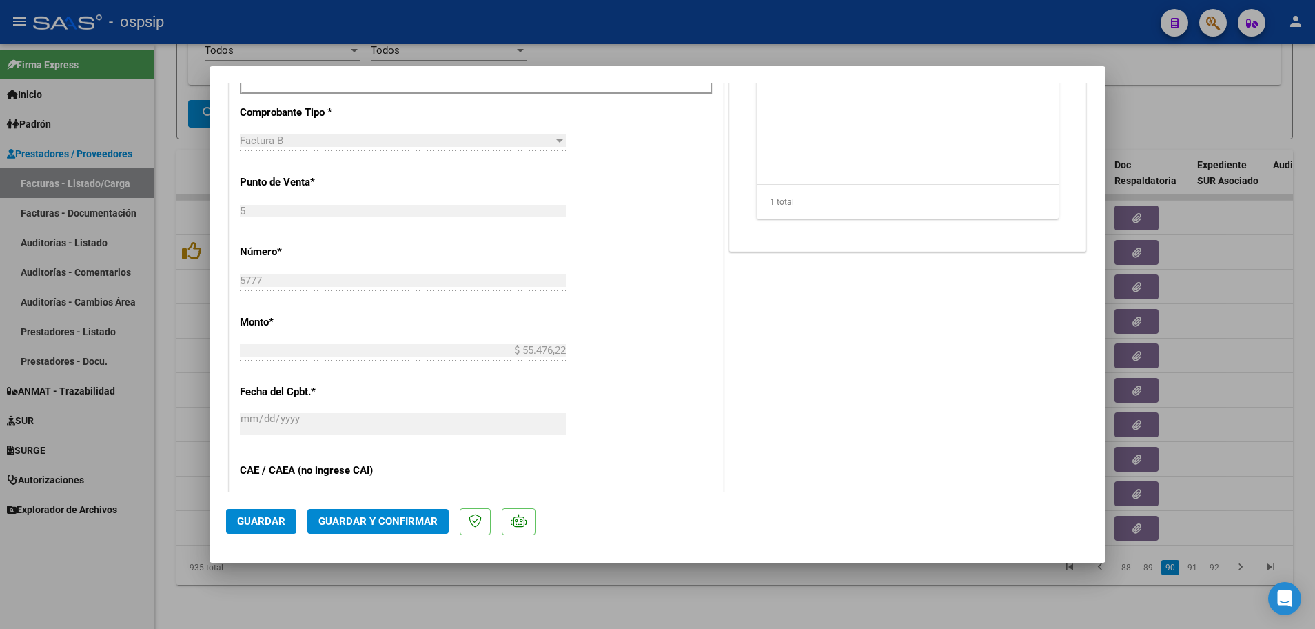
click at [159, 379] on div at bounding box center [657, 314] width 1315 height 629
type input "$ 0,00"
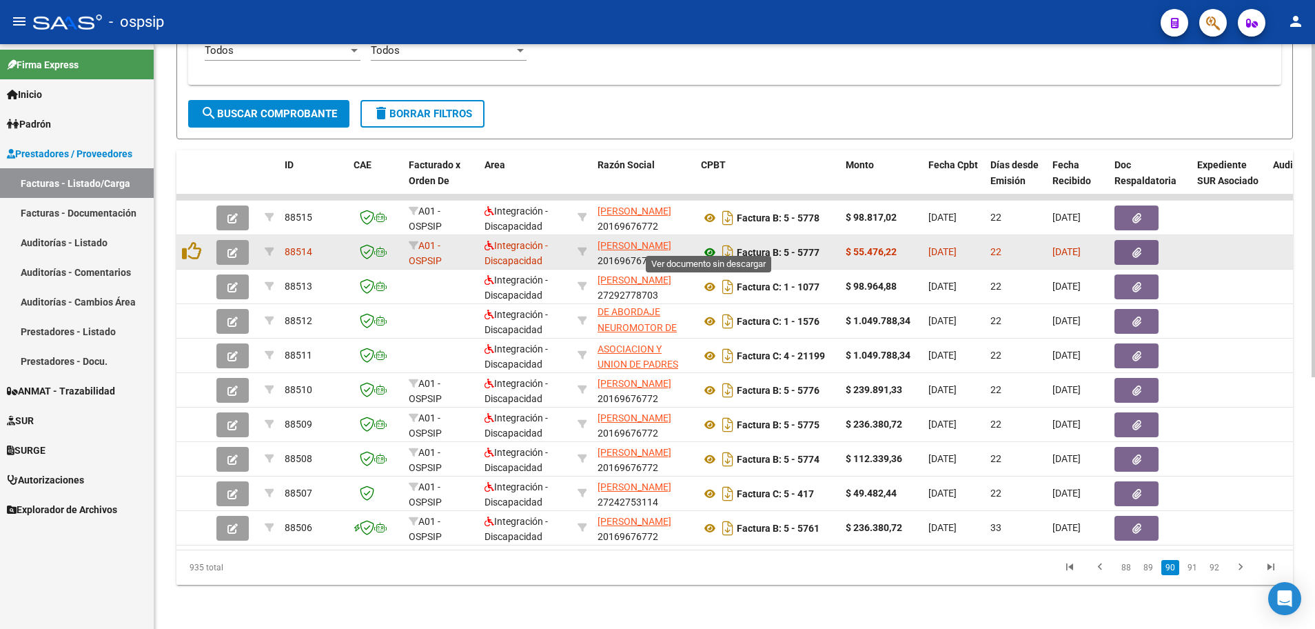
click at [707, 244] on icon at bounding box center [710, 252] width 18 height 17
click at [223, 245] on button "button" at bounding box center [232, 252] width 32 height 25
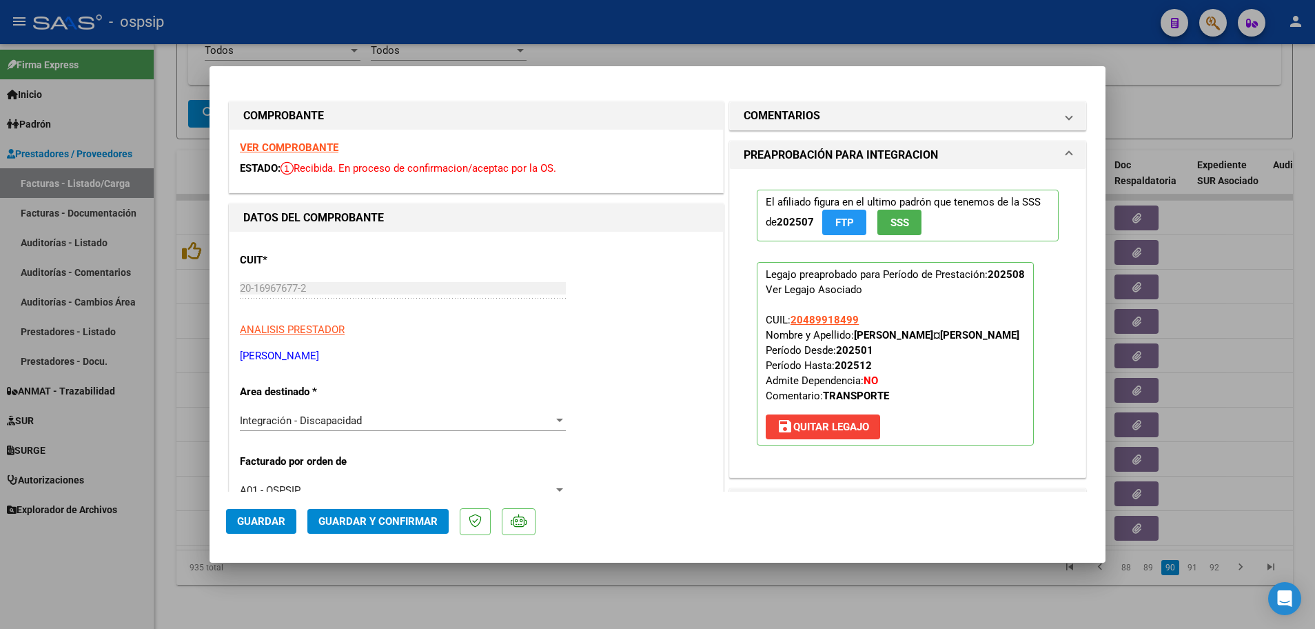
click at [390, 529] on button "Guardar y Confirmar" at bounding box center [377, 521] width 141 height 25
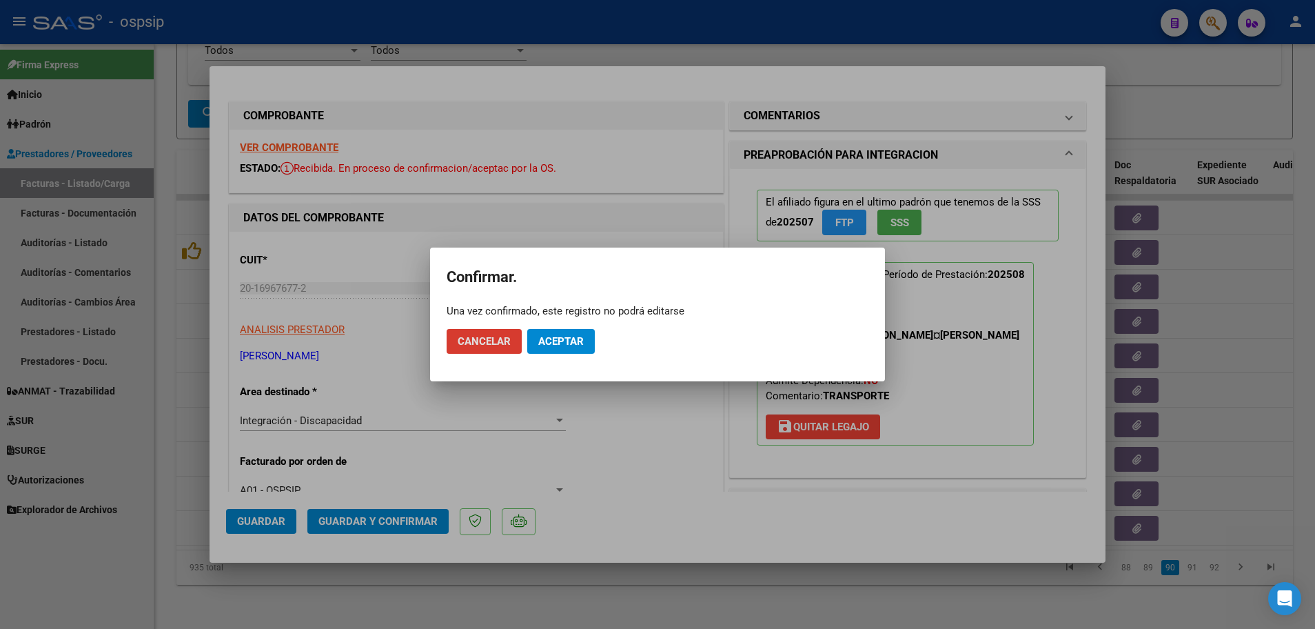
click at [571, 347] on span "Aceptar" at bounding box center [560, 341] width 45 height 12
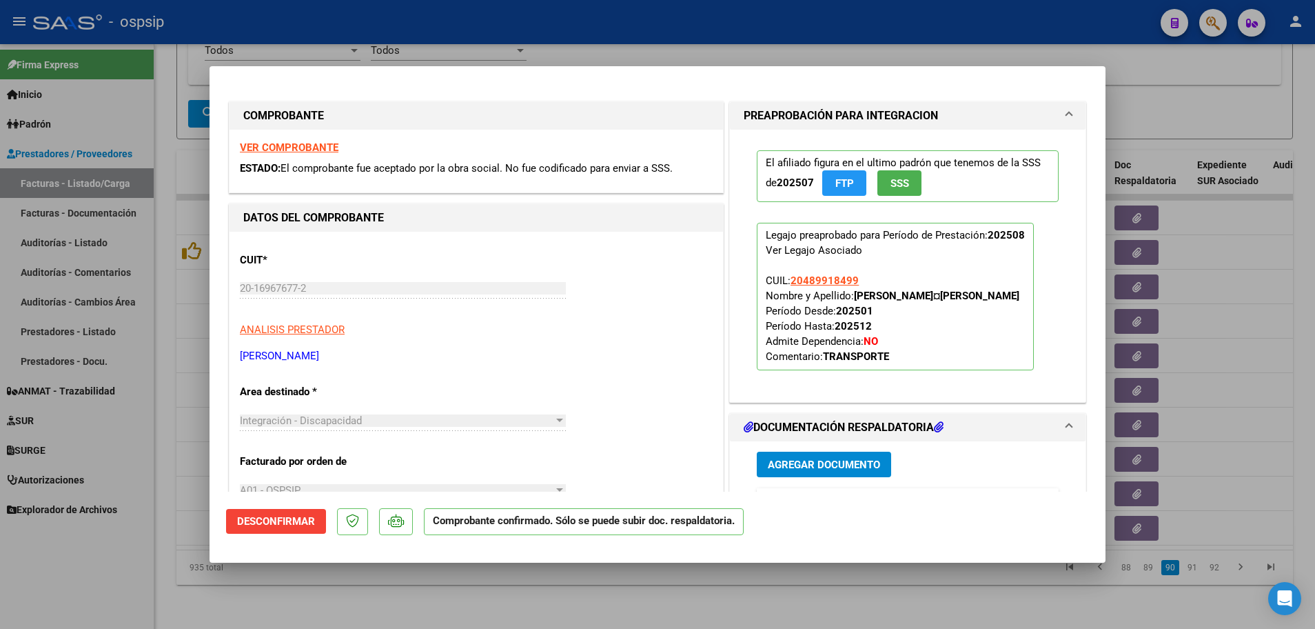
click at [1066, 108] on span at bounding box center [1069, 116] width 6 height 17
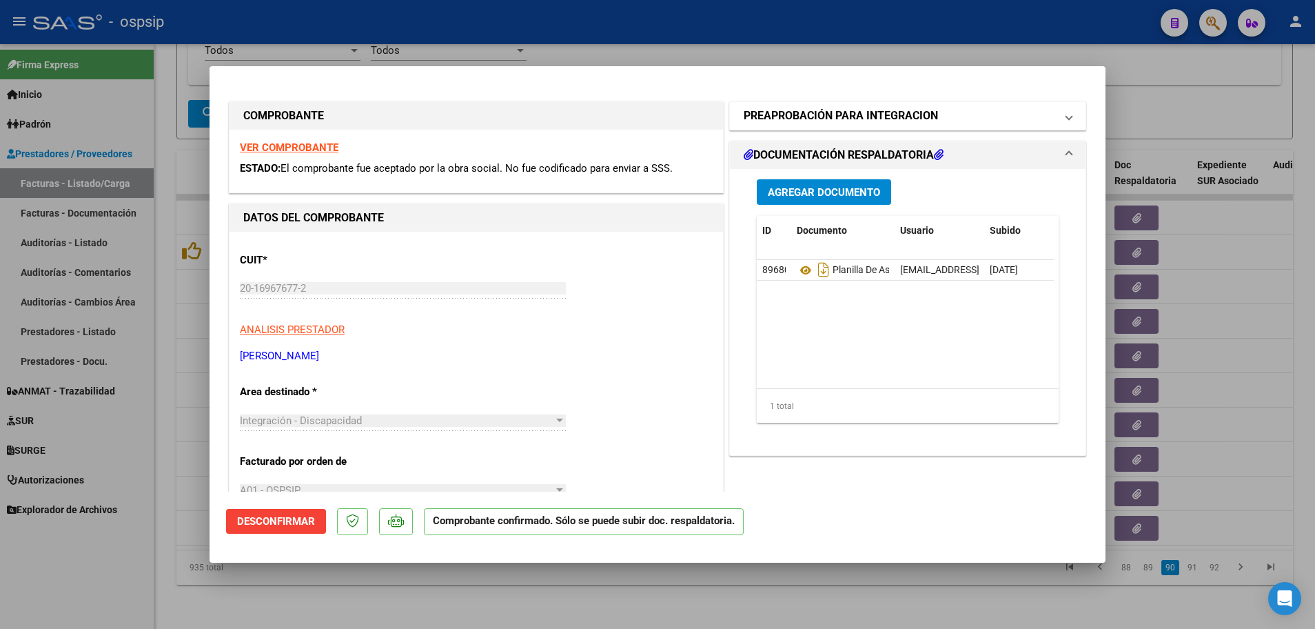
click at [1066, 108] on span at bounding box center [1069, 116] width 6 height 17
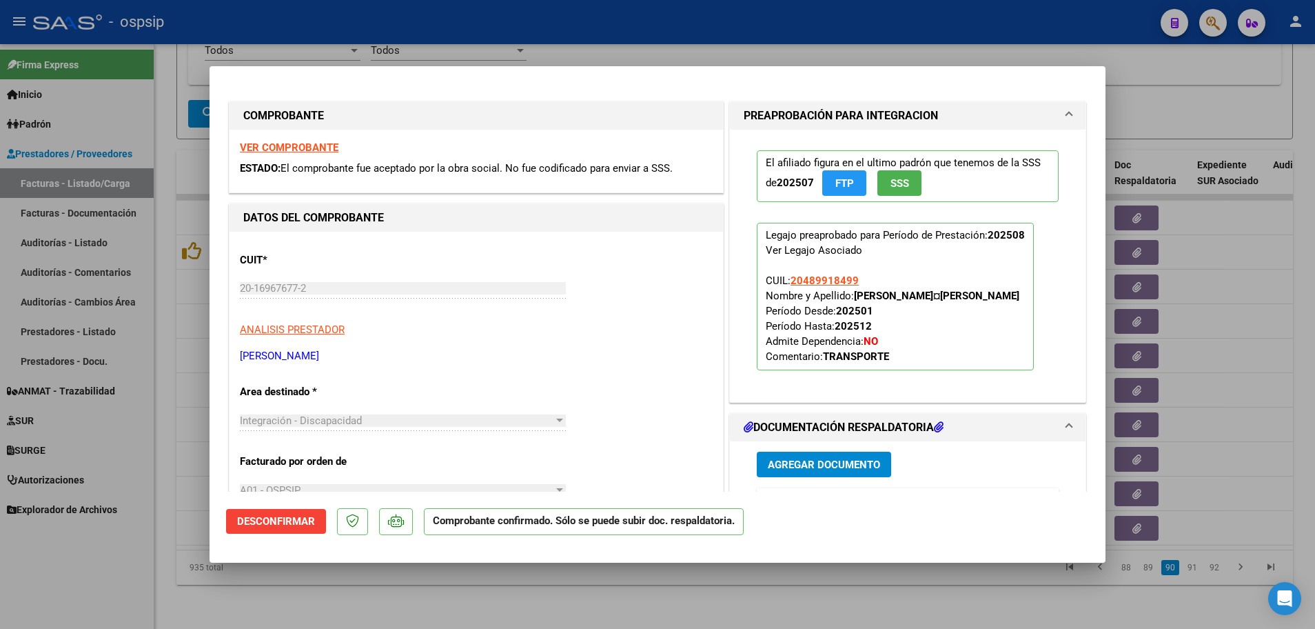
click at [295, 525] on span "Desconfirmar" at bounding box center [276, 521] width 78 height 12
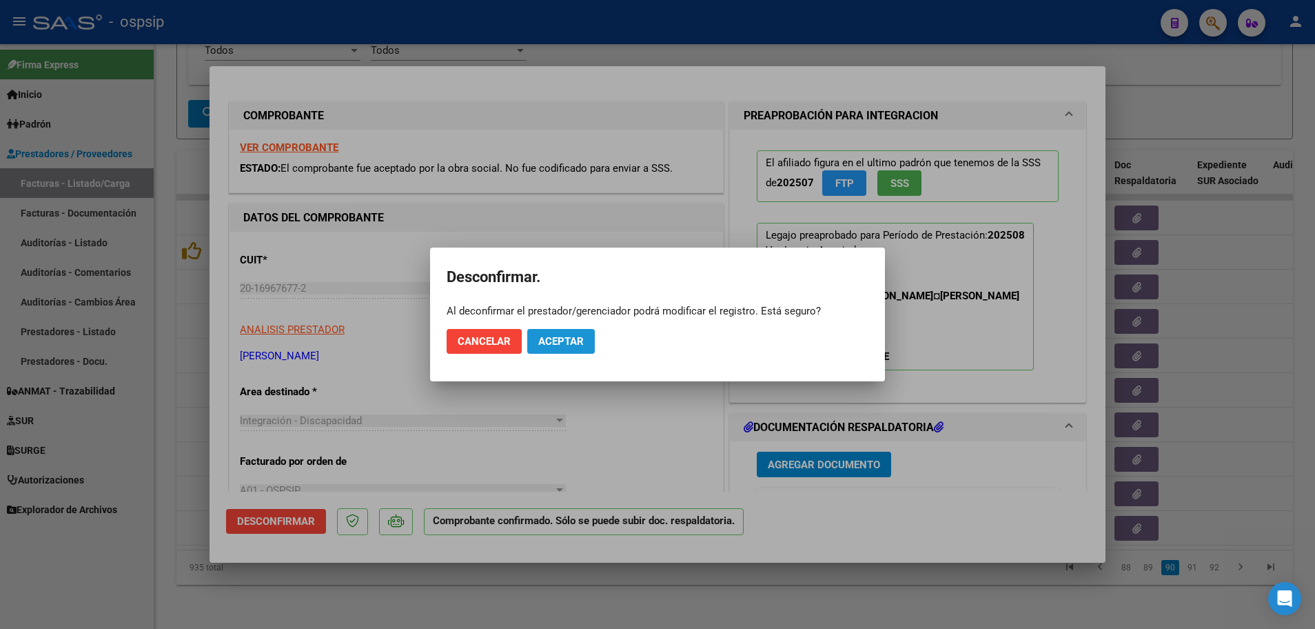
click at [563, 341] on span "Aceptar" at bounding box center [560, 341] width 45 height 12
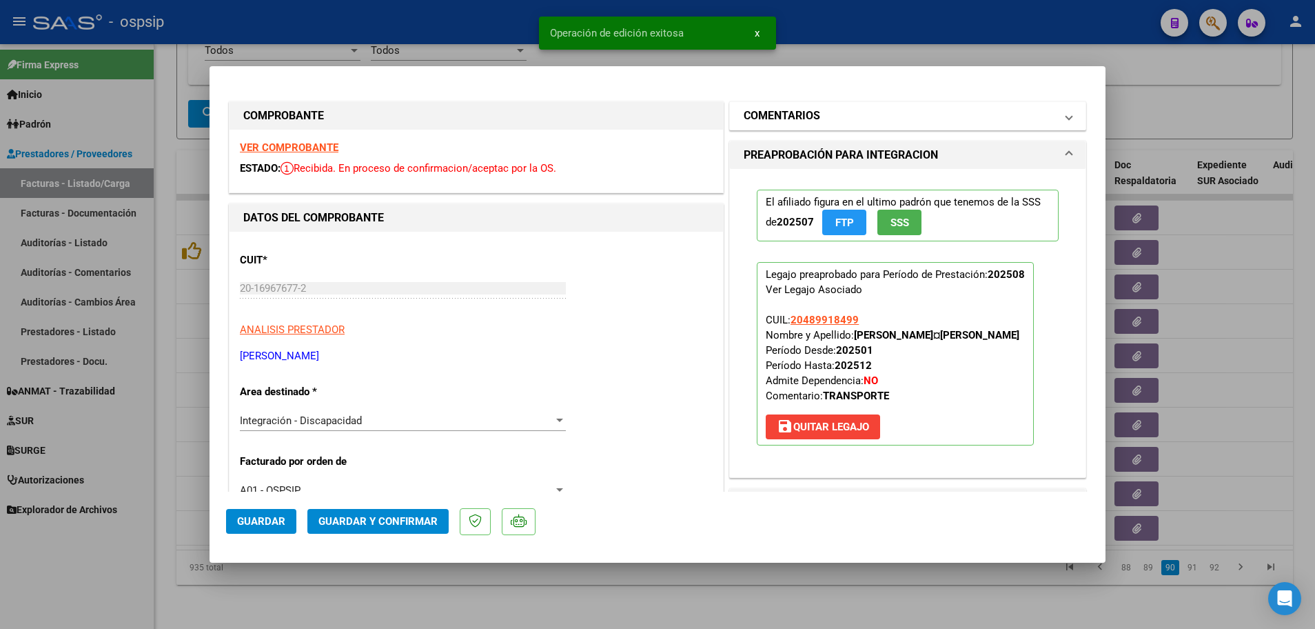
click at [1054, 112] on span "COMENTARIOS" at bounding box center [905, 116] width 323 height 17
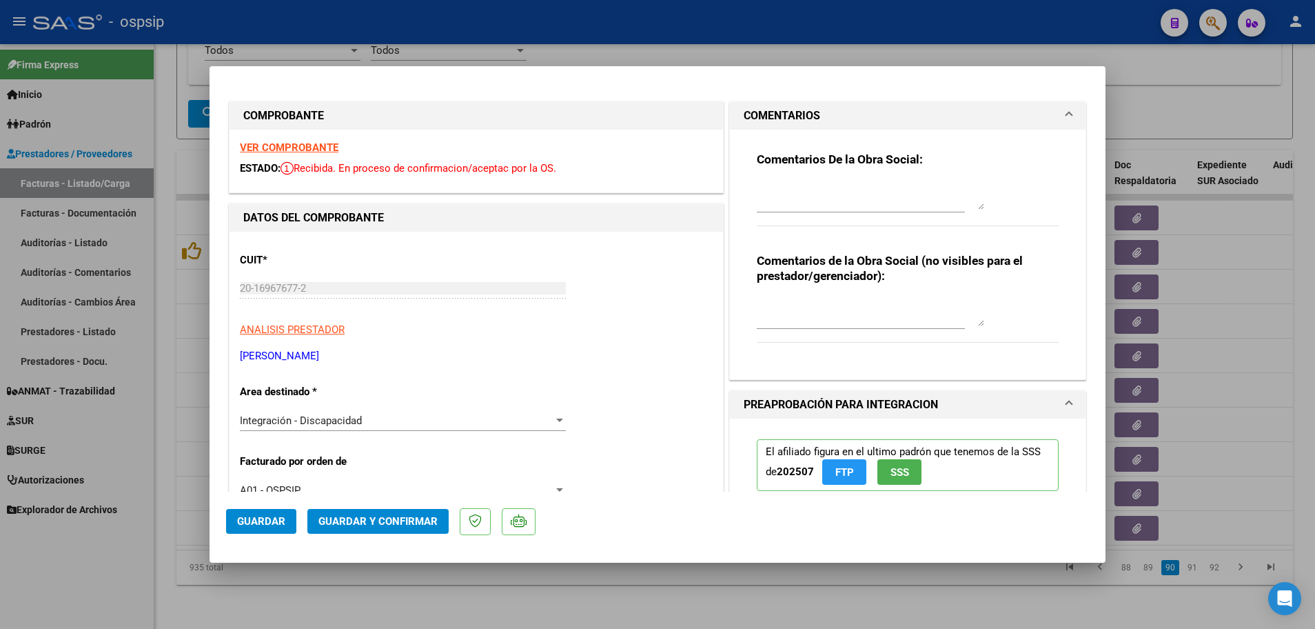
click at [760, 323] on textarea at bounding box center [870, 312] width 227 height 28
type textarea "verificado arca"
click at [402, 529] on button "Guardar y Confirmar" at bounding box center [377, 521] width 141 height 25
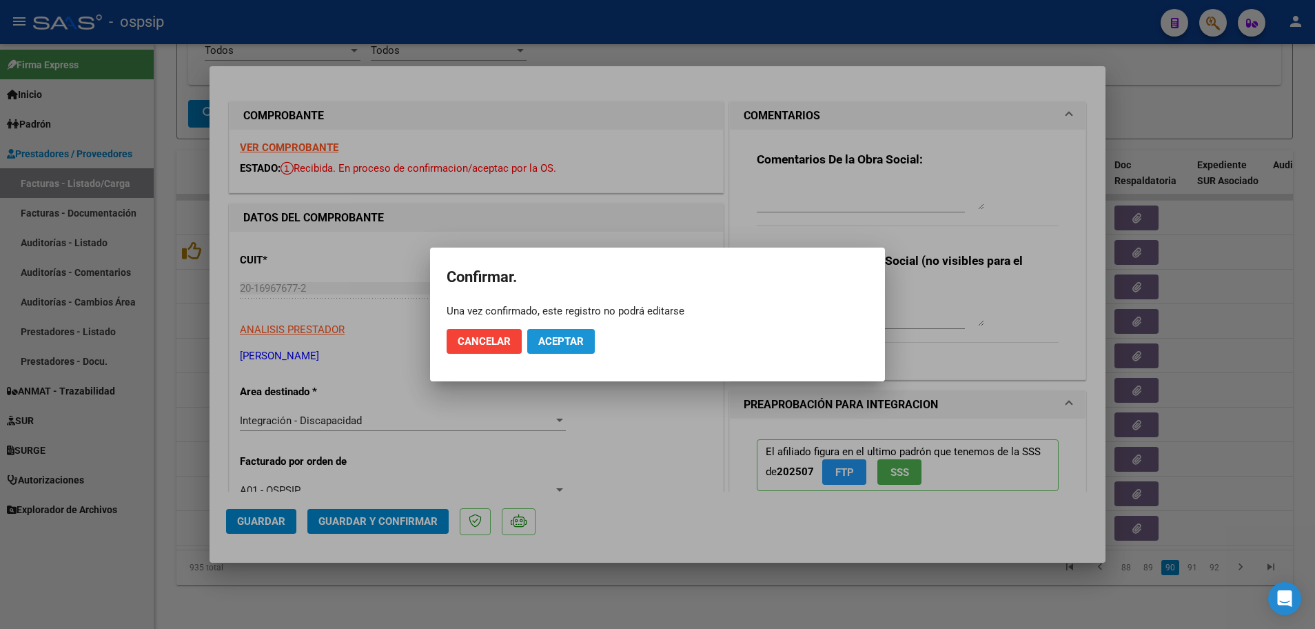
click at [554, 343] on span "Aceptar" at bounding box center [560, 341] width 45 height 12
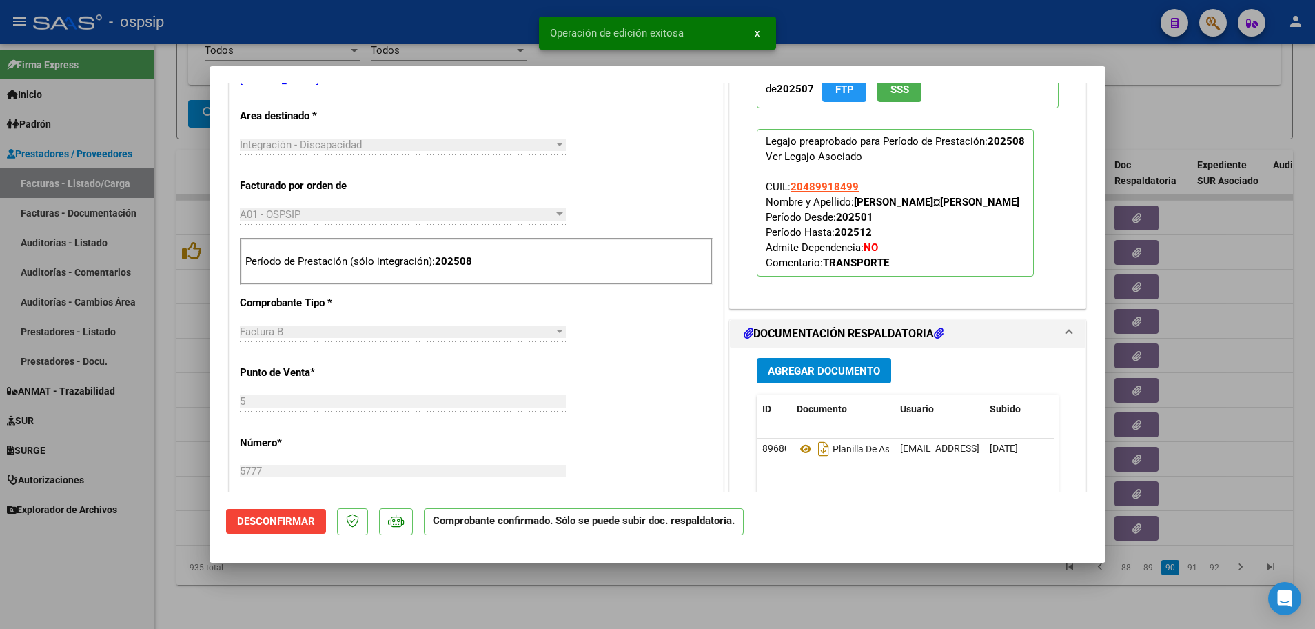
scroll to position [482, 0]
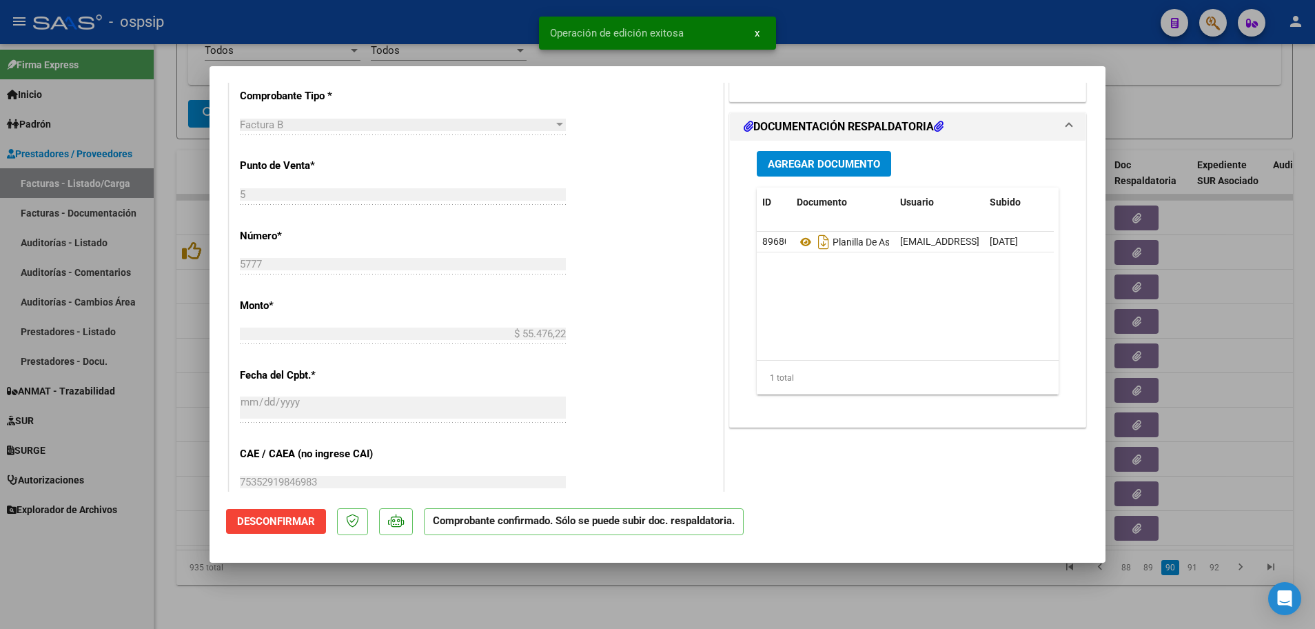
click at [163, 579] on div at bounding box center [657, 314] width 1315 height 629
type input "$ 0,00"
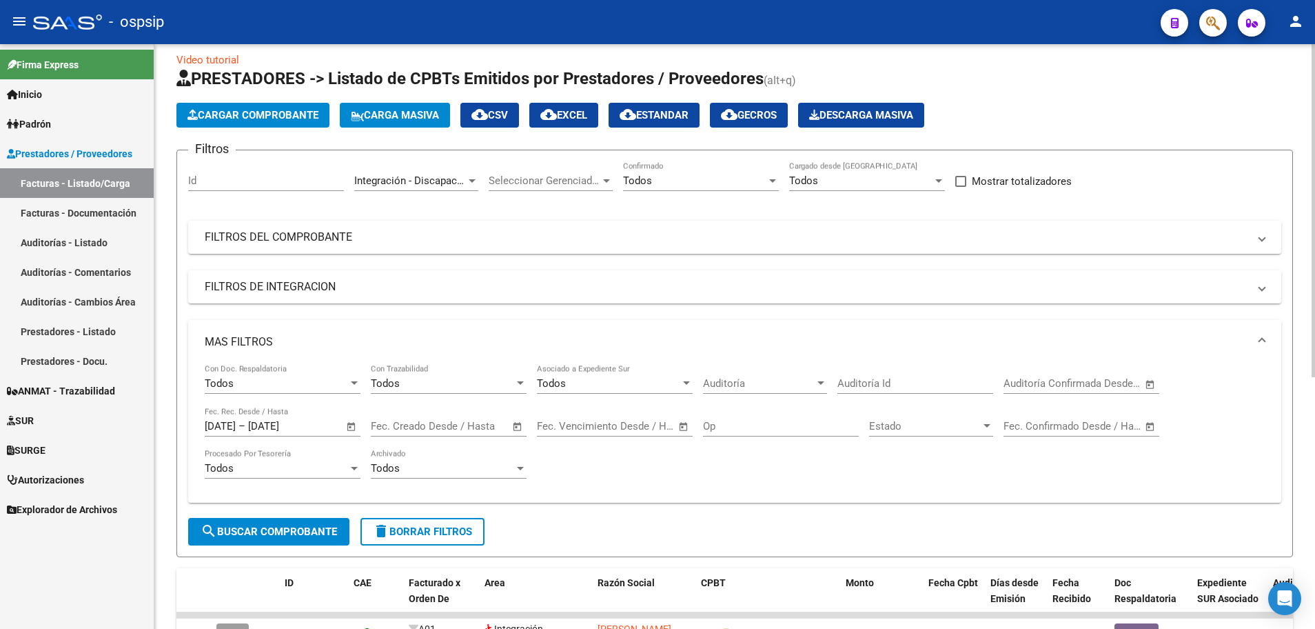
scroll to position [0, 0]
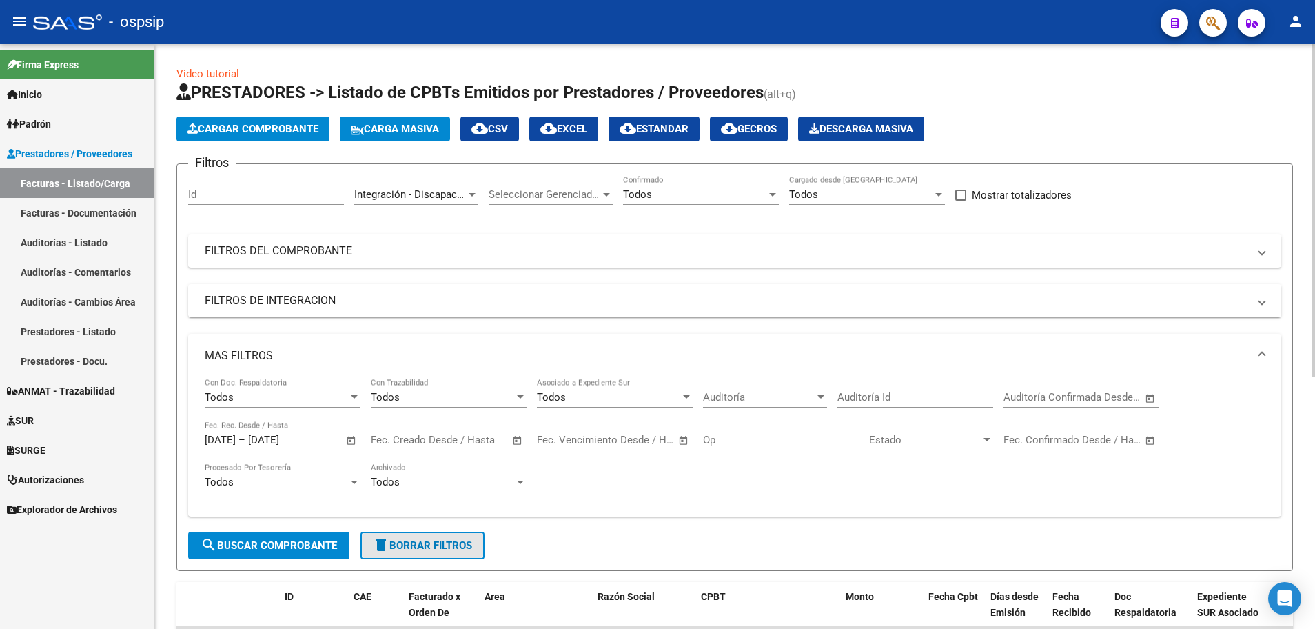
click at [423, 539] on span "delete Borrar Filtros" at bounding box center [422, 545] width 99 height 12
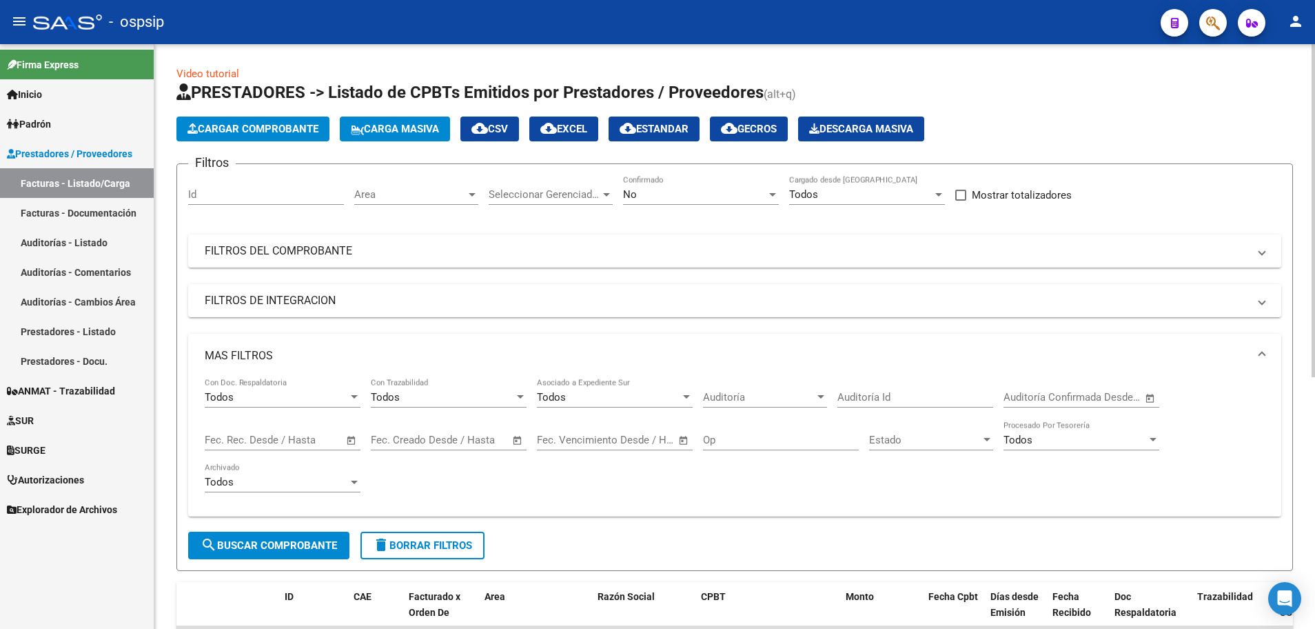
click at [475, 192] on div at bounding box center [472, 194] width 12 height 11
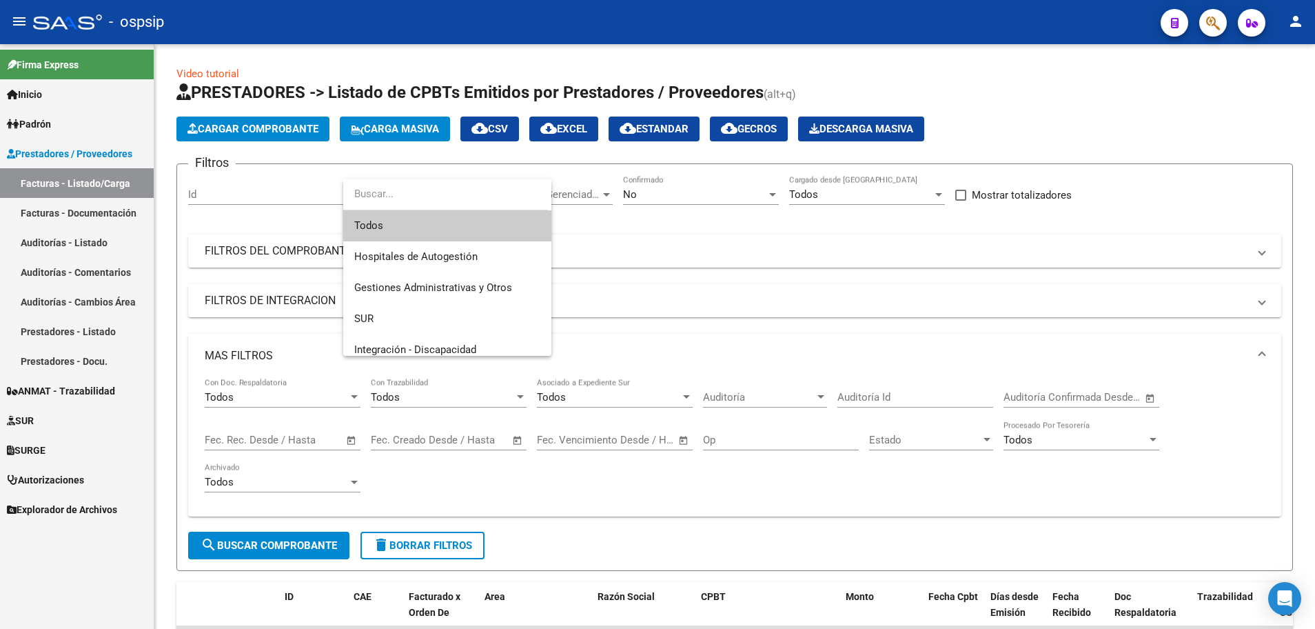
click at [450, 229] on span "Todos" at bounding box center [447, 225] width 186 height 31
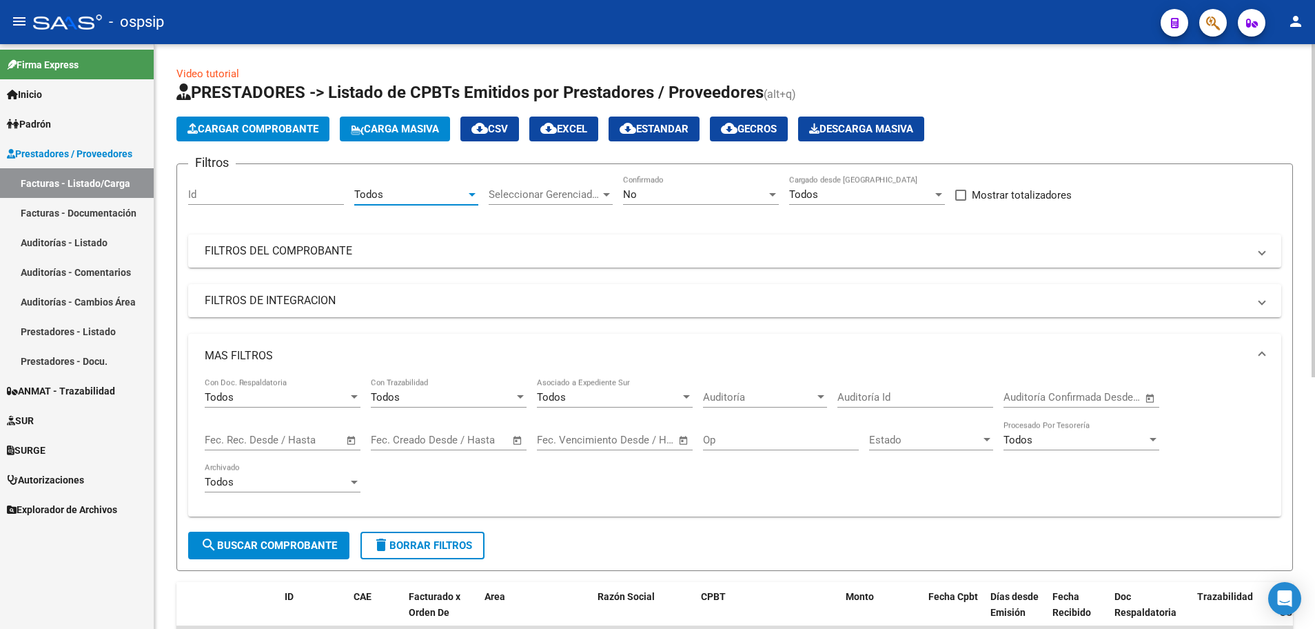
click at [771, 193] on div at bounding box center [772, 194] width 7 height 3
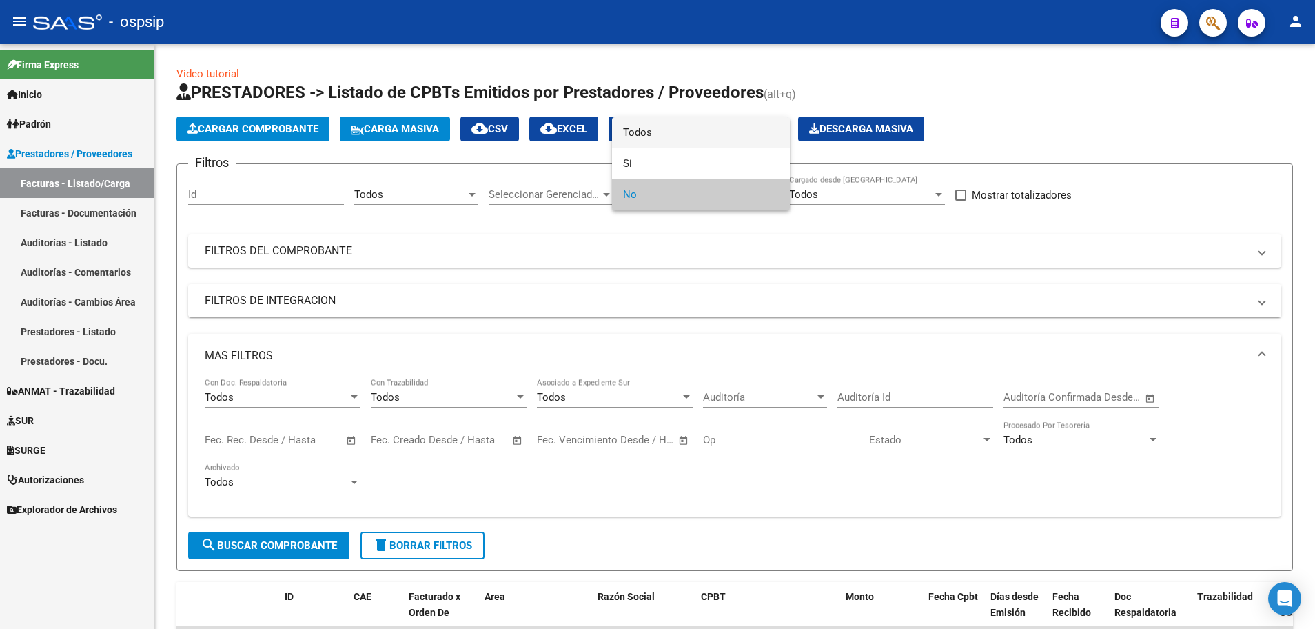
click at [732, 132] on span "Todos" at bounding box center [701, 132] width 156 height 31
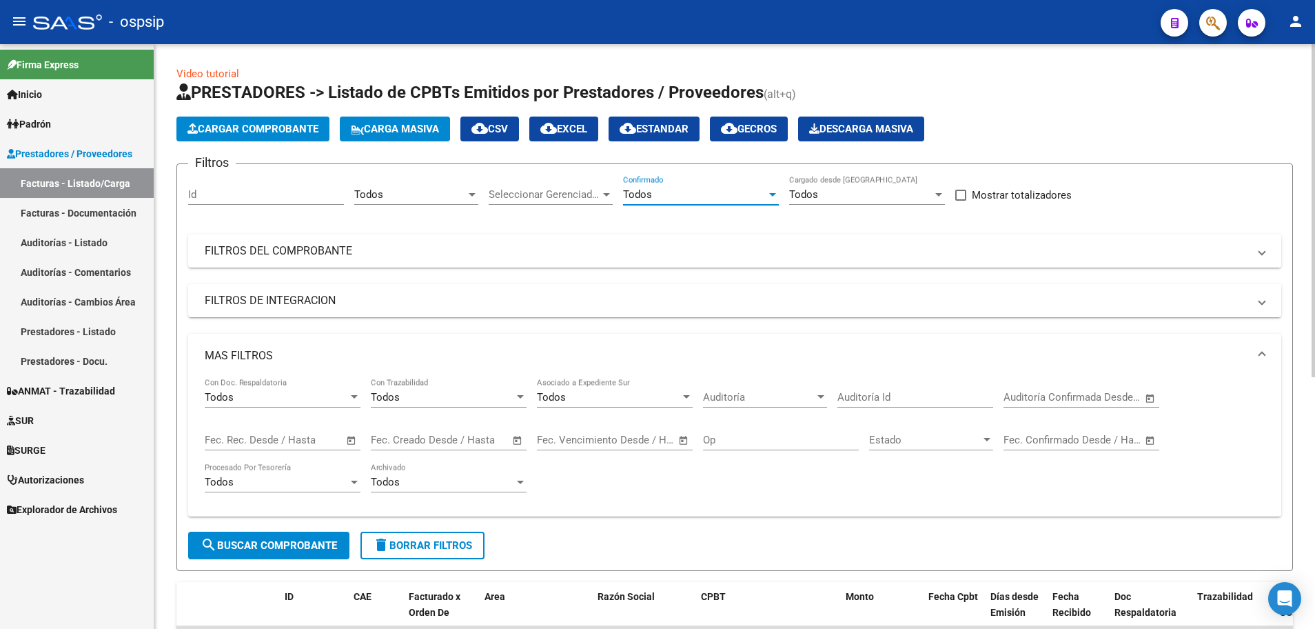
click at [239, 250] on mat-panel-title "FILTROS DEL COMPROBANTE" at bounding box center [727, 250] width 1044 height 15
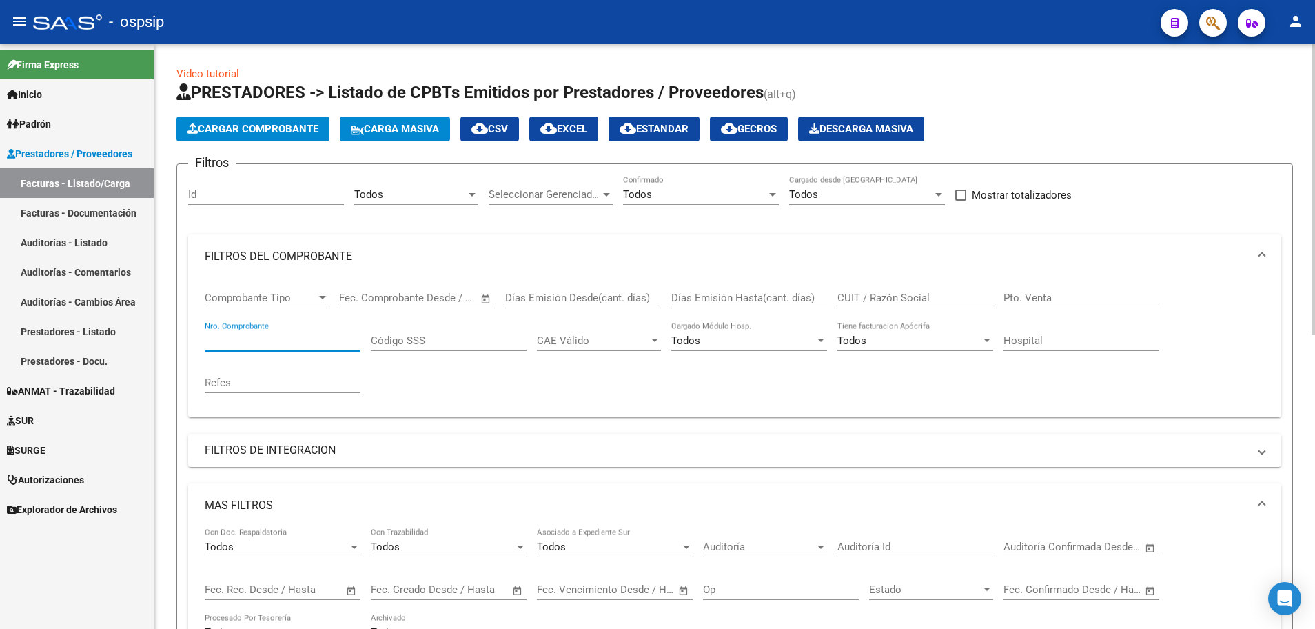
click at [239, 344] on input "Nro. Comprobante" at bounding box center [283, 340] width 156 height 12
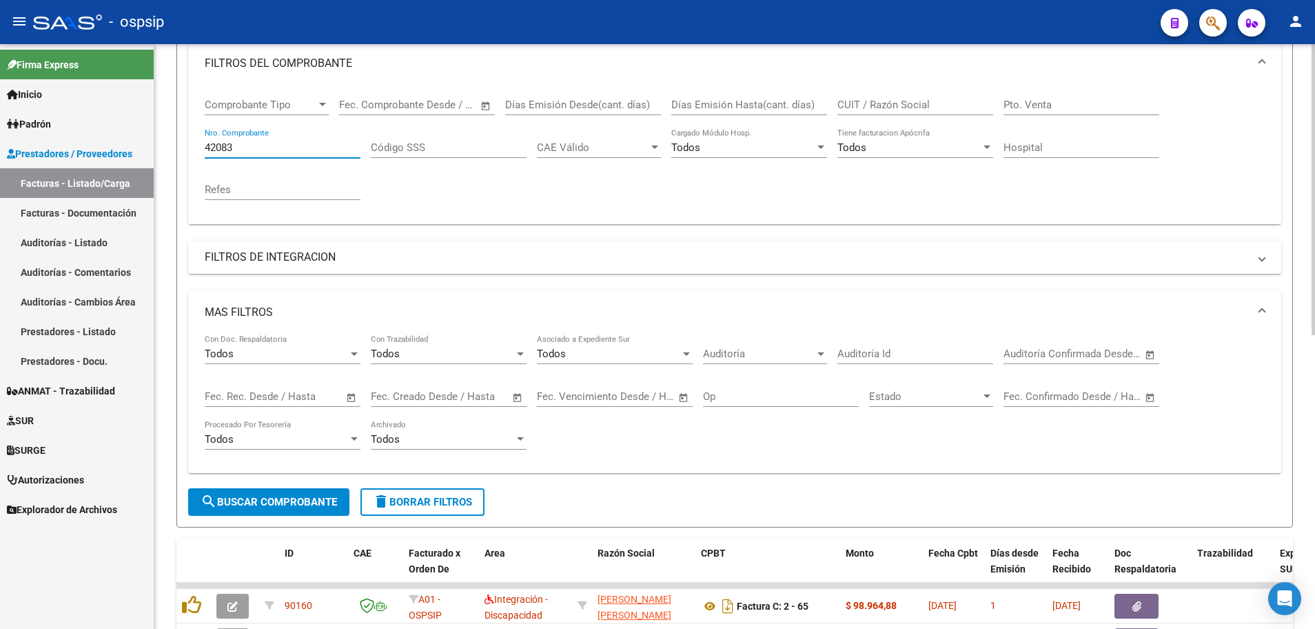
scroll to position [207, 0]
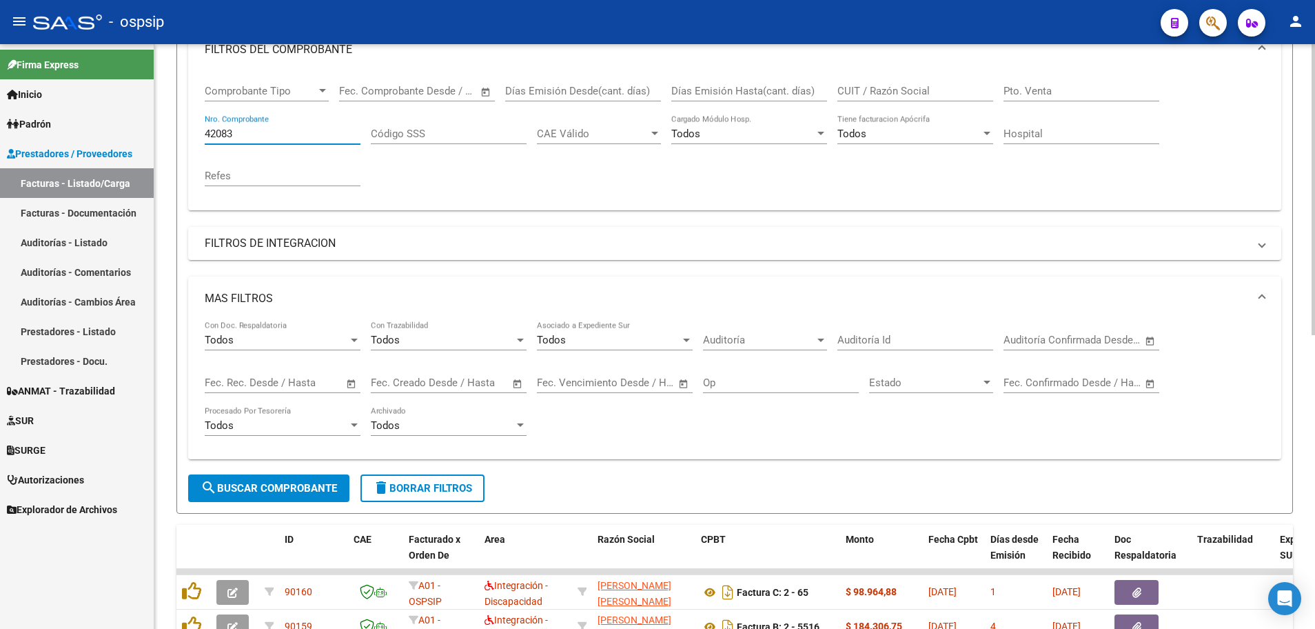
type input "42083"
click at [278, 487] on span "search Buscar Comprobante" at bounding box center [269, 488] width 136 height 12
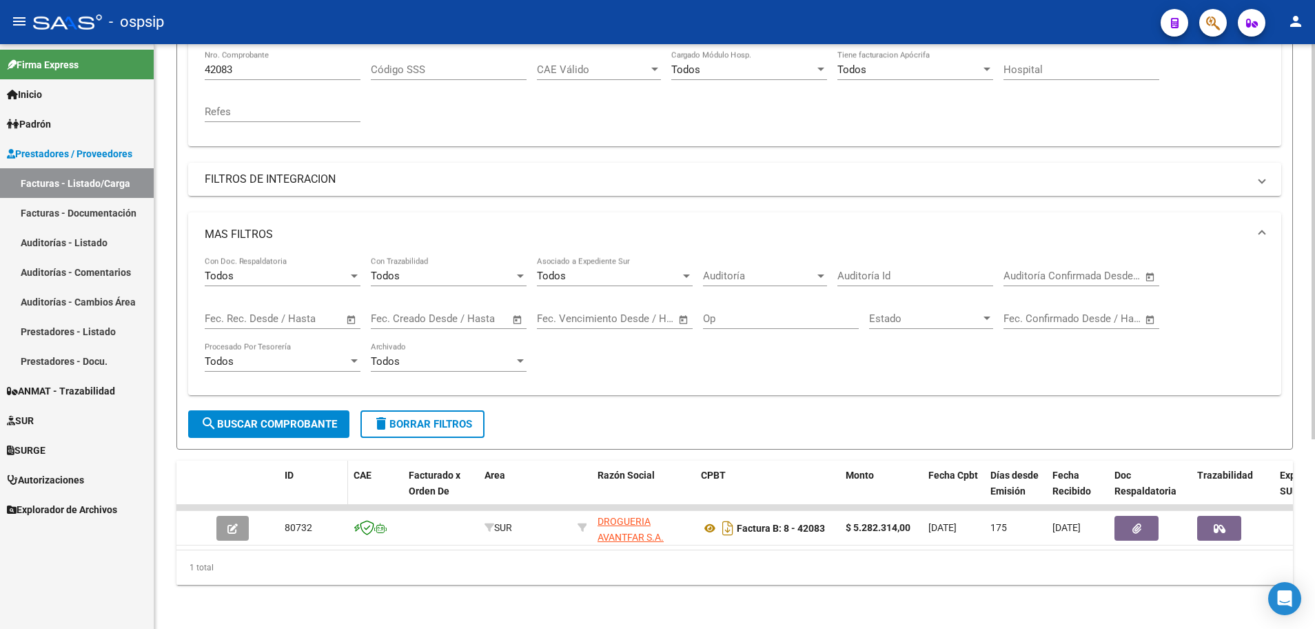
scroll to position [281, 0]
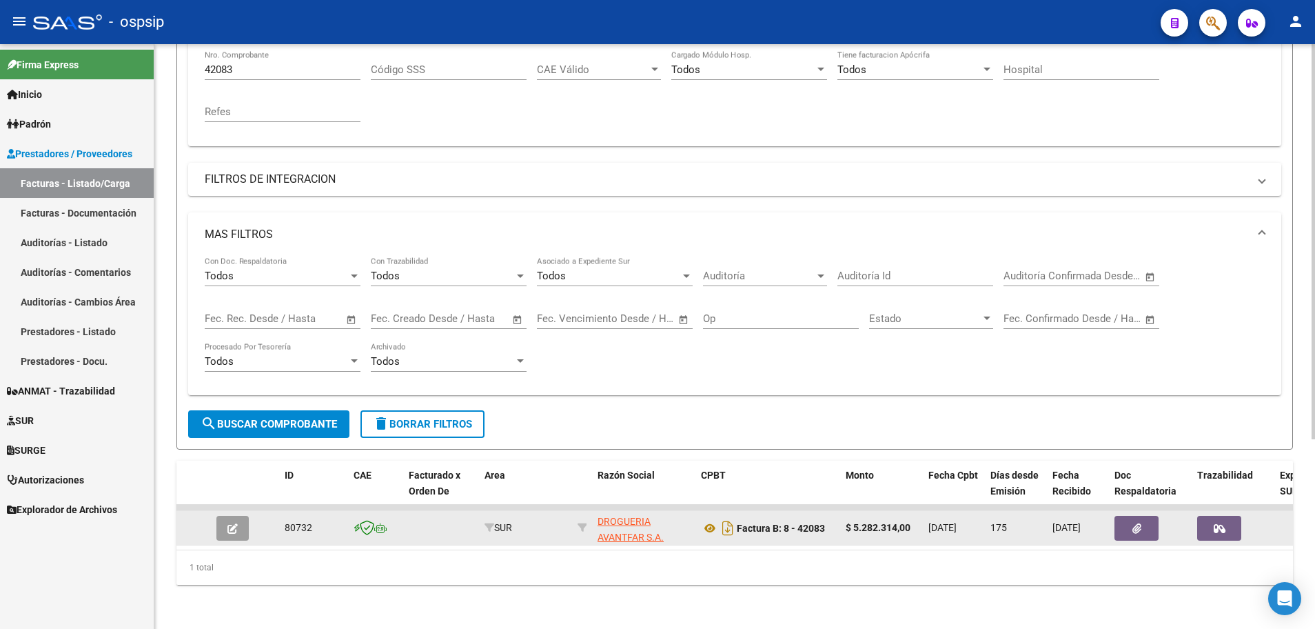
click at [232, 522] on span "button" at bounding box center [232, 528] width 10 height 12
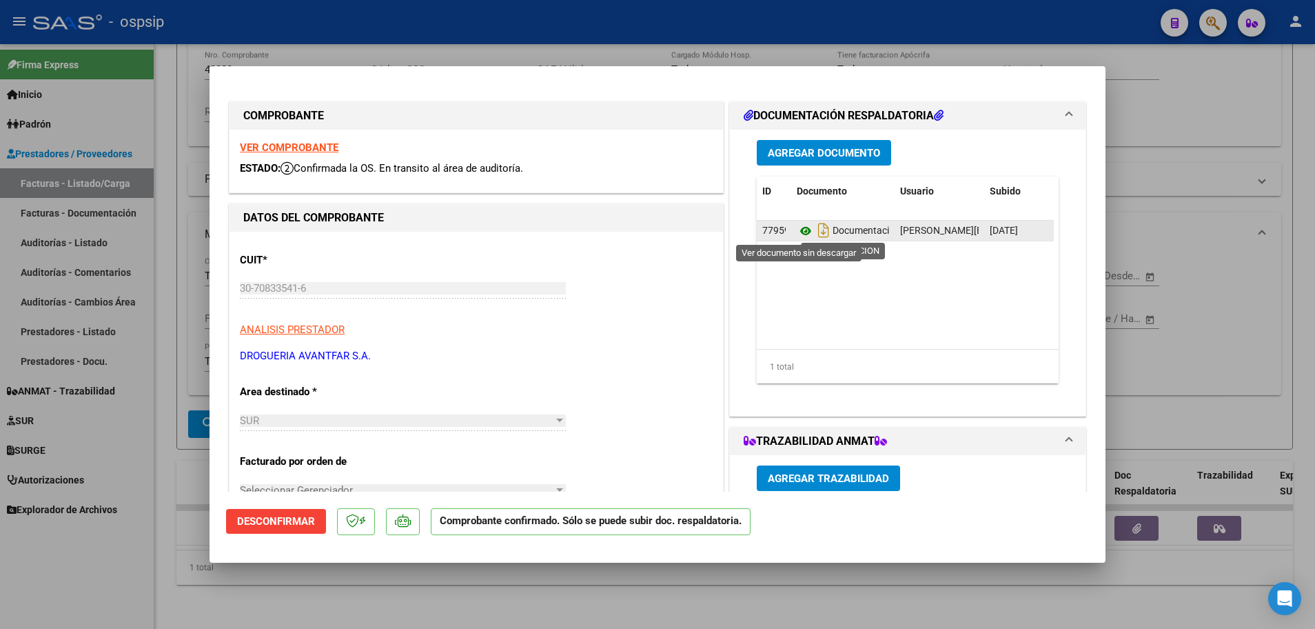
click at [800, 230] on icon at bounding box center [806, 231] width 18 height 17
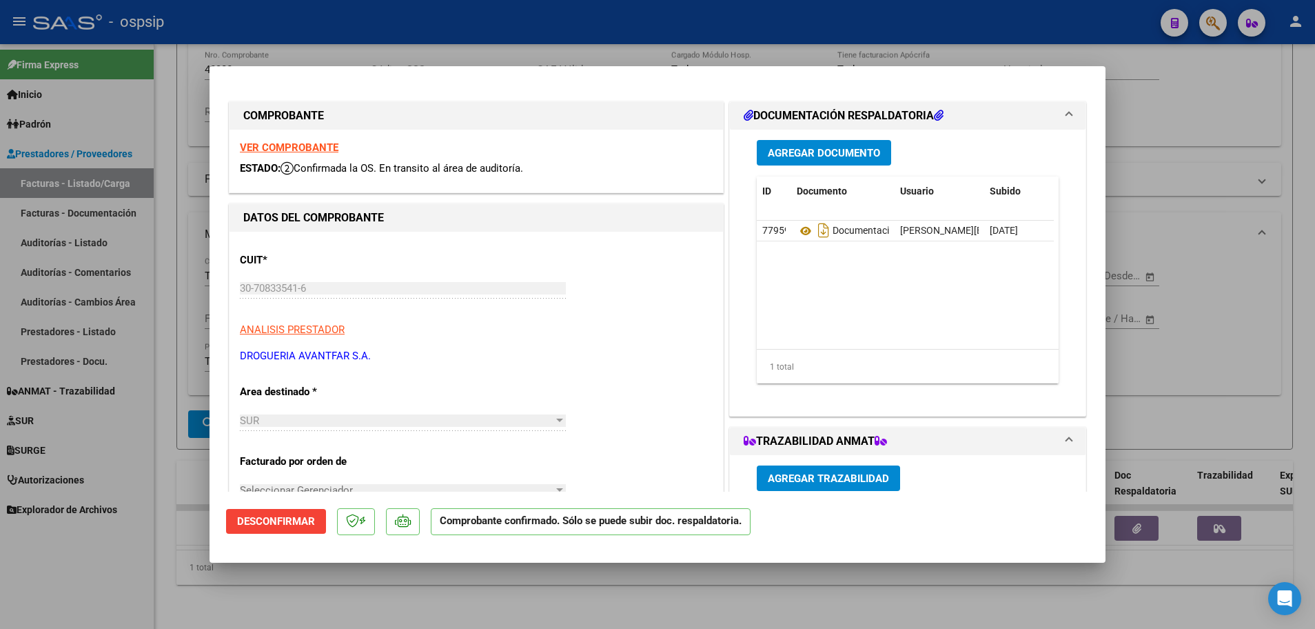
click at [156, 520] on div at bounding box center [657, 314] width 1315 height 629
type input "$ 0,00"
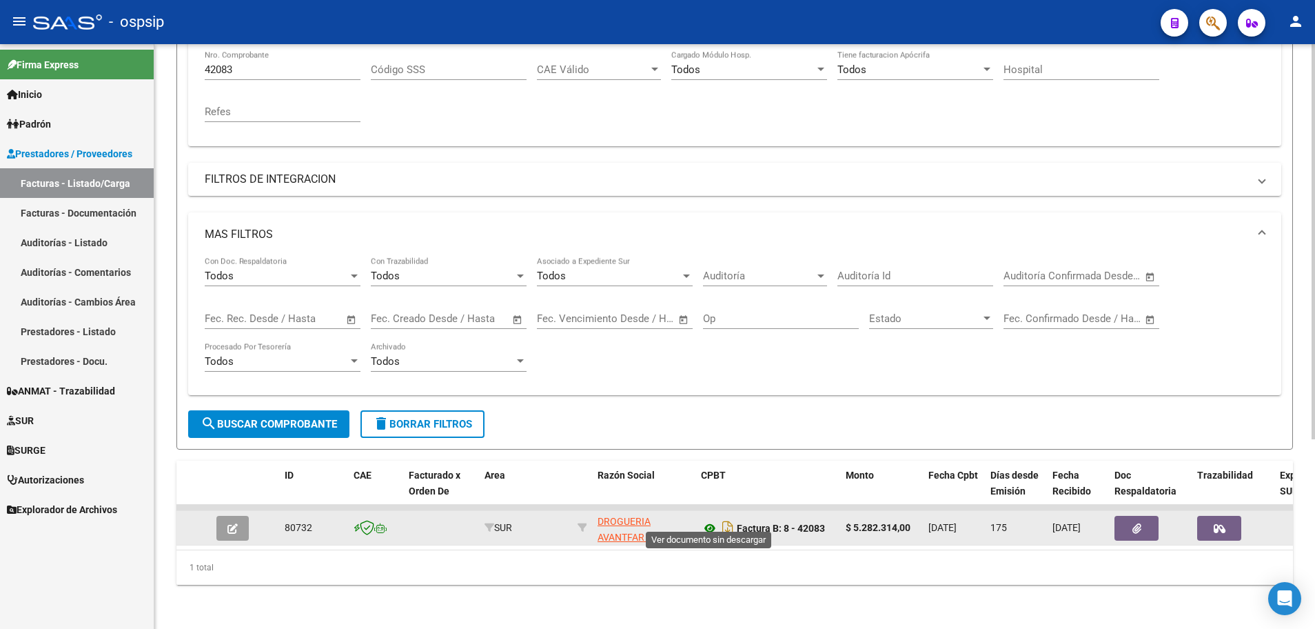
click at [709, 520] on icon at bounding box center [710, 528] width 18 height 17
click at [230, 523] on icon "button" at bounding box center [232, 528] width 10 height 10
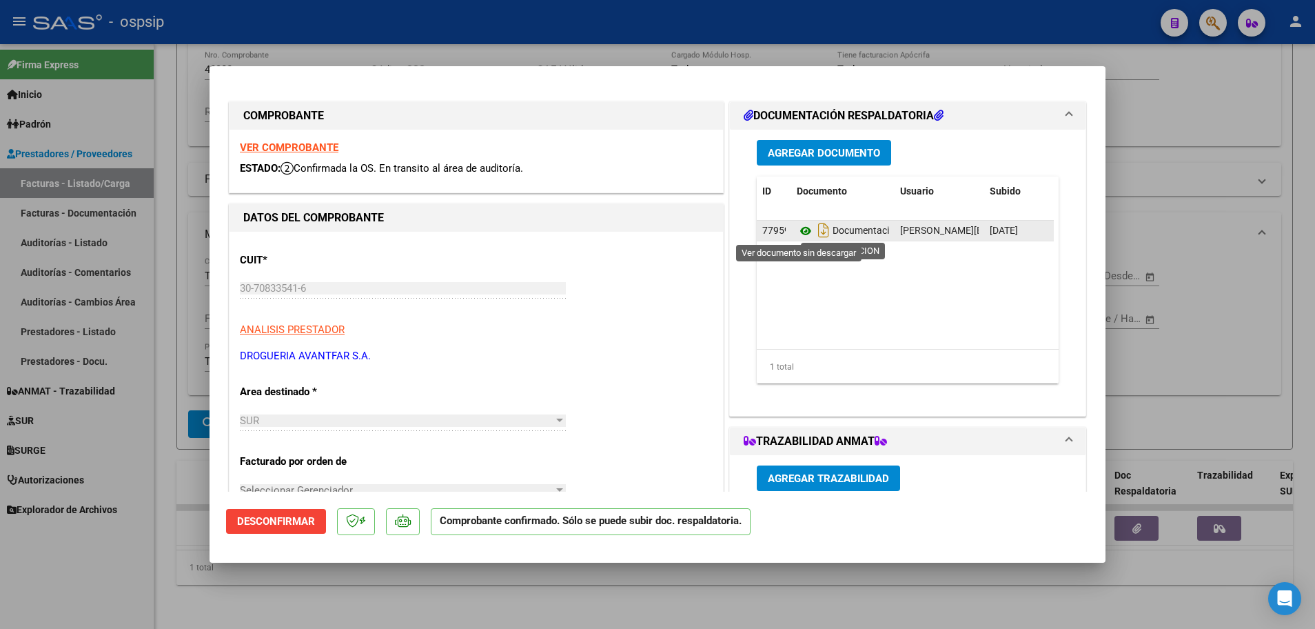
click at [798, 229] on icon at bounding box center [806, 231] width 18 height 17
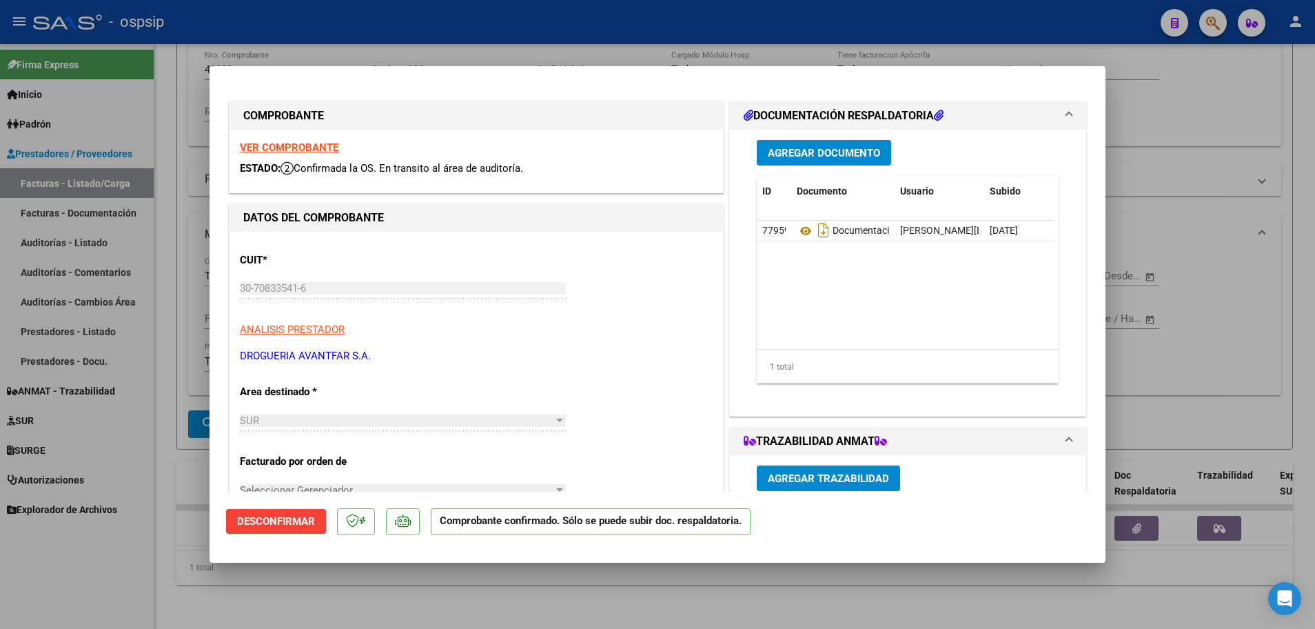
click at [153, 527] on div at bounding box center [657, 314] width 1315 height 629
type input "$ 0,00"
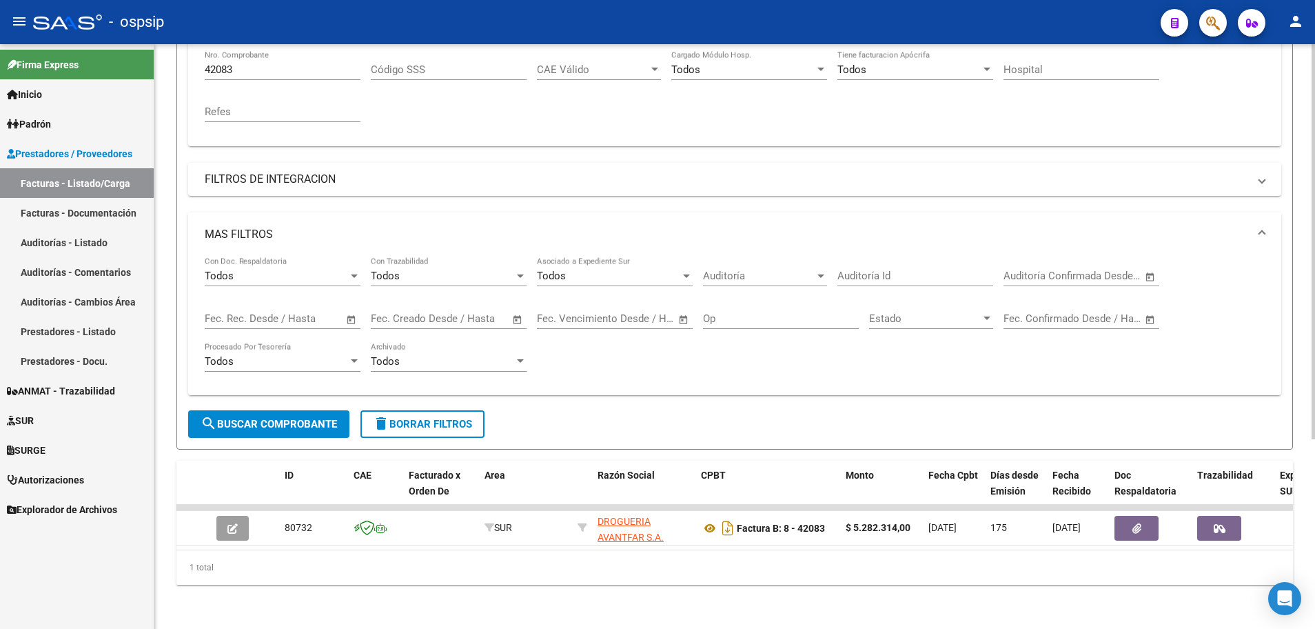
click at [471, 234] on mat-expansion-panel-header "MAS FILTROS" at bounding box center [734, 234] width 1093 height 44
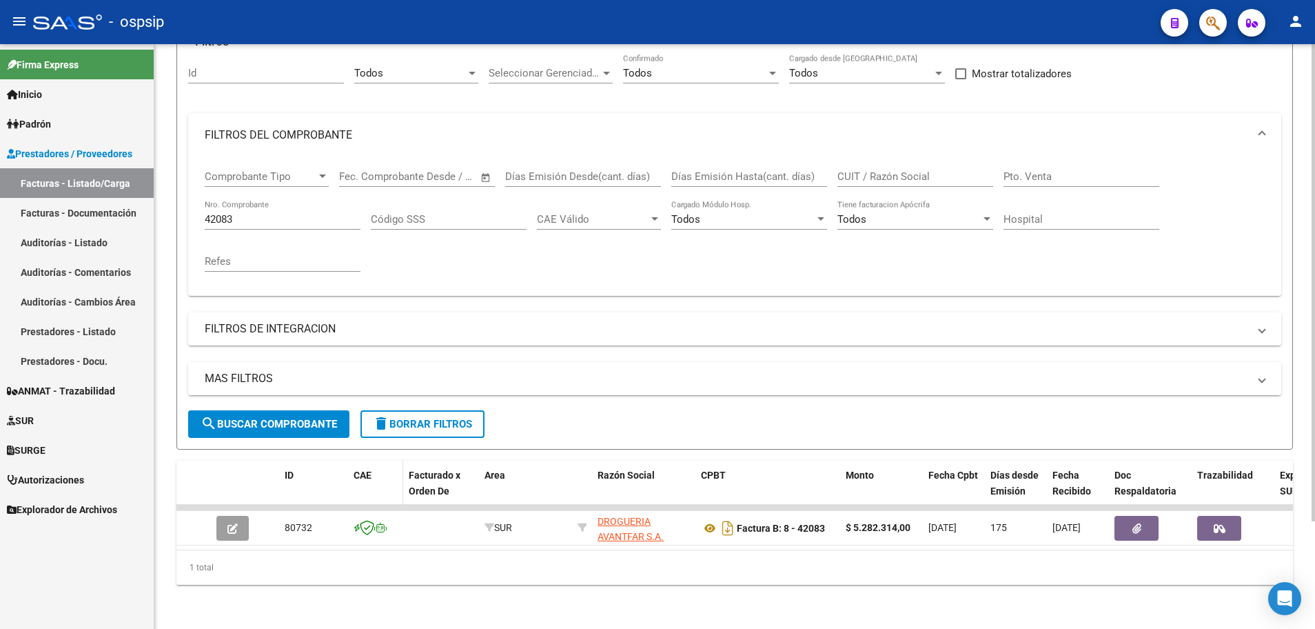
scroll to position [132, 0]
drag, startPoint x: 247, startPoint y: 203, endPoint x: 191, endPoint y: 204, distance: 55.8
click at [191, 204] on div "Comprobante Tipo Comprobante Tipo Fecha inicio – Fecha fin Fec. Comprobante Des…" at bounding box center [734, 226] width 1093 height 139
type input "36605"
click at [294, 418] on span "search Buscar Comprobante" at bounding box center [269, 424] width 136 height 12
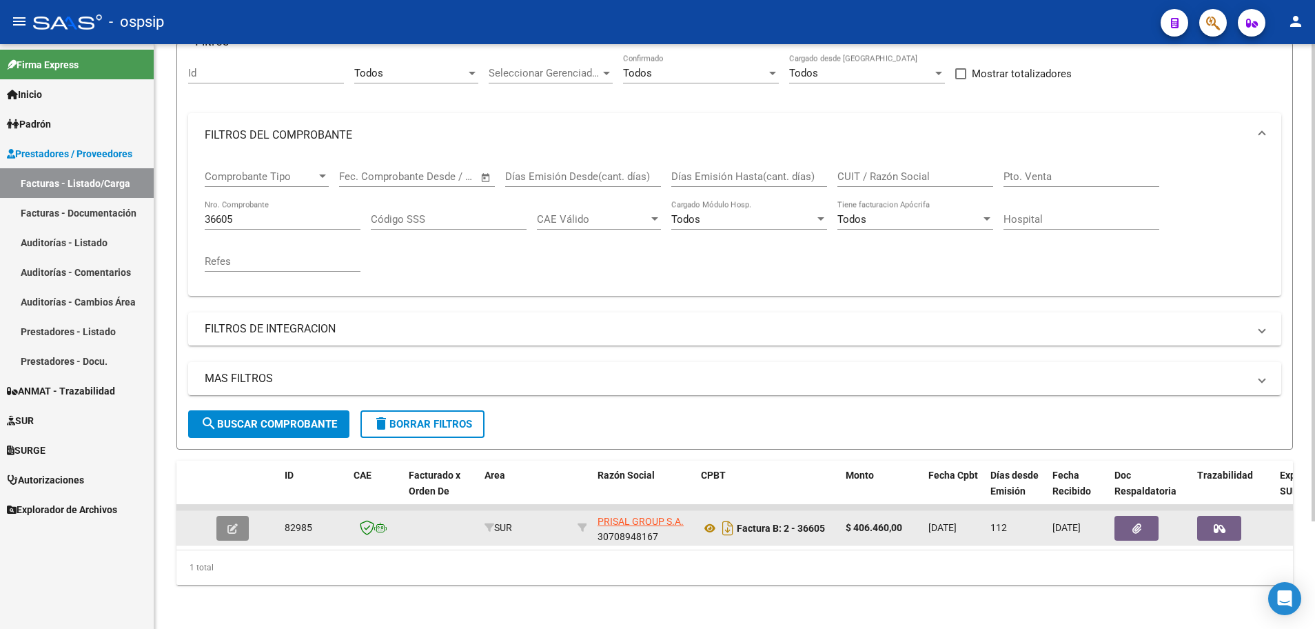
click at [242, 518] on button "button" at bounding box center [232, 528] width 32 height 25
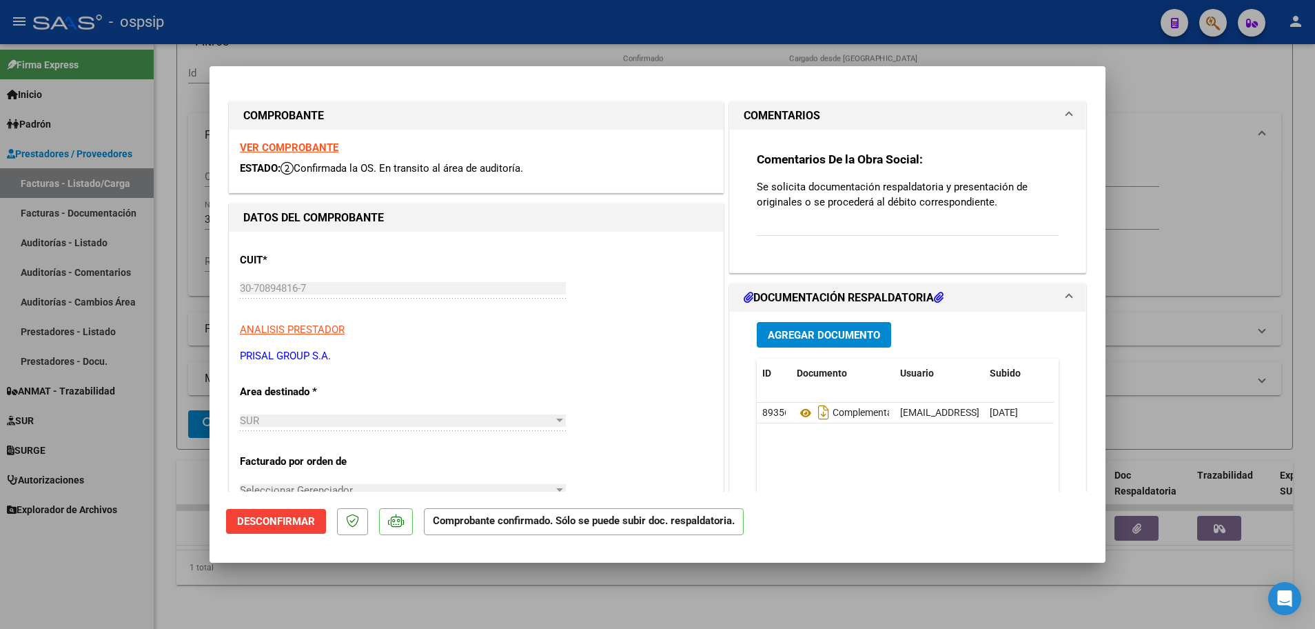
click at [326, 146] on strong "VER COMPROBANTE" at bounding box center [289, 147] width 99 height 12
click at [160, 502] on div at bounding box center [657, 314] width 1315 height 629
type input "$ 0,00"
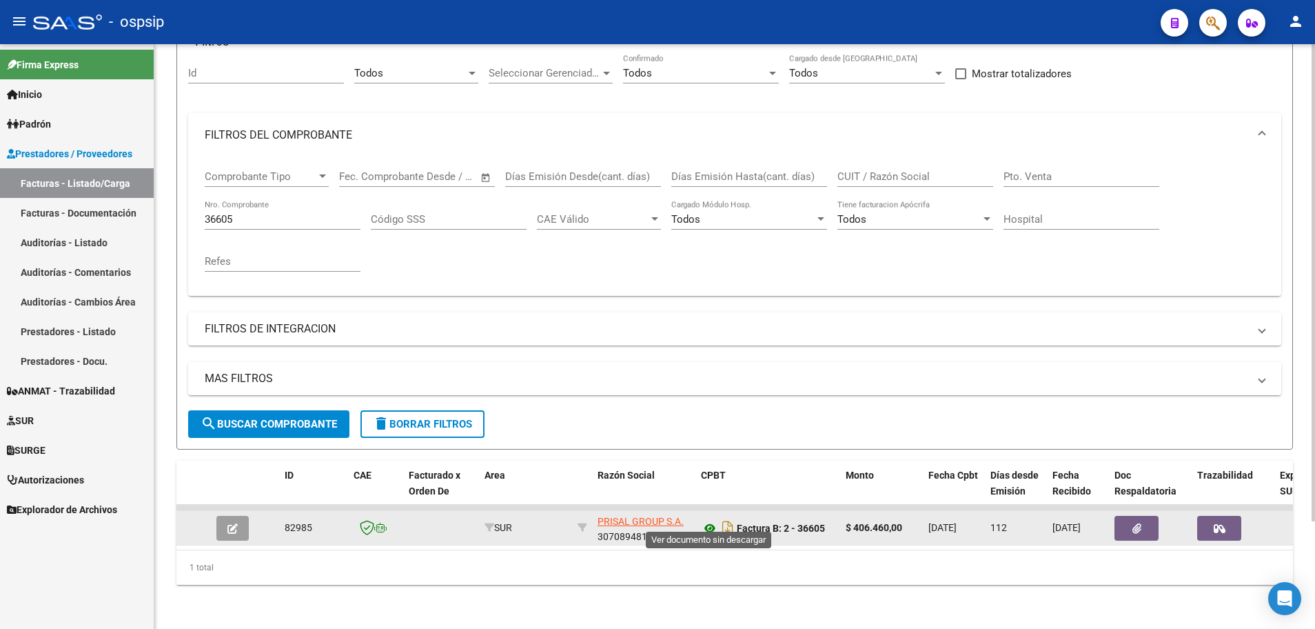
click at [711, 520] on icon at bounding box center [710, 528] width 18 height 17
click at [223, 527] on button "button" at bounding box center [232, 528] width 32 height 25
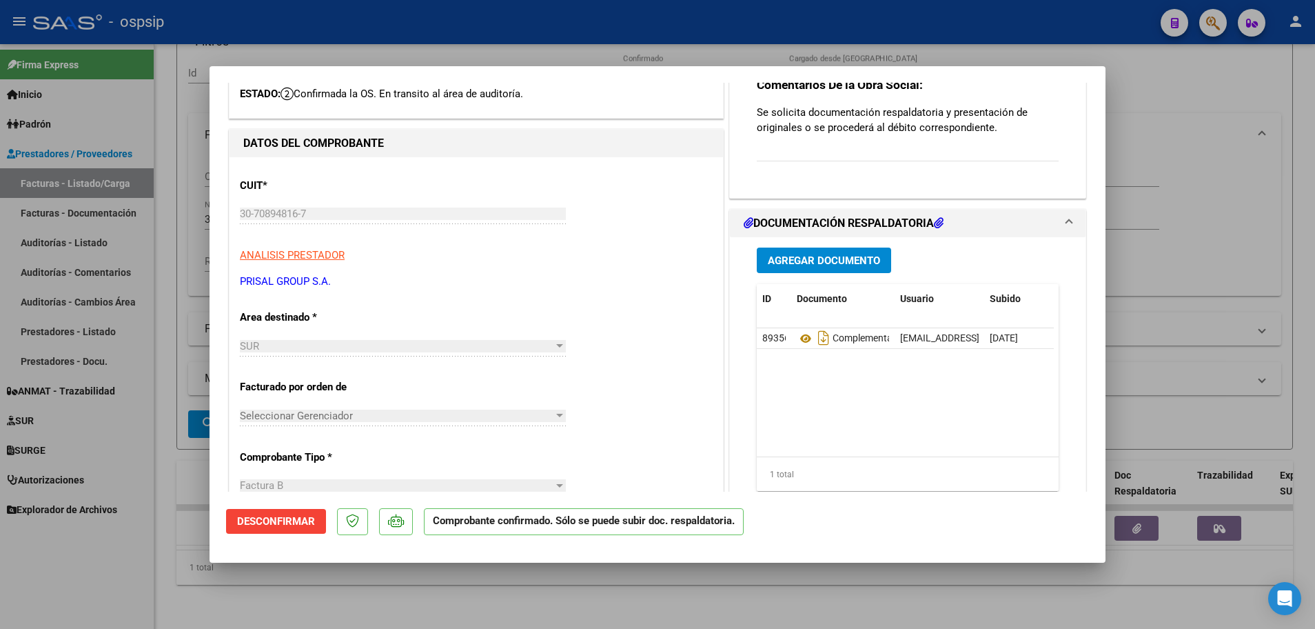
scroll to position [69, 0]
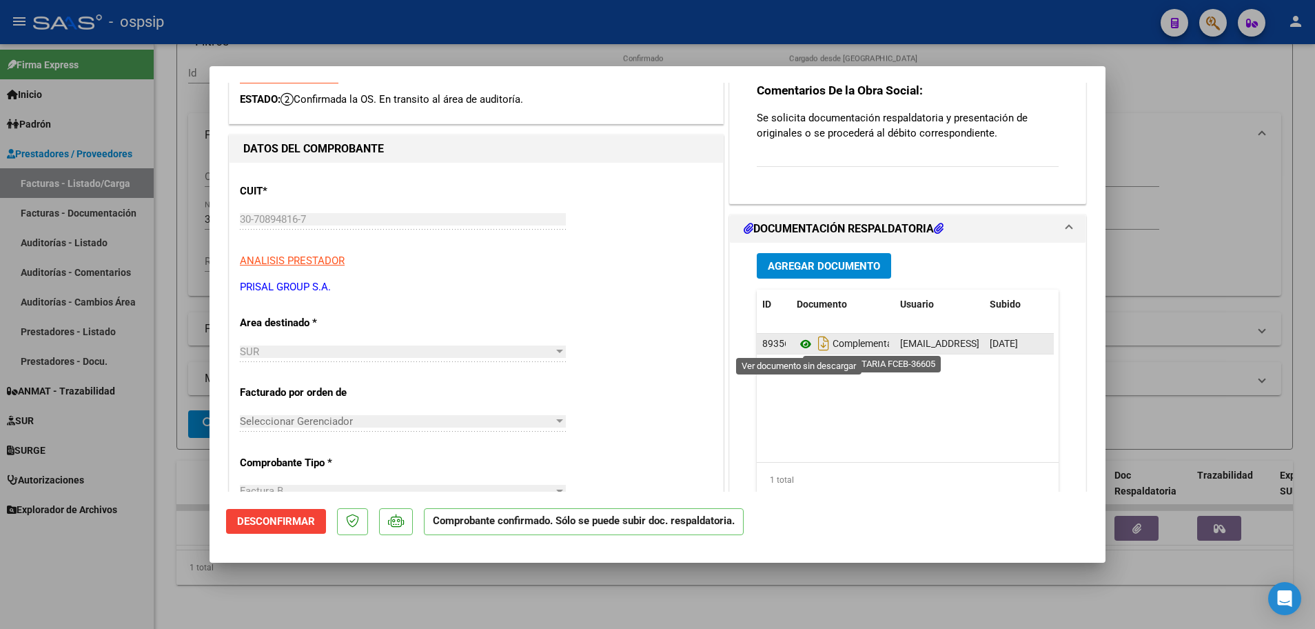
click at [802, 345] on icon at bounding box center [806, 344] width 18 height 17
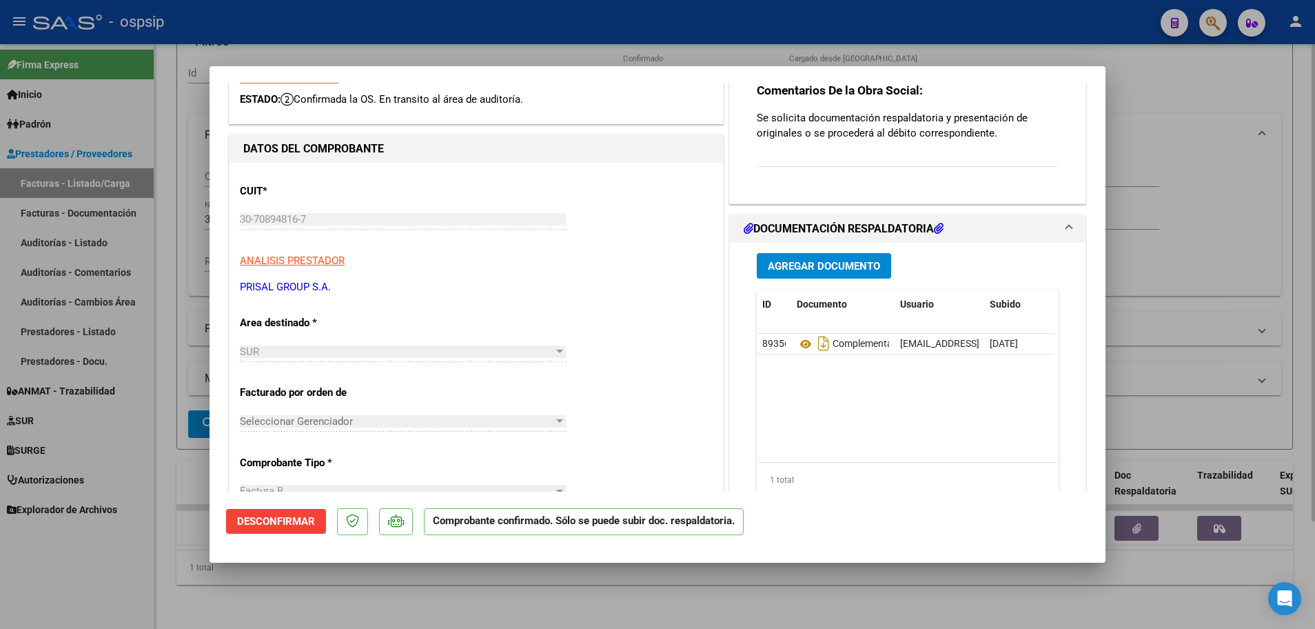
click at [165, 535] on div at bounding box center [657, 314] width 1315 height 629
type input "$ 0,00"
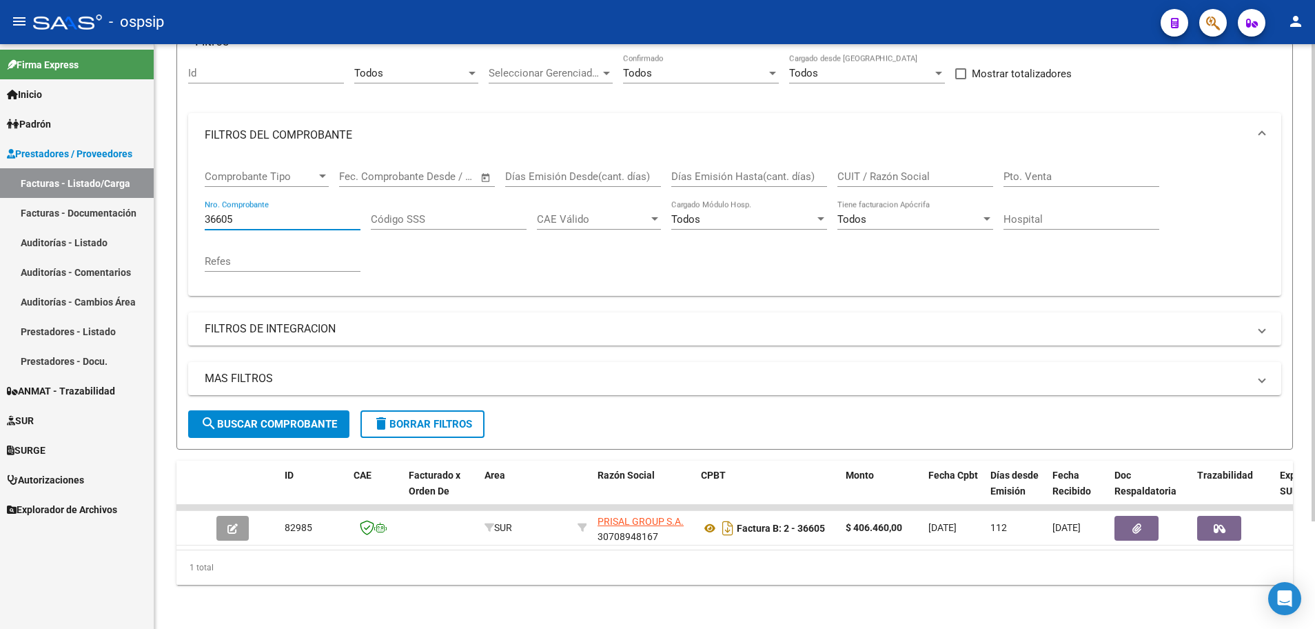
drag, startPoint x: 241, startPoint y: 210, endPoint x: 189, endPoint y: 209, distance: 52.4
click at [189, 209] on div "Comprobante Tipo Comprobante Tipo Fecha inicio – Fecha fin Fec. Comprobante Des…" at bounding box center [734, 226] width 1093 height 139
type input "36675"
click at [261, 423] on button "search Buscar Comprobante" at bounding box center [268, 424] width 161 height 28
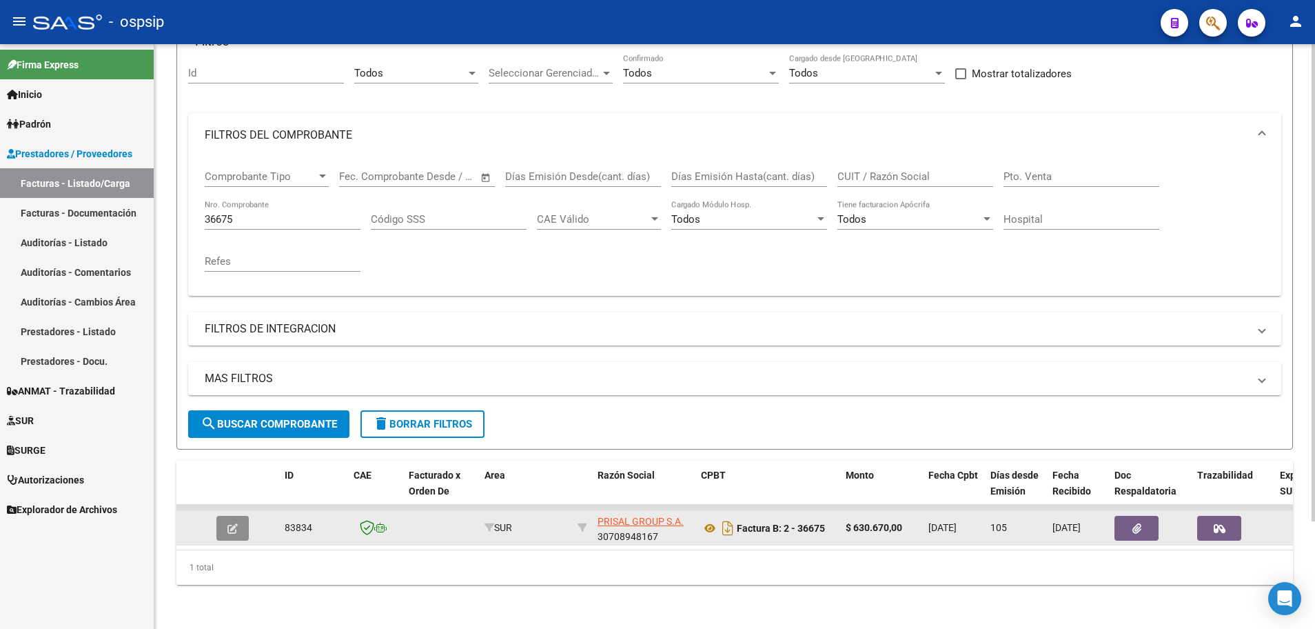
click at [219, 527] on button "button" at bounding box center [232, 528] width 32 height 25
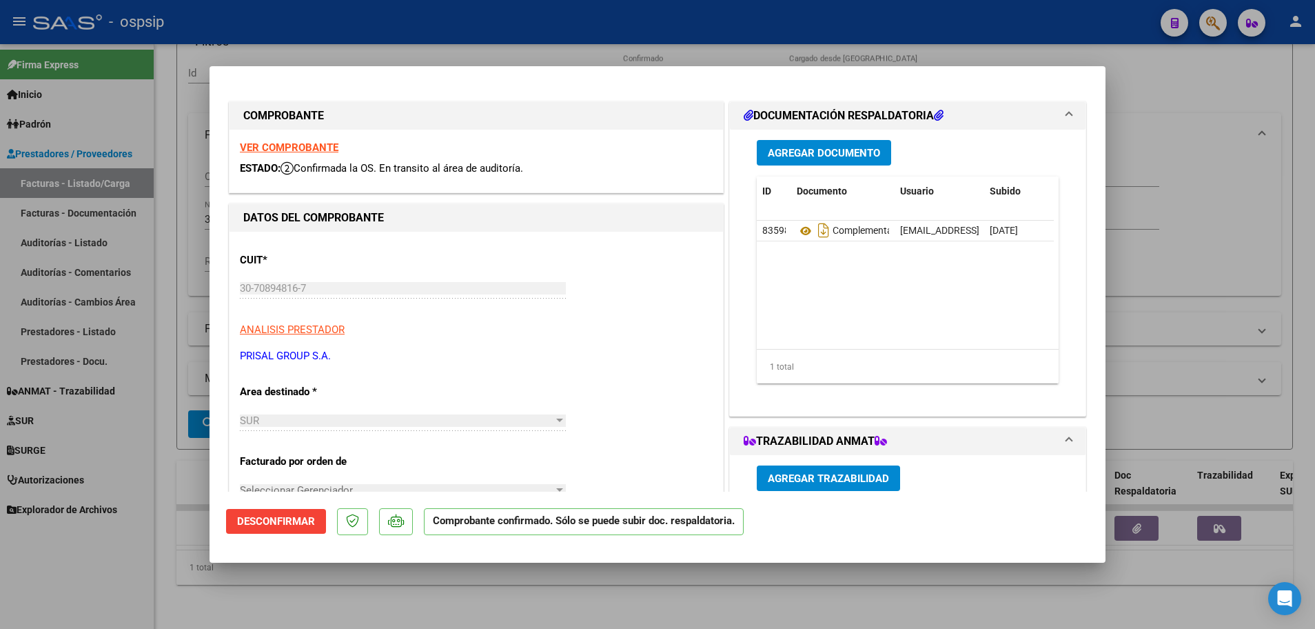
click at [263, 145] on strong "VER COMPROBANTE" at bounding box center [289, 147] width 99 height 12
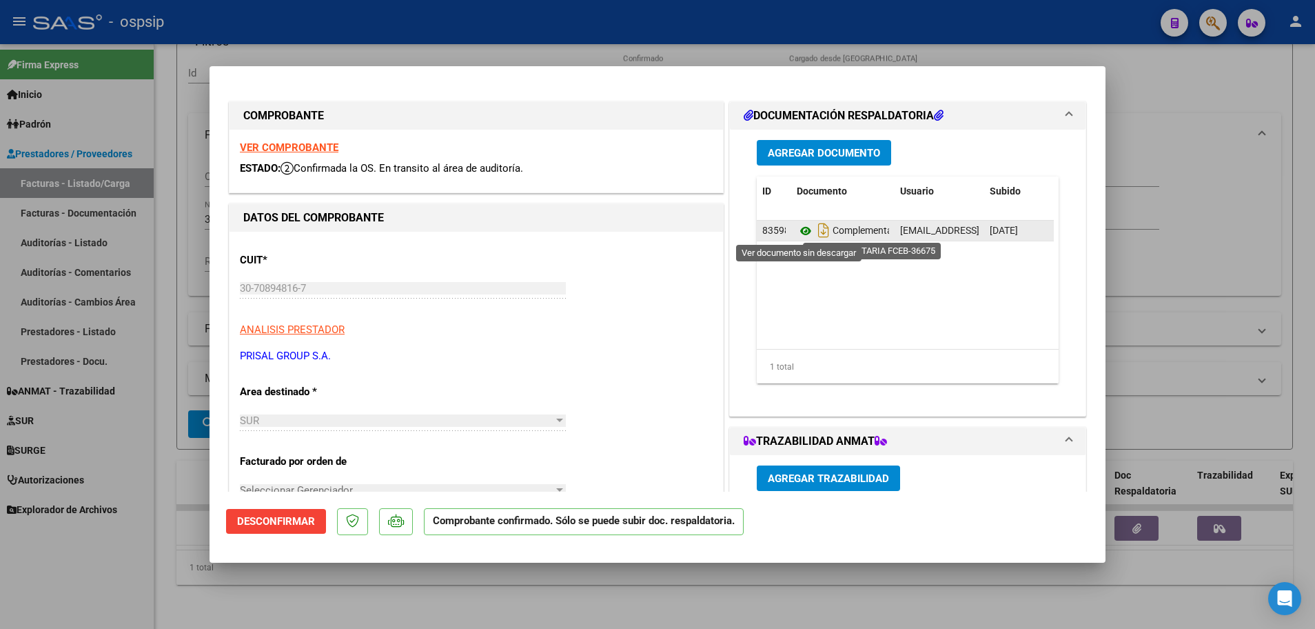
click at [799, 229] on icon at bounding box center [806, 231] width 18 height 17
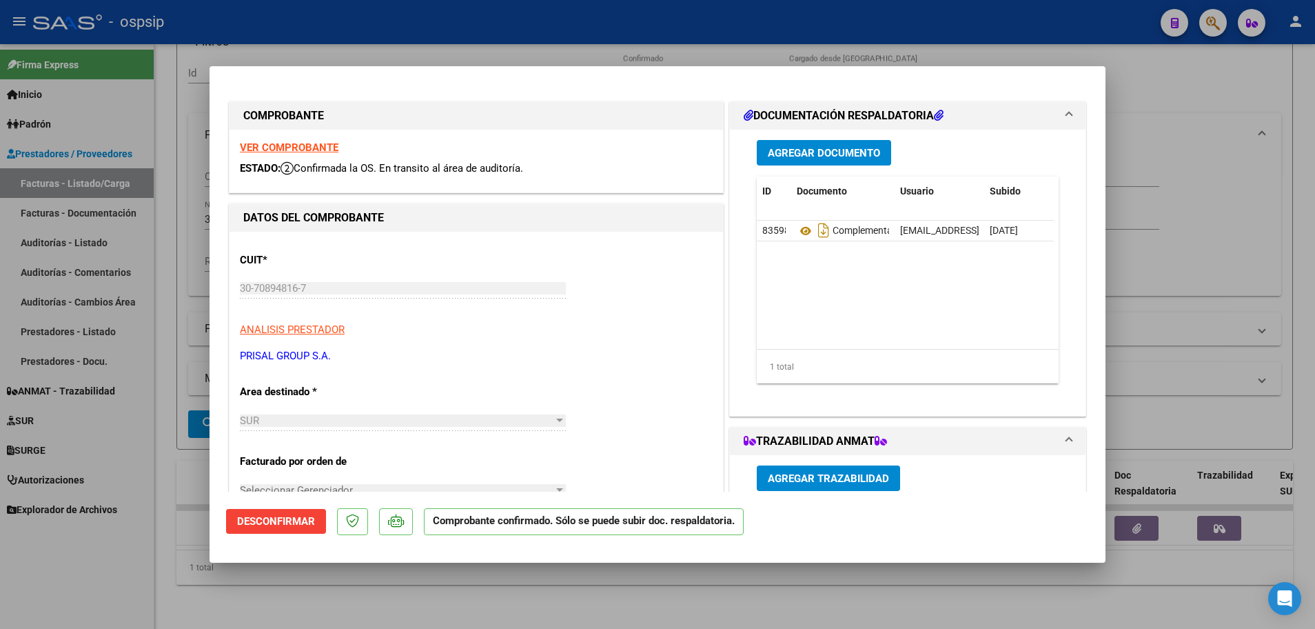
click at [167, 242] on div at bounding box center [657, 314] width 1315 height 629
type input "$ 0,00"
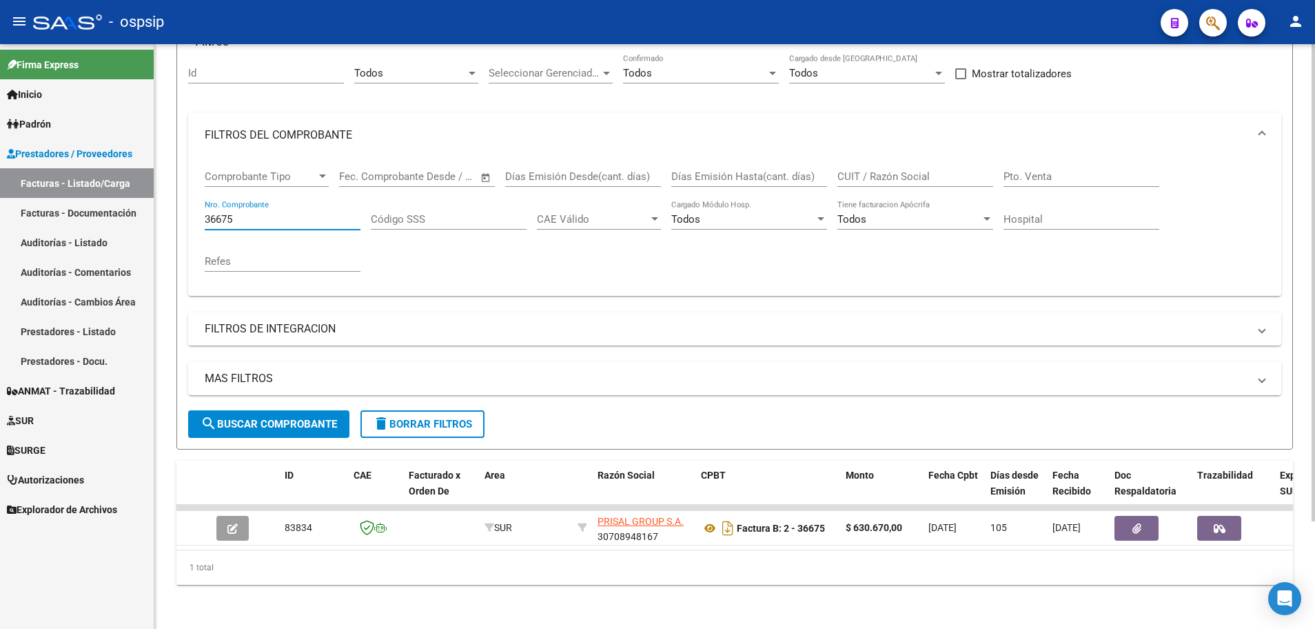
drag, startPoint x: 257, startPoint y: 211, endPoint x: 178, endPoint y: 199, distance: 80.2
click at [178, 199] on form "Filtros Id Todos Area Seleccionar Gerenciador Seleccionar Gerenciador Todos Con…" at bounding box center [734, 245] width 1117 height 407
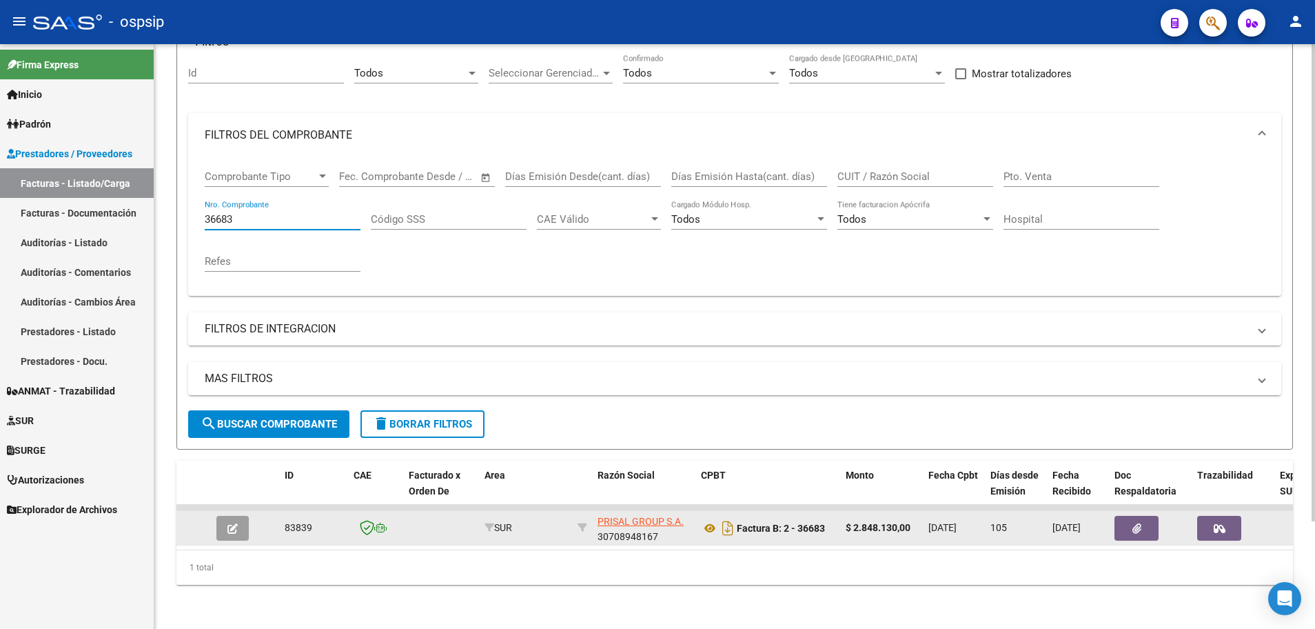
type input "36683"
click at [227, 523] on icon "button" at bounding box center [232, 528] width 10 height 10
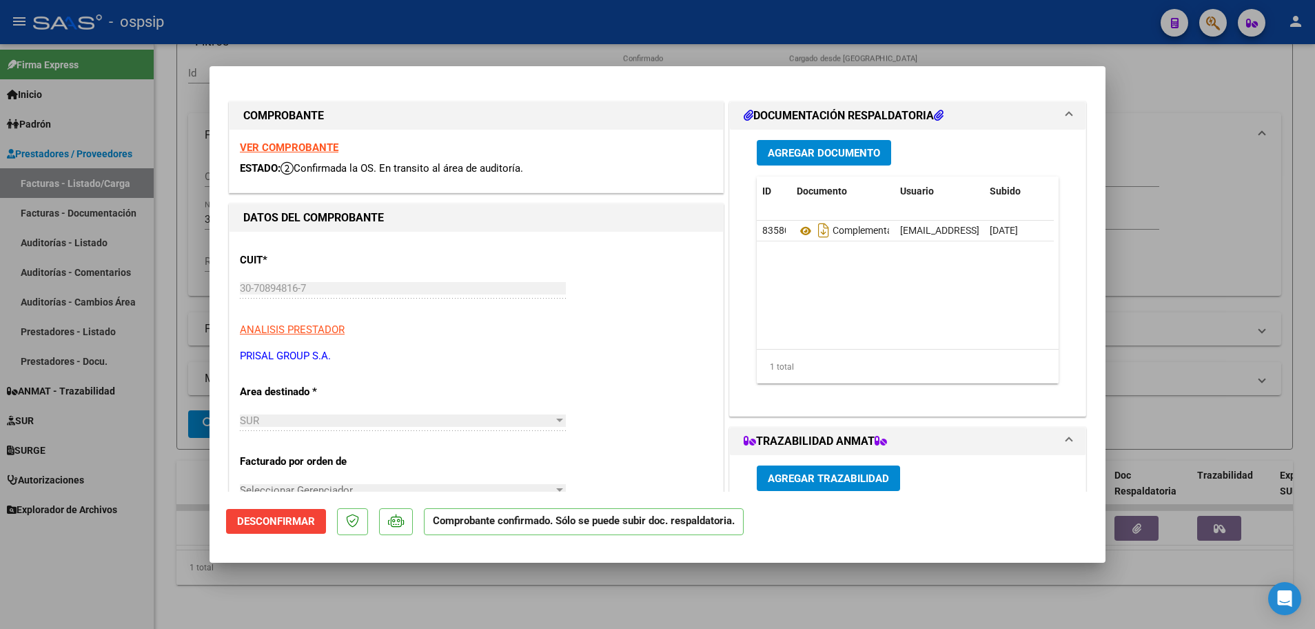
click at [287, 152] on strong "VER COMPROBANTE" at bounding box center [289, 147] width 99 height 12
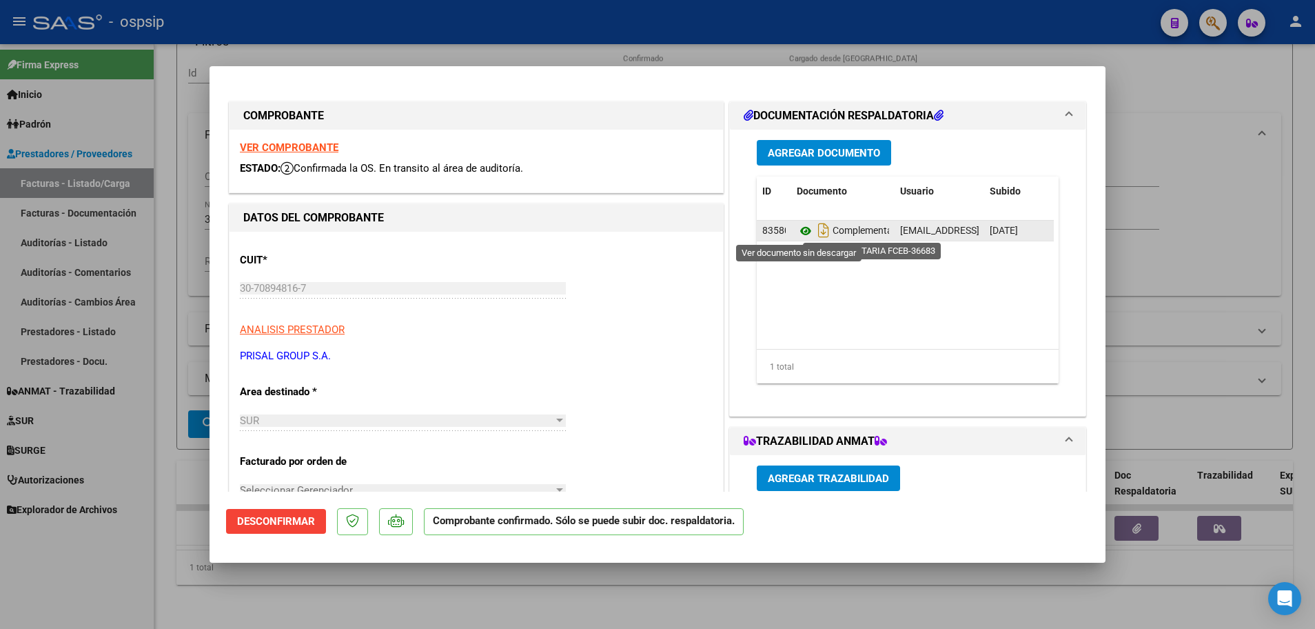
click at [800, 231] on icon at bounding box center [806, 231] width 18 height 17
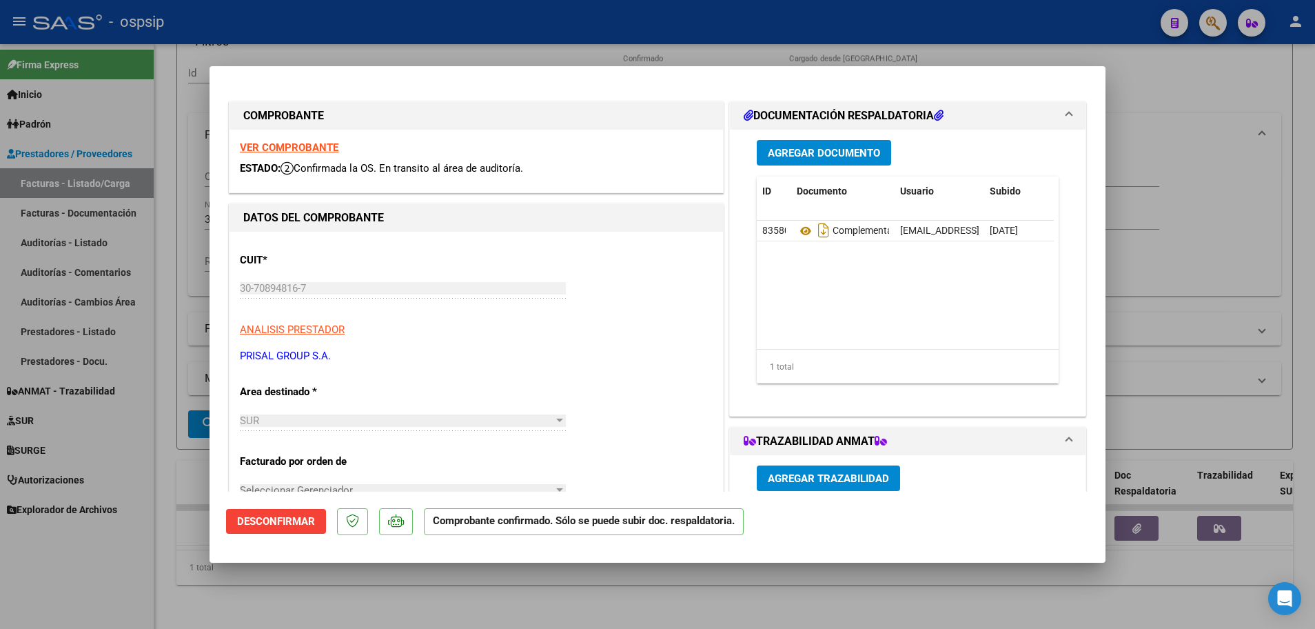
click at [170, 152] on div at bounding box center [657, 314] width 1315 height 629
type input "$ 0,00"
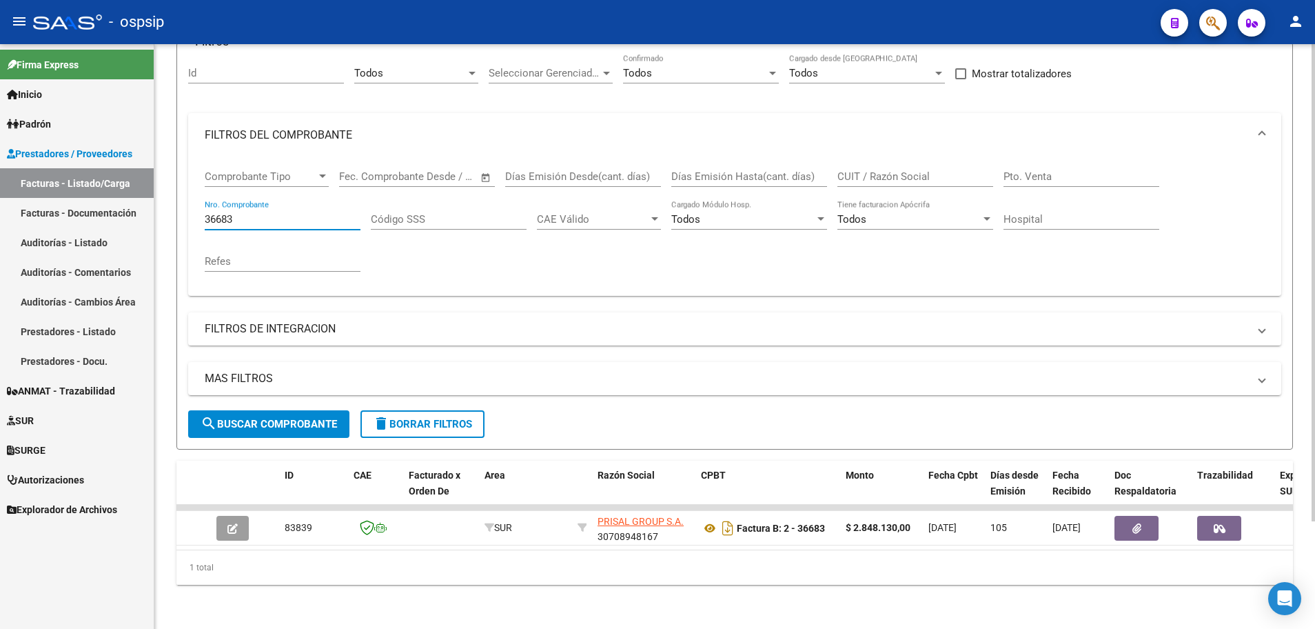
drag, startPoint x: 247, startPoint y: 204, endPoint x: 221, endPoint y: 199, distance: 26.8
click at [221, 200] on div "36683 Nro. Comprobante" at bounding box center [283, 215] width 156 height 30
type input "36654"
click at [329, 418] on span "search Buscar Comprobante" at bounding box center [269, 424] width 136 height 12
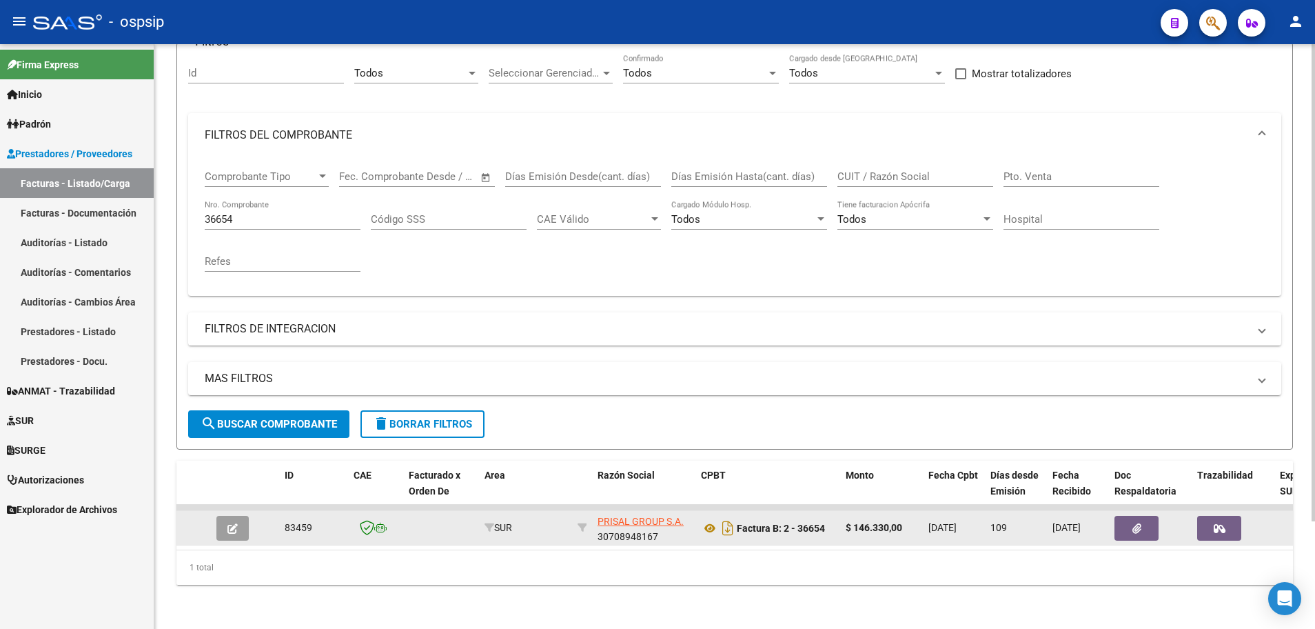
click at [223, 518] on button "button" at bounding box center [232, 528] width 32 height 25
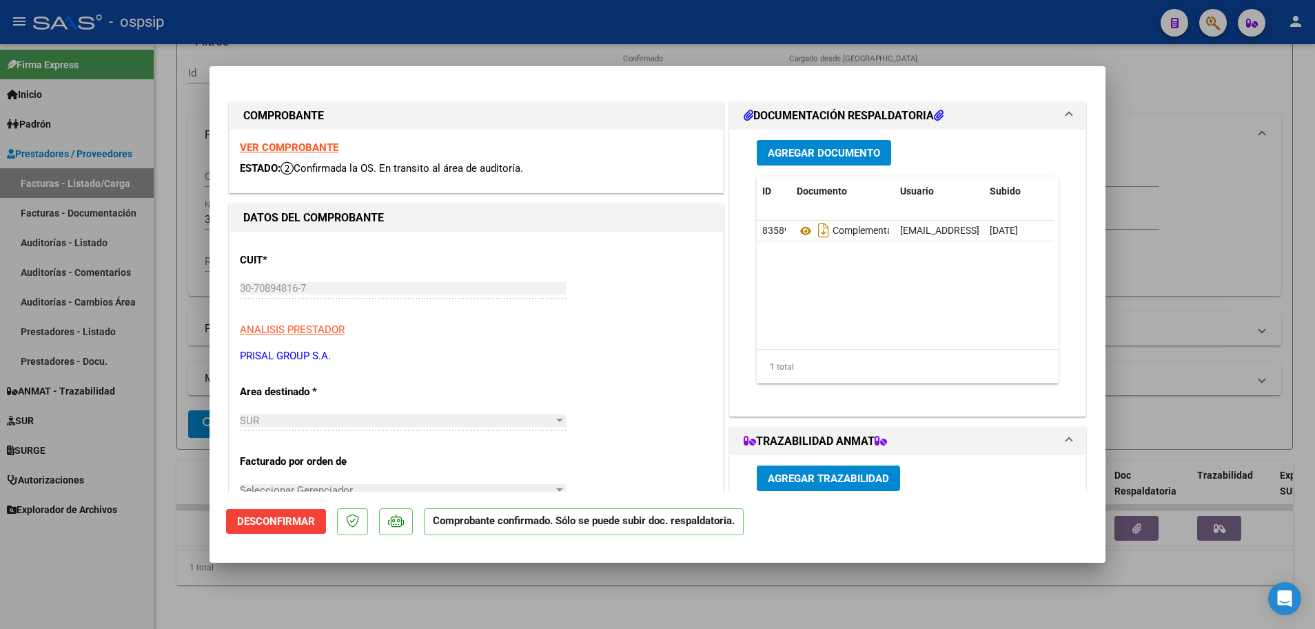
click at [323, 142] on strong "VER COMPROBANTE" at bounding box center [289, 147] width 99 height 12
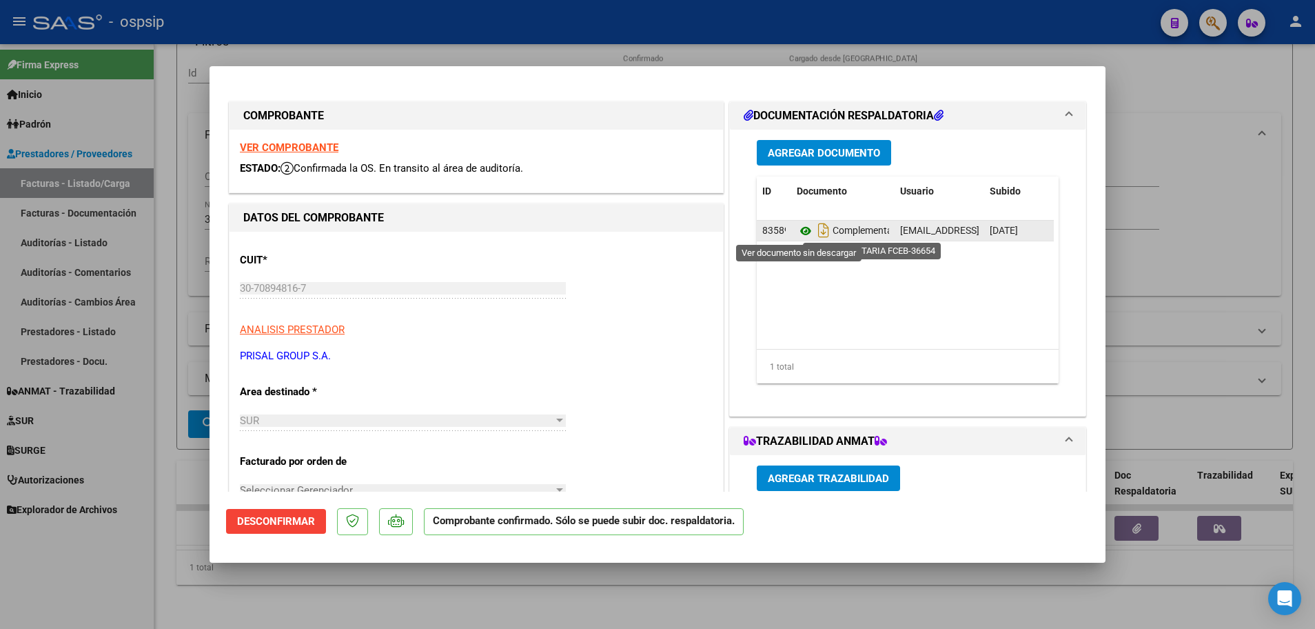
click at [797, 232] on icon at bounding box center [806, 231] width 18 height 17
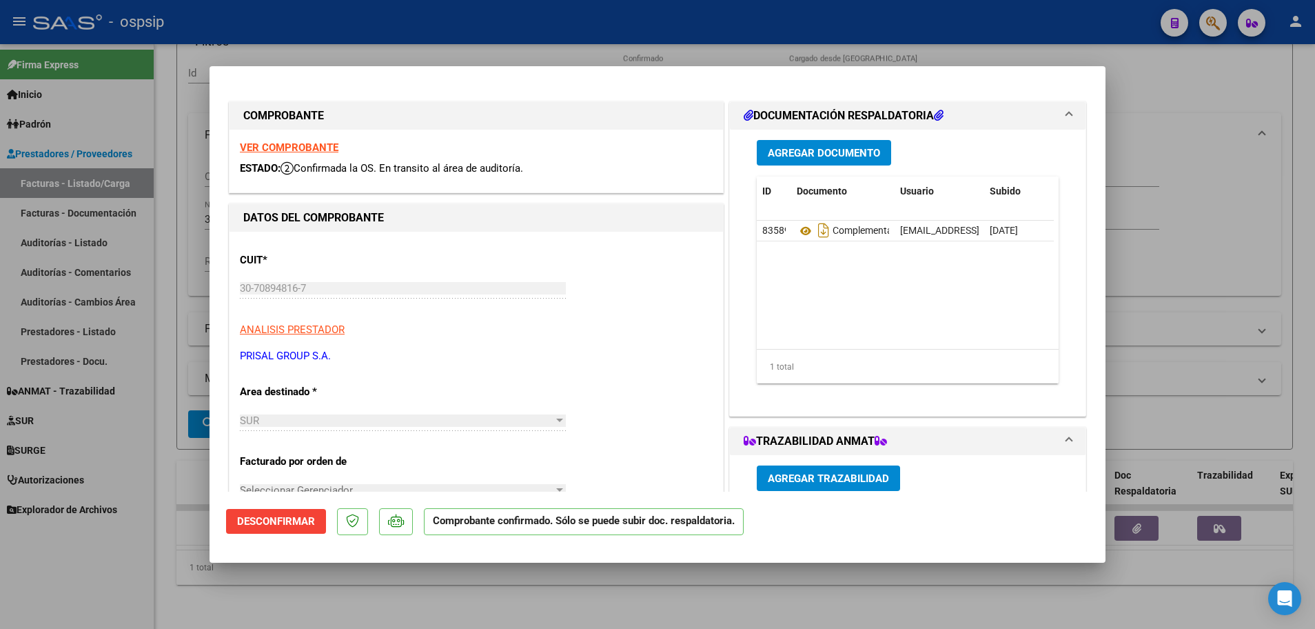
click at [162, 260] on div at bounding box center [657, 314] width 1315 height 629
type input "$ 0,00"
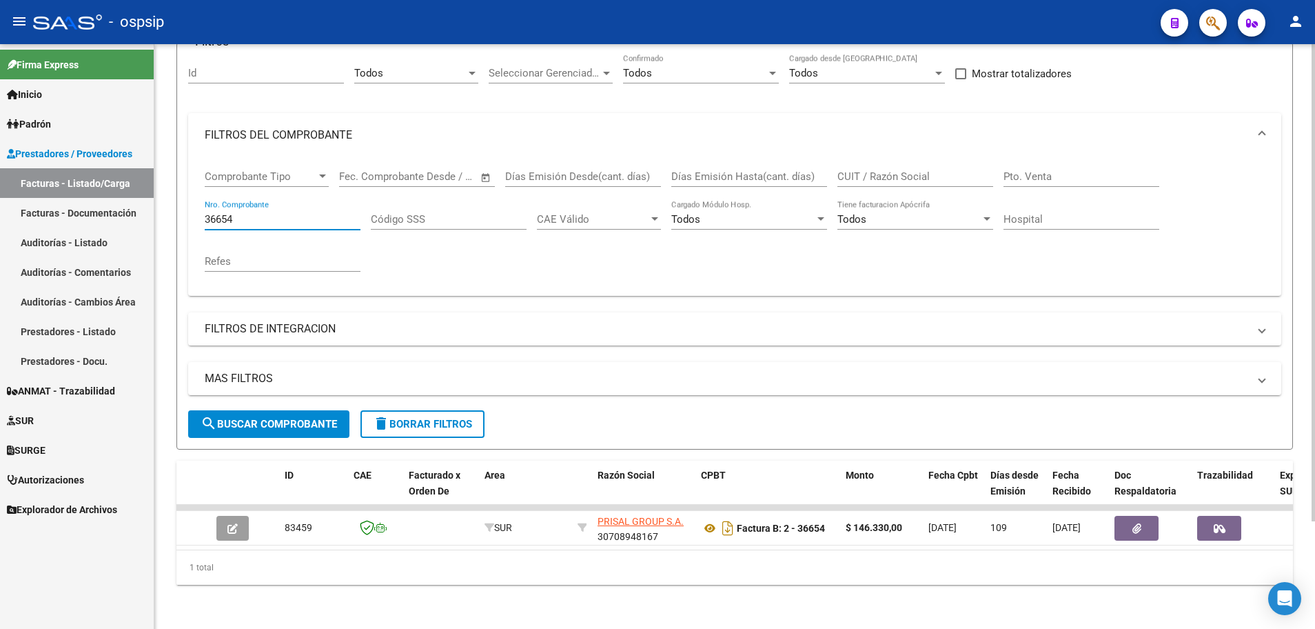
drag, startPoint x: 245, startPoint y: 203, endPoint x: 223, endPoint y: 204, distance: 22.8
click at [223, 213] on input "36654" at bounding box center [283, 219] width 156 height 12
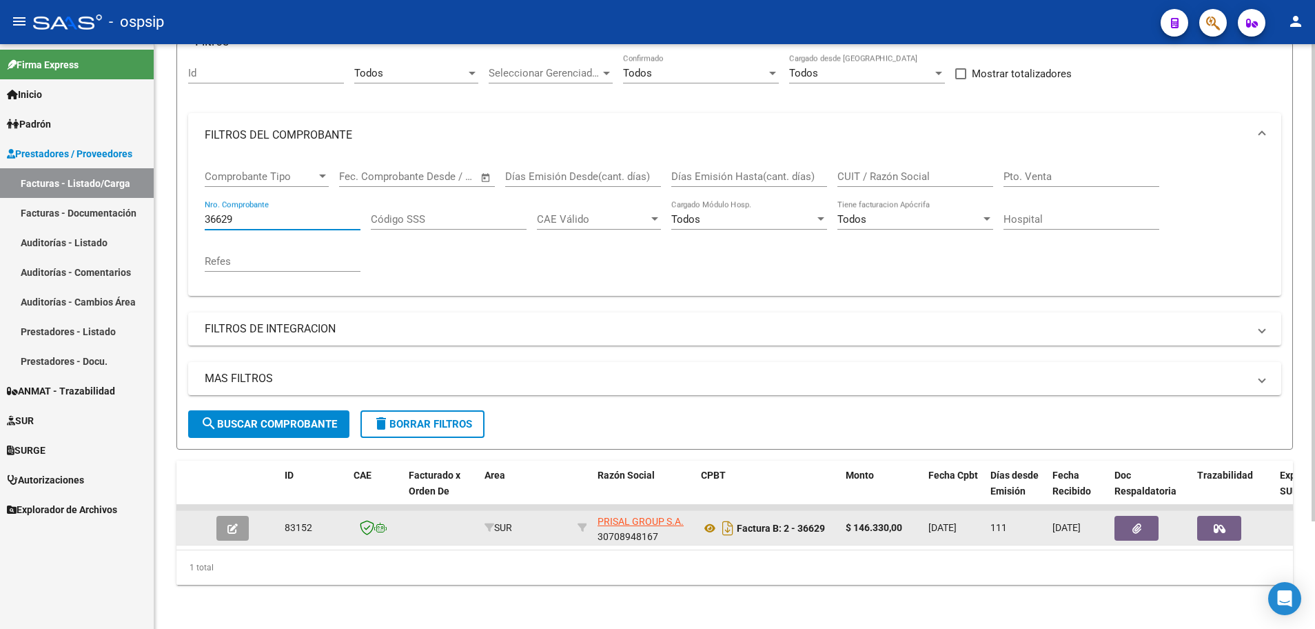
type input "36629"
click at [236, 526] on button "button" at bounding box center [232, 528] width 32 height 25
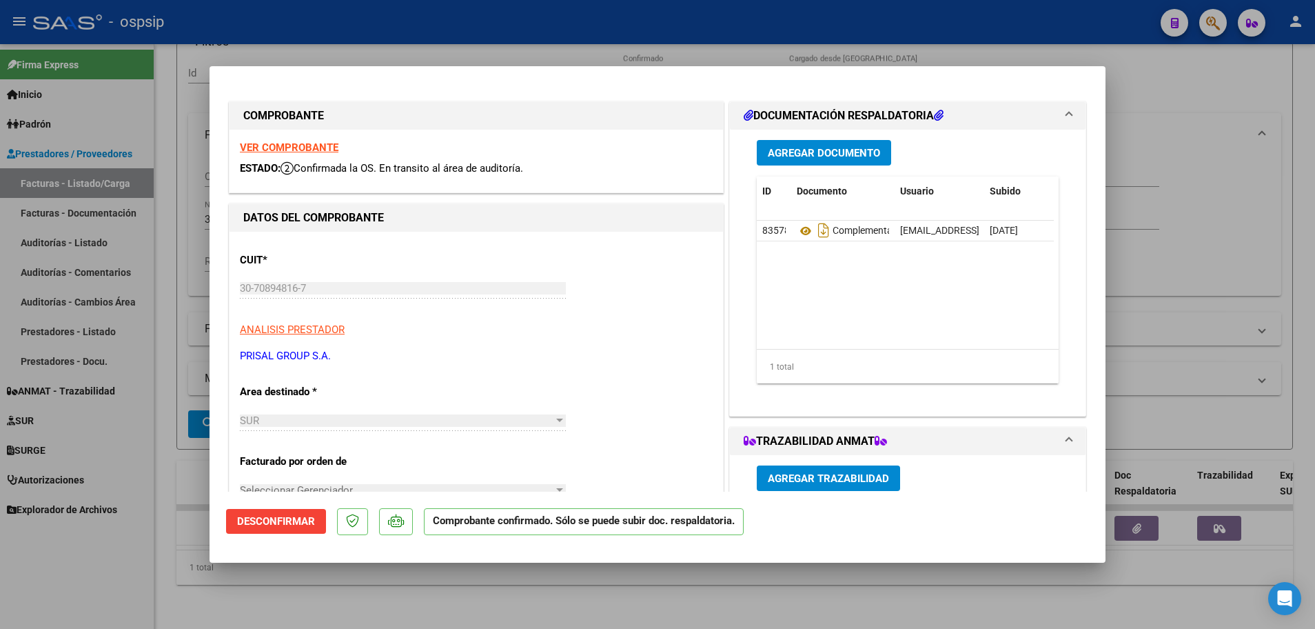
click at [284, 147] on strong "VER COMPROBANTE" at bounding box center [289, 147] width 99 height 12
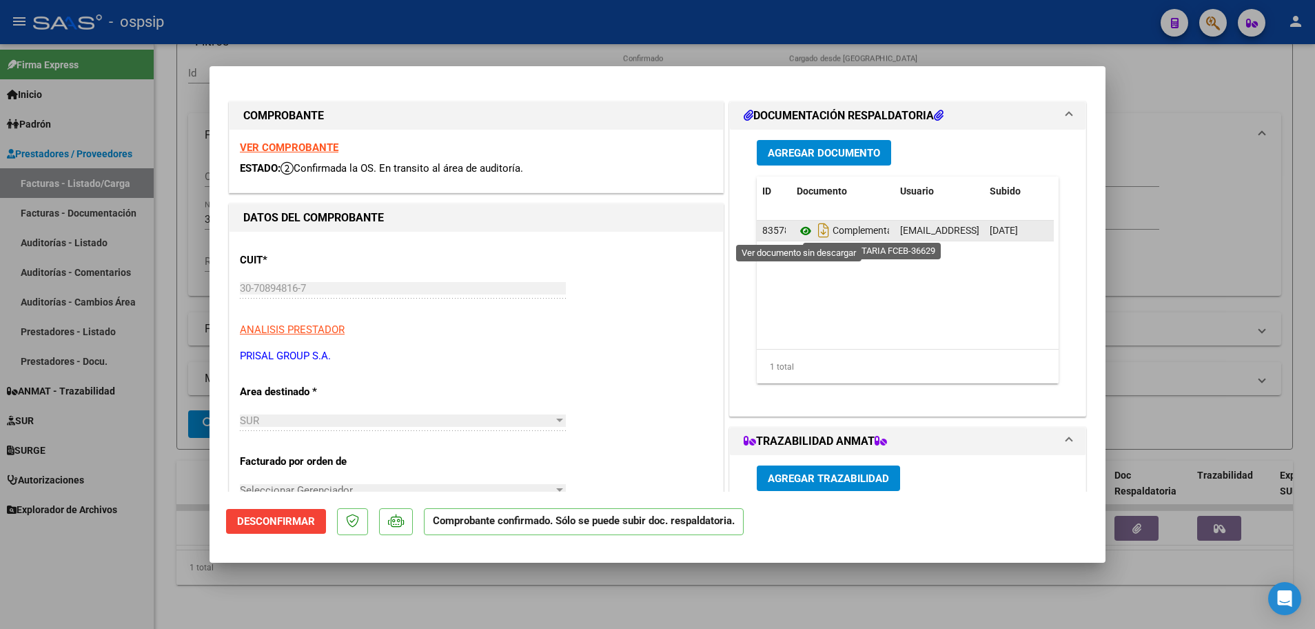
click at [797, 230] on icon at bounding box center [806, 231] width 18 height 17
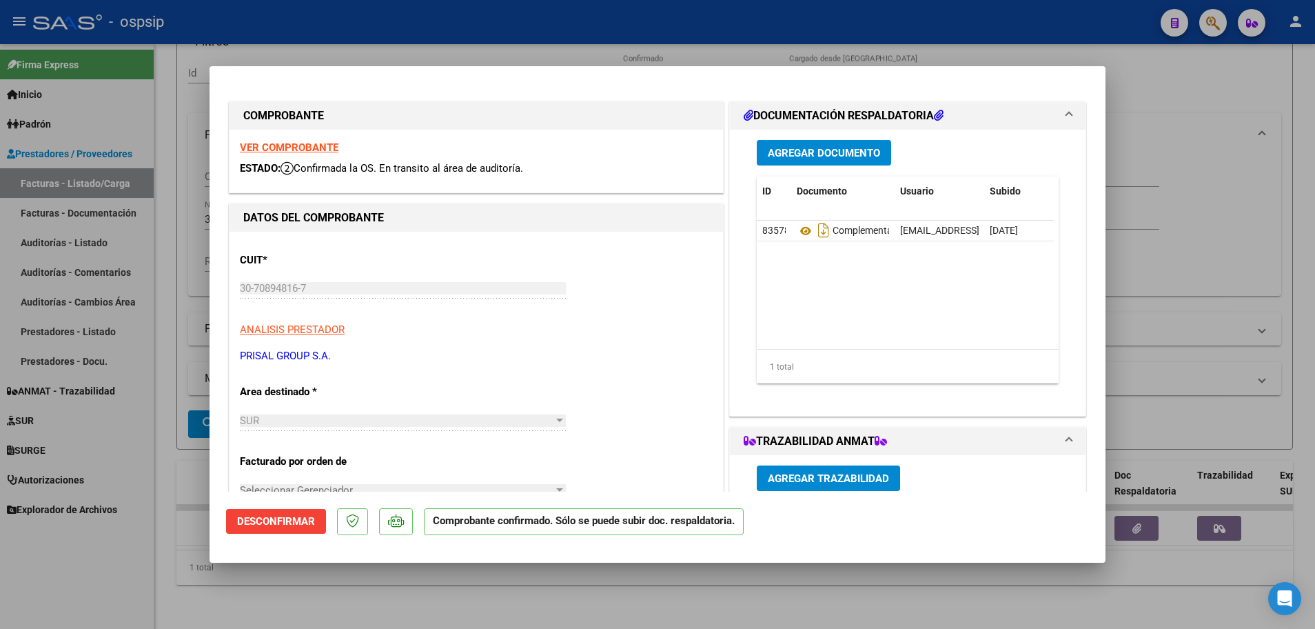
drag, startPoint x: 160, startPoint y: 253, endPoint x: 164, endPoint y: 244, distance: 9.9
click at [164, 244] on div at bounding box center [657, 314] width 1315 height 629
type input "$ 0,00"
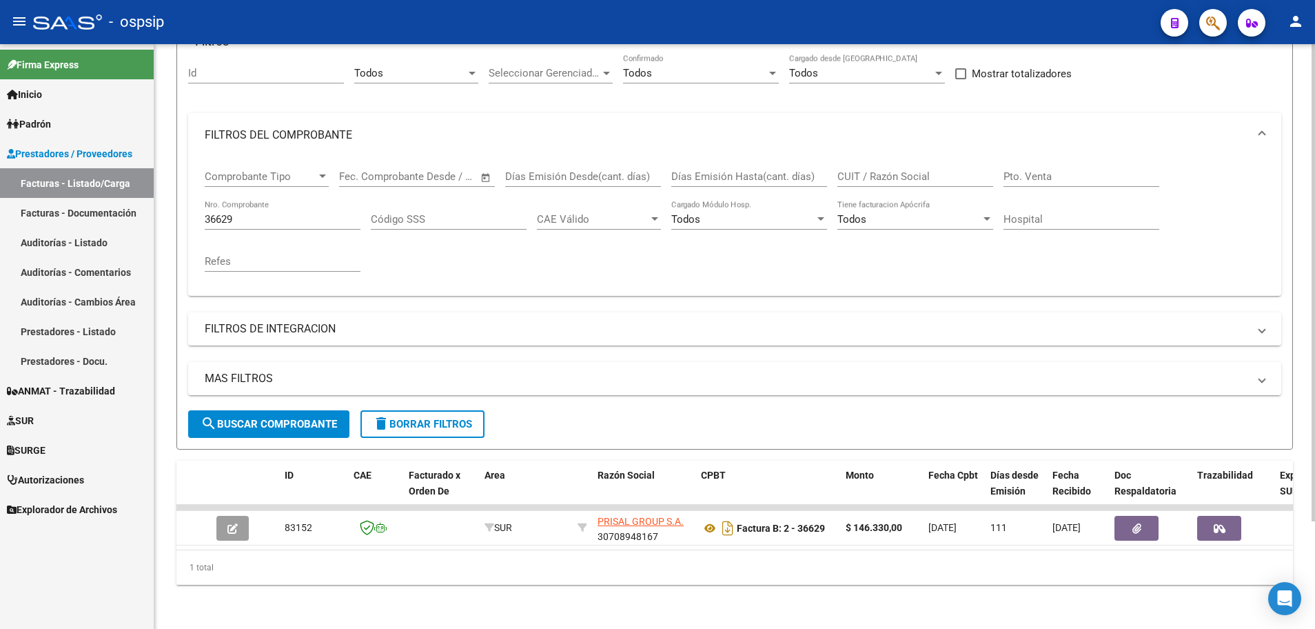
drag, startPoint x: 243, startPoint y: 216, endPoint x: 175, endPoint y: 207, distance: 68.8
click at [175, 207] on div "Video tutorial PRESTADORES -> Listado de CPBTs Emitidos por Prestadores / Prove…" at bounding box center [734, 276] width 1161 height 706
click at [254, 190] on div "Comprobante Tipo Comprobante Tipo Fecha inicio – Fecha fin Fec. Comprobante Des…" at bounding box center [735, 221] width 1060 height 128
drag, startPoint x: 250, startPoint y: 211, endPoint x: 168, endPoint y: 207, distance: 81.4
click at [167, 207] on div "Video tutorial PRESTADORES -> Listado de CPBTs Emitidos por Prestadores / Prove…" at bounding box center [734, 276] width 1161 height 706
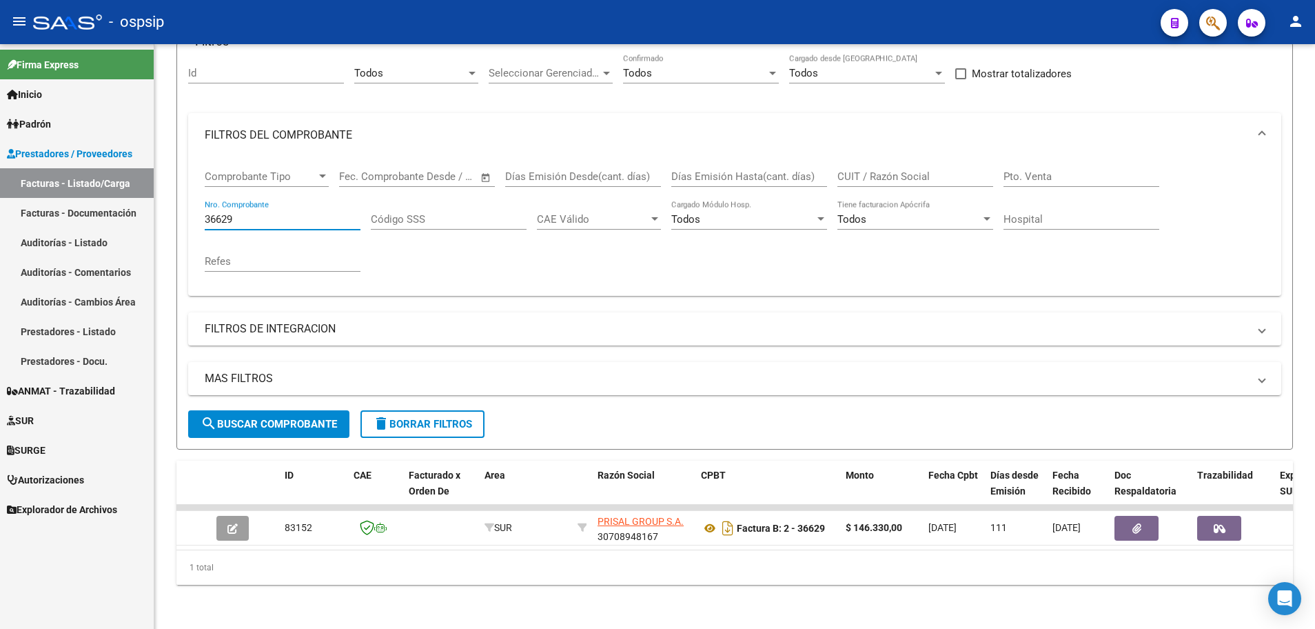
type input "2"
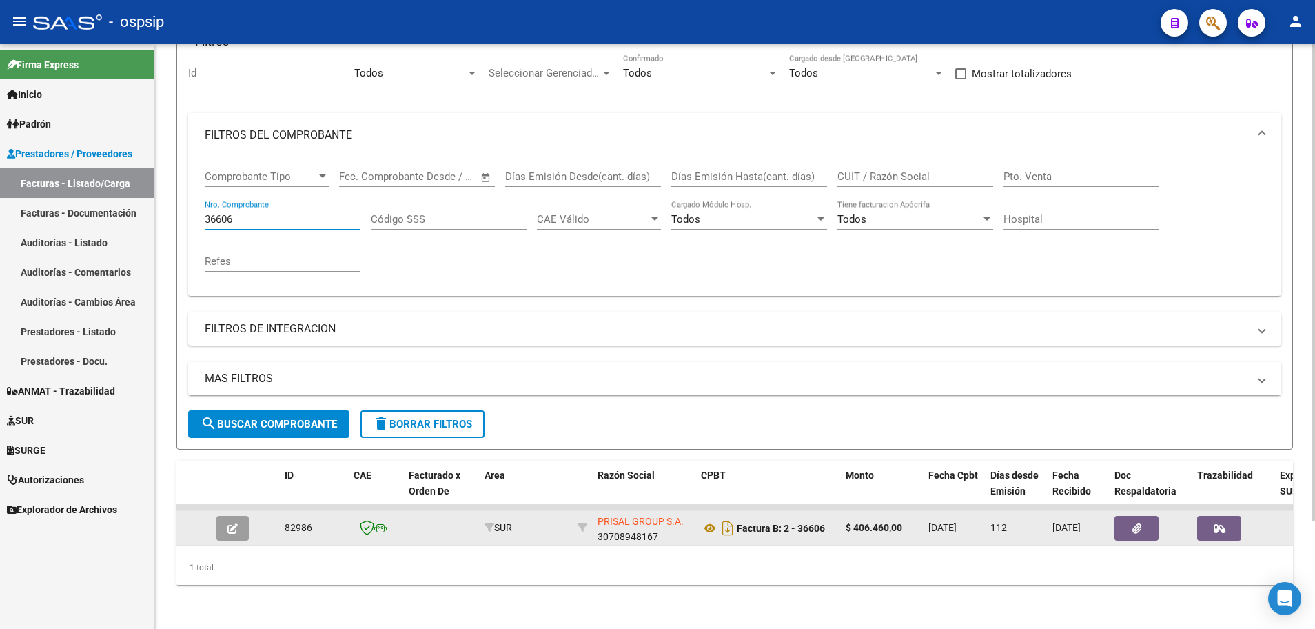
type input "36606"
click at [225, 520] on button "button" at bounding box center [232, 528] width 32 height 25
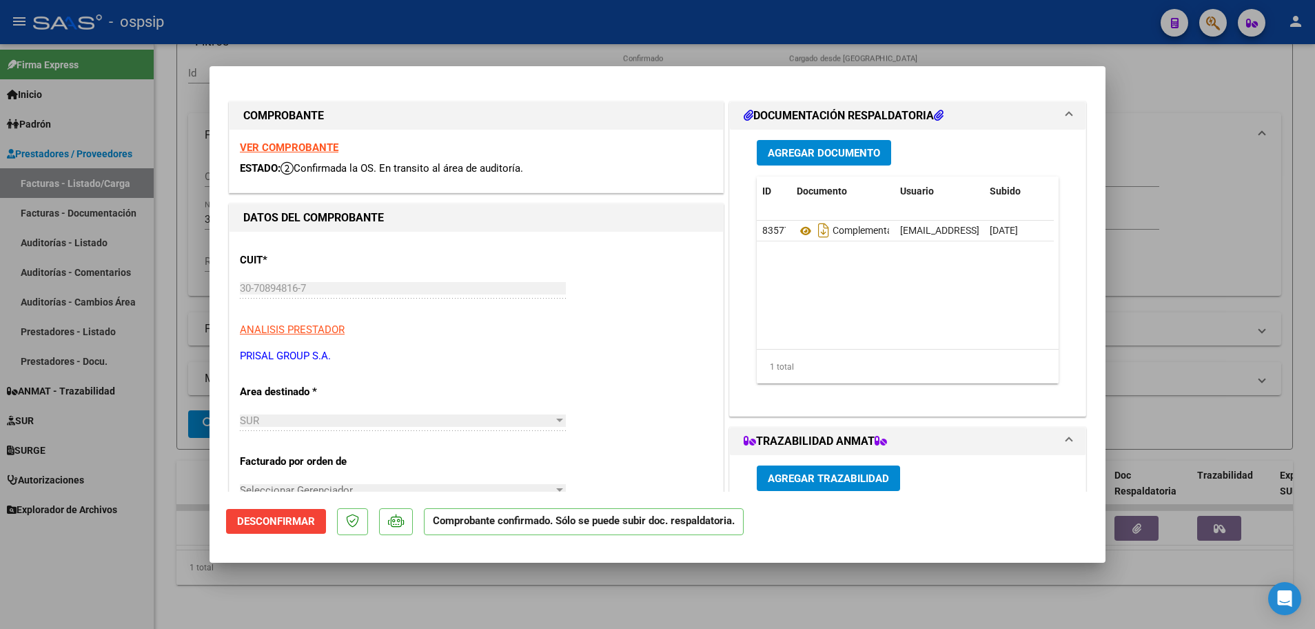
click at [310, 148] on strong "VER COMPROBANTE" at bounding box center [289, 147] width 99 height 12
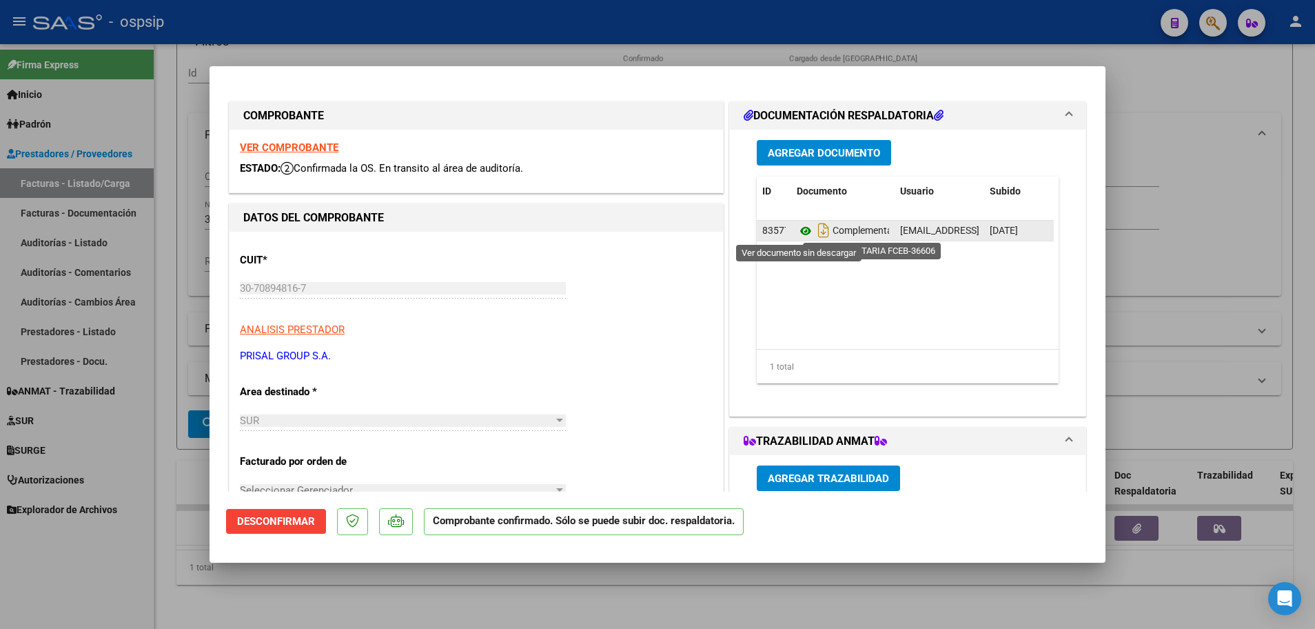
click at [801, 231] on icon at bounding box center [806, 231] width 18 height 17
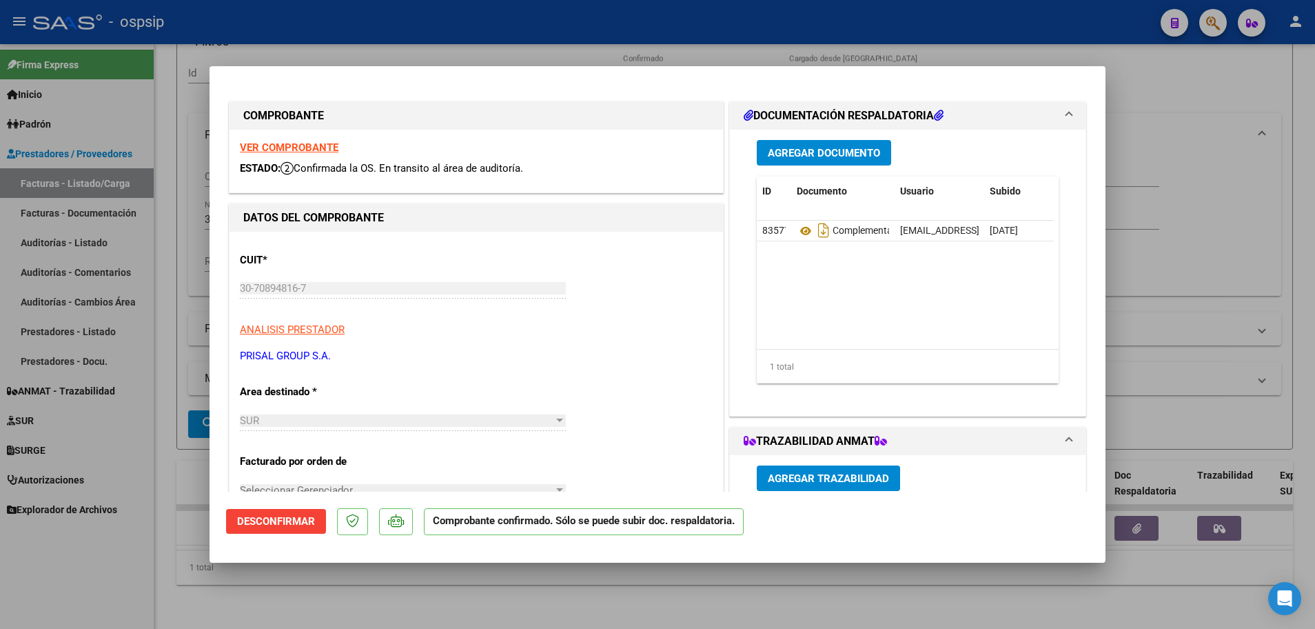
click at [161, 332] on div at bounding box center [657, 314] width 1315 height 629
type input "$ 0,00"
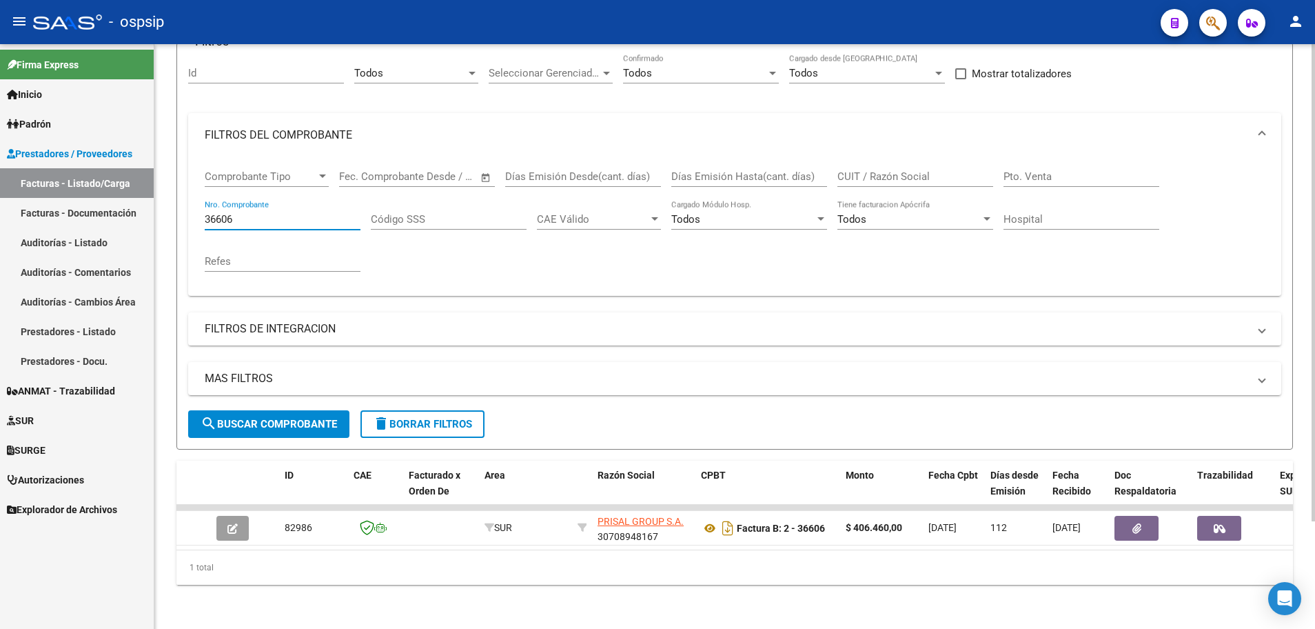
drag, startPoint x: 244, startPoint y: 207, endPoint x: 154, endPoint y: 203, distance: 89.7
click at [154, 203] on div "Video tutorial PRESTADORES -> Listado de CPBTs Emitidos por Prestadores / Prove…" at bounding box center [734, 276] width 1161 height 706
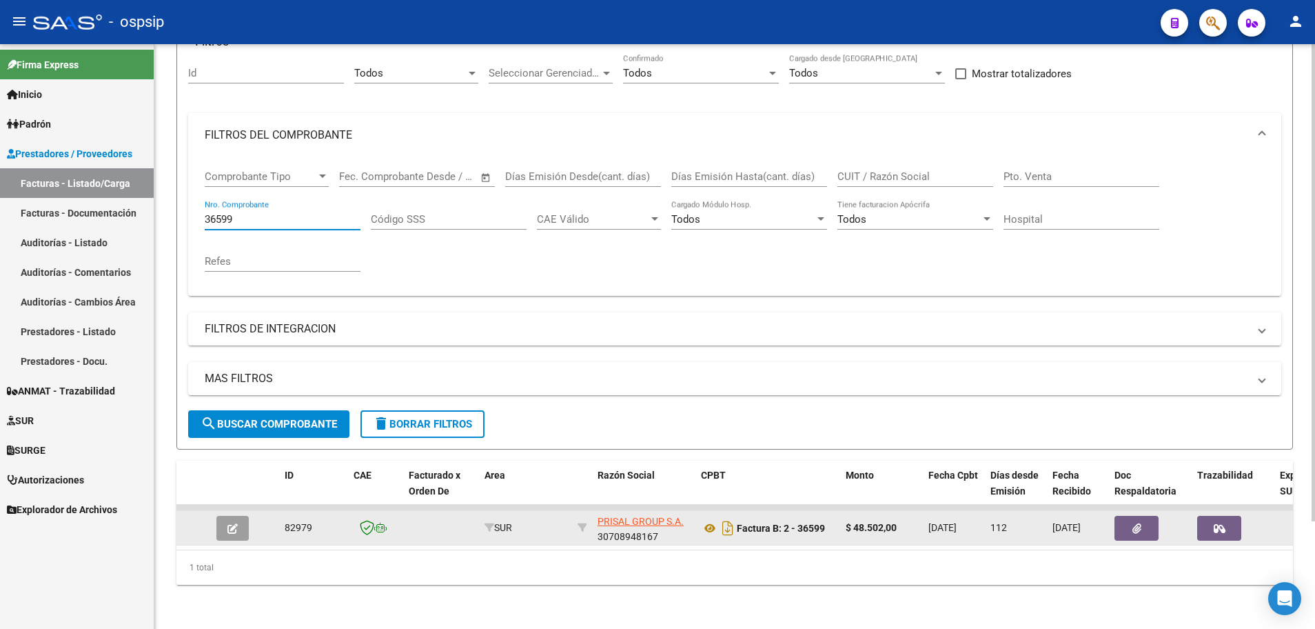
type input "36599"
click at [227, 523] on button "button" at bounding box center [232, 528] width 32 height 25
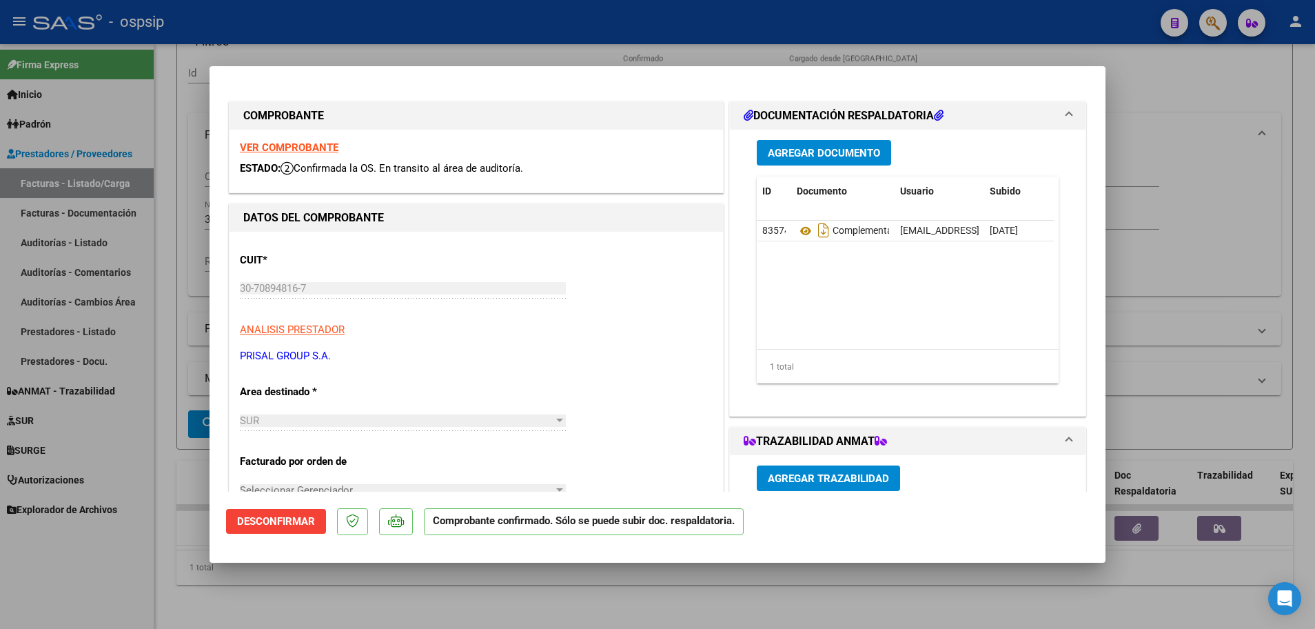
click at [305, 151] on strong "VER COMPROBANTE" at bounding box center [289, 147] width 99 height 12
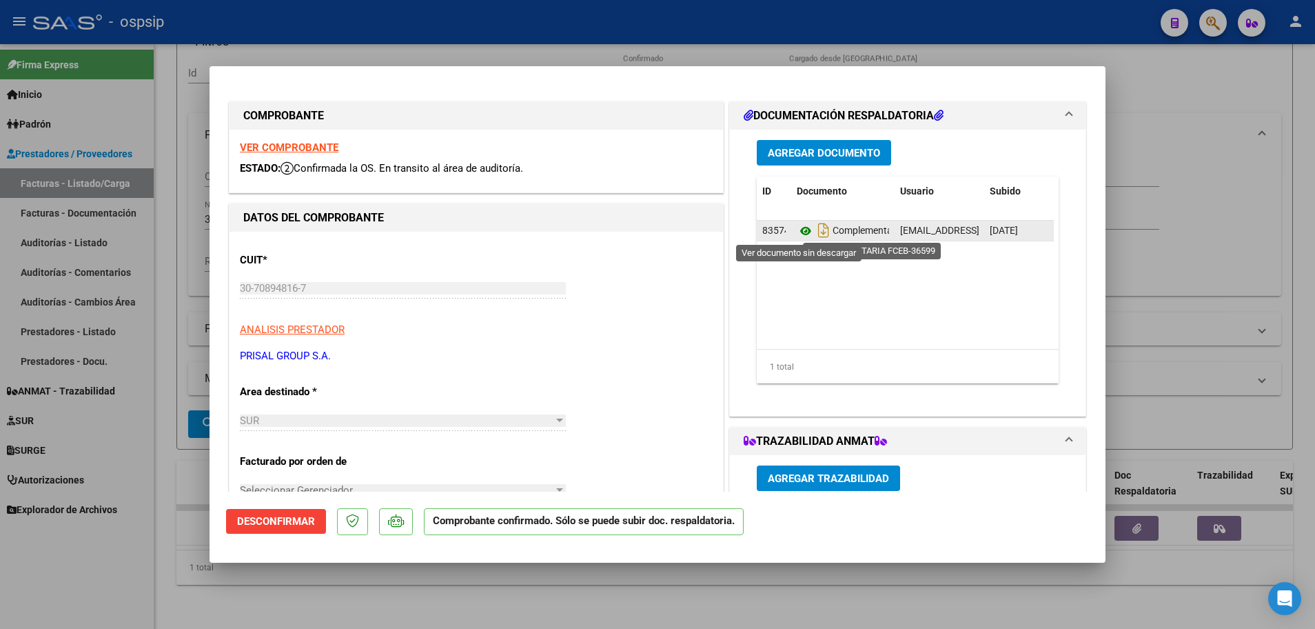
click at [800, 230] on icon at bounding box center [806, 231] width 18 height 17
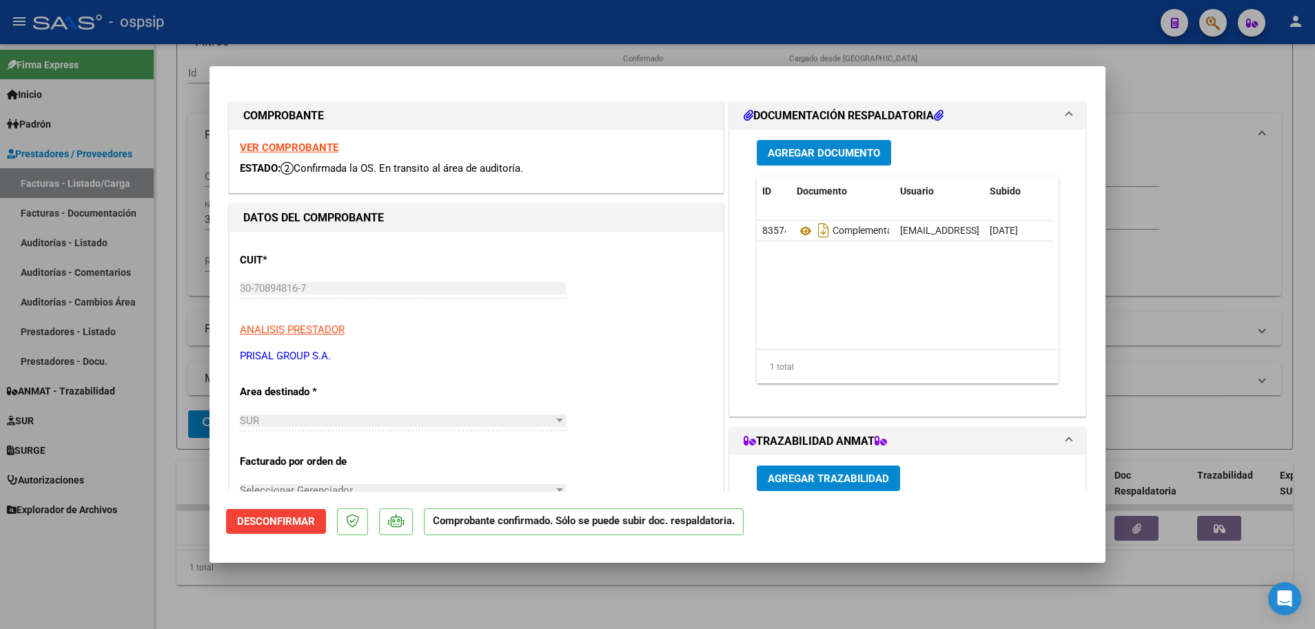
click at [162, 226] on div at bounding box center [657, 314] width 1315 height 629
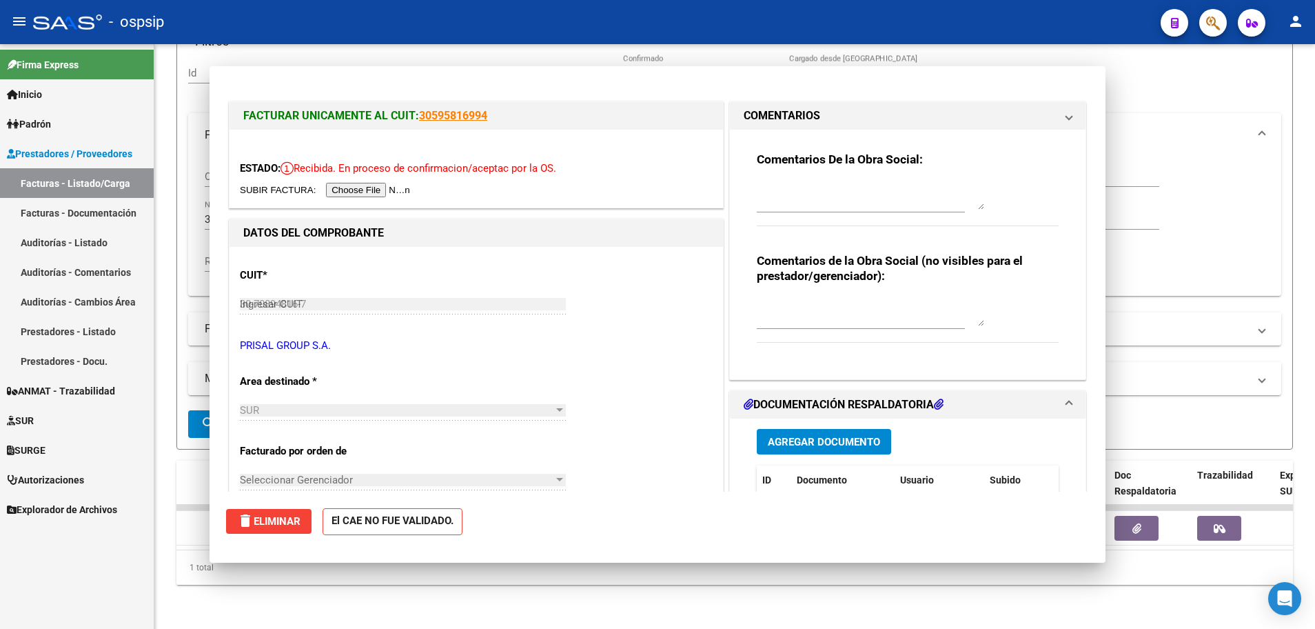
type input "$ 0,00"
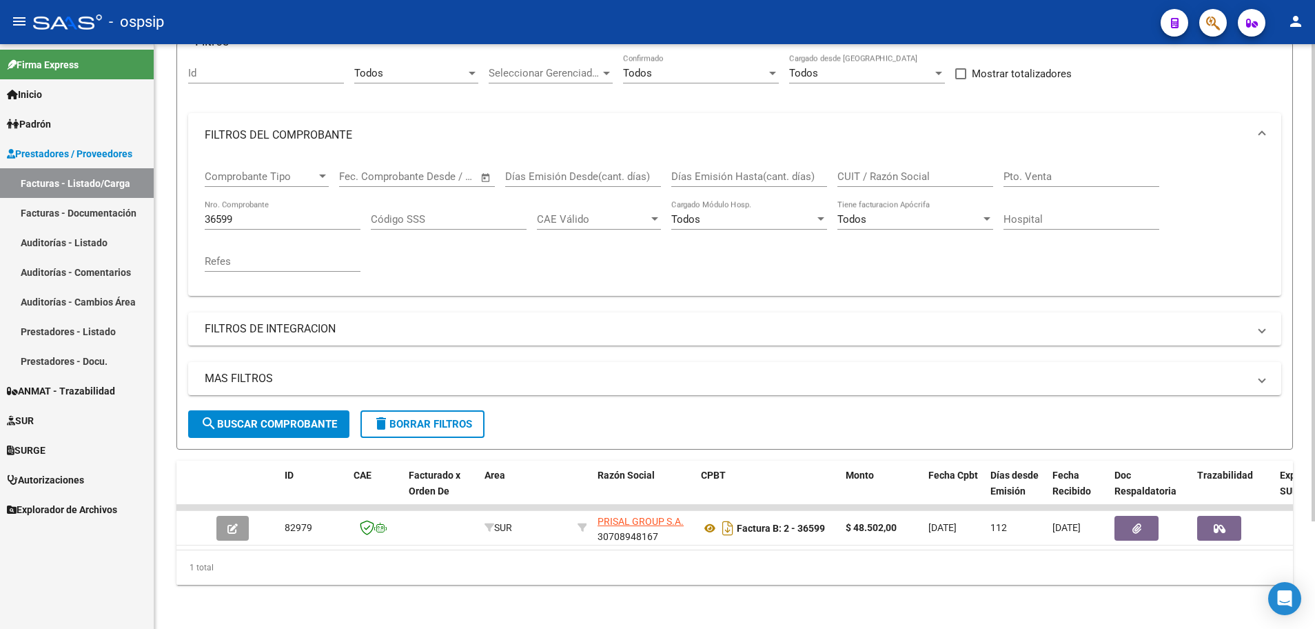
drag, startPoint x: 238, startPoint y: 218, endPoint x: 185, endPoint y: 210, distance: 54.3
click at [185, 210] on form "Filtros Id Todos Area Seleccionar Gerenciador Seleccionar Gerenciador Todos Con…" at bounding box center [734, 245] width 1117 height 407
click at [241, 213] on input "36599" at bounding box center [283, 219] width 156 height 12
drag, startPoint x: 241, startPoint y: 203, endPoint x: 182, endPoint y: 204, distance: 58.6
click at [182, 204] on form "Filtros Id Todos Area Seleccionar Gerenciador Seleccionar Gerenciador Todos Con…" at bounding box center [734, 245] width 1117 height 407
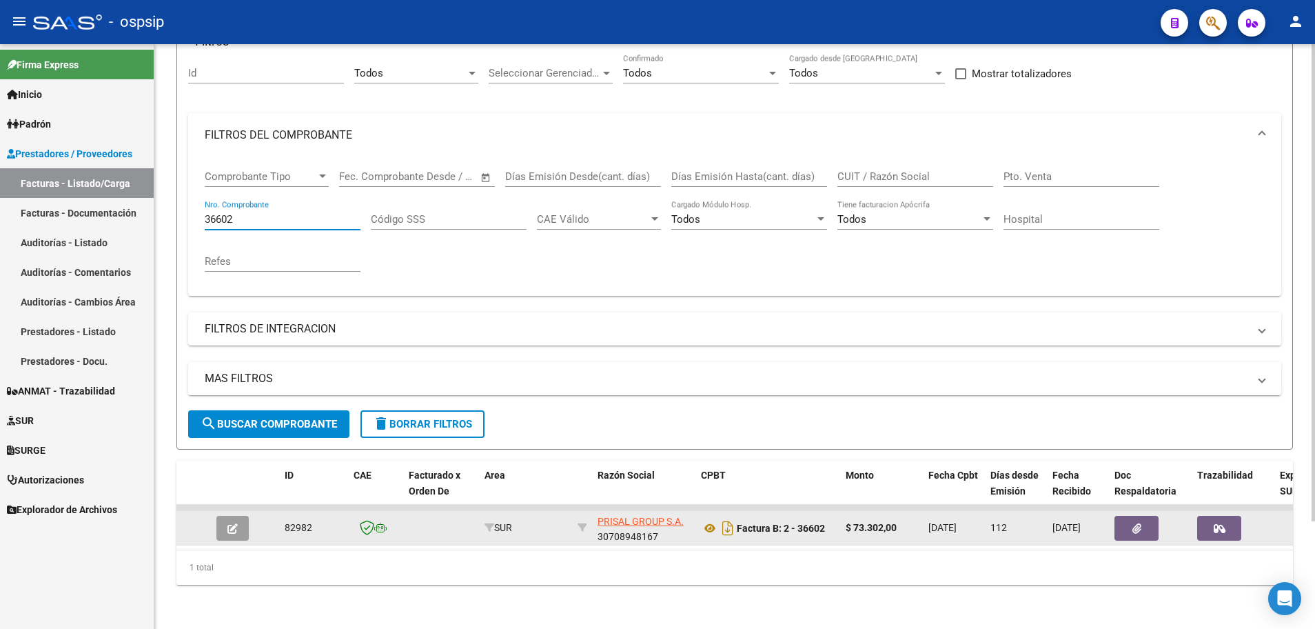
type input "36602"
click at [224, 516] on button "button" at bounding box center [232, 528] width 32 height 25
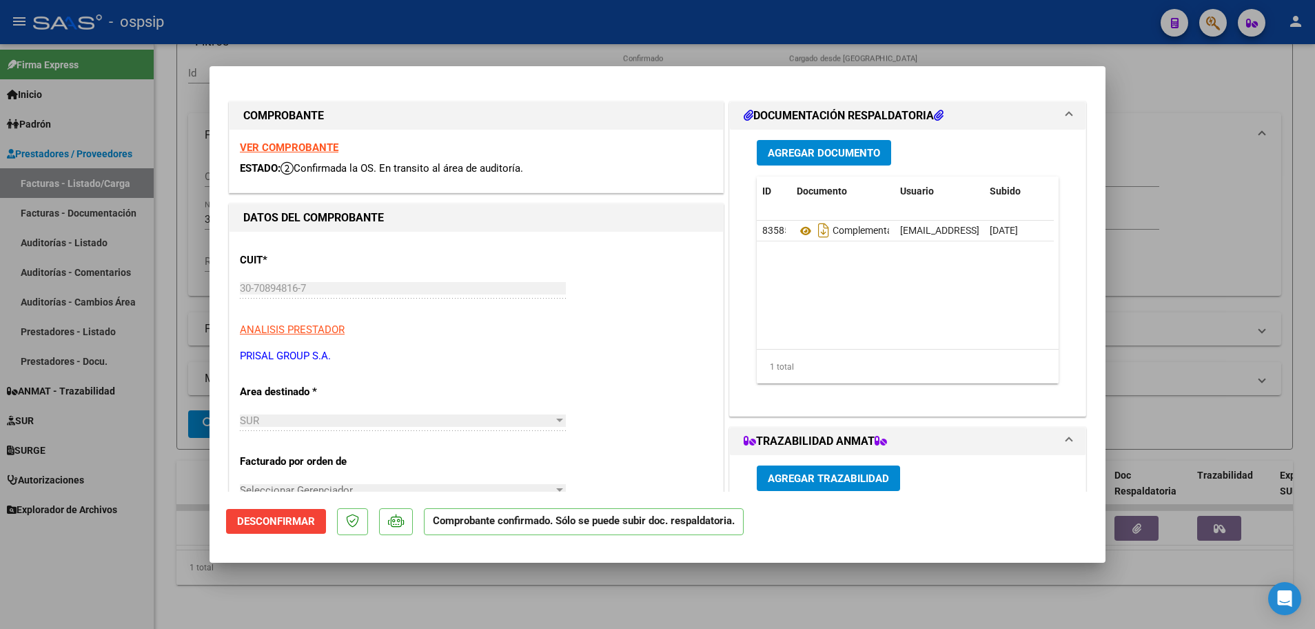
click at [305, 152] on strong "VER COMPROBANTE" at bounding box center [289, 147] width 99 height 12
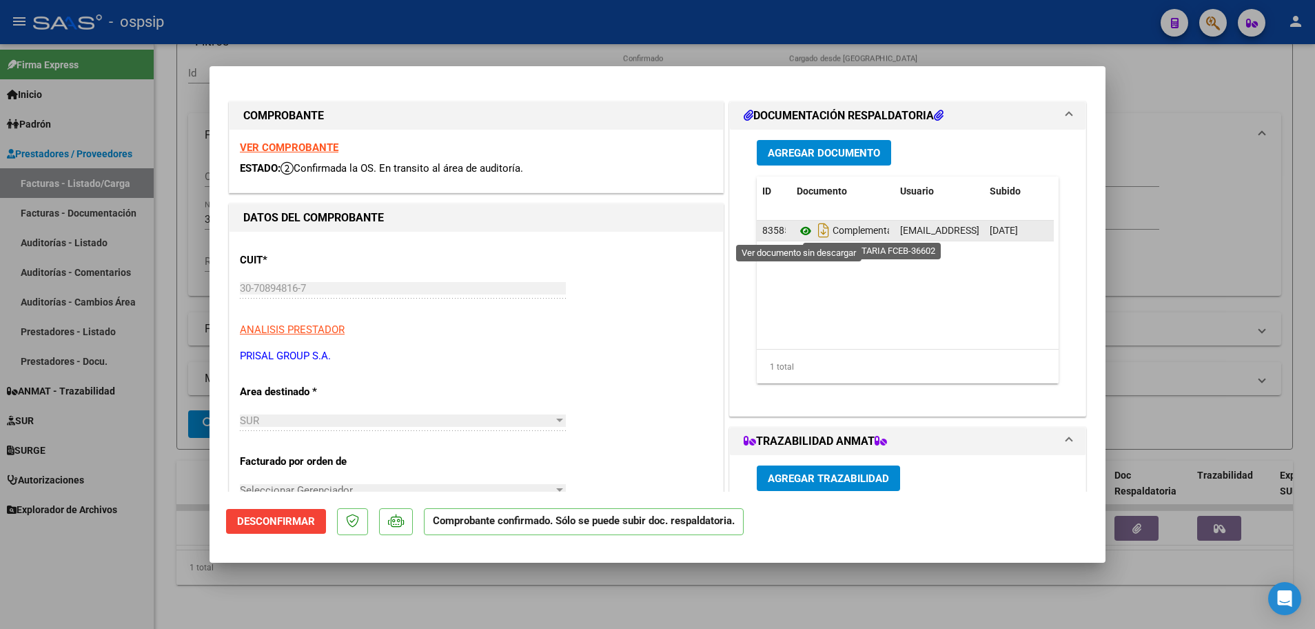
click at [797, 230] on icon at bounding box center [806, 231] width 18 height 17
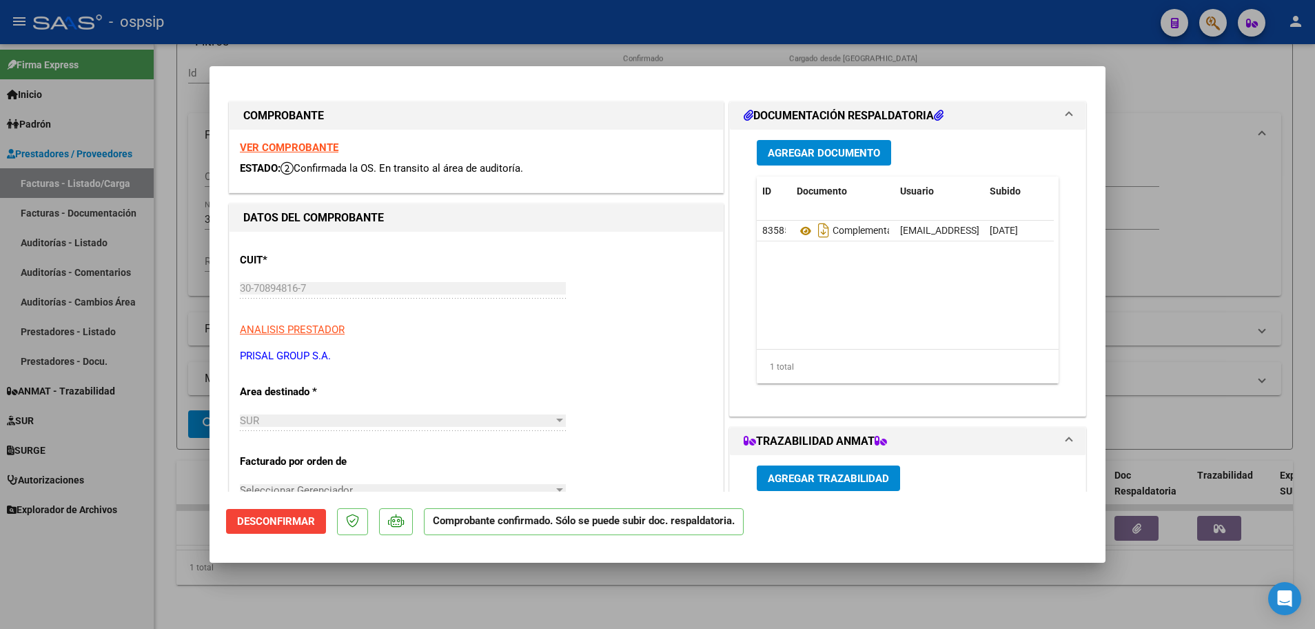
click at [154, 405] on div at bounding box center [657, 314] width 1315 height 629
type input "$ 0,00"
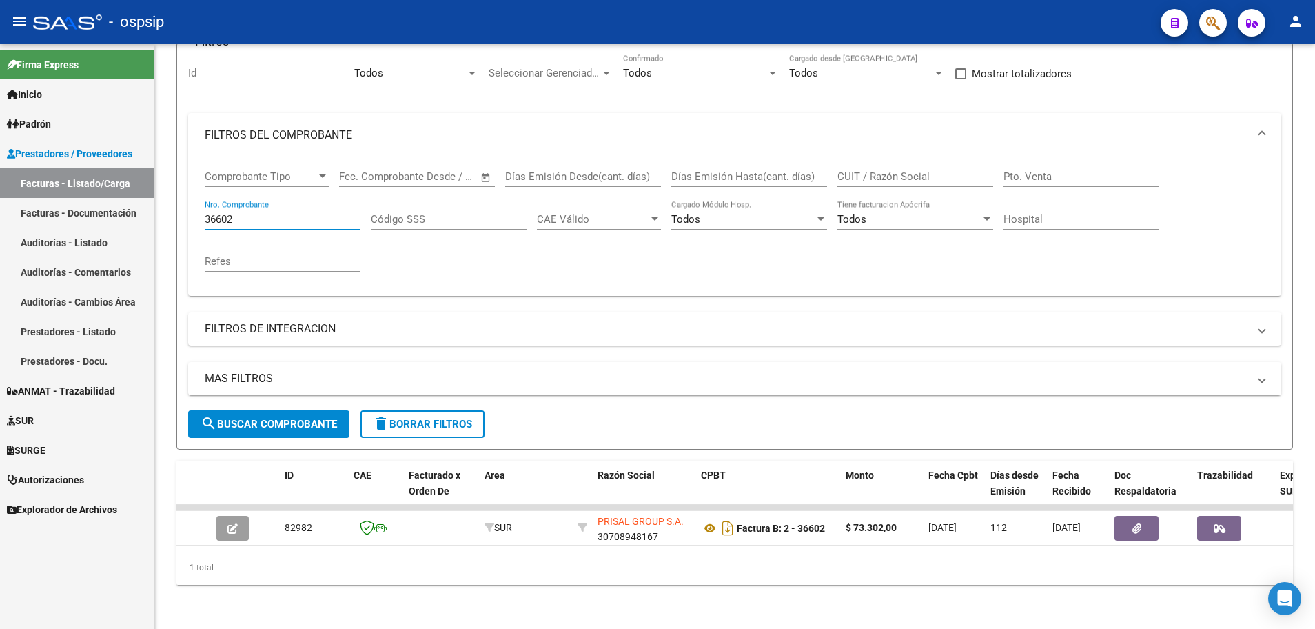
drag, startPoint x: 250, startPoint y: 208, endPoint x: 139, endPoint y: 187, distance: 112.2
click at [139, 187] on mat-sidenav-container "Firma Express Inicio Calendario SSS Instructivos Contacto OS Padrón Afiliados E…" at bounding box center [657, 336] width 1315 height 585
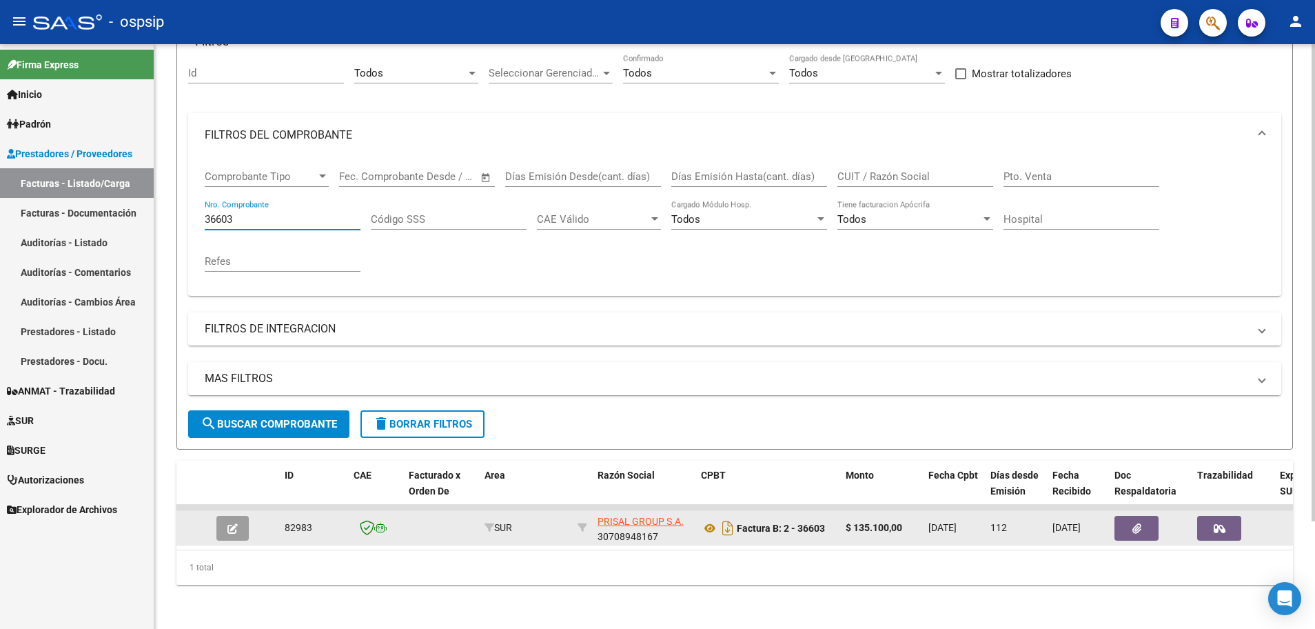
type input "36603"
click at [232, 526] on button "button" at bounding box center [232, 528] width 32 height 25
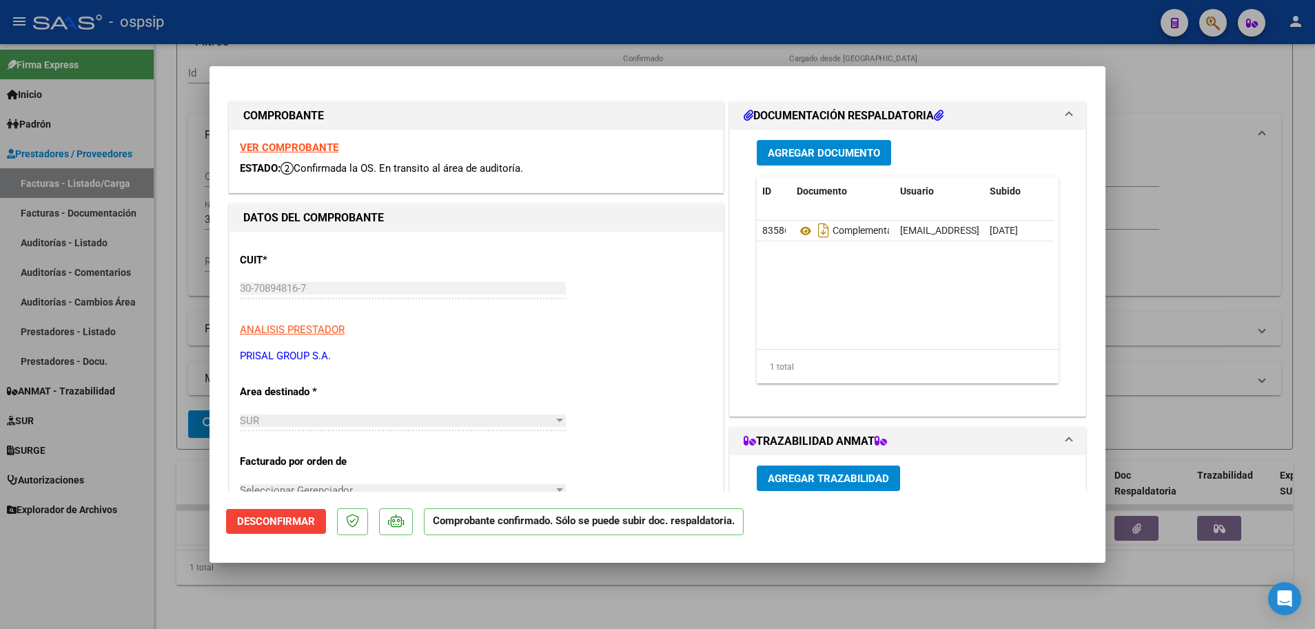
click at [274, 147] on strong "VER COMPROBANTE" at bounding box center [289, 147] width 99 height 12
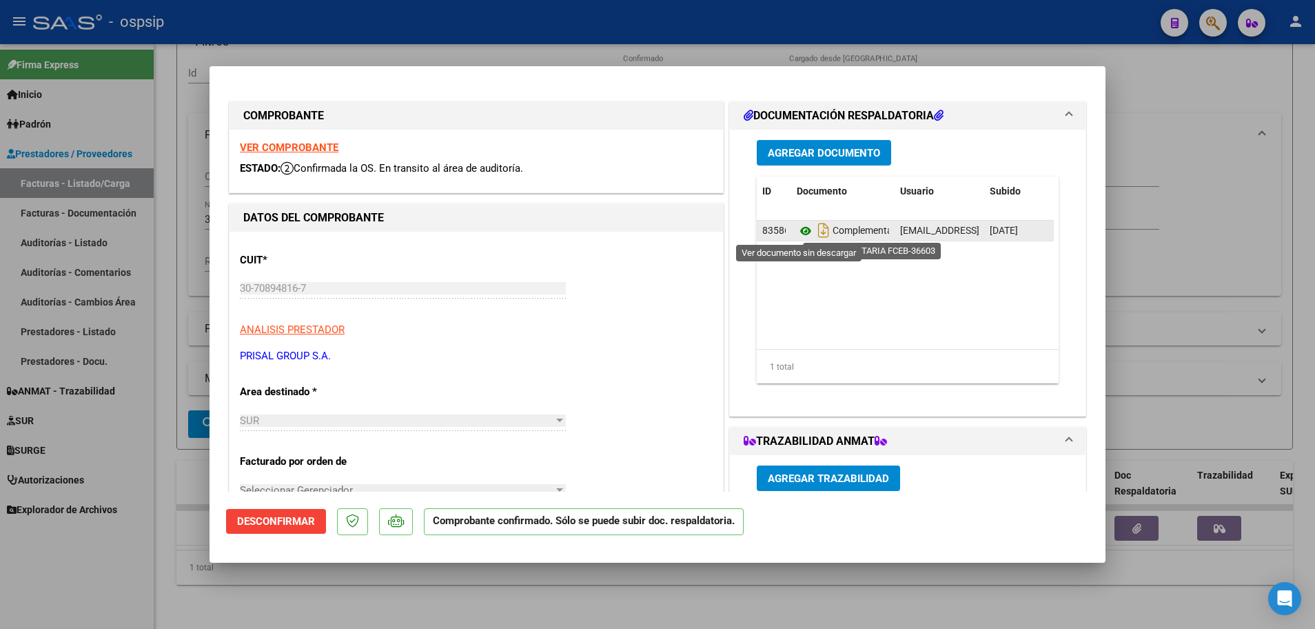
click at [802, 229] on icon at bounding box center [806, 231] width 18 height 17
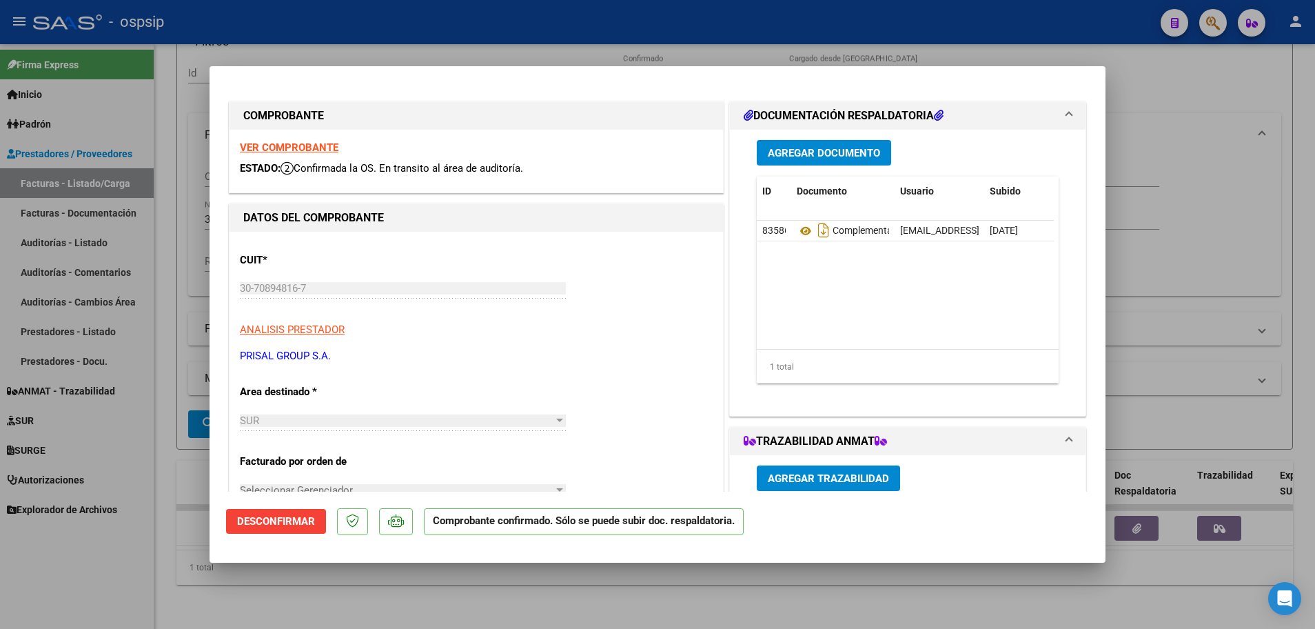
click at [168, 230] on div at bounding box center [657, 314] width 1315 height 629
type input "$ 0,00"
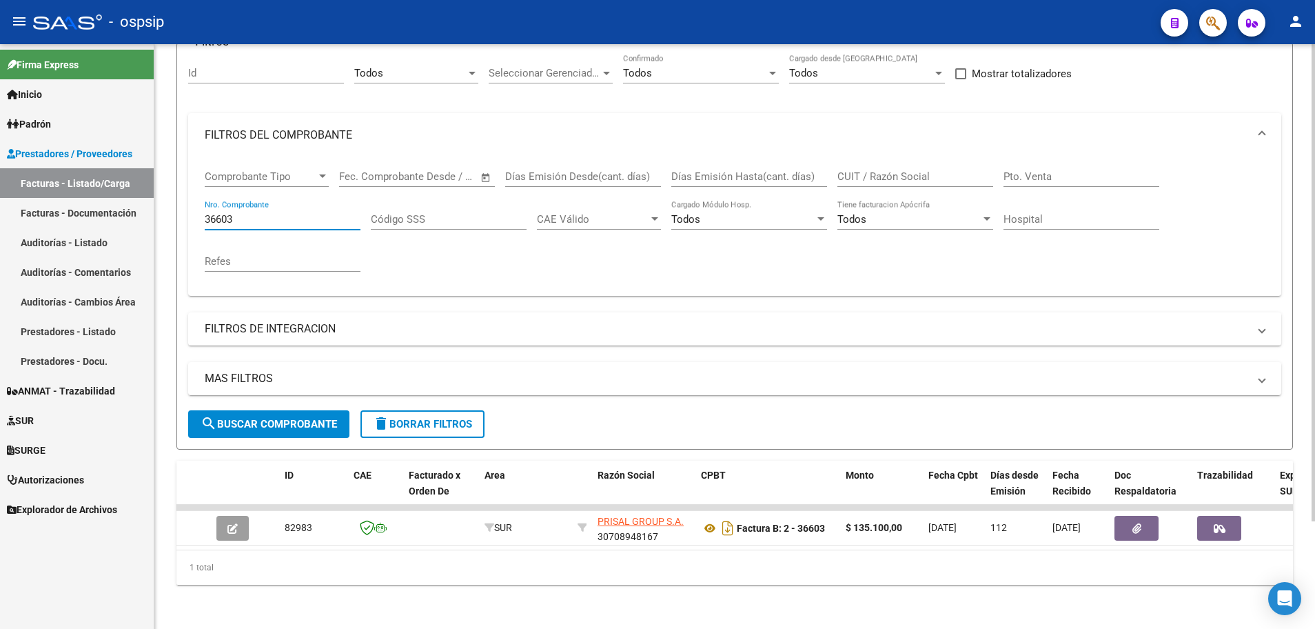
drag, startPoint x: 247, startPoint y: 208, endPoint x: 165, endPoint y: 210, distance: 82.0
click at [165, 210] on div "Video tutorial PRESTADORES -> Listado de CPBTs Emitidos por Prestadores / Prove…" at bounding box center [734, 276] width 1161 height 706
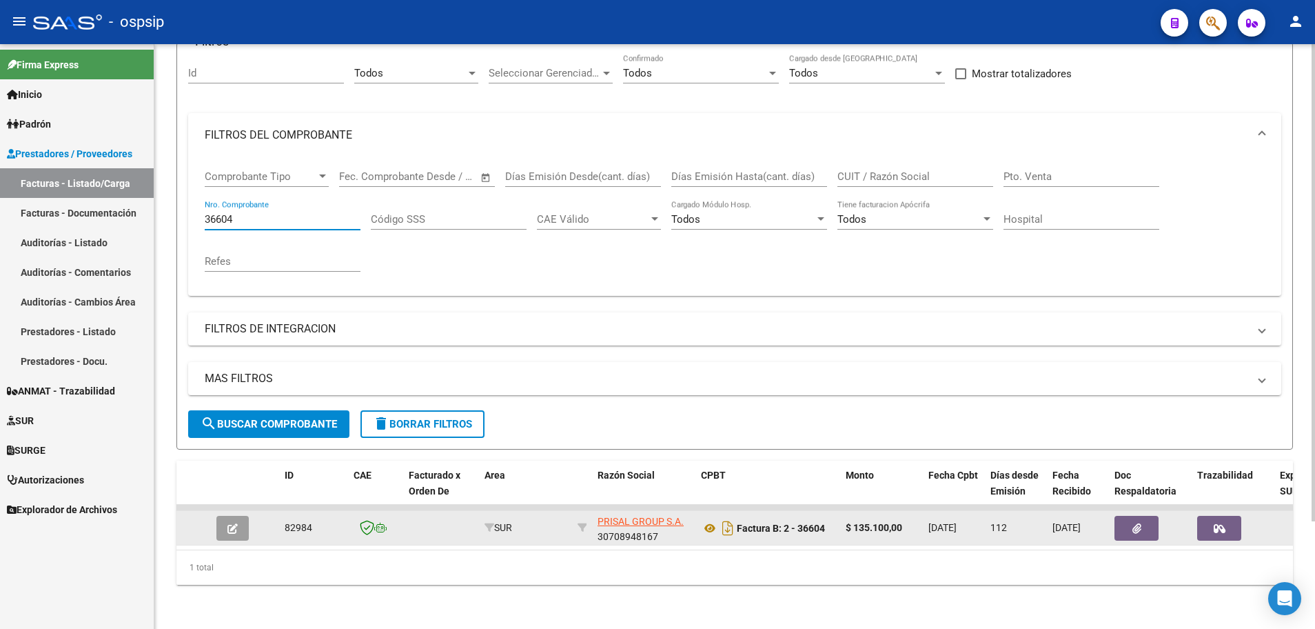
type input "36604"
click at [228, 518] on button "button" at bounding box center [232, 528] width 32 height 25
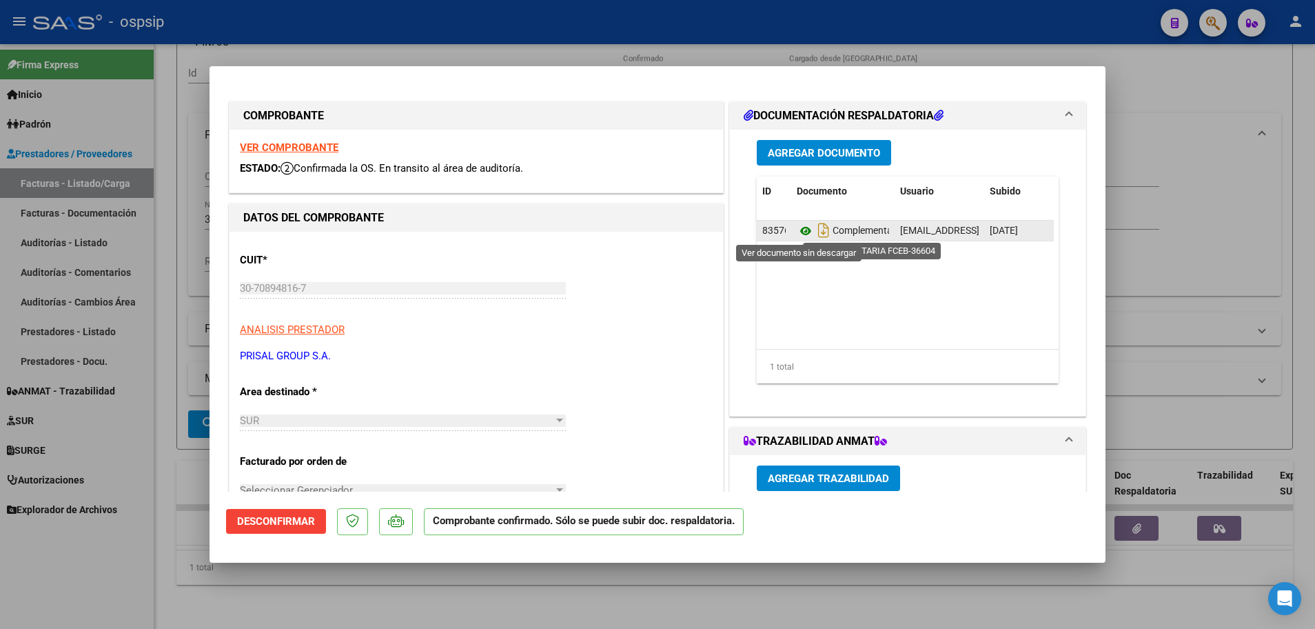
click at [800, 234] on icon at bounding box center [806, 231] width 18 height 17
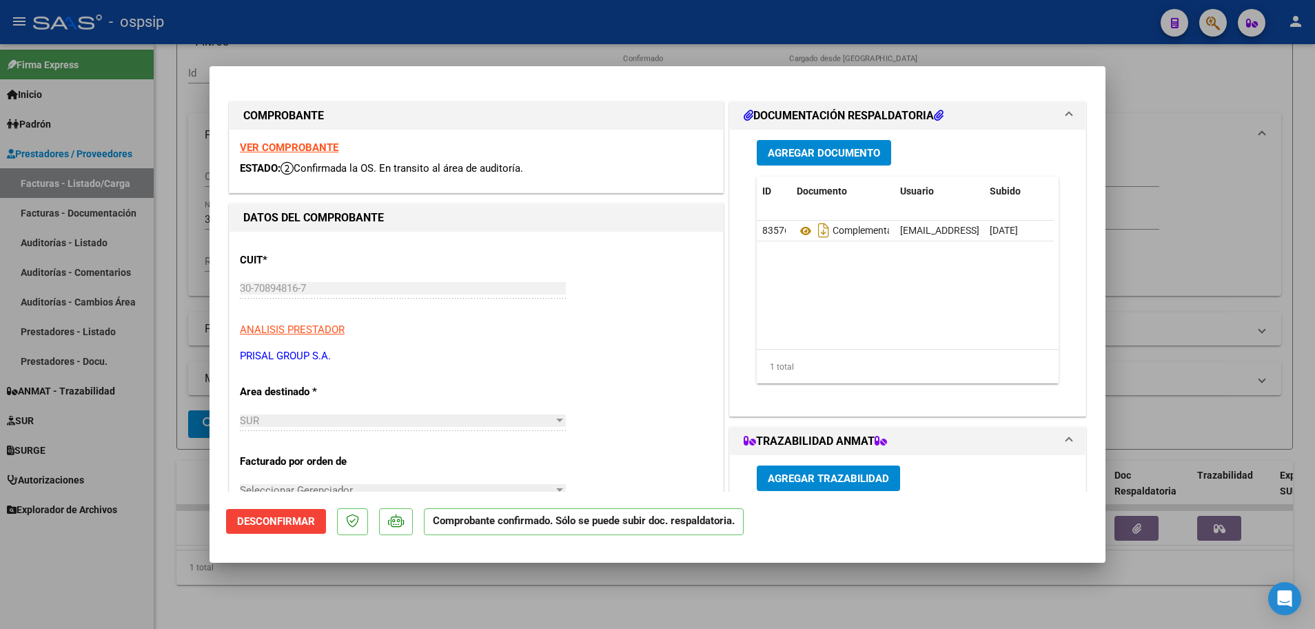
click at [307, 143] on strong "VER COMPROBANTE" at bounding box center [289, 147] width 99 height 12
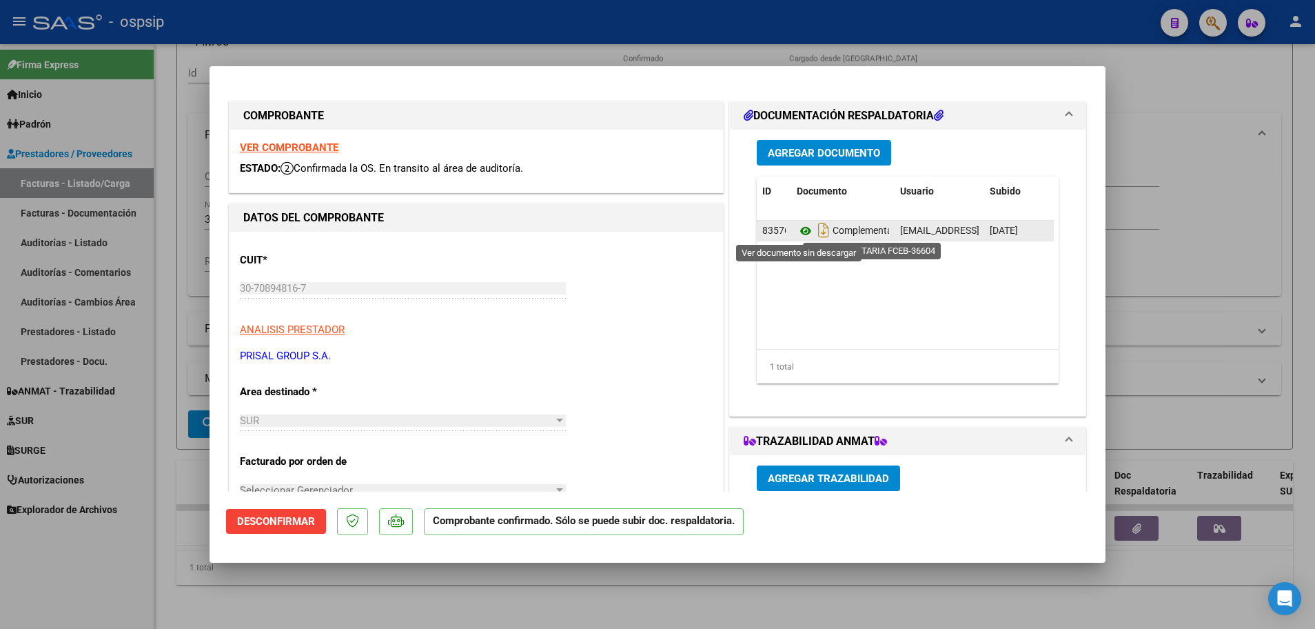
click at [801, 231] on icon at bounding box center [806, 231] width 18 height 17
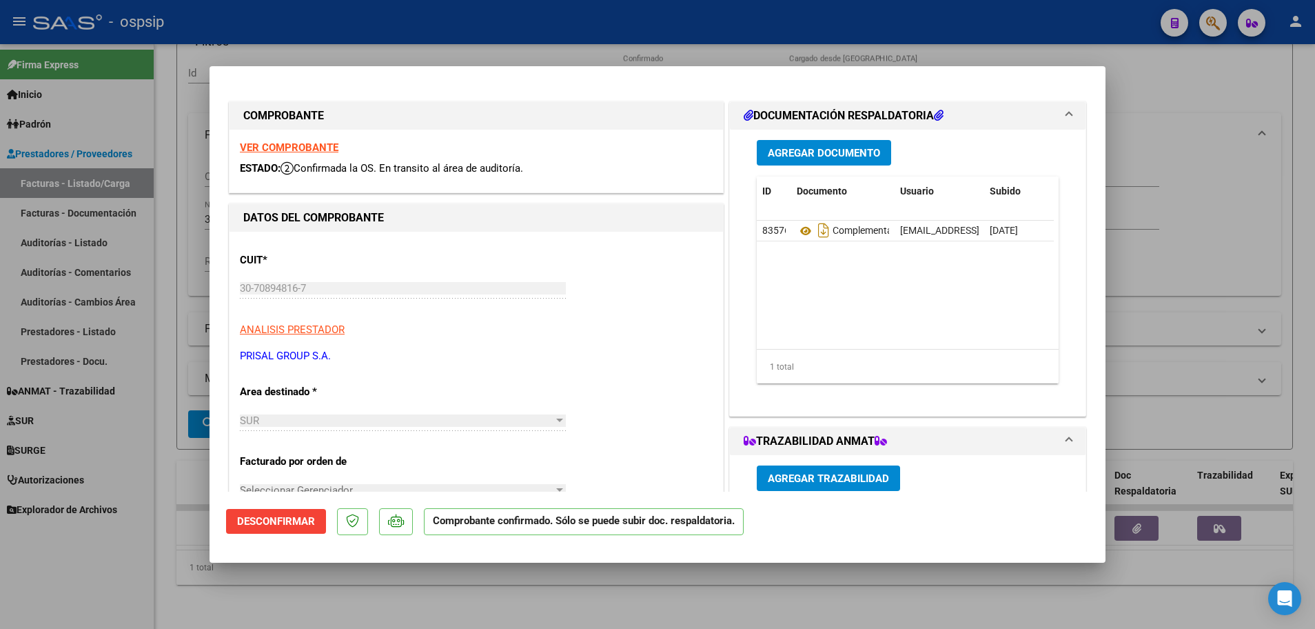
click at [169, 128] on div at bounding box center [657, 314] width 1315 height 629
type input "$ 0,00"
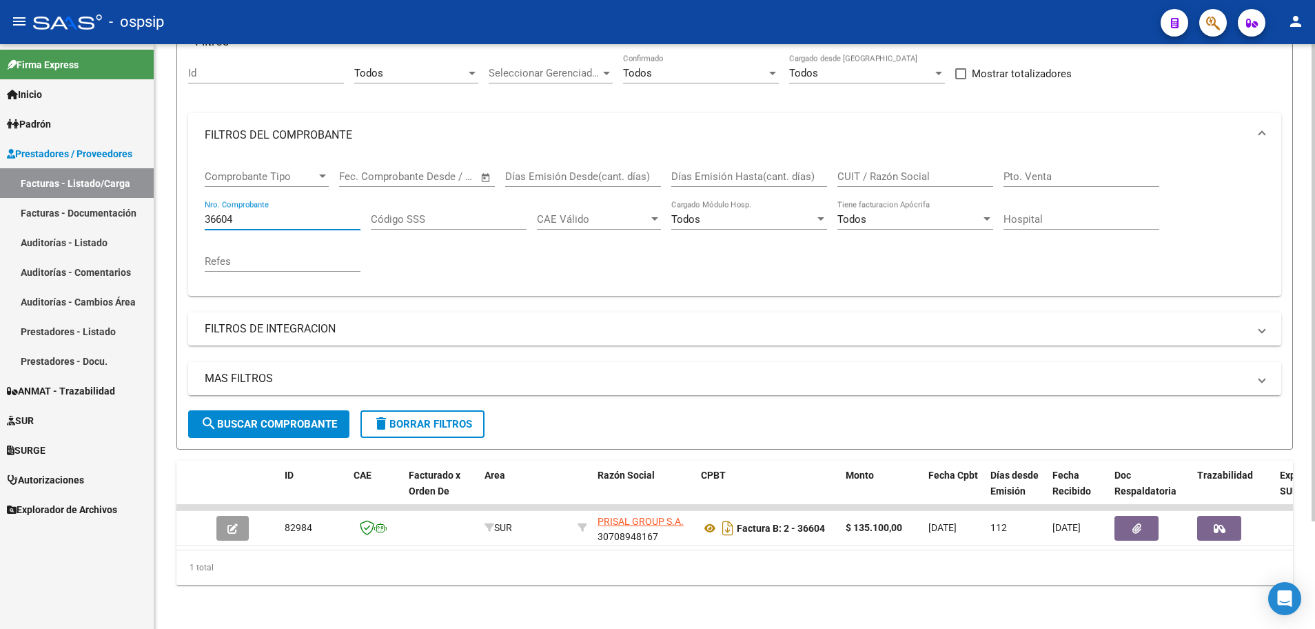
drag, startPoint x: 250, startPoint y: 203, endPoint x: 181, endPoint y: 208, distance: 69.8
click at [181, 208] on form "Filtros Id Todos Area Seleccionar Gerenciador Seleccionar Gerenciador Todos Con…" at bounding box center [734, 245] width 1117 height 407
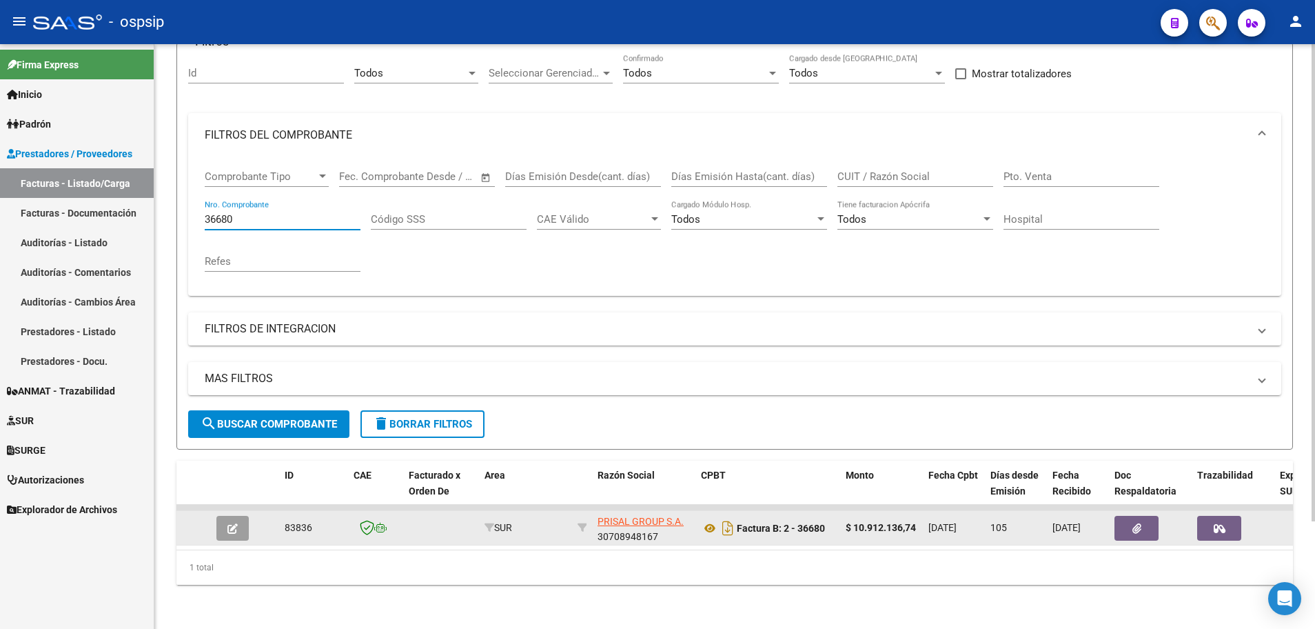
type input "36680"
click at [224, 518] on button "button" at bounding box center [232, 528] width 32 height 25
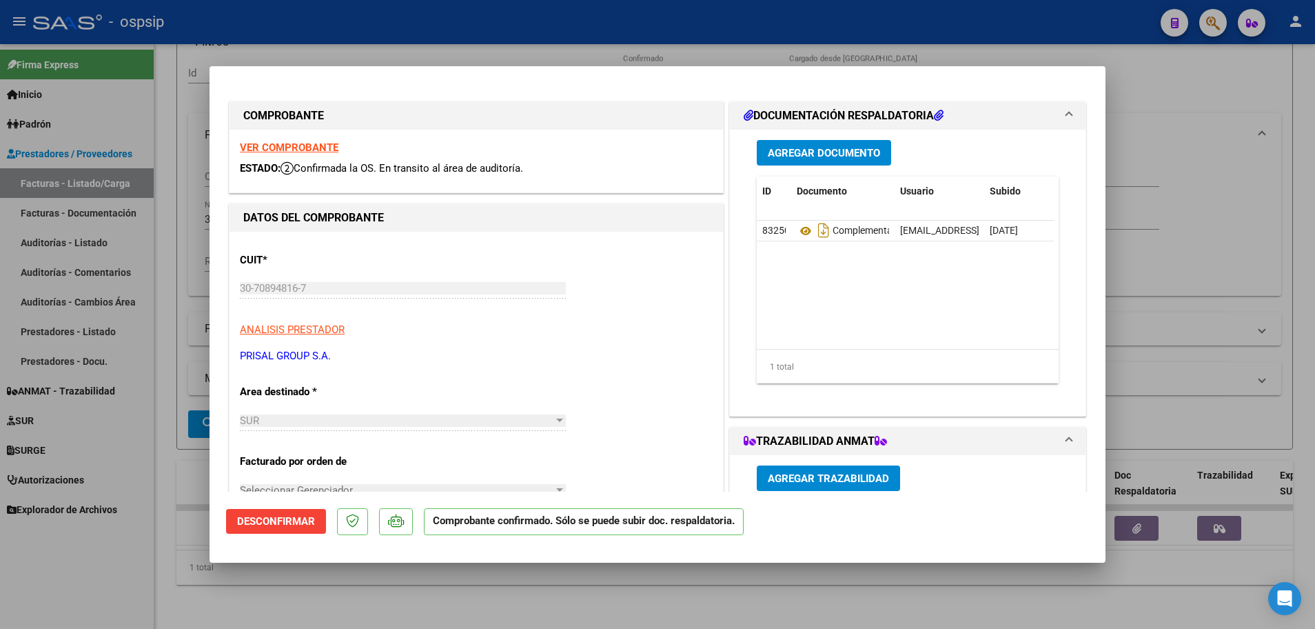
click at [307, 150] on strong "VER COMPROBANTE" at bounding box center [289, 147] width 99 height 12
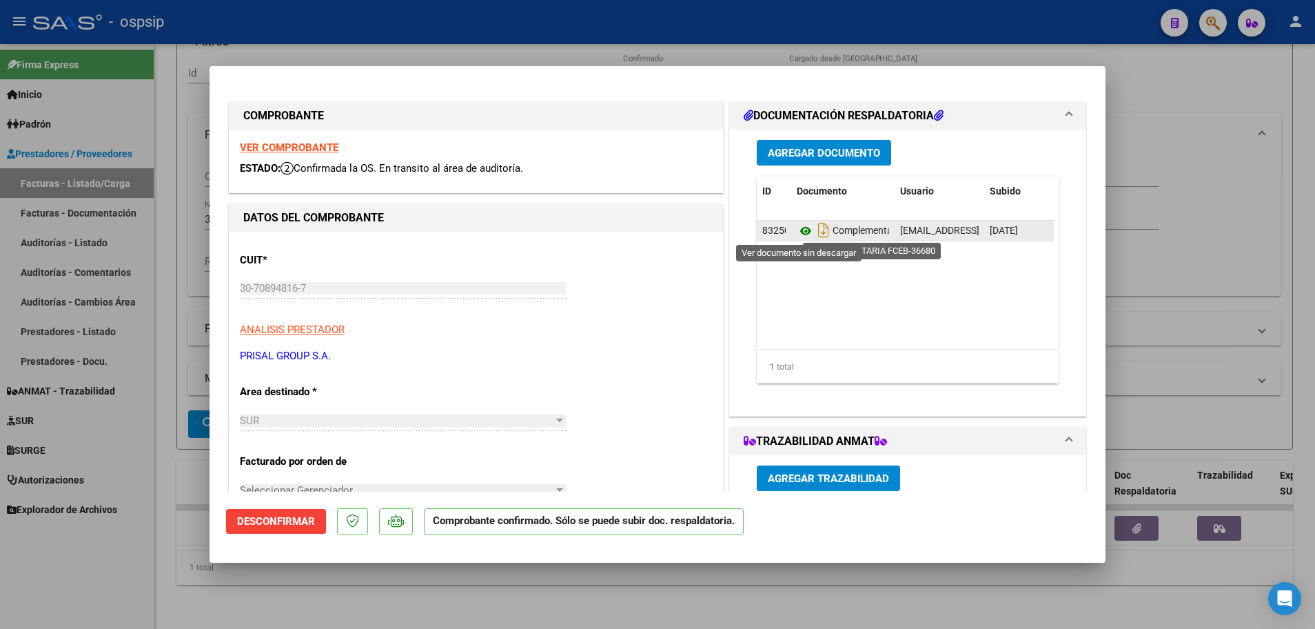
click at [798, 230] on icon at bounding box center [806, 231] width 18 height 17
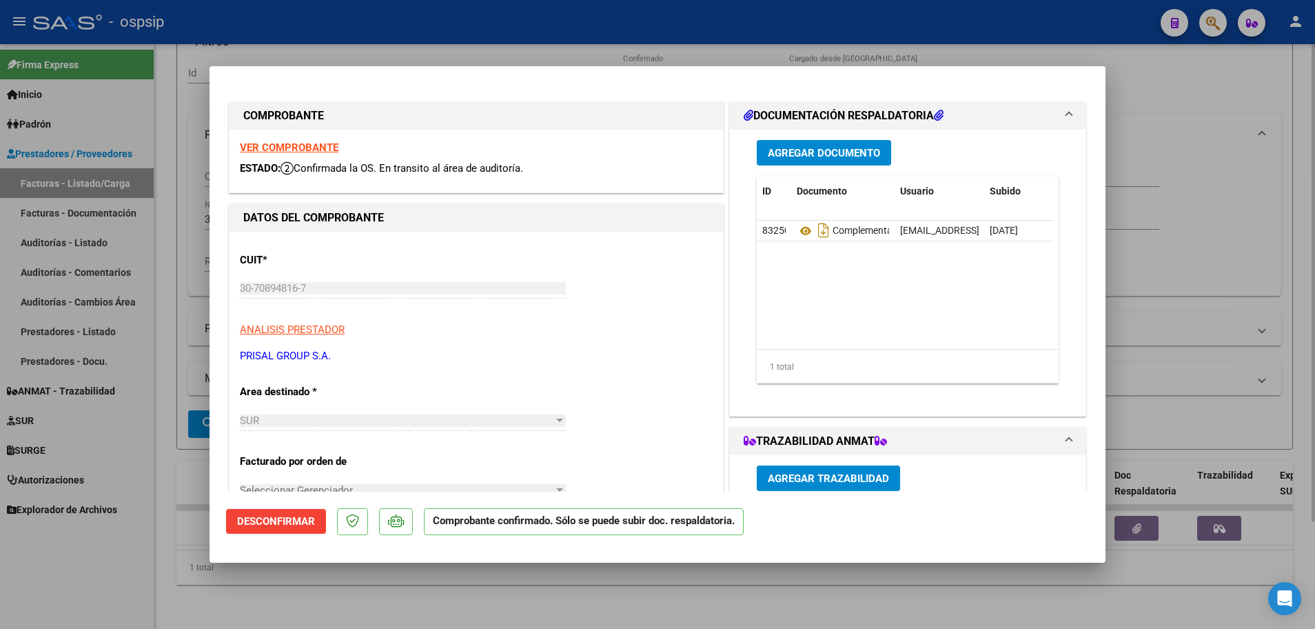
drag, startPoint x: 170, startPoint y: 442, endPoint x: 170, endPoint y: 434, distance: 7.6
click at [170, 441] on div at bounding box center [657, 314] width 1315 height 629
type input "$ 0,00"
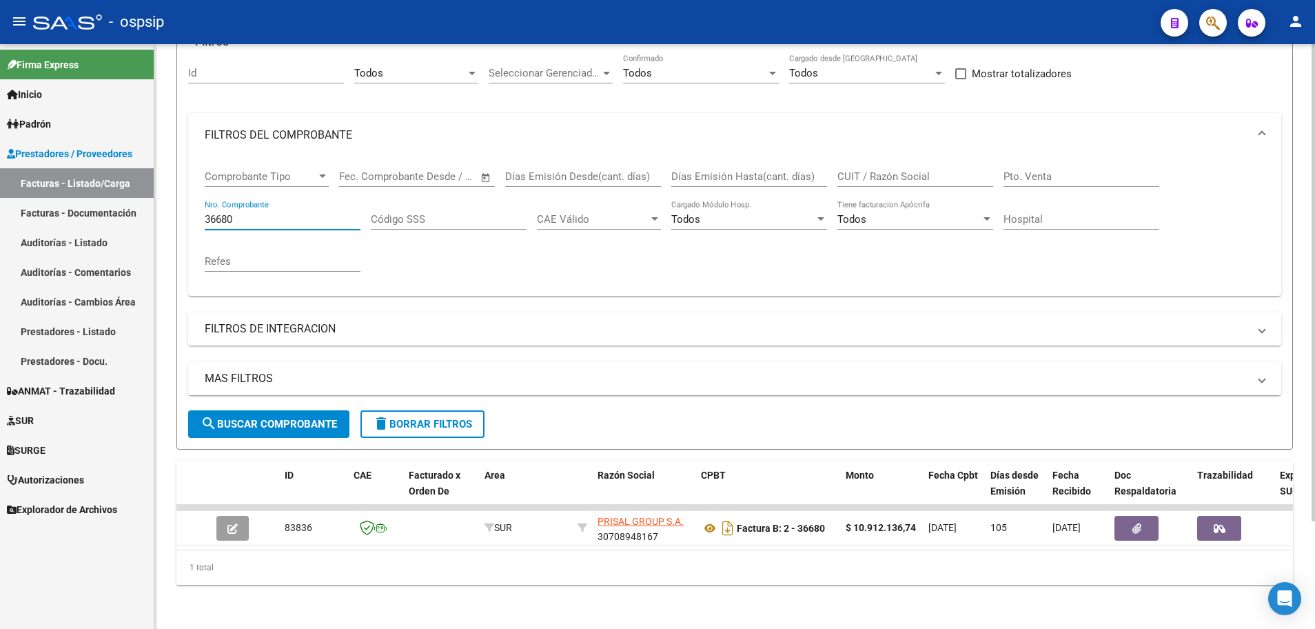
drag, startPoint x: 243, startPoint y: 206, endPoint x: 192, endPoint y: 201, distance: 50.5
click at [192, 201] on div "Comprobante Tipo Comprobante Tipo Fecha inicio – Fecha fin Fec. Comprobante Des…" at bounding box center [734, 226] width 1093 height 139
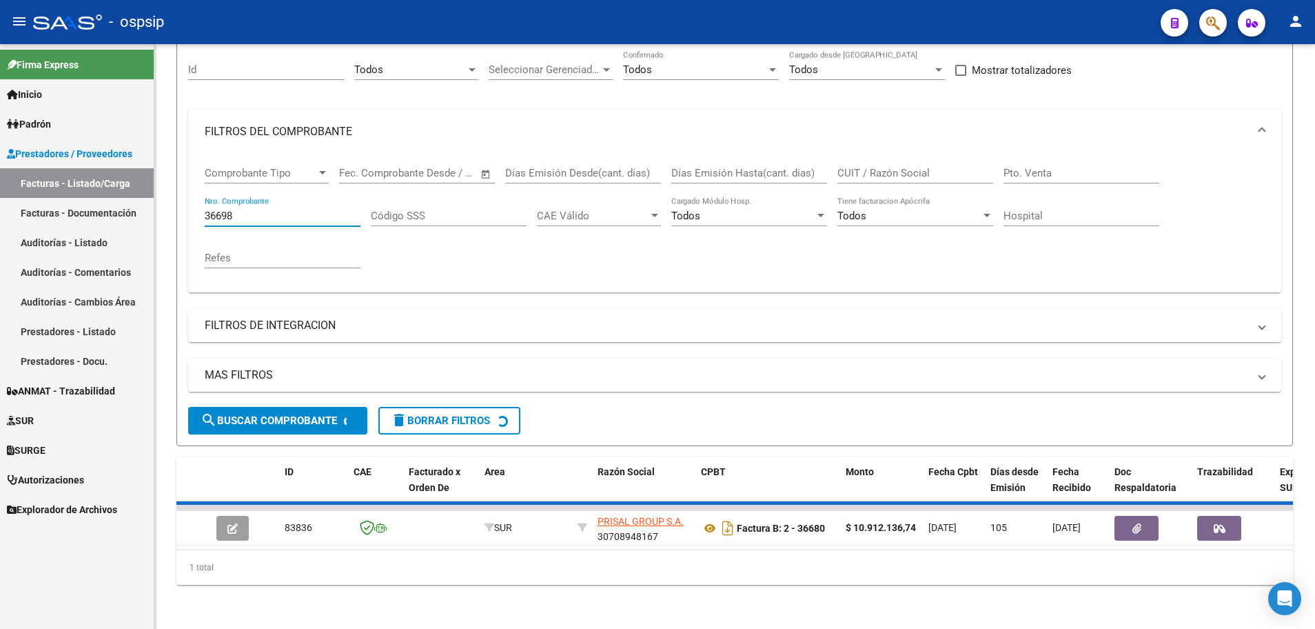
scroll to position [111, 0]
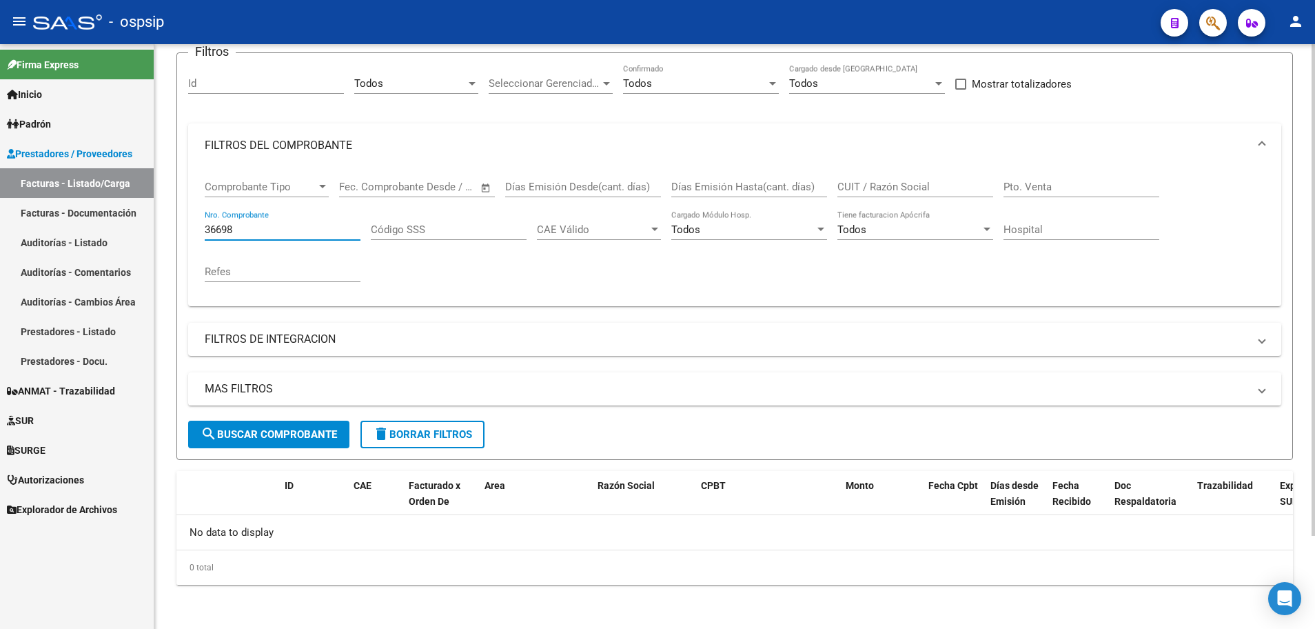
drag, startPoint x: 235, startPoint y: 226, endPoint x: 177, endPoint y: 219, distance: 58.3
click at [177, 219] on form "Filtros Id Todos Area Seleccionar Gerenciador Seleccionar Gerenciador Todos Con…" at bounding box center [734, 255] width 1117 height 407
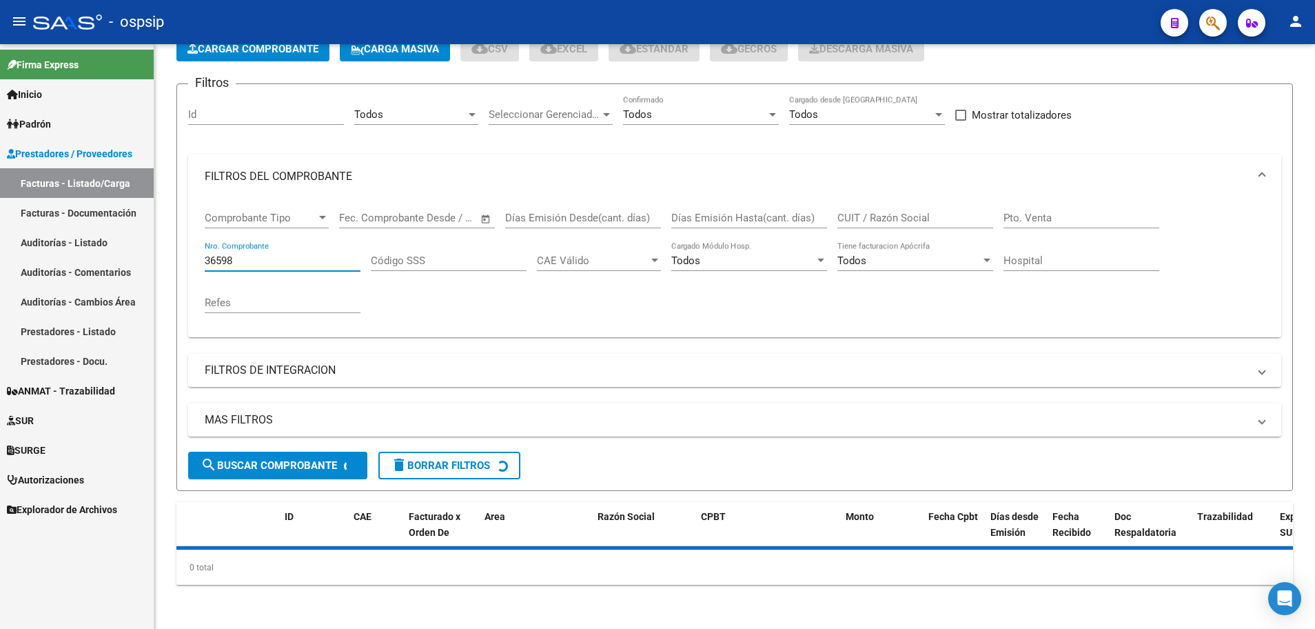
scroll to position [132, 0]
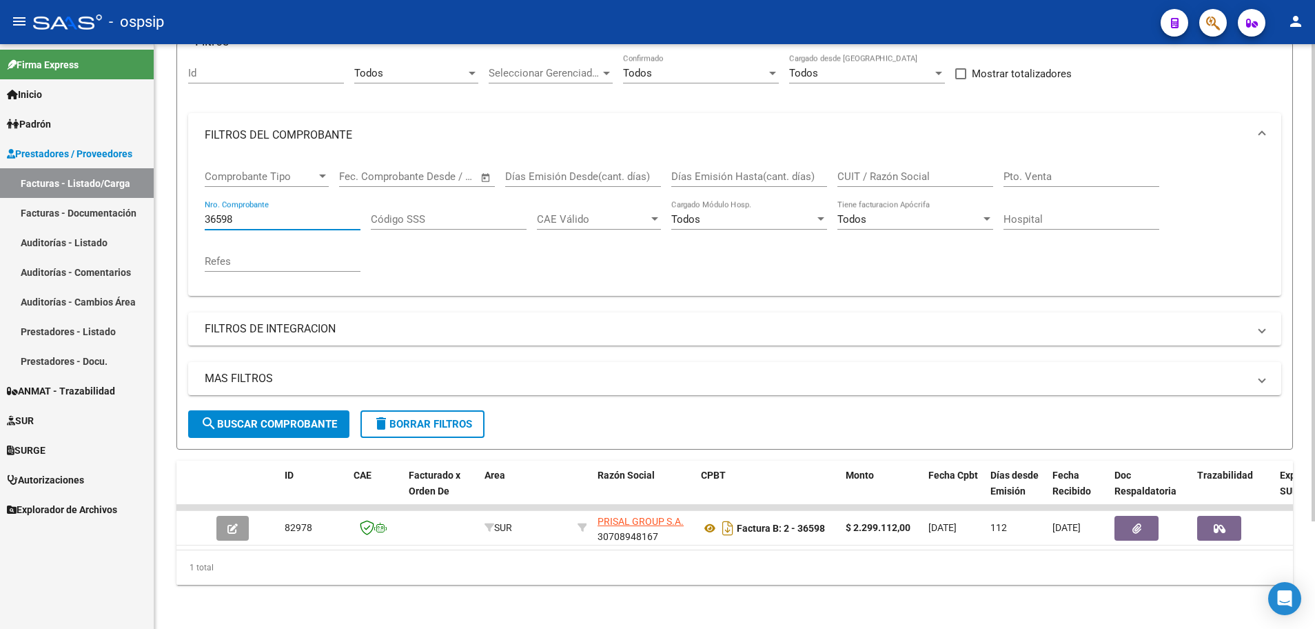
type input "36598"
click at [265, 398] on div "MAS FILTROS Todos Con Doc. Respaldatoria Todos Con Trazabilidad Todos Asociado …" at bounding box center [734, 386] width 1093 height 48
click at [274, 419] on span "search Buscar Comprobante" at bounding box center [269, 424] width 136 height 12
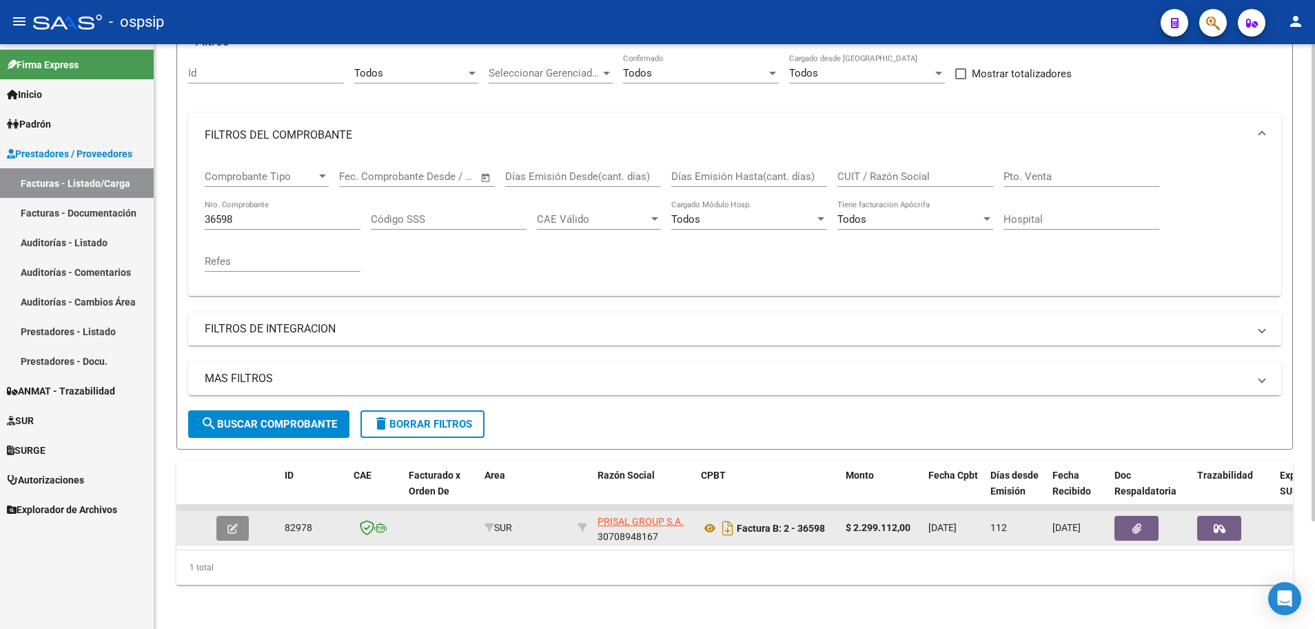
click at [223, 518] on button "button" at bounding box center [232, 528] width 32 height 25
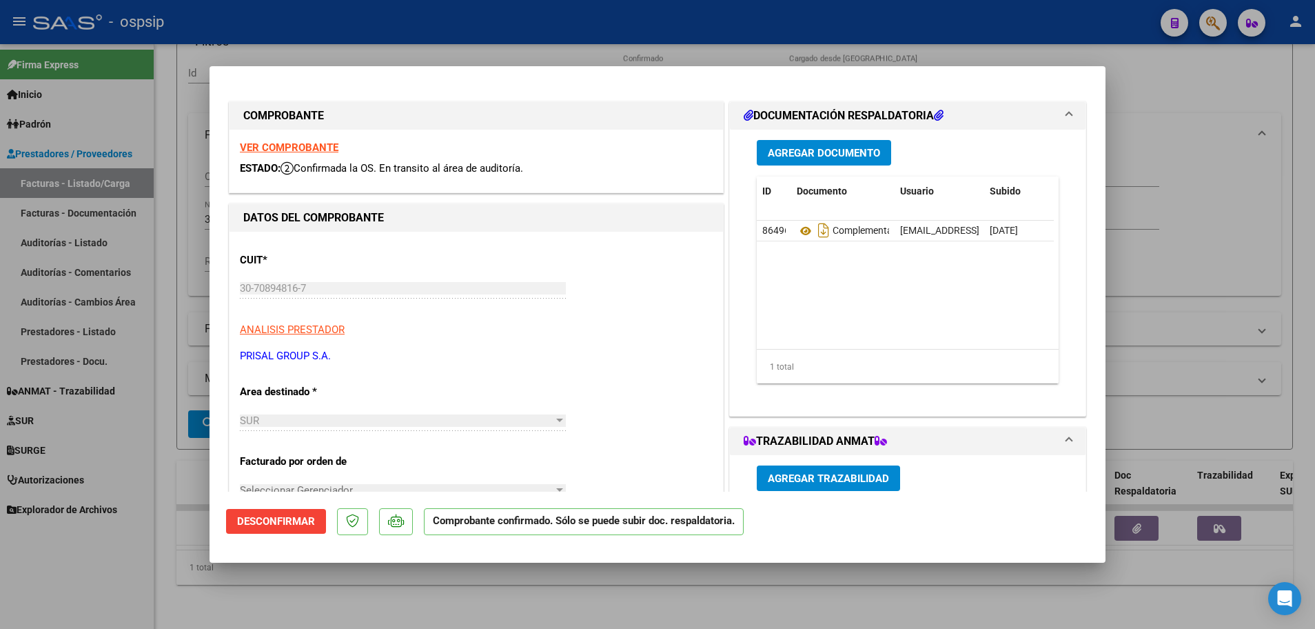
click at [302, 141] on strong "VER COMPROBANTE" at bounding box center [289, 147] width 99 height 12
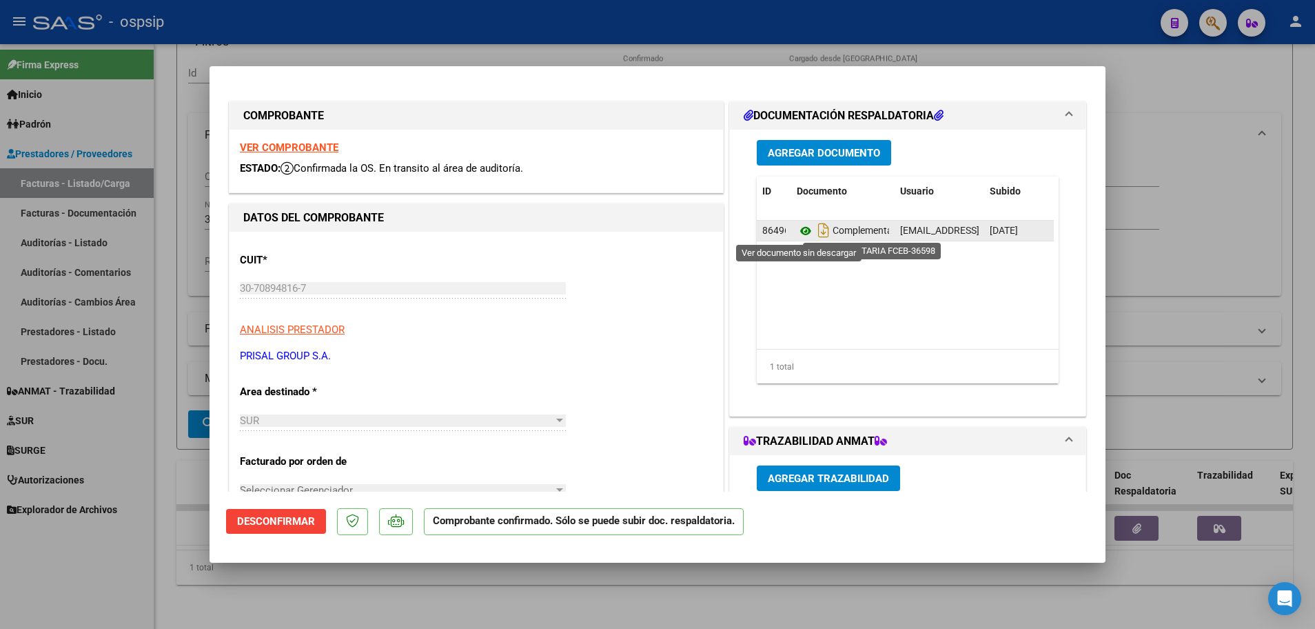
click at [797, 230] on icon at bounding box center [806, 231] width 18 height 17
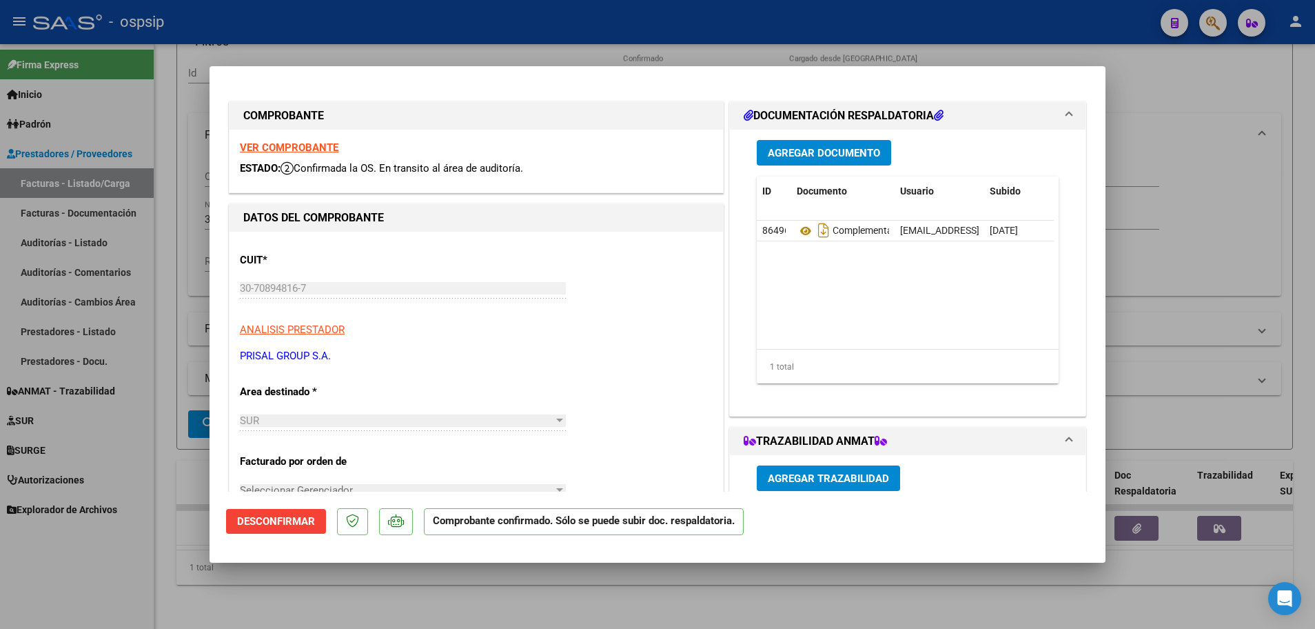
click at [170, 282] on div at bounding box center [657, 314] width 1315 height 629
type input "$ 0,00"
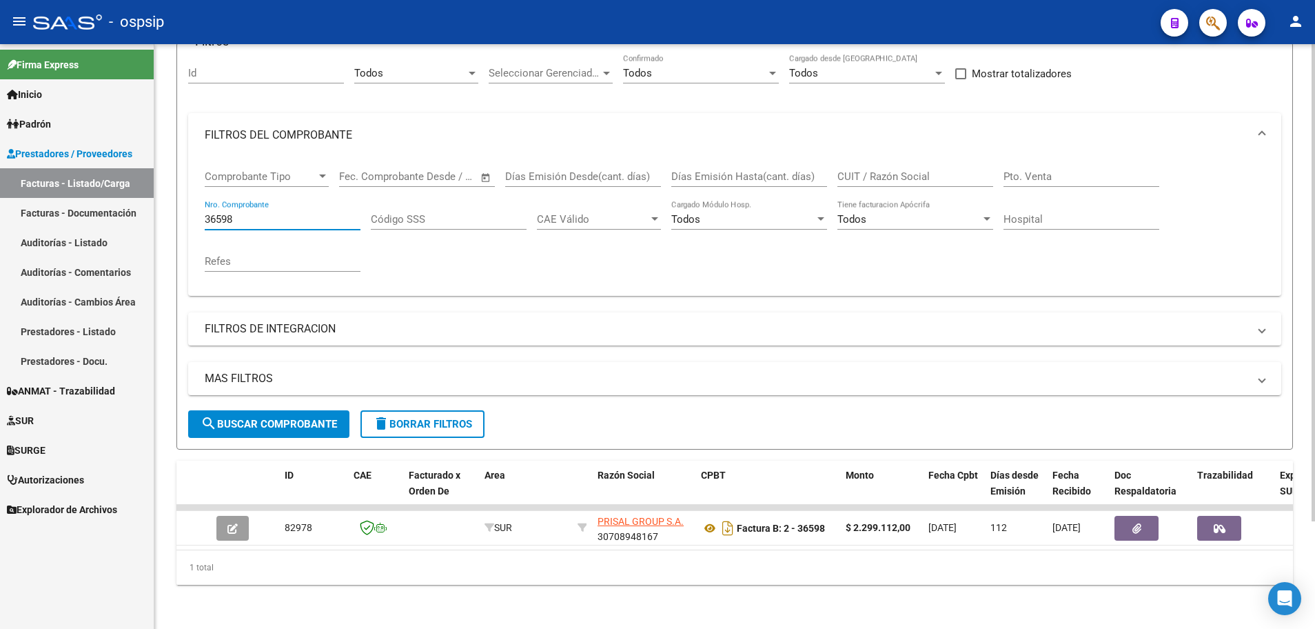
drag, startPoint x: 263, startPoint y: 212, endPoint x: 165, endPoint y: 199, distance: 99.5
click at [165, 199] on div "Video tutorial PRESTADORES -> Listado de CPBTs Emitidos por Prestadores / Prove…" at bounding box center [734, 276] width 1161 height 706
type input "36608"
click at [294, 418] on span "search Buscar Comprobante" at bounding box center [269, 424] width 136 height 12
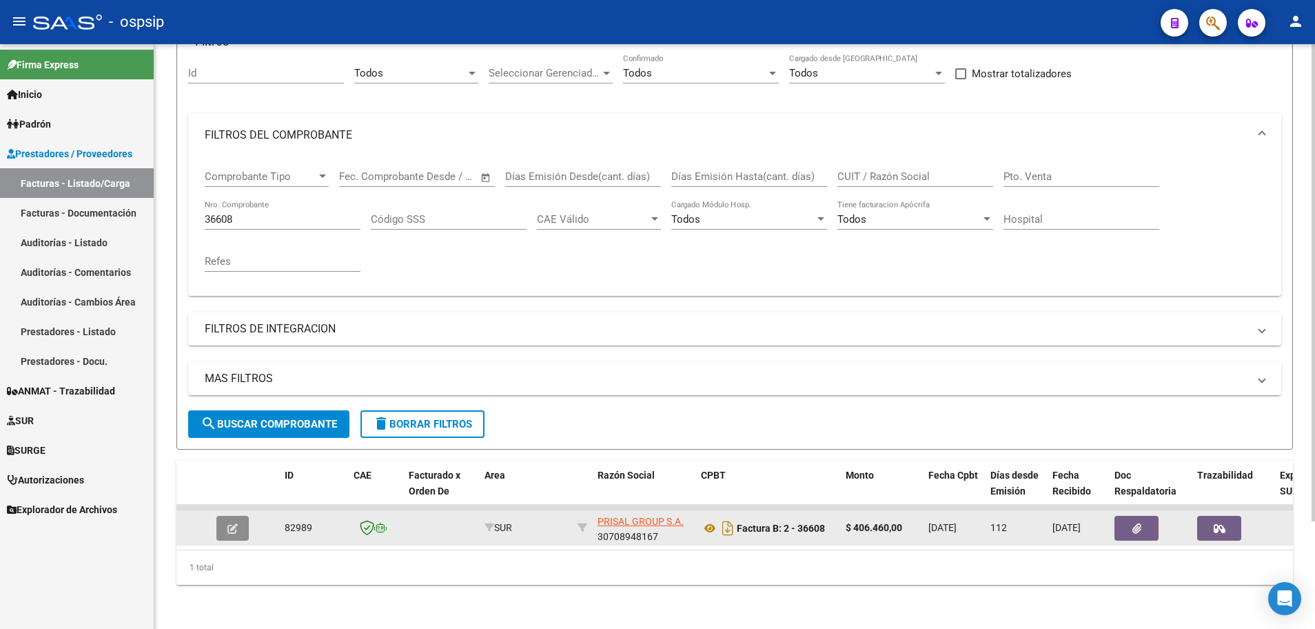
click at [234, 525] on button "button" at bounding box center [232, 528] width 32 height 25
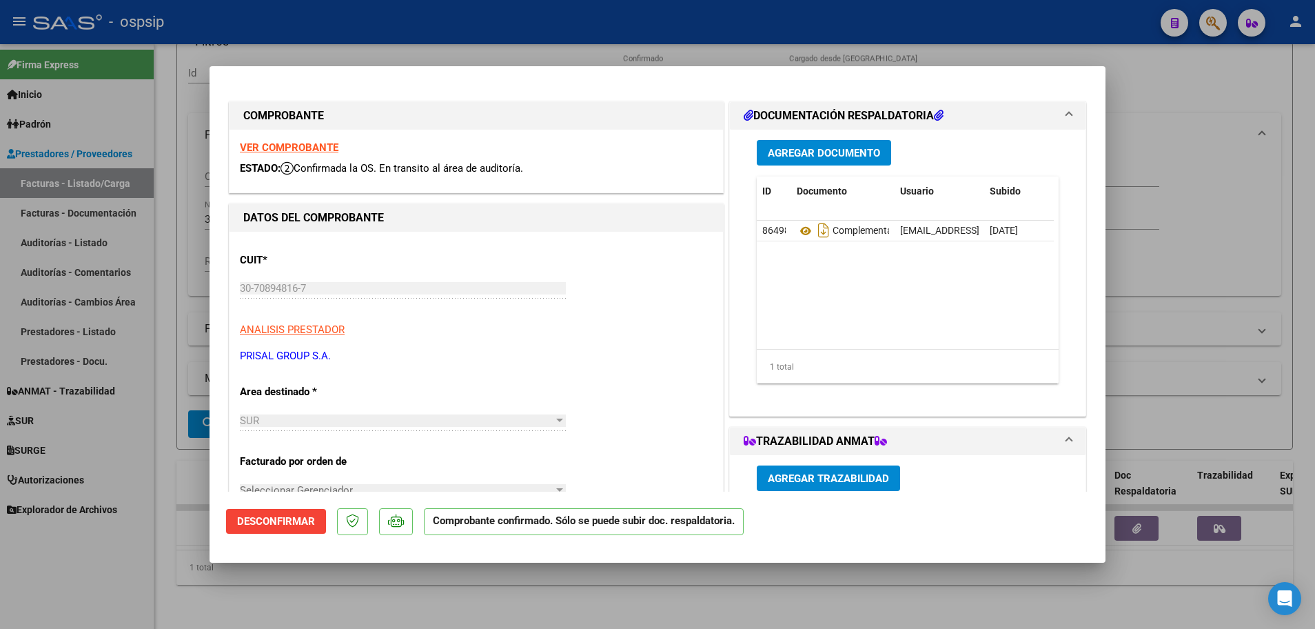
click at [293, 148] on strong "VER COMPROBANTE" at bounding box center [289, 147] width 99 height 12
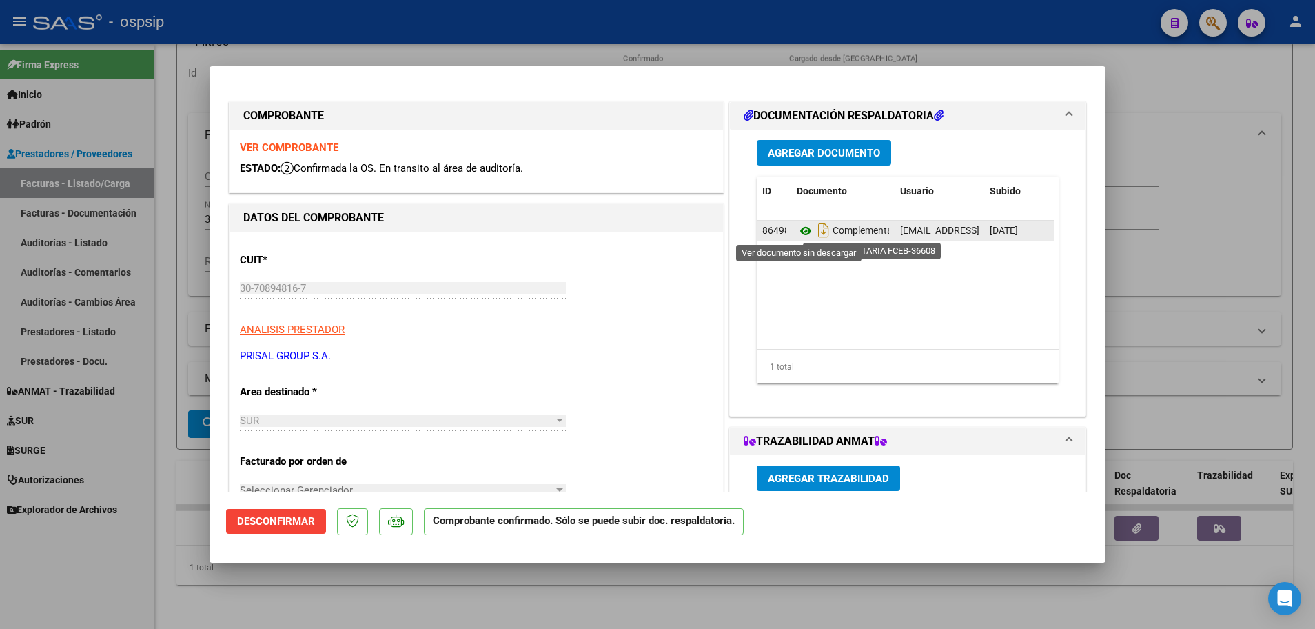
click at [800, 230] on icon at bounding box center [806, 231] width 18 height 17
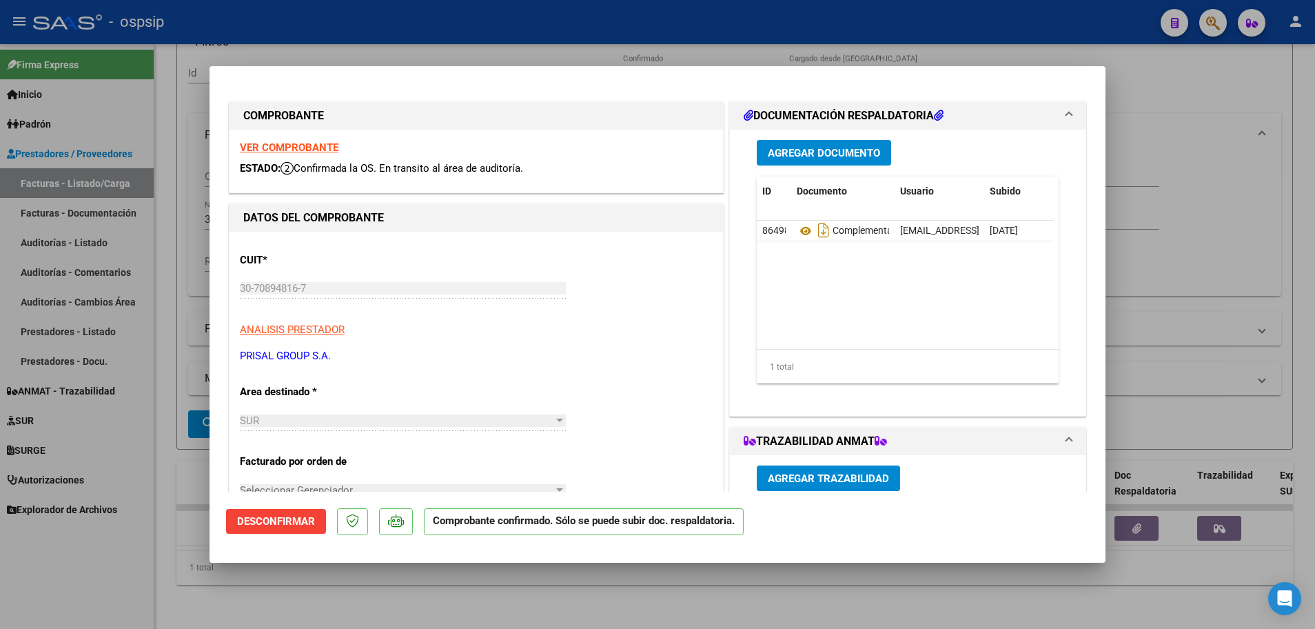
click at [172, 256] on div at bounding box center [657, 314] width 1315 height 629
type input "$ 0,00"
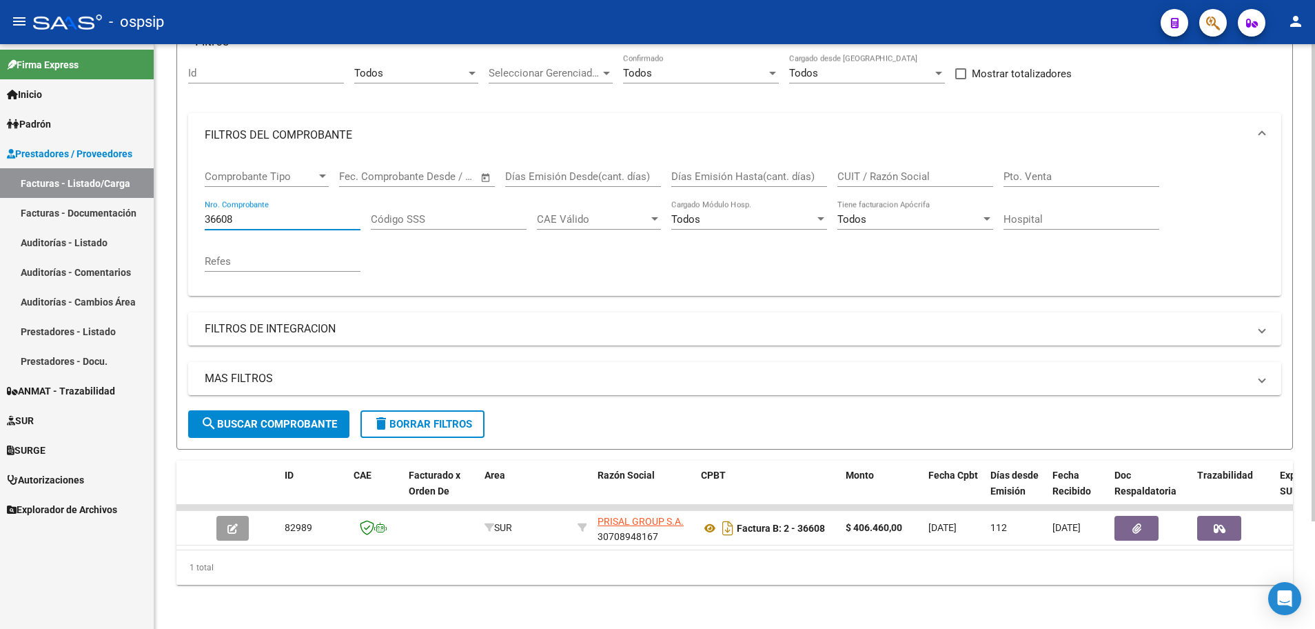
drag, startPoint x: 252, startPoint y: 205, endPoint x: 193, endPoint y: 208, distance: 58.7
click at [193, 208] on div "Comprobante Tipo Comprobante Tipo Fecha inicio – Fecha fin Fec. Comprobante Des…" at bounding box center [734, 226] width 1093 height 139
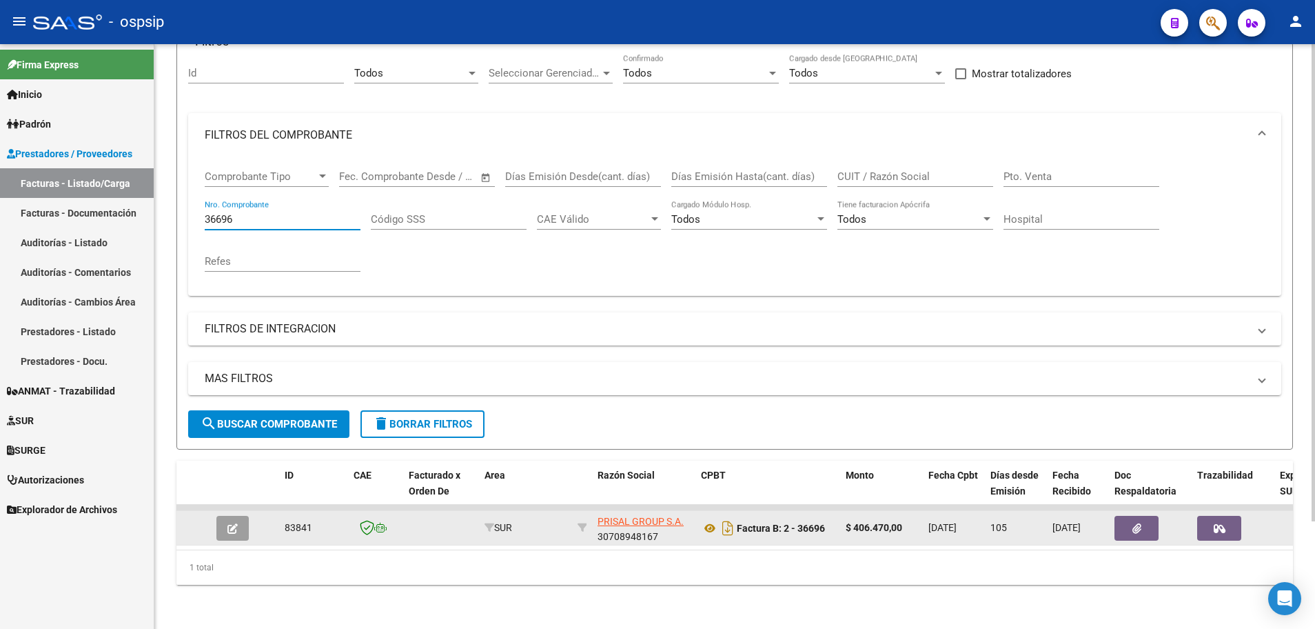
type input "36696"
click at [223, 516] on button "button" at bounding box center [232, 528] width 32 height 25
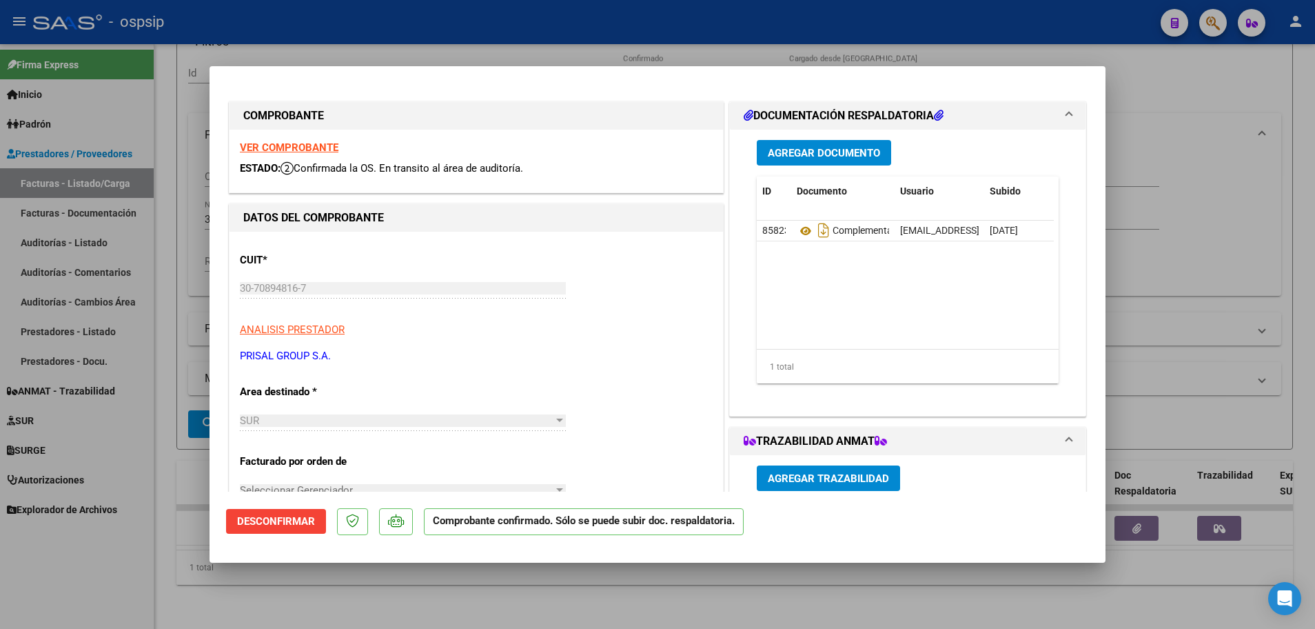
click at [296, 141] on strong "VER COMPROBANTE" at bounding box center [289, 147] width 99 height 12
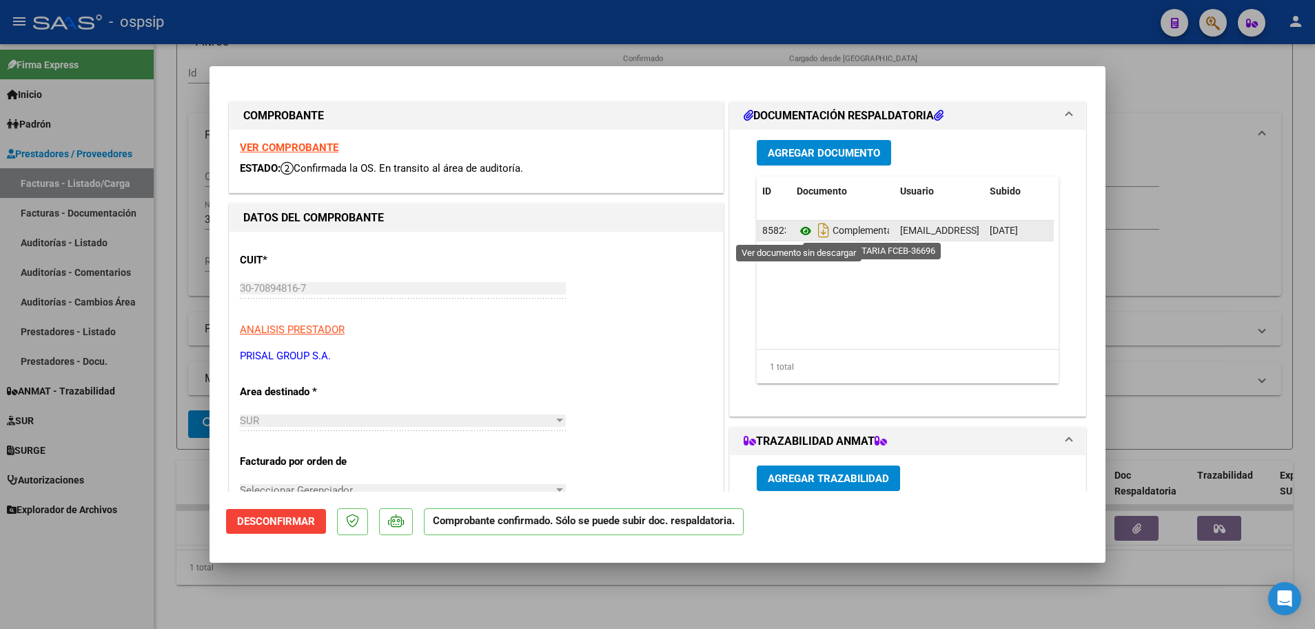
click at [797, 227] on icon at bounding box center [806, 231] width 18 height 17
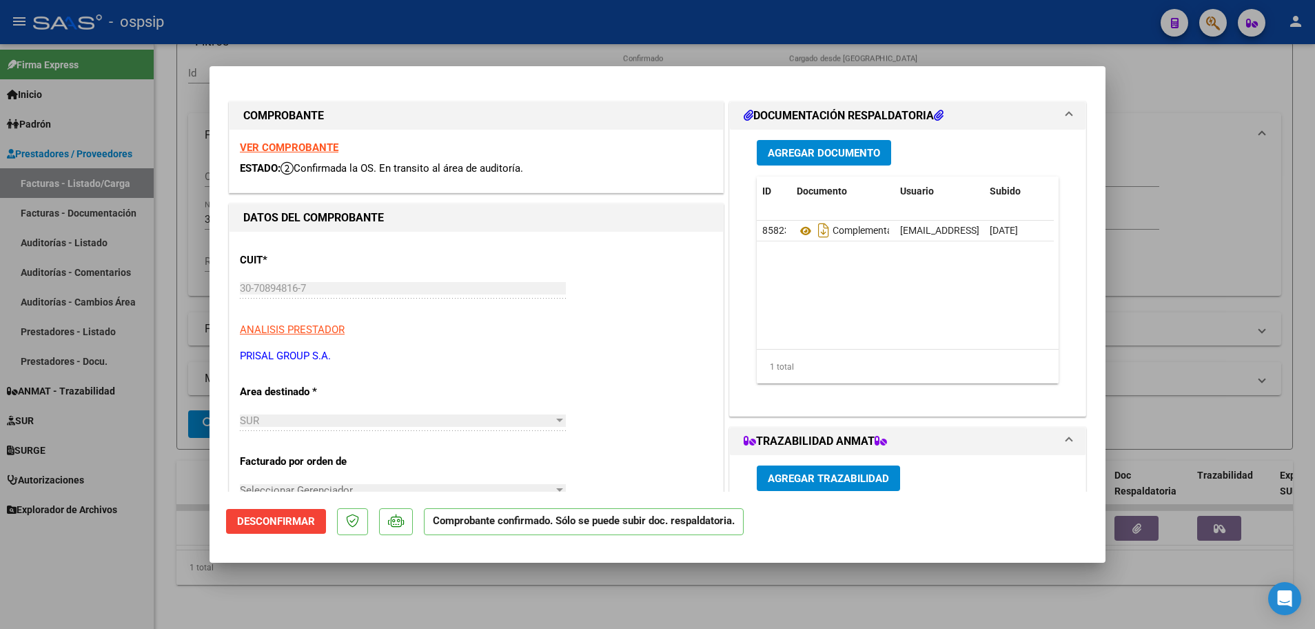
click at [158, 160] on div at bounding box center [657, 314] width 1315 height 629
type input "$ 0,00"
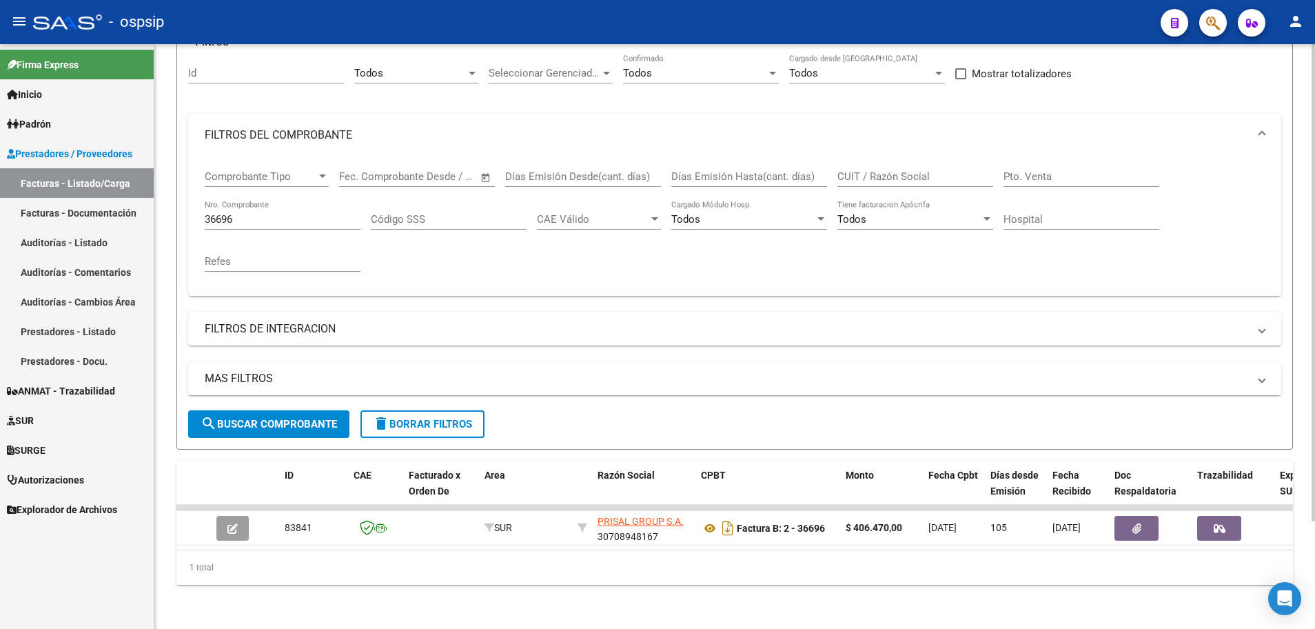
drag, startPoint x: 256, startPoint y: 219, endPoint x: 180, endPoint y: 212, distance: 76.1
click at [180, 212] on form "Filtros Id Todos Area Seleccionar Gerenciador Seleccionar Gerenciador Todos Con…" at bounding box center [734, 245] width 1117 height 407
click at [244, 217] on div "36696 Nro. Comprobante" at bounding box center [283, 215] width 156 height 30
drag, startPoint x: 254, startPoint y: 211, endPoint x: 166, endPoint y: 203, distance: 88.6
click at [166, 203] on div "Video tutorial PRESTADORES -> Listado de CPBTs Emitidos por Prestadores / Prove…" at bounding box center [734, 276] width 1161 height 706
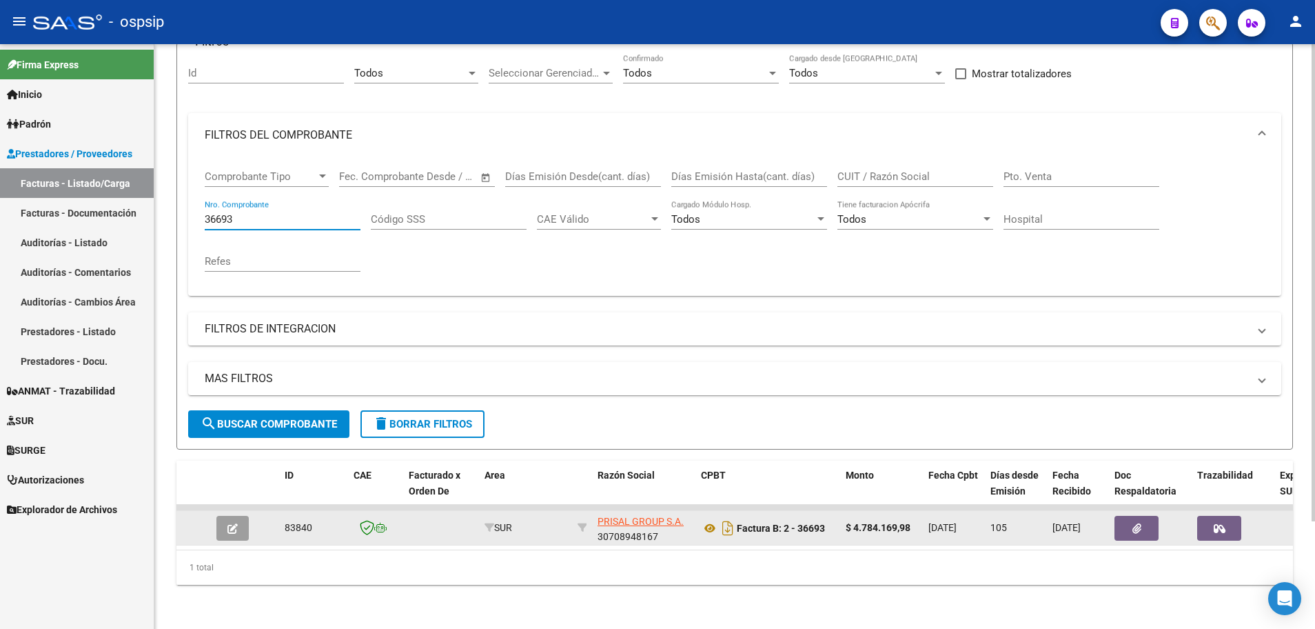
click at [236, 525] on button "button" at bounding box center [232, 528] width 32 height 25
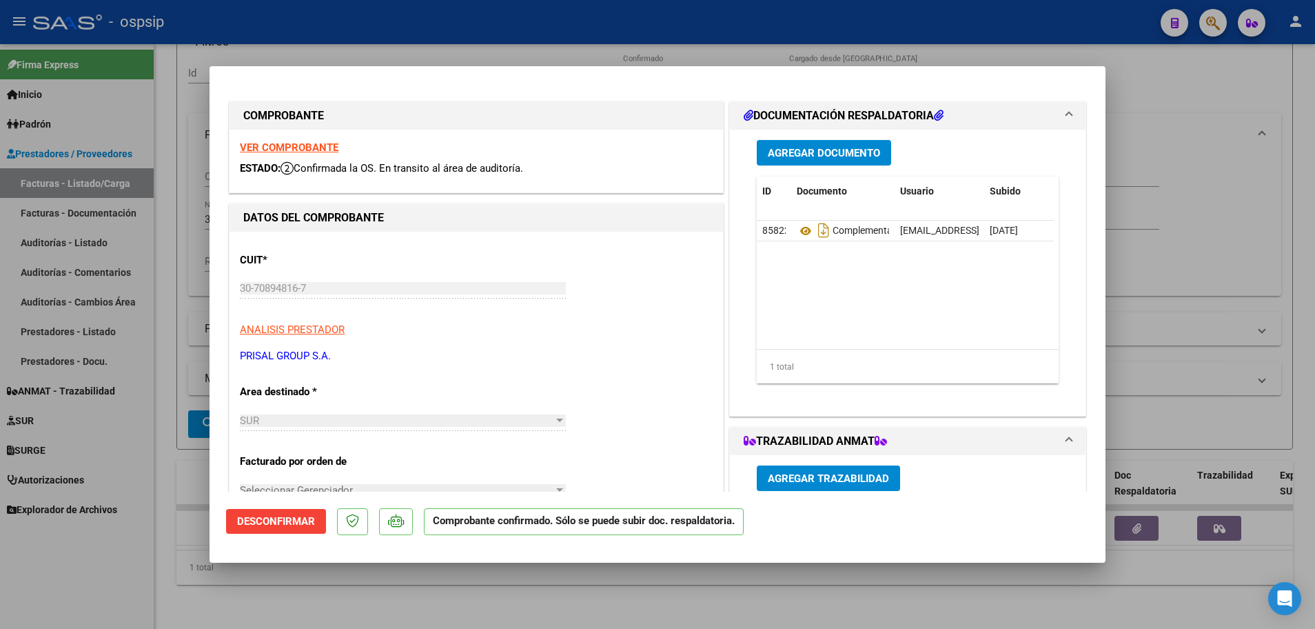
click at [266, 151] on strong "VER COMPROBANTE" at bounding box center [289, 147] width 99 height 12
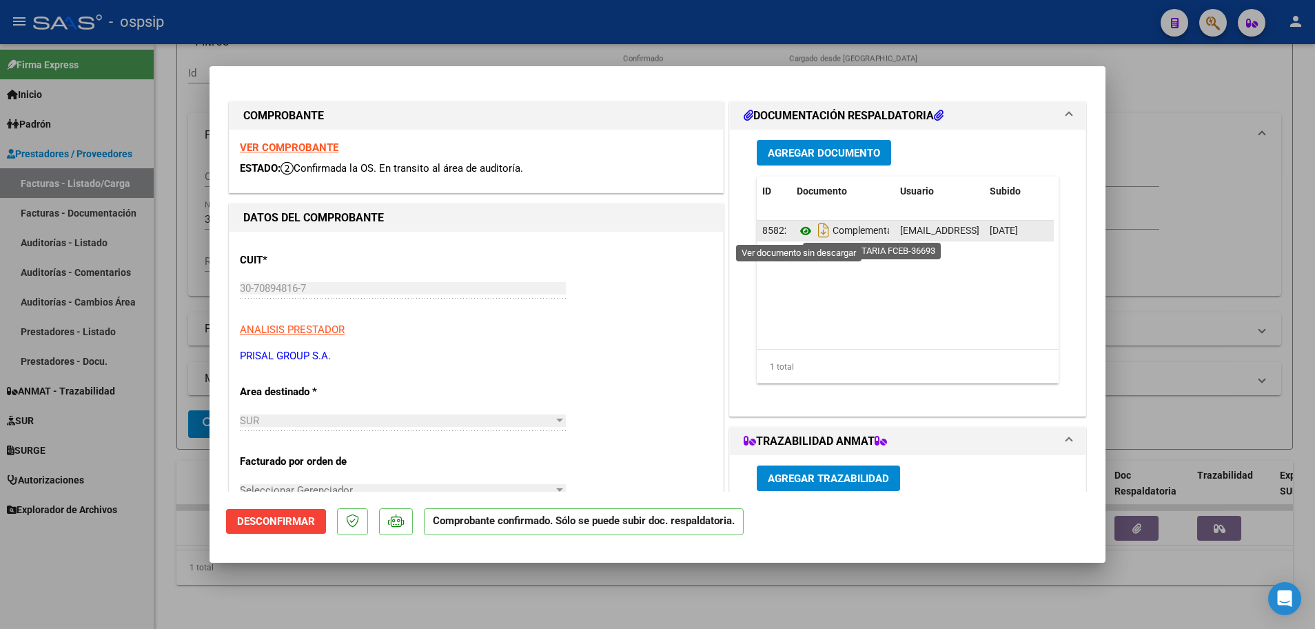
click at [797, 234] on icon at bounding box center [806, 231] width 18 height 17
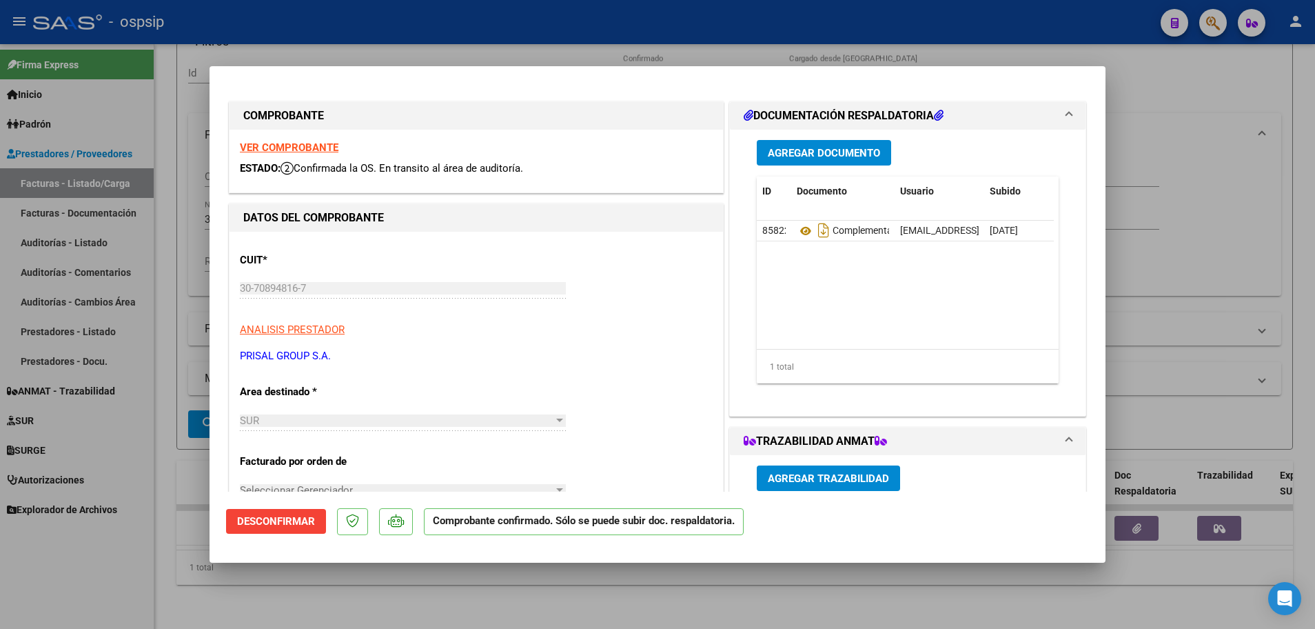
click at [161, 207] on div at bounding box center [657, 314] width 1315 height 629
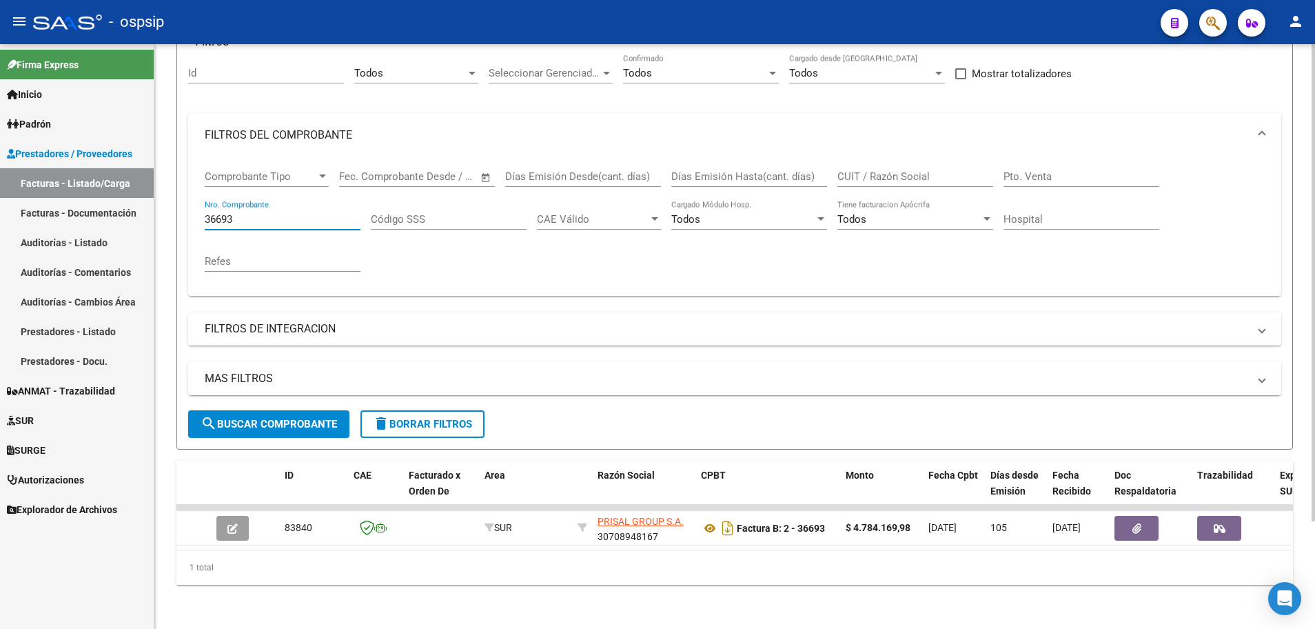
drag, startPoint x: 245, startPoint y: 203, endPoint x: 167, endPoint y: 210, distance: 78.9
click at [167, 210] on div "Video tutorial PRESTADORES -> Listado de CPBTs Emitidos por Prestadores / Prove…" at bounding box center [734, 276] width 1161 height 706
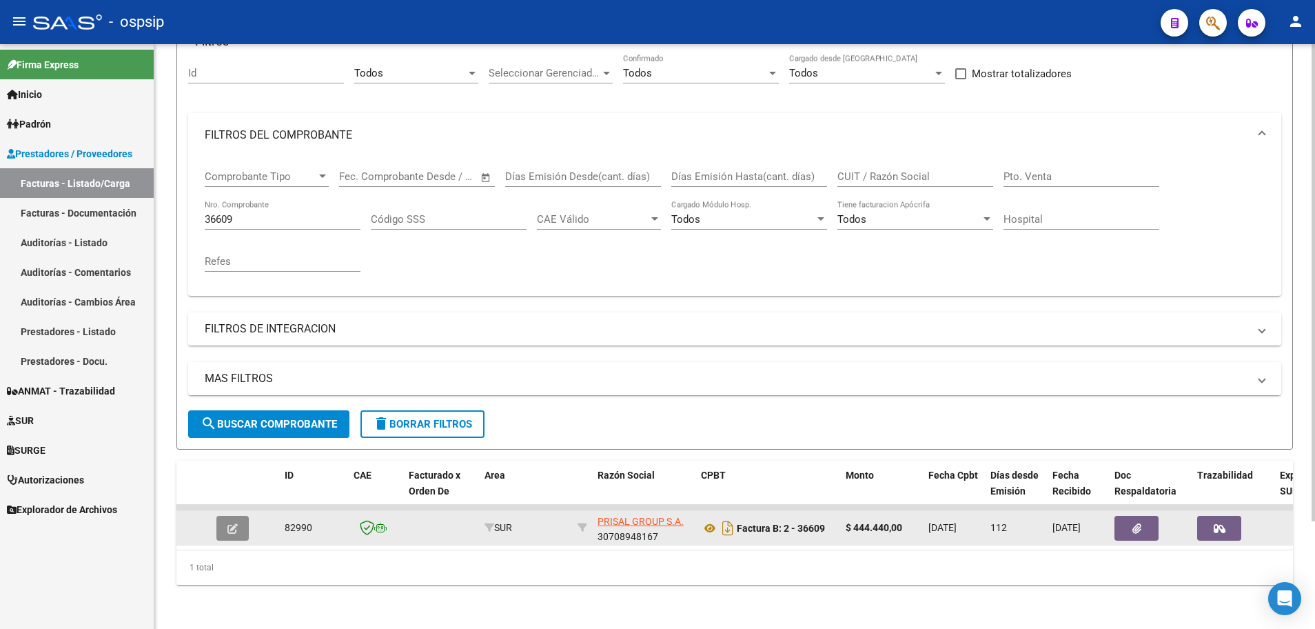
click at [224, 519] on button "button" at bounding box center [232, 528] width 32 height 25
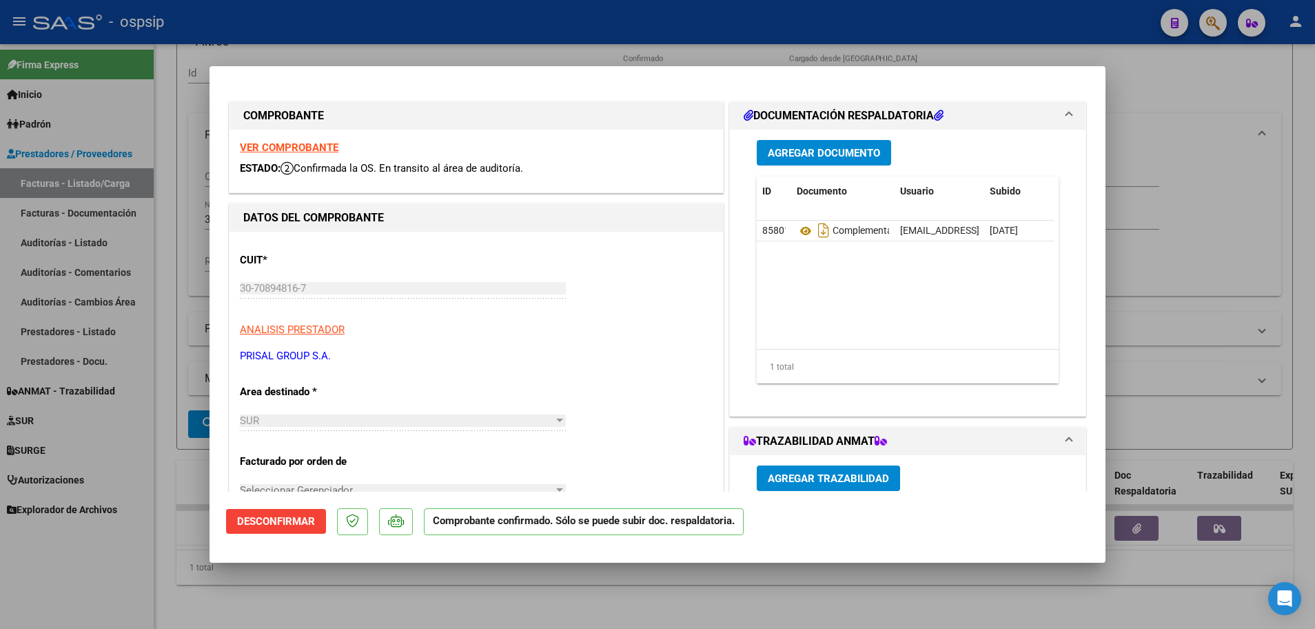
click at [276, 148] on strong "VER COMPROBANTE" at bounding box center [289, 147] width 99 height 12
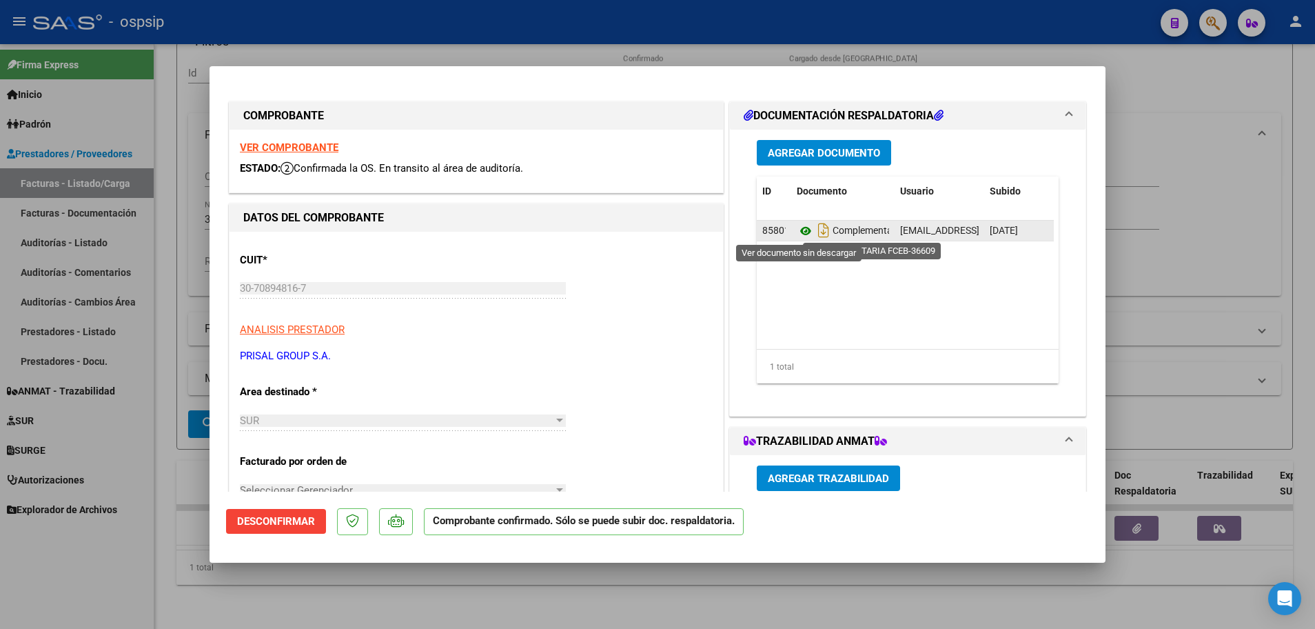
click at [797, 232] on icon at bounding box center [806, 231] width 18 height 17
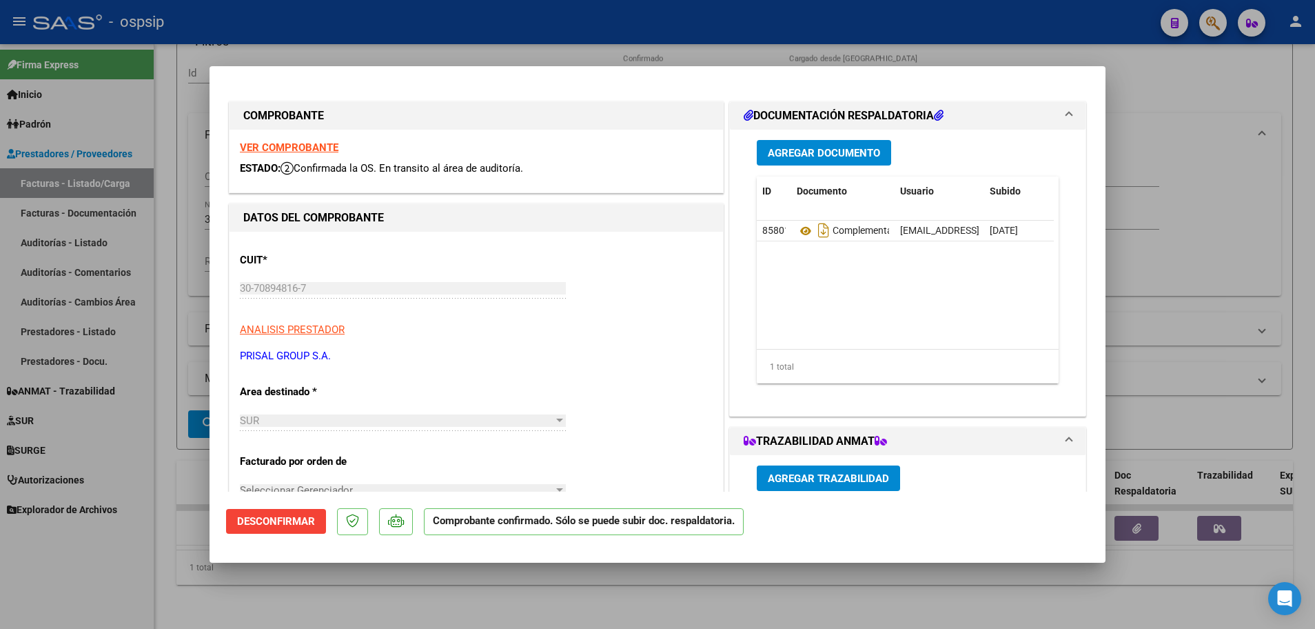
click at [163, 559] on div at bounding box center [657, 314] width 1315 height 629
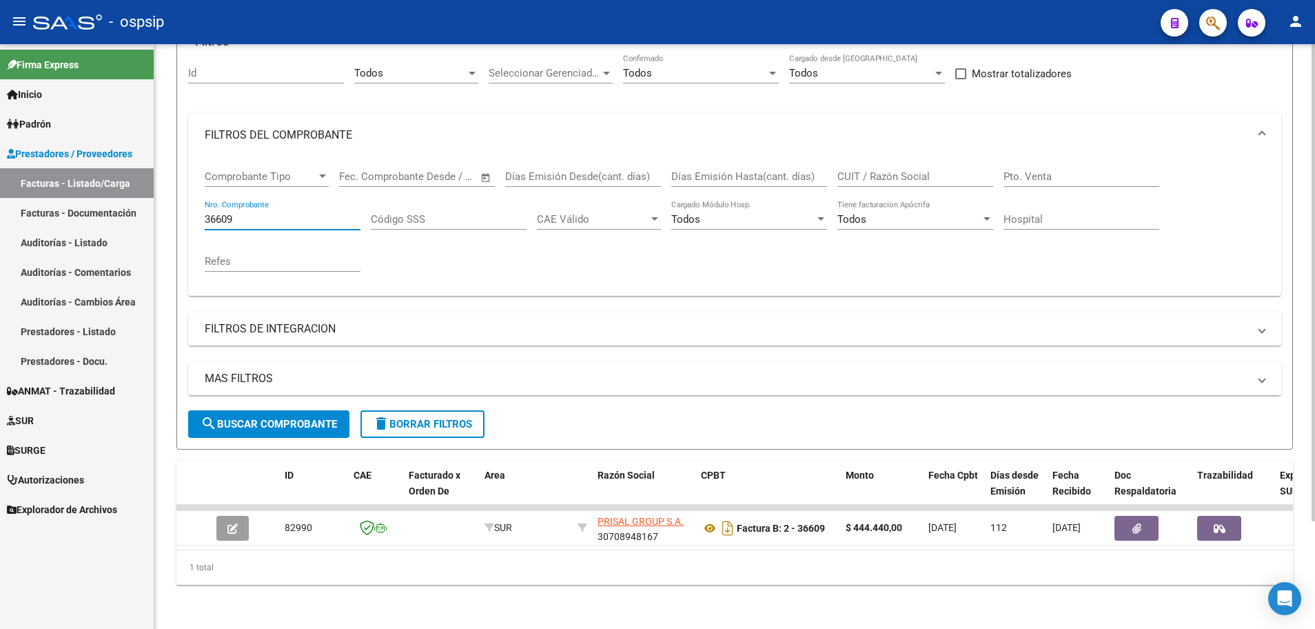
drag, startPoint x: 232, startPoint y: 209, endPoint x: 175, endPoint y: 209, distance: 57.2
click at [175, 209] on div "Video tutorial PRESTADORES -> Listado de CPBTs Emitidos por Prestadores / Prove…" at bounding box center [734, 276] width 1161 height 706
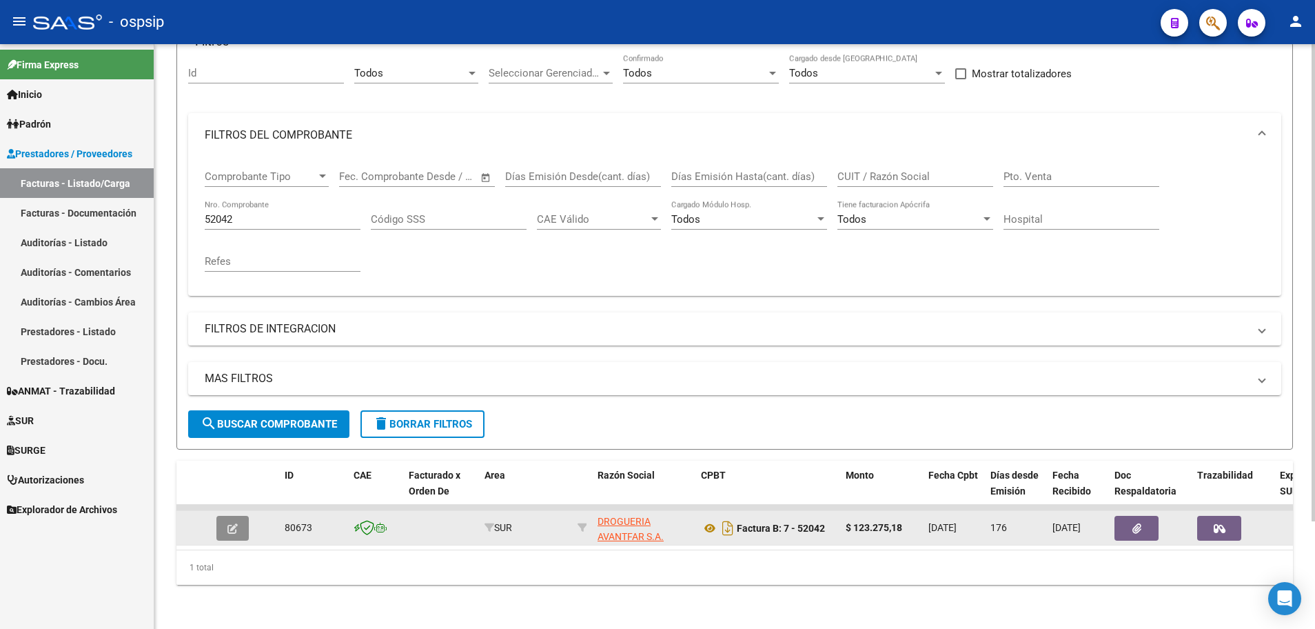
click at [243, 517] on button "button" at bounding box center [232, 528] width 32 height 25
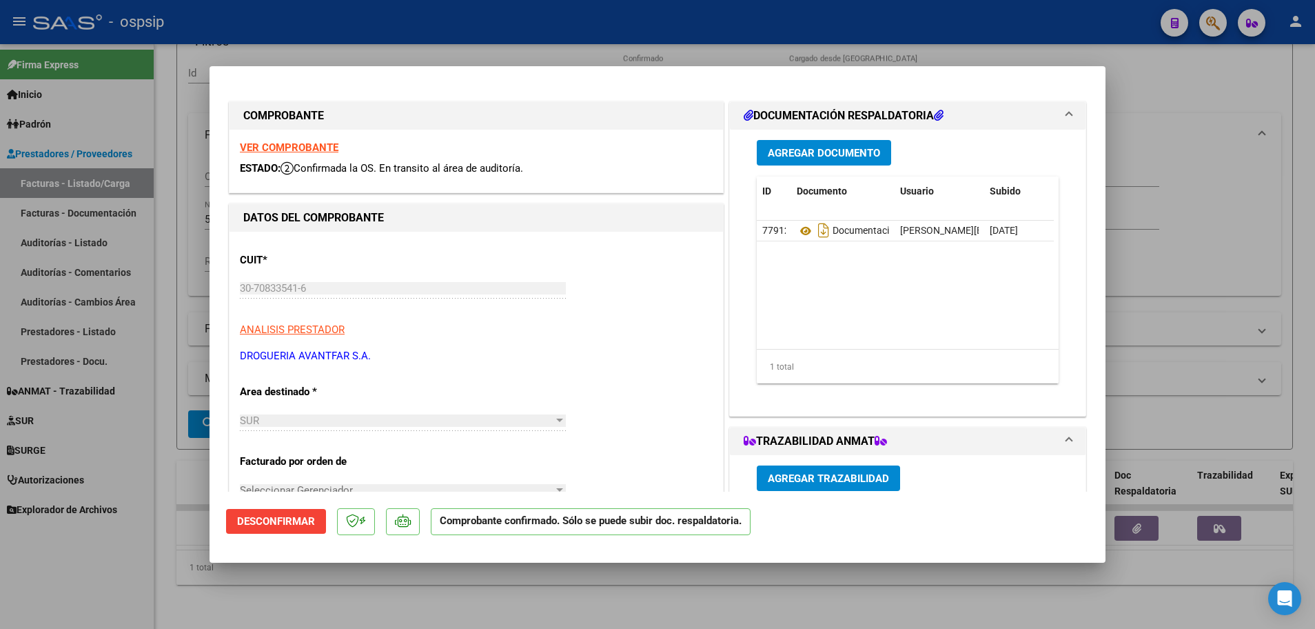
click at [302, 152] on strong "VER COMPROBANTE" at bounding box center [289, 147] width 99 height 12
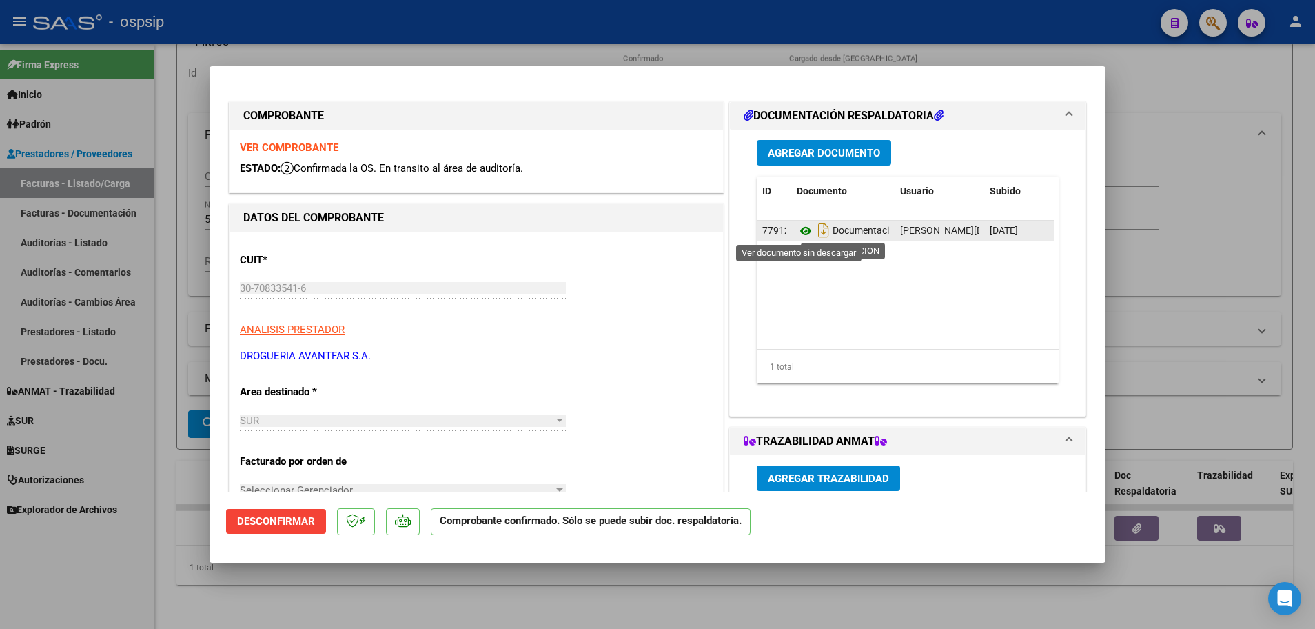
click at [802, 225] on icon at bounding box center [806, 231] width 18 height 17
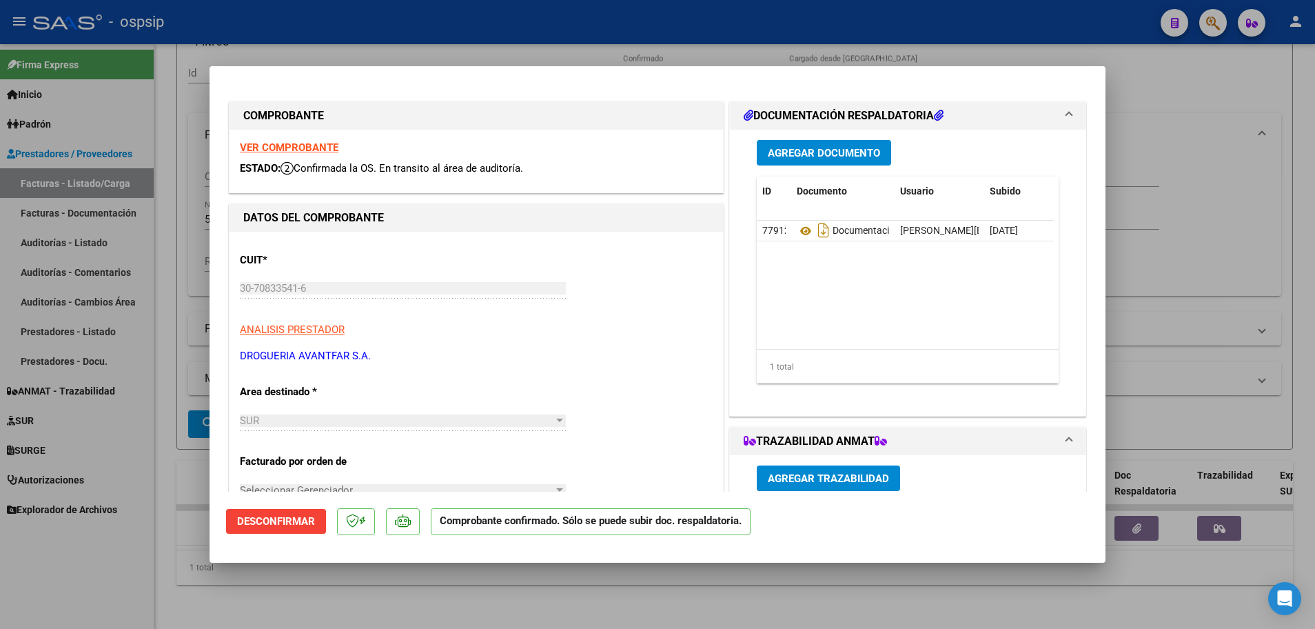
click at [164, 236] on div at bounding box center [657, 314] width 1315 height 629
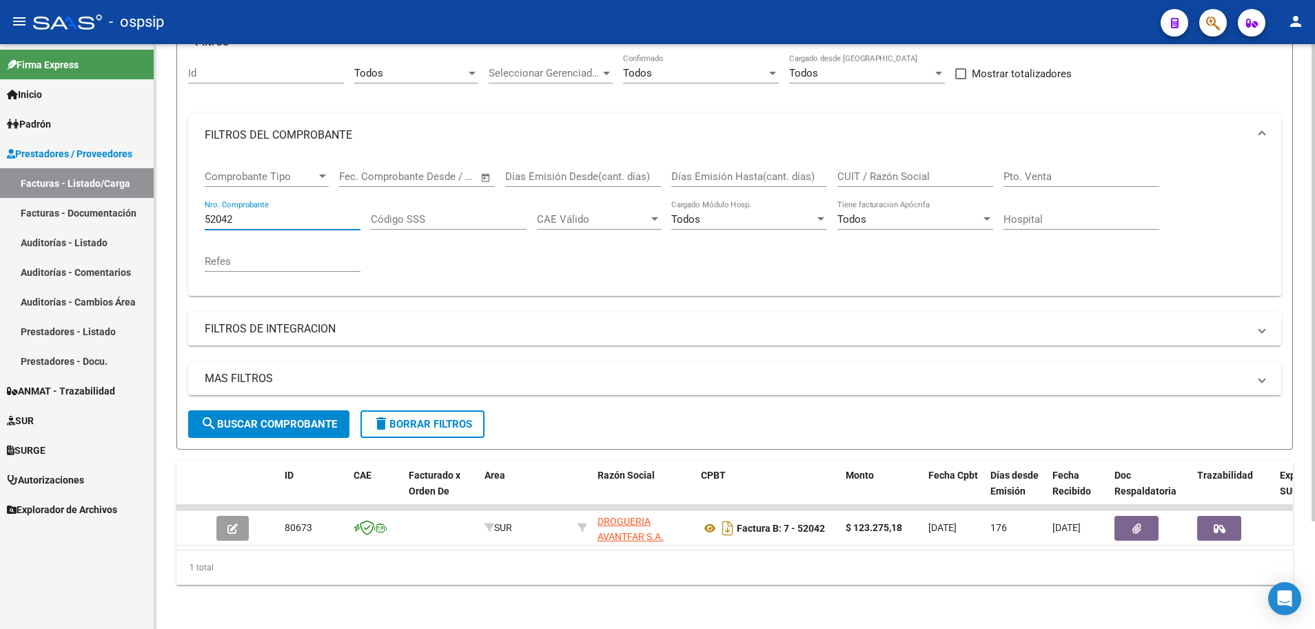
drag, startPoint x: 242, startPoint y: 208, endPoint x: 188, endPoint y: 205, distance: 53.9
click at [188, 205] on div "Comprobante Tipo Comprobante Tipo Fecha inicio – Fecha fin Fec. Comprobante Des…" at bounding box center [734, 226] width 1093 height 139
click at [261, 418] on span "search Buscar Comprobante" at bounding box center [269, 424] width 136 height 12
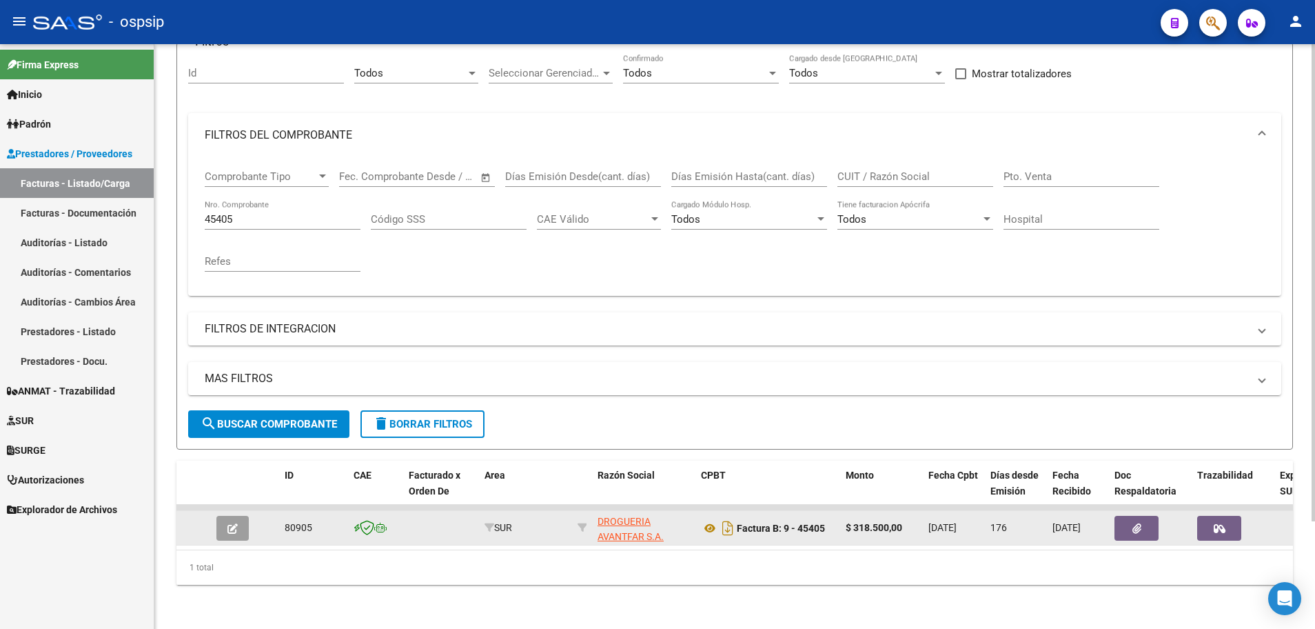
click at [226, 529] on button "button" at bounding box center [232, 528] width 32 height 25
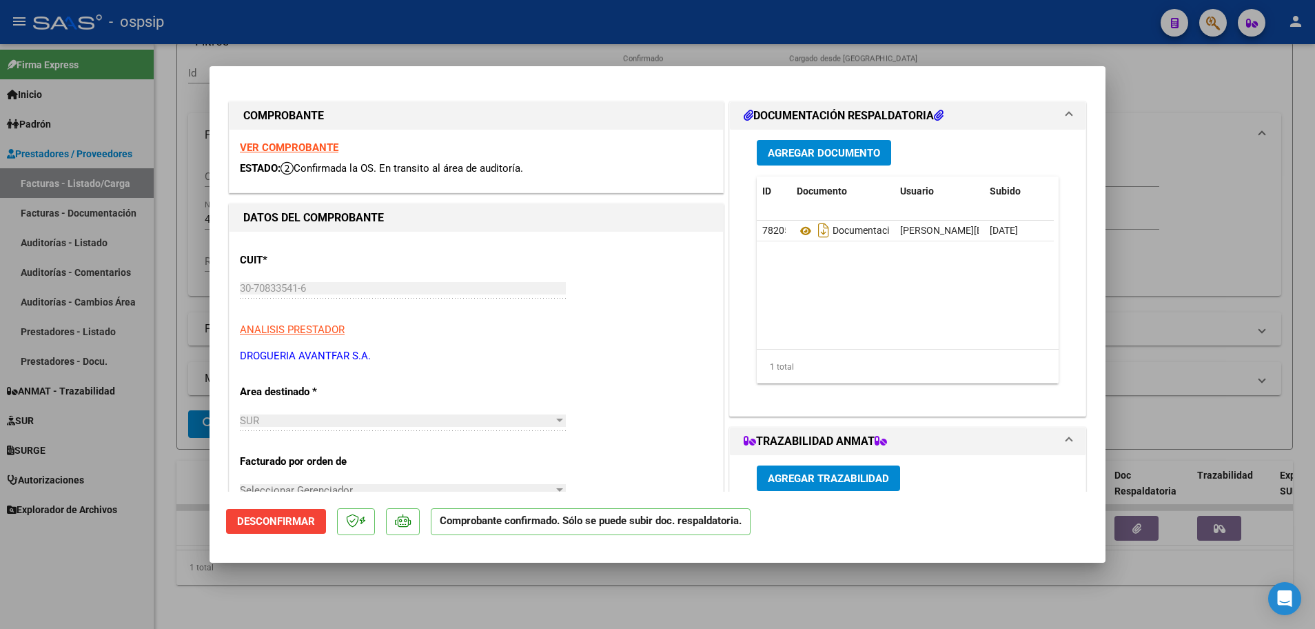
click at [282, 147] on strong "VER COMPROBANTE" at bounding box center [289, 147] width 99 height 12
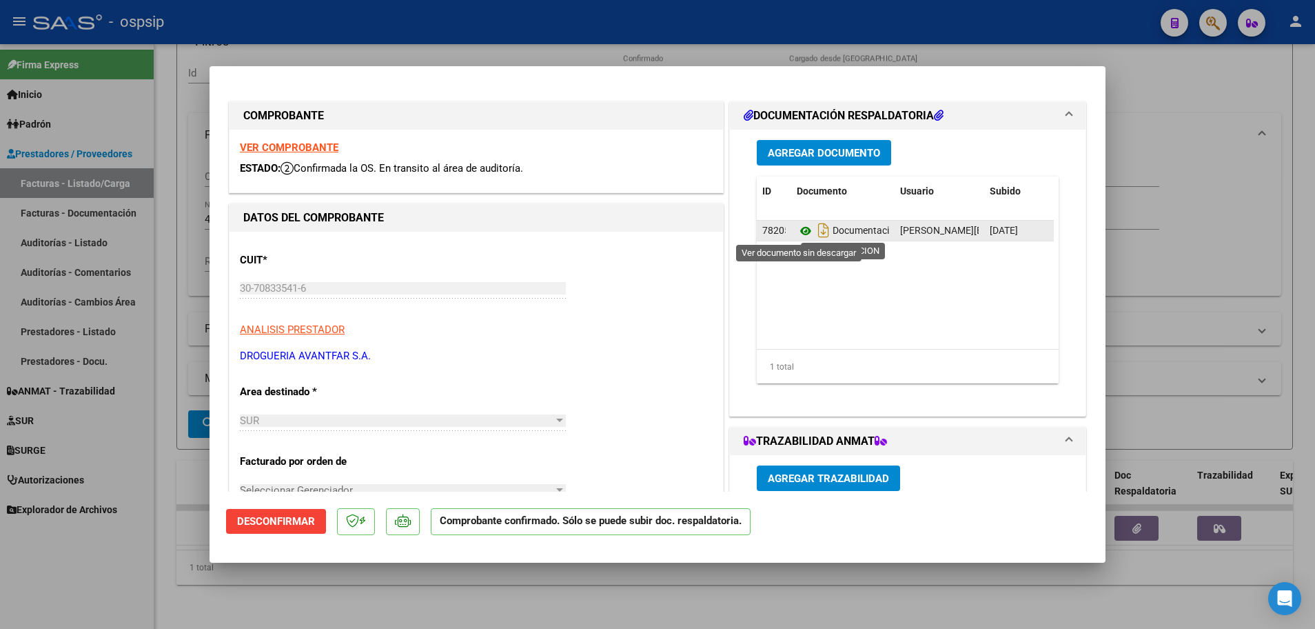
click at [797, 234] on icon at bounding box center [806, 231] width 18 height 17
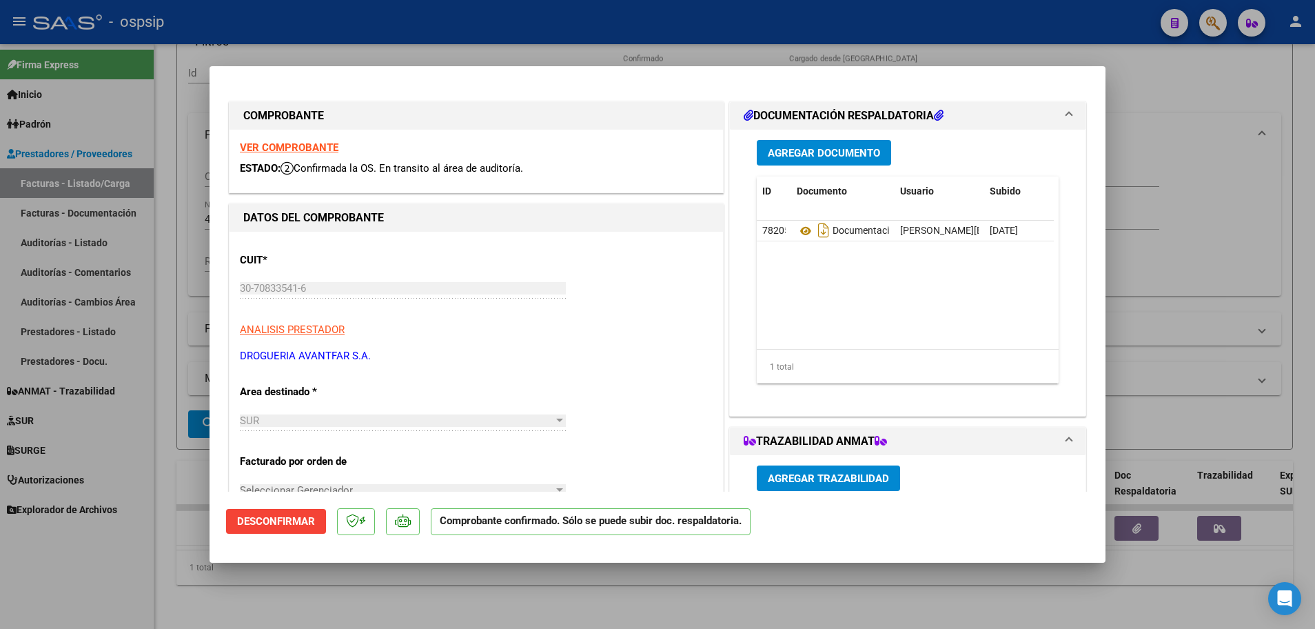
click at [170, 344] on div at bounding box center [657, 314] width 1315 height 629
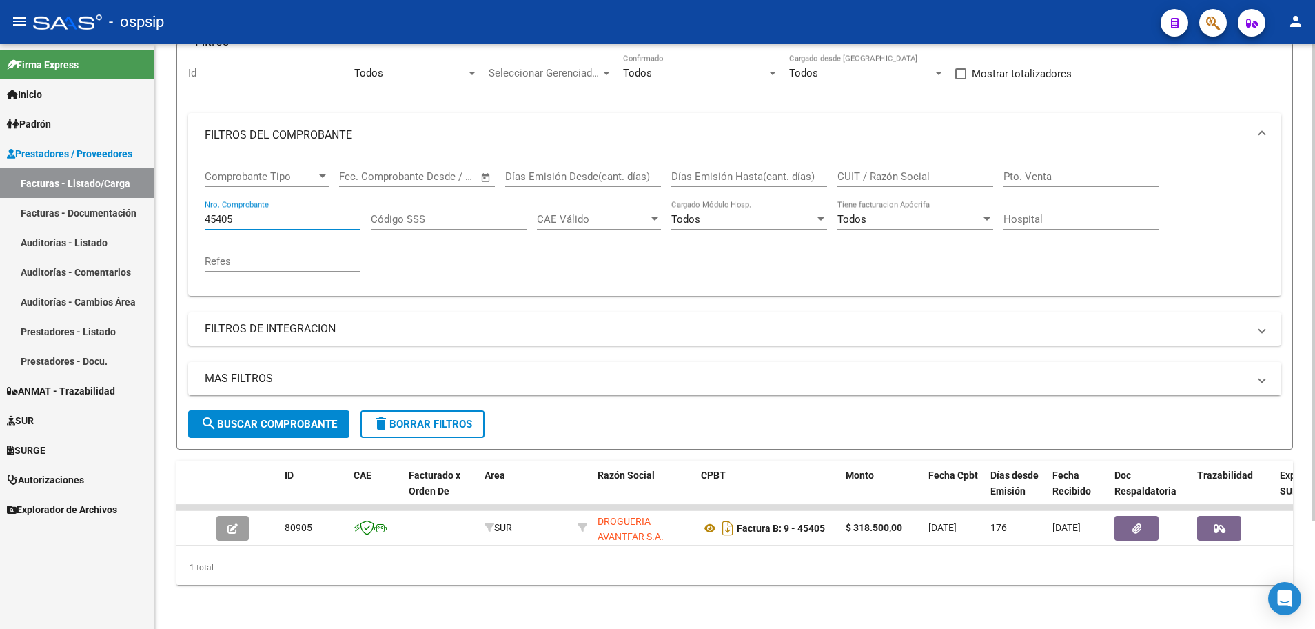
drag, startPoint x: 263, startPoint y: 212, endPoint x: 173, endPoint y: 197, distance: 91.6
click at [147, 197] on mat-sidenav-container "Firma Express Inicio Calendario SSS Instructivos Contacto OS Padrón Afiliados E…" at bounding box center [657, 336] width 1315 height 585
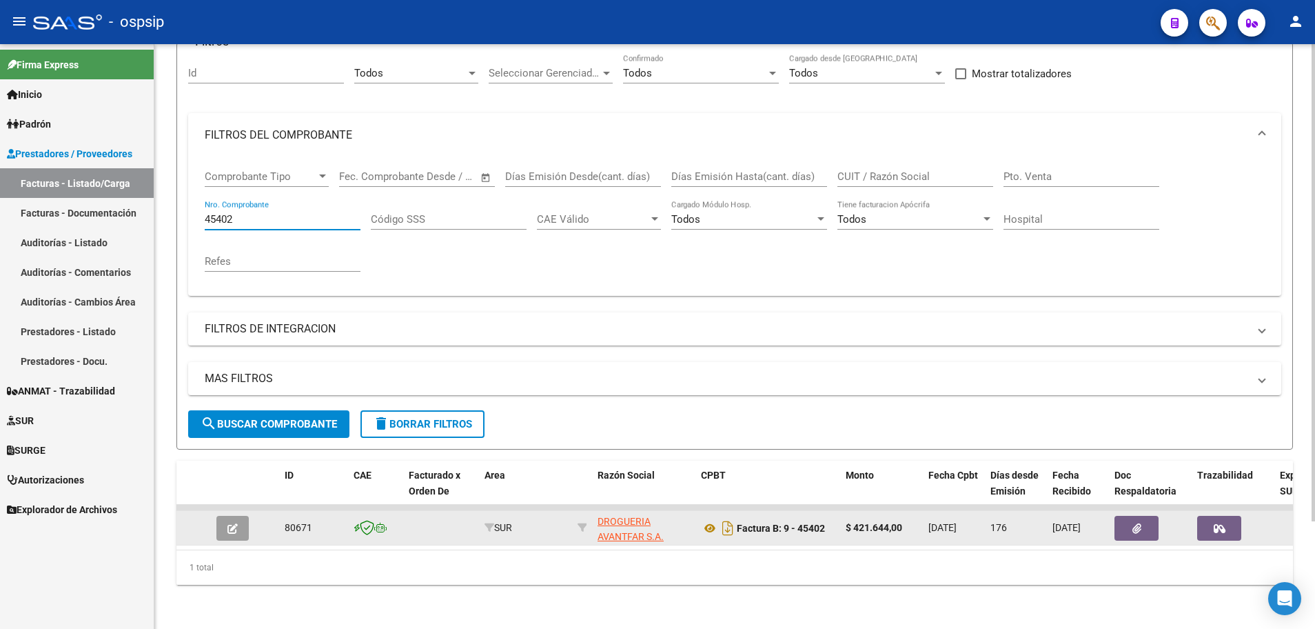
click at [245, 524] on button "button" at bounding box center [232, 528] width 32 height 25
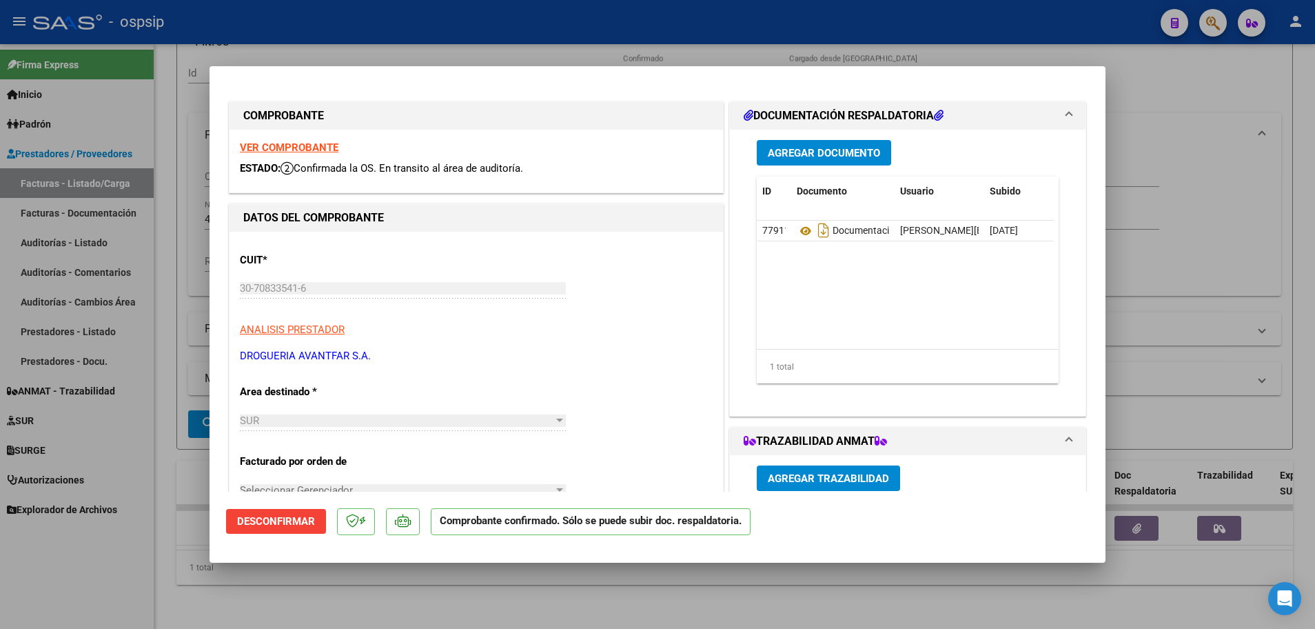
click at [318, 147] on strong "VER COMPROBANTE" at bounding box center [289, 147] width 99 height 12
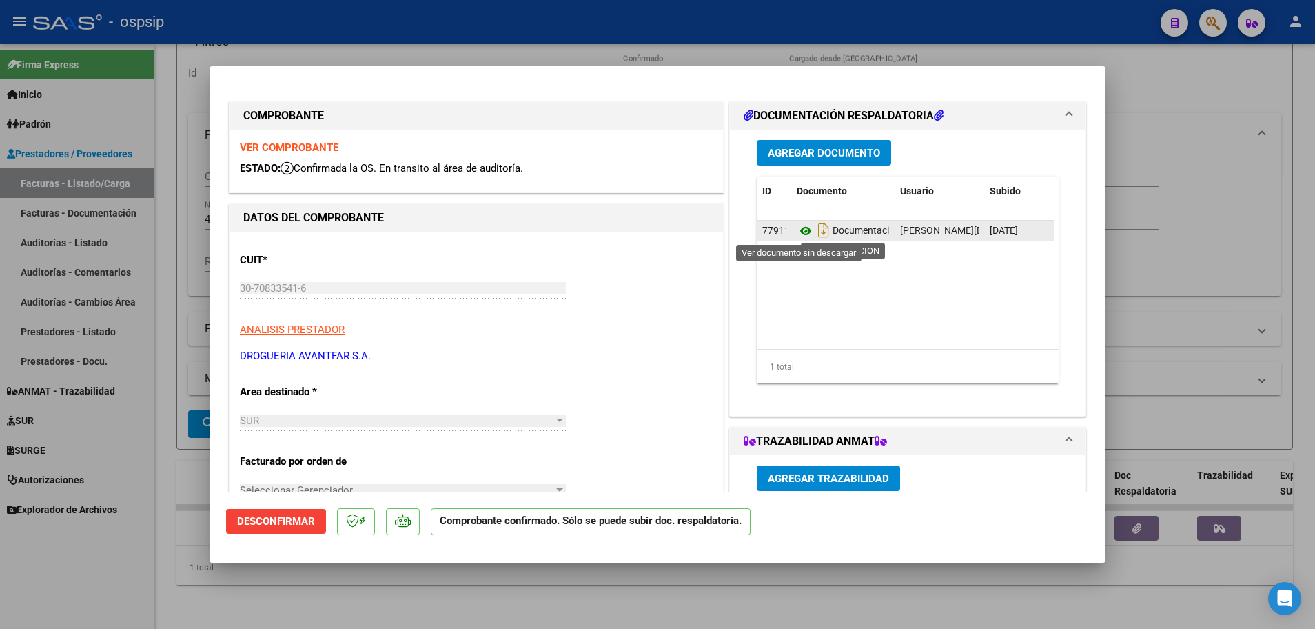
click at [797, 234] on icon at bounding box center [806, 231] width 18 height 17
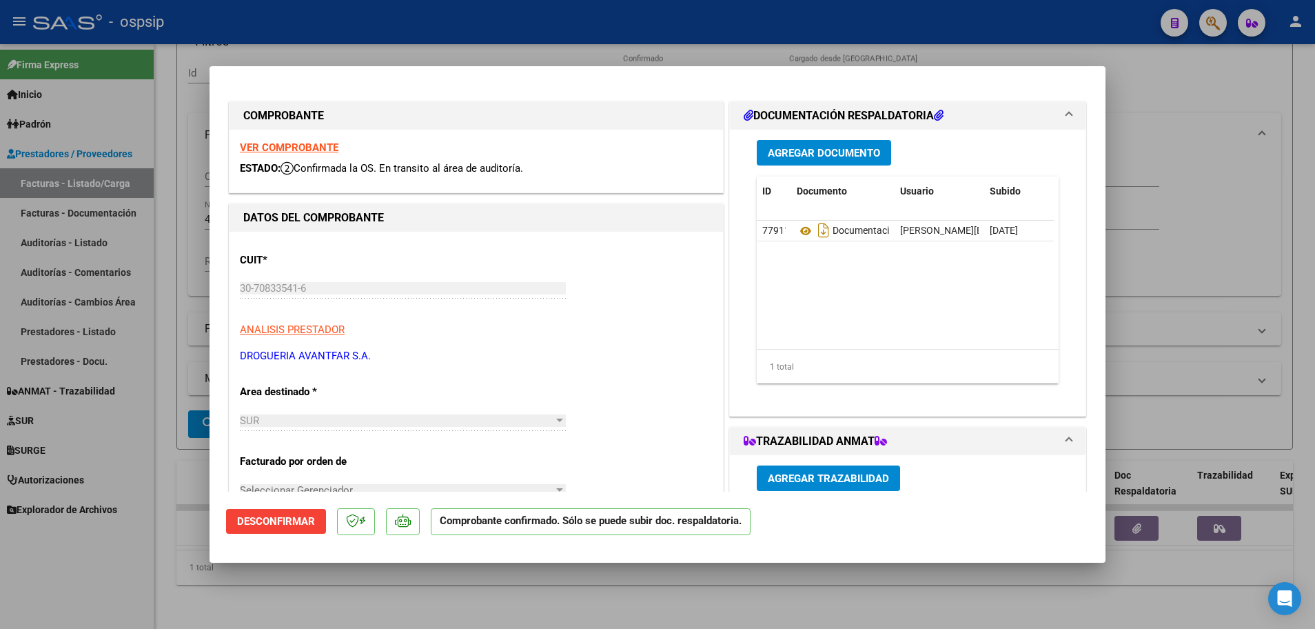
click at [167, 276] on div at bounding box center [657, 314] width 1315 height 629
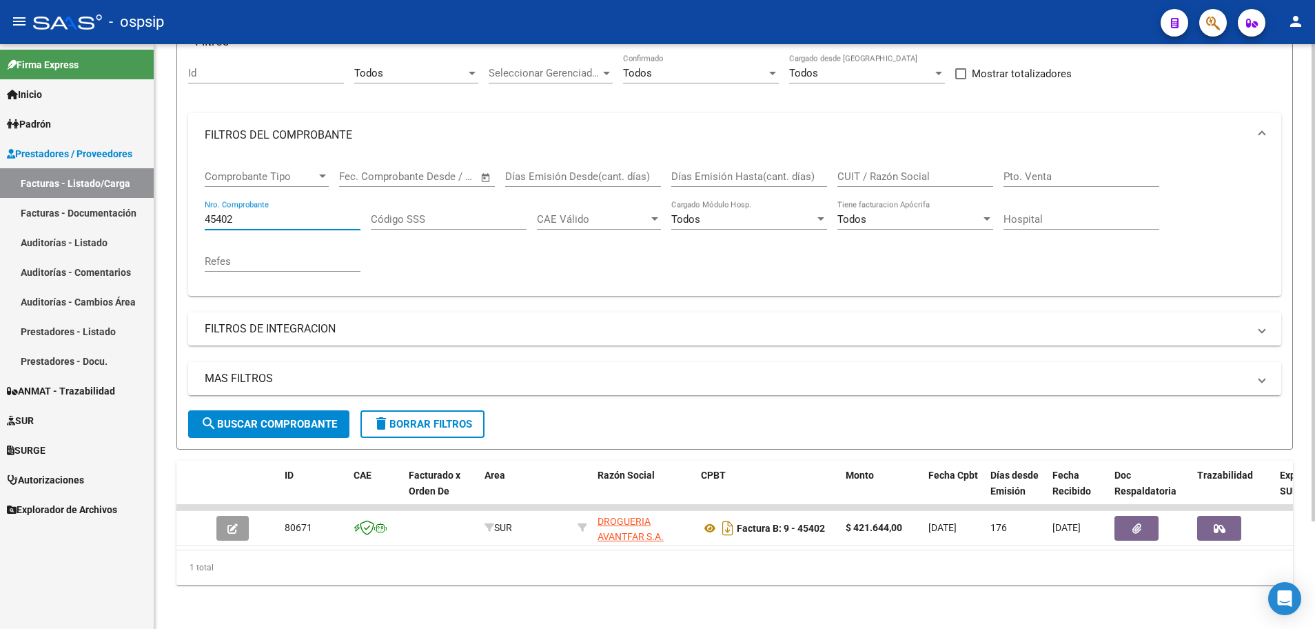
drag, startPoint x: 236, startPoint y: 206, endPoint x: 171, endPoint y: 201, distance: 65.0
click at [171, 201] on div "Video tutorial PRESTADORES -> Listado de CPBTs Emitidos por Prestadores / Prove…" at bounding box center [734, 276] width 1161 height 706
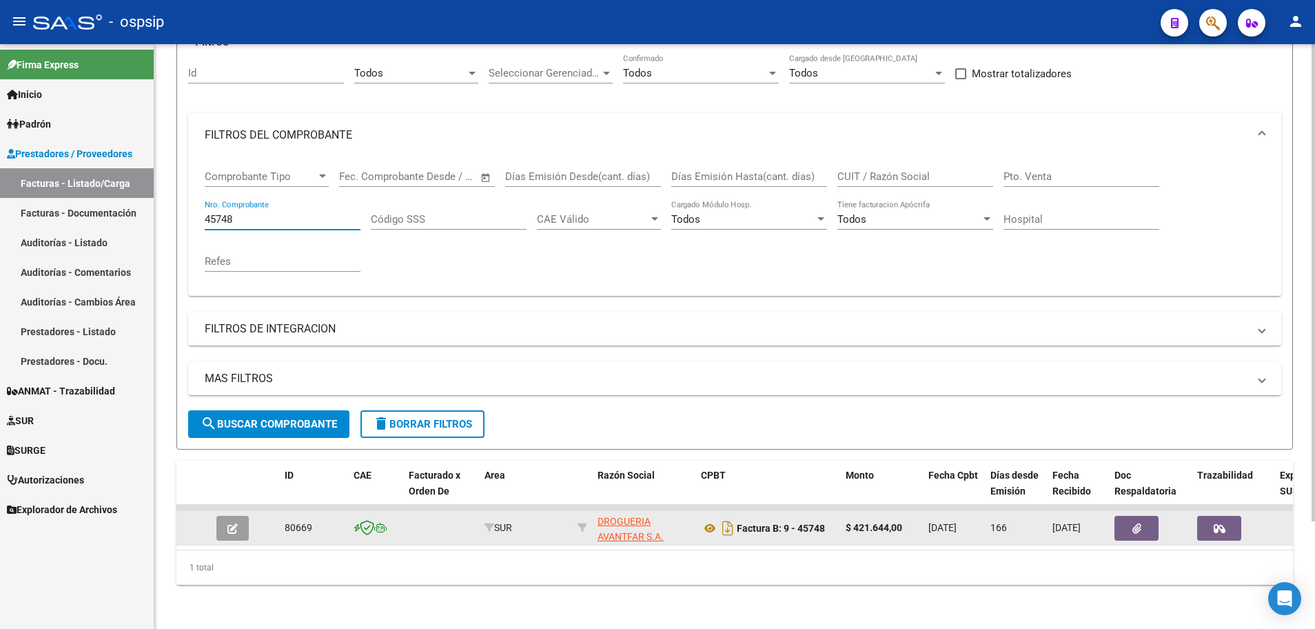
click at [228, 525] on button "button" at bounding box center [232, 528] width 32 height 25
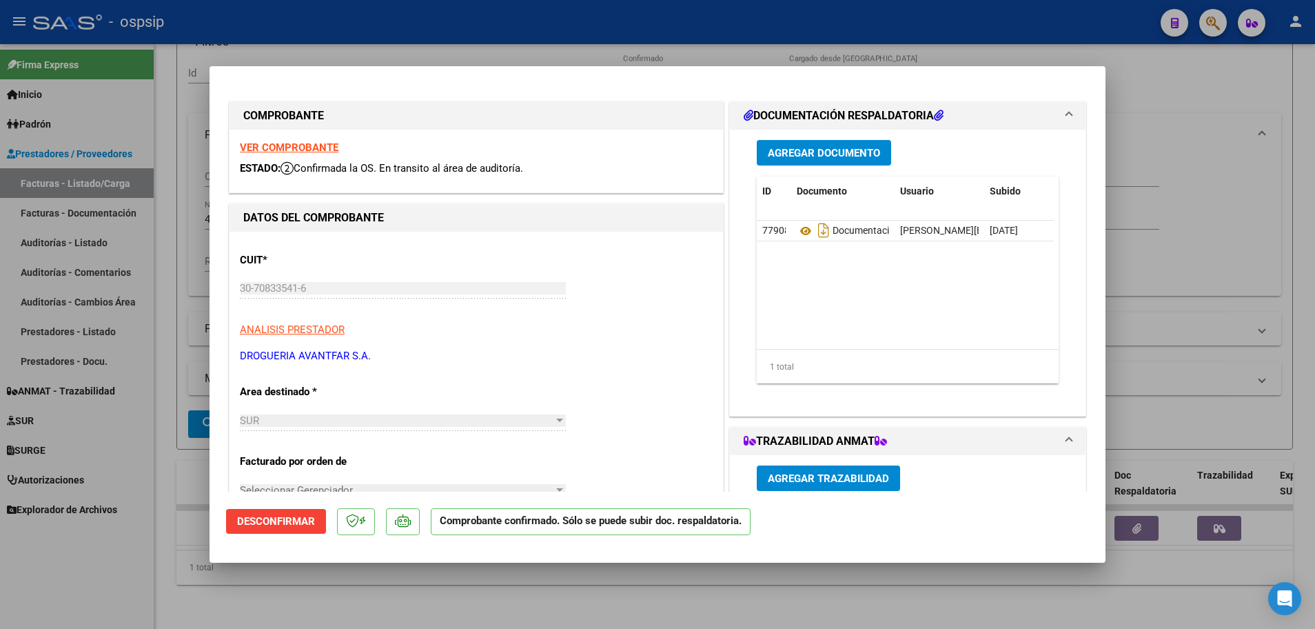
click at [297, 143] on strong "VER COMPROBANTE" at bounding box center [289, 147] width 99 height 12
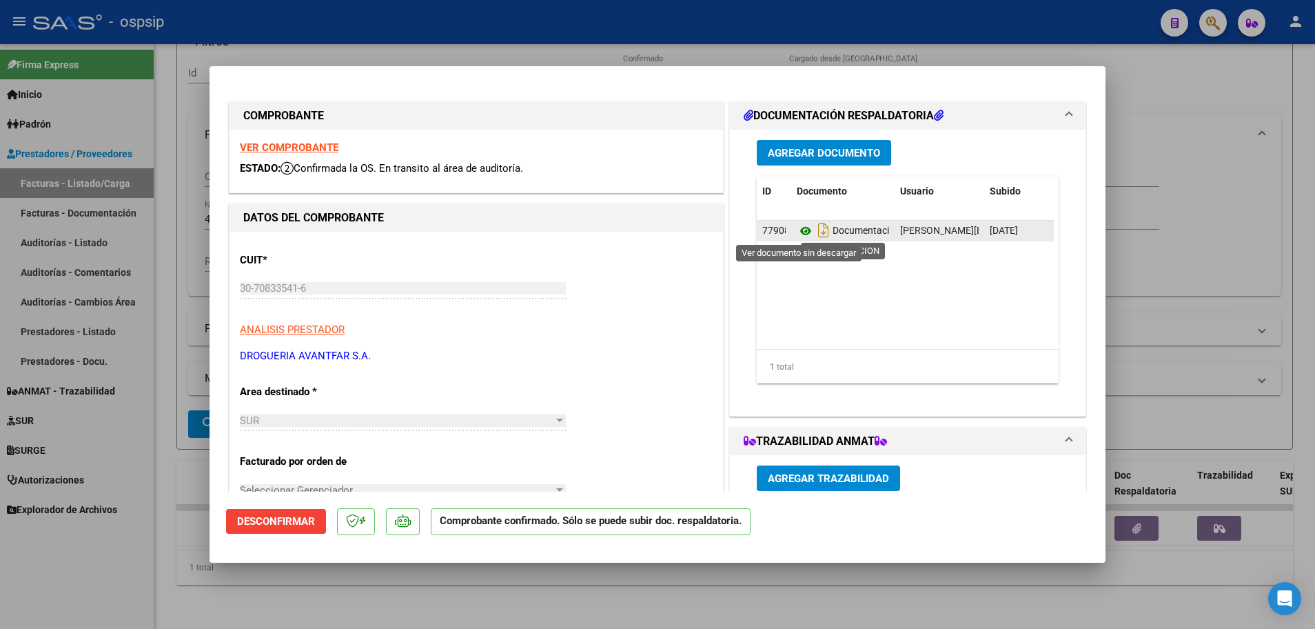
click at [797, 234] on icon at bounding box center [806, 231] width 18 height 17
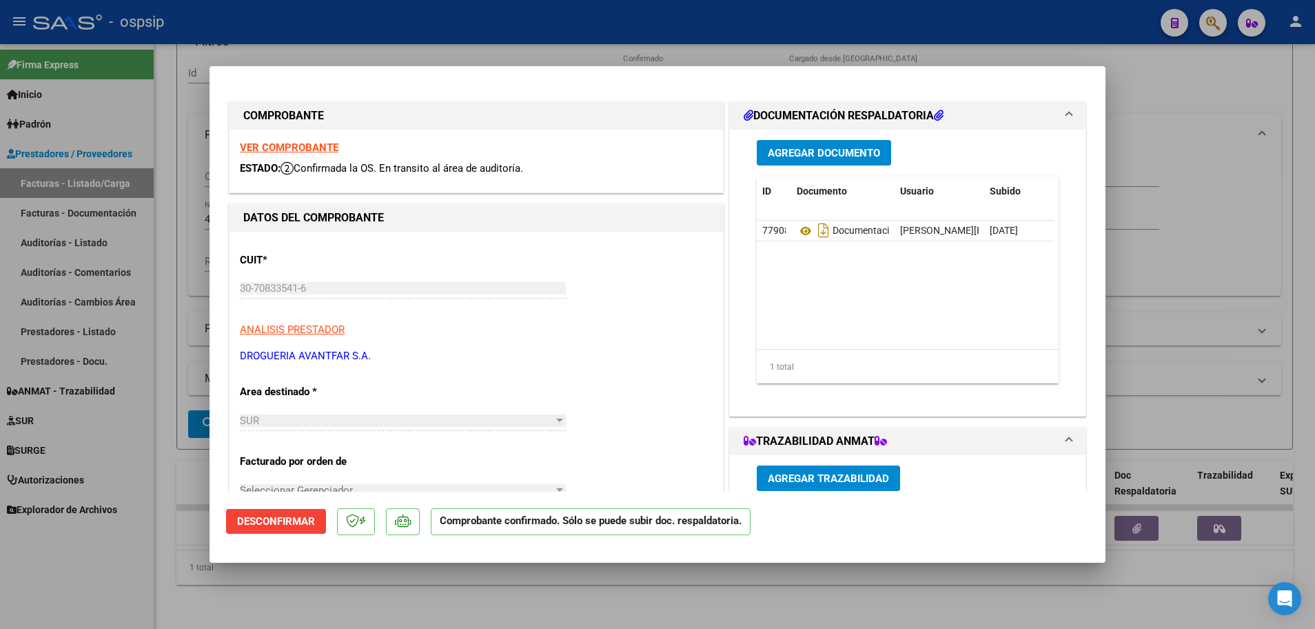
click at [163, 228] on div at bounding box center [657, 314] width 1315 height 629
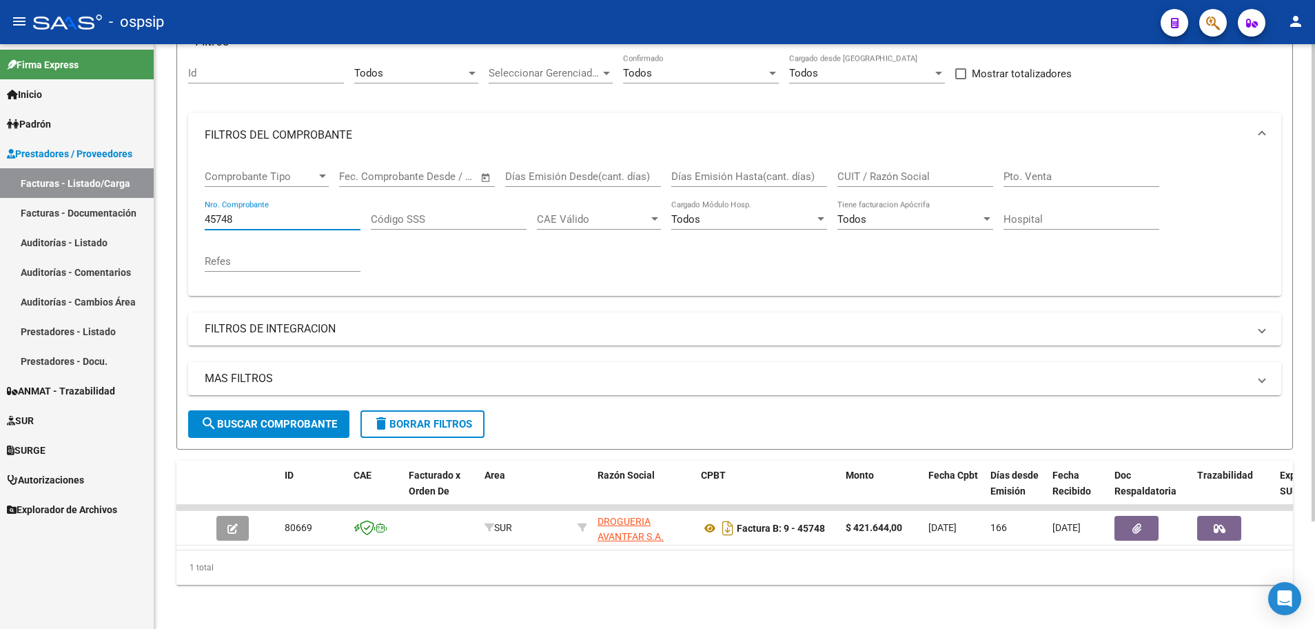
drag, startPoint x: 257, startPoint y: 211, endPoint x: 205, endPoint y: 219, distance: 52.9
click at [205, 219] on div "45748 Nro. Comprobante" at bounding box center [283, 215] width 156 height 30
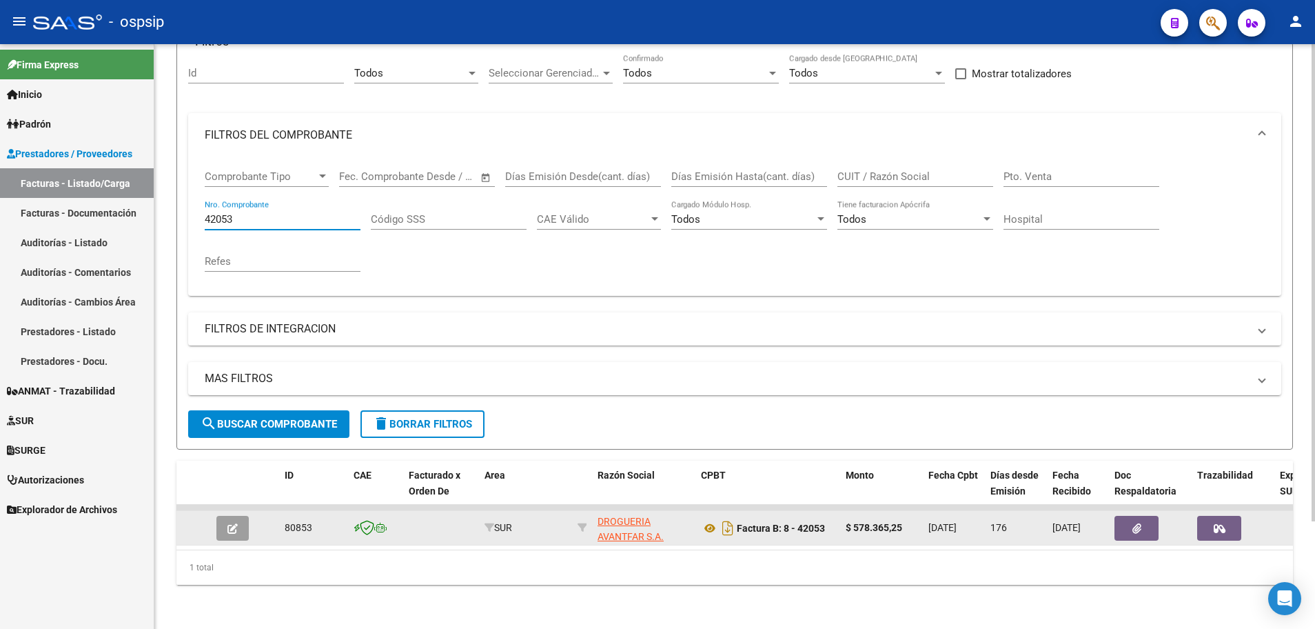
click at [231, 523] on icon "button" at bounding box center [232, 528] width 10 height 10
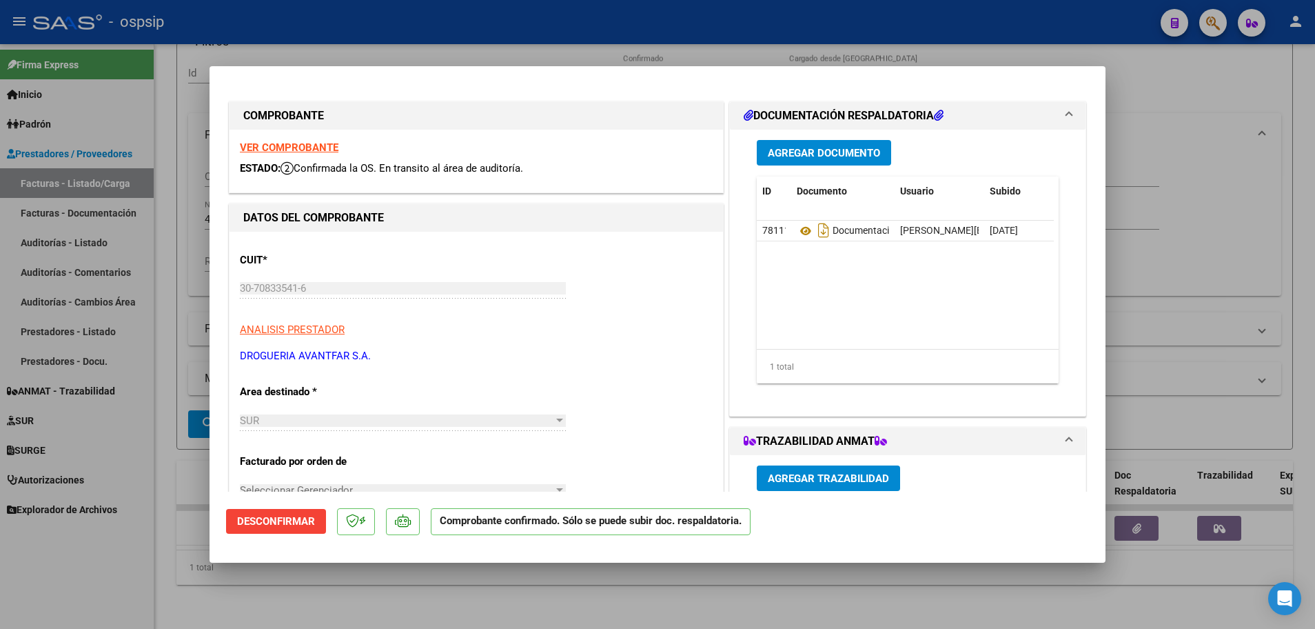
click at [321, 145] on strong "VER COMPROBANTE" at bounding box center [289, 147] width 99 height 12
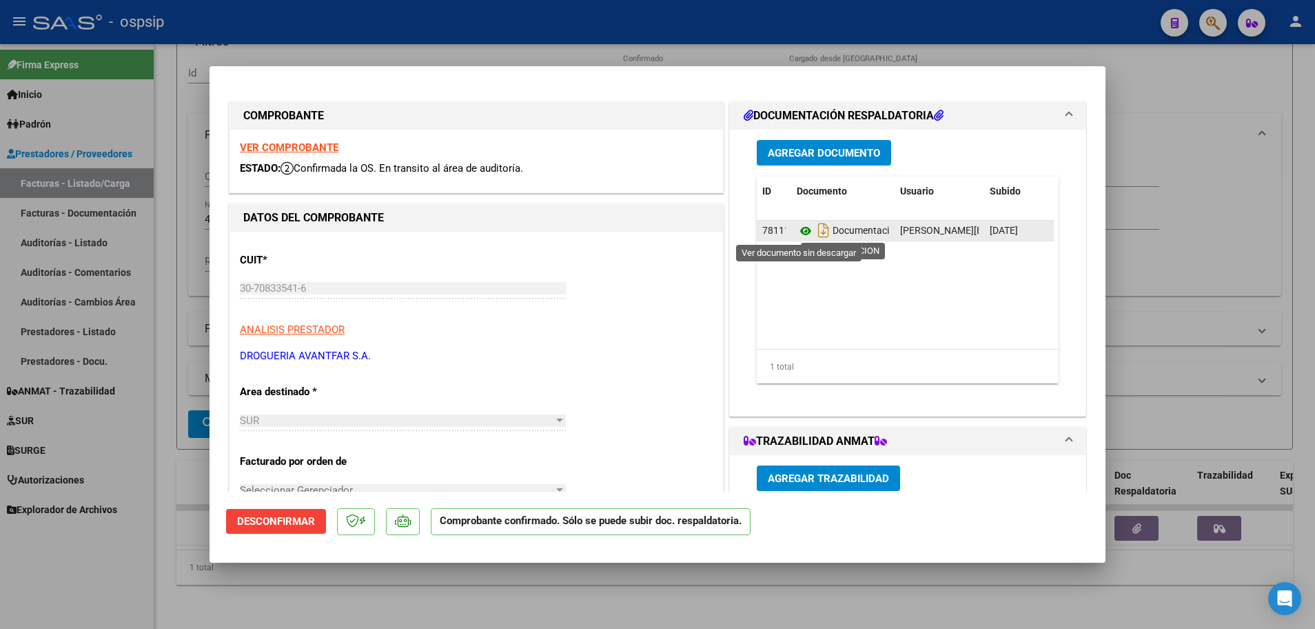
click at [797, 233] on icon at bounding box center [806, 231] width 18 height 17
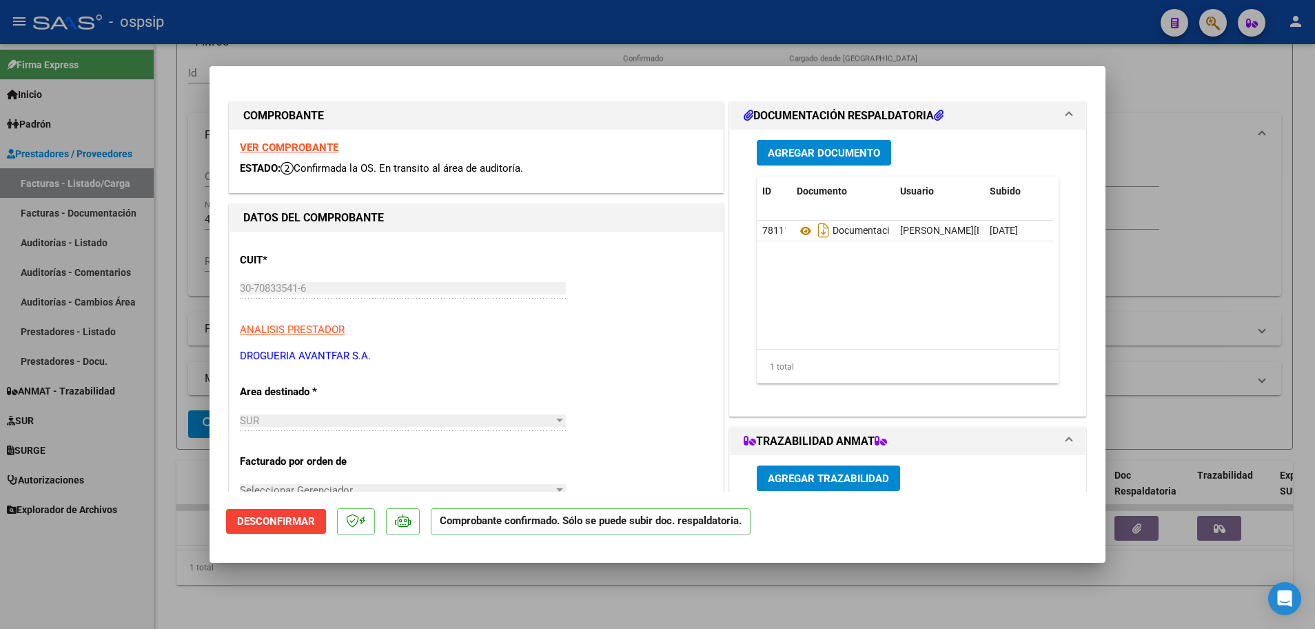
click at [154, 209] on div at bounding box center [657, 314] width 1315 height 629
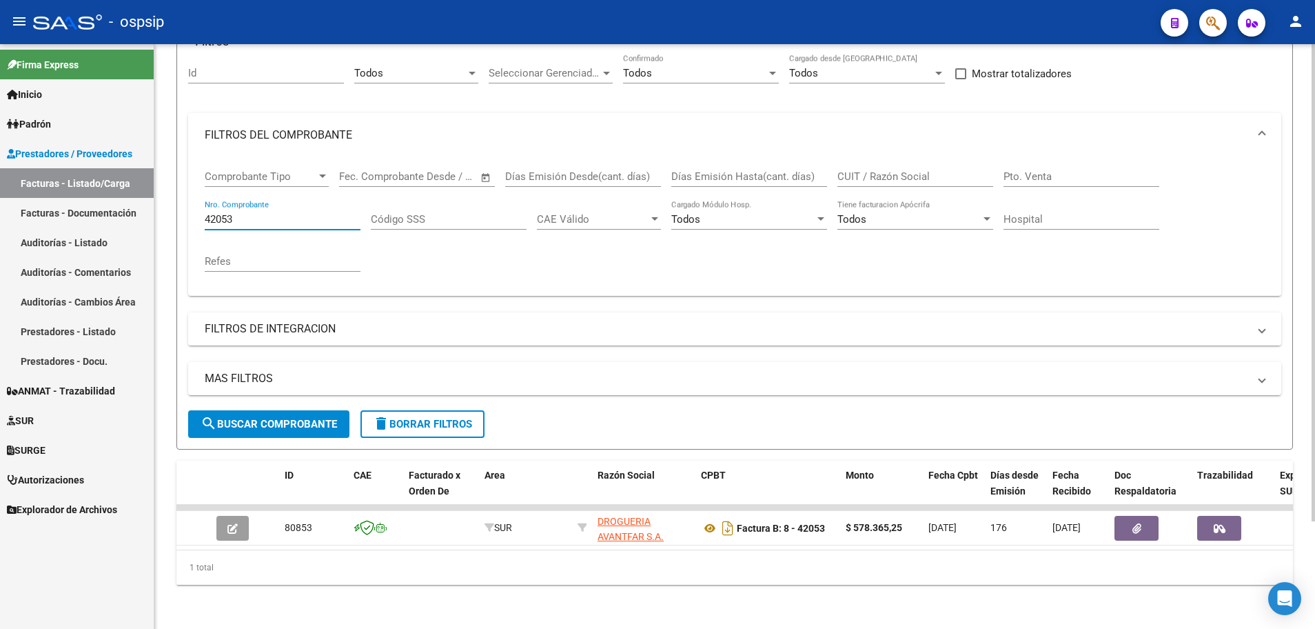
drag, startPoint x: 254, startPoint y: 208, endPoint x: 177, endPoint y: 196, distance: 77.5
click at [180, 193] on form "Filtros Id Todos Area Seleccionar Gerenciador Seleccionar Gerenciador Todos Con…" at bounding box center [734, 245] width 1117 height 407
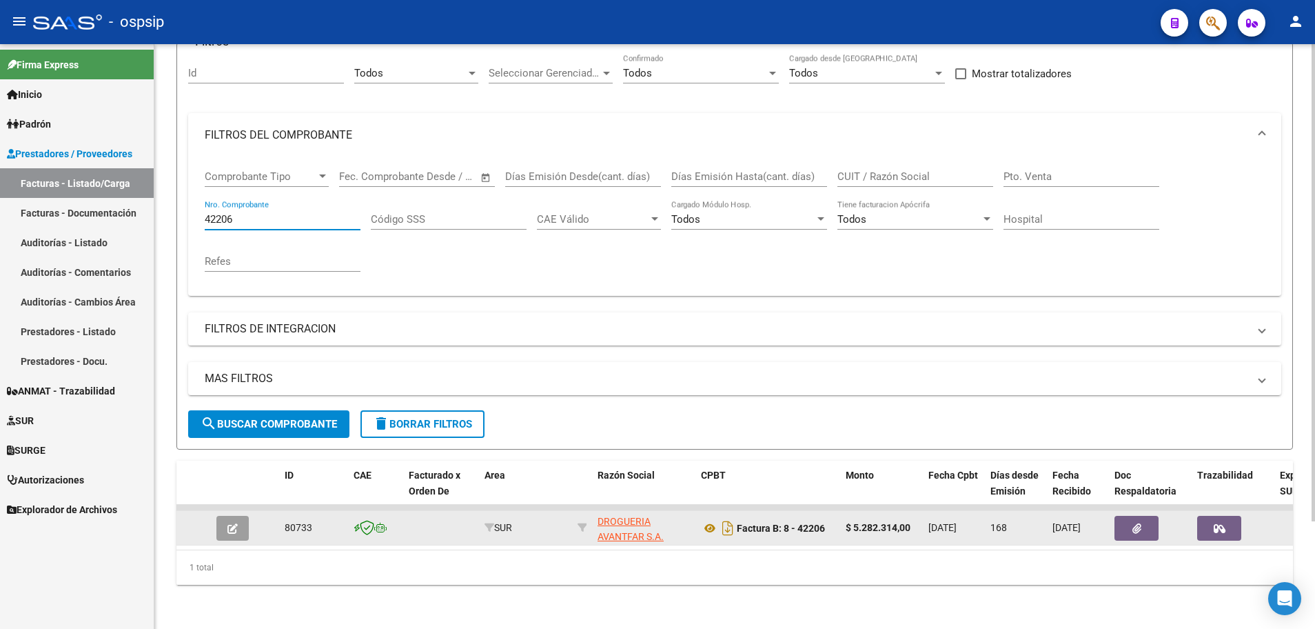
click at [218, 517] on button "button" at bounding box center [232, 528] width 32 height 25
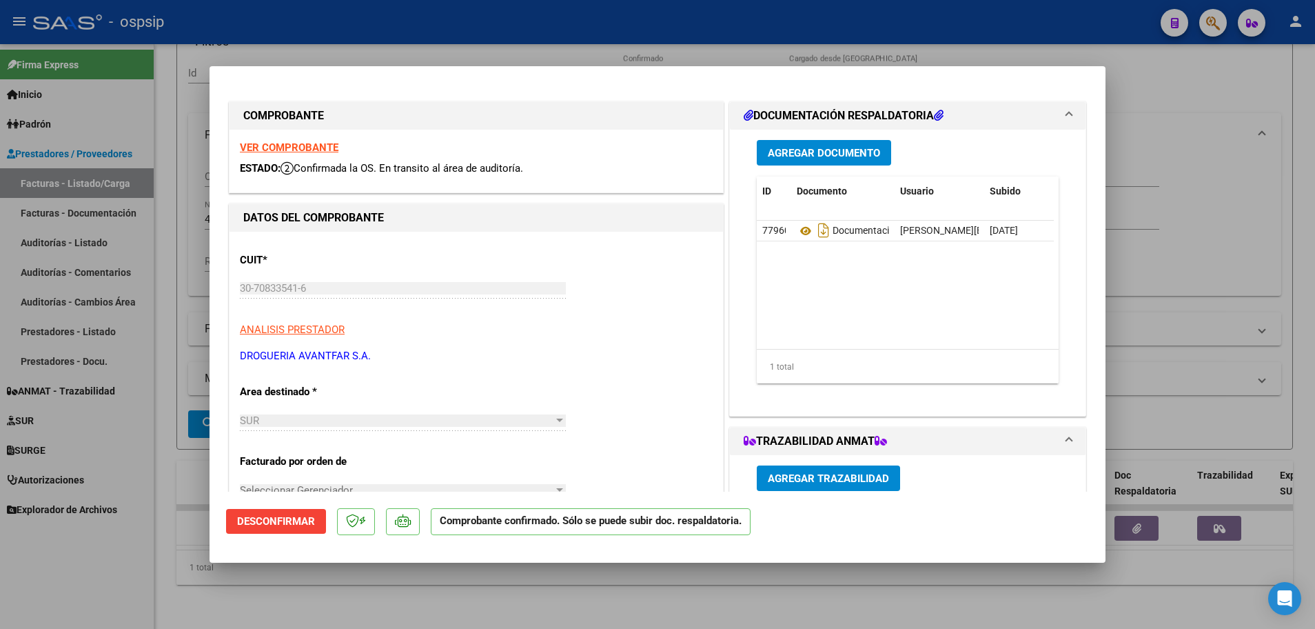
click at [279, 148] on strong "VER COMPROBANTE" at bounding box center [289, 147] width 99 height 12
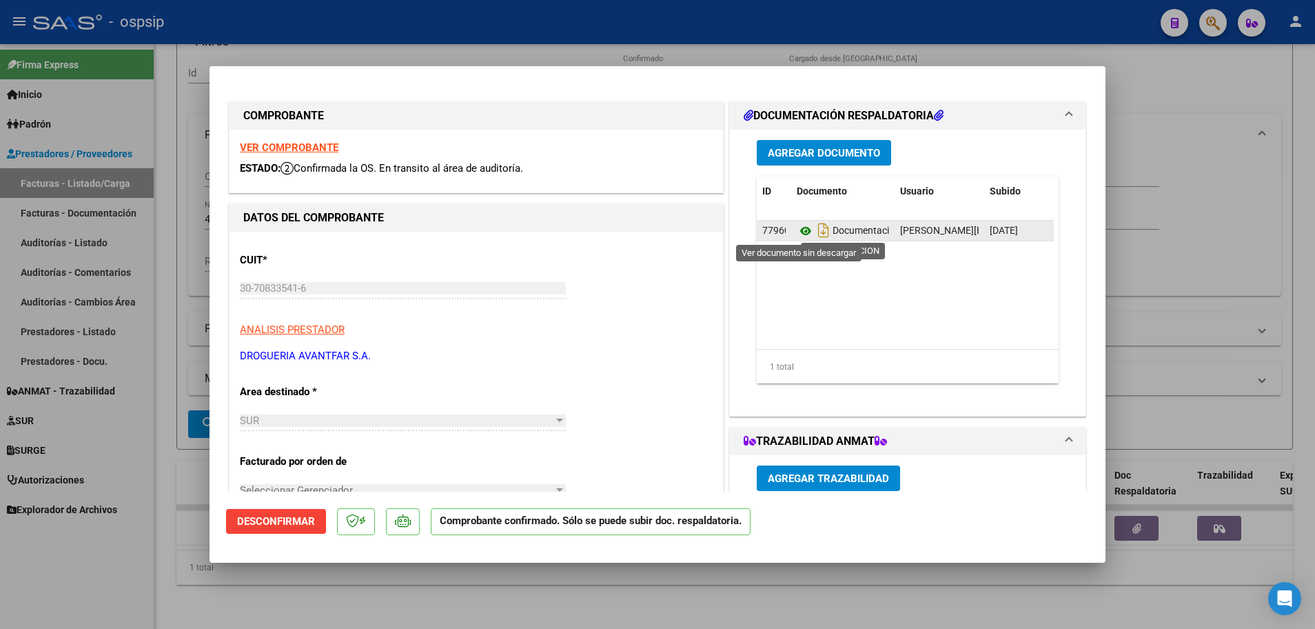
click at [803, 228] on icon at bounding box center [806, 231] width 18 height 17
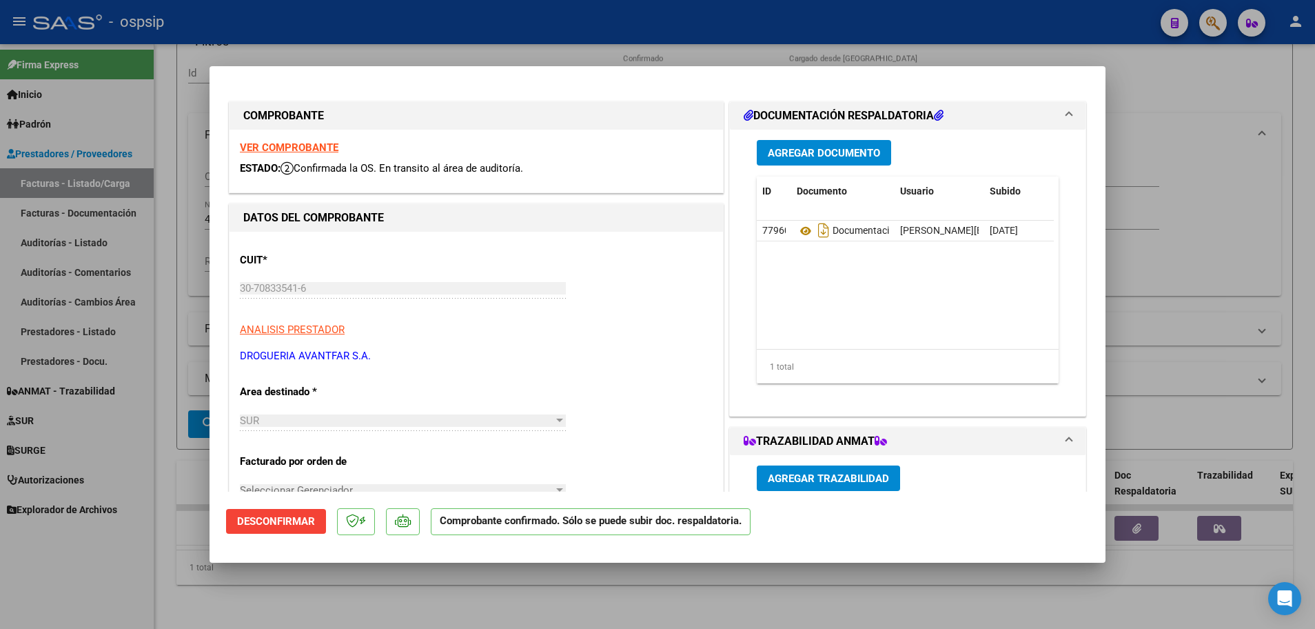
click at [160, 364] on div at bounding box center [657, 314] width 1315 height 629
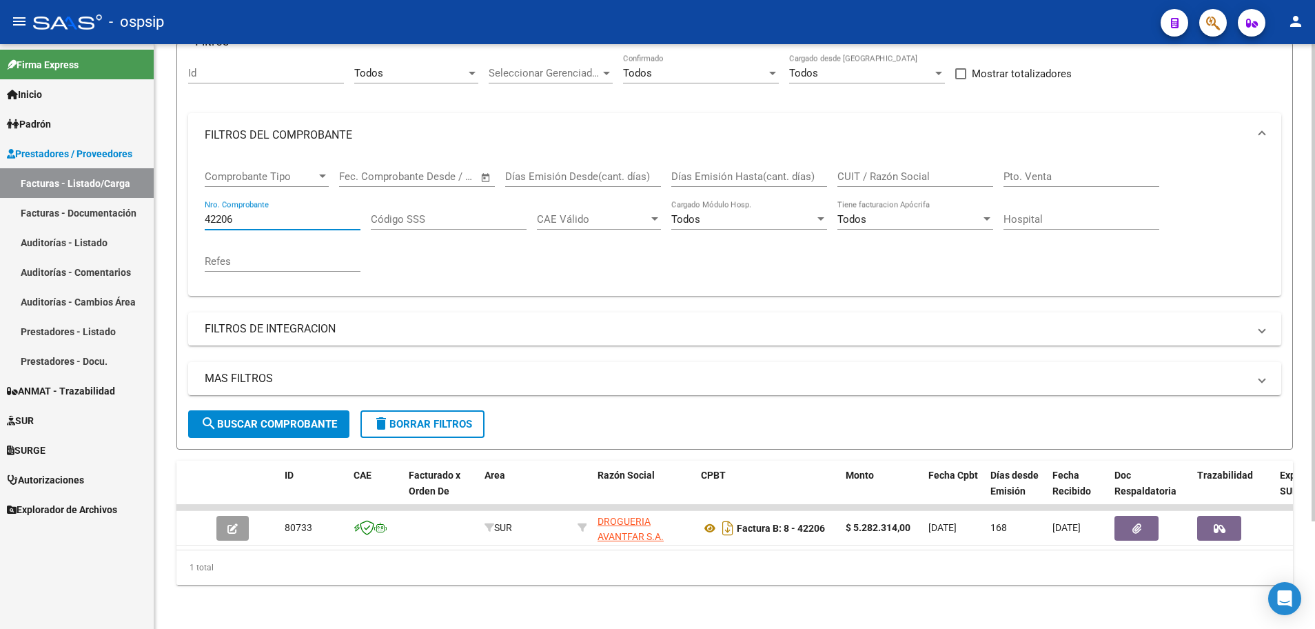
drag, startPoint x: 205, startPoint y: 204, endPoint x: 263, endPoint y: 204, distance: 57.2
click at [263, 213] on input "42206" at bounding box center [283, 219] width 156 height 12
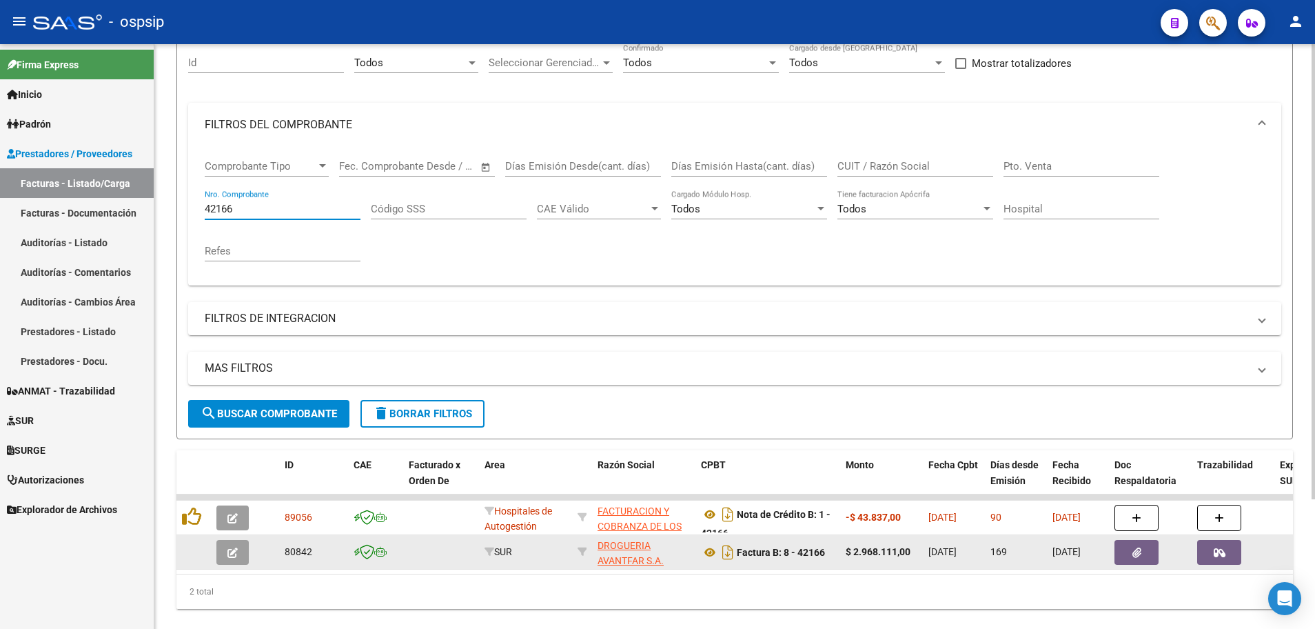
click at [216, 553] on button "button" at bounding box center [232, 552] width 32 height 25
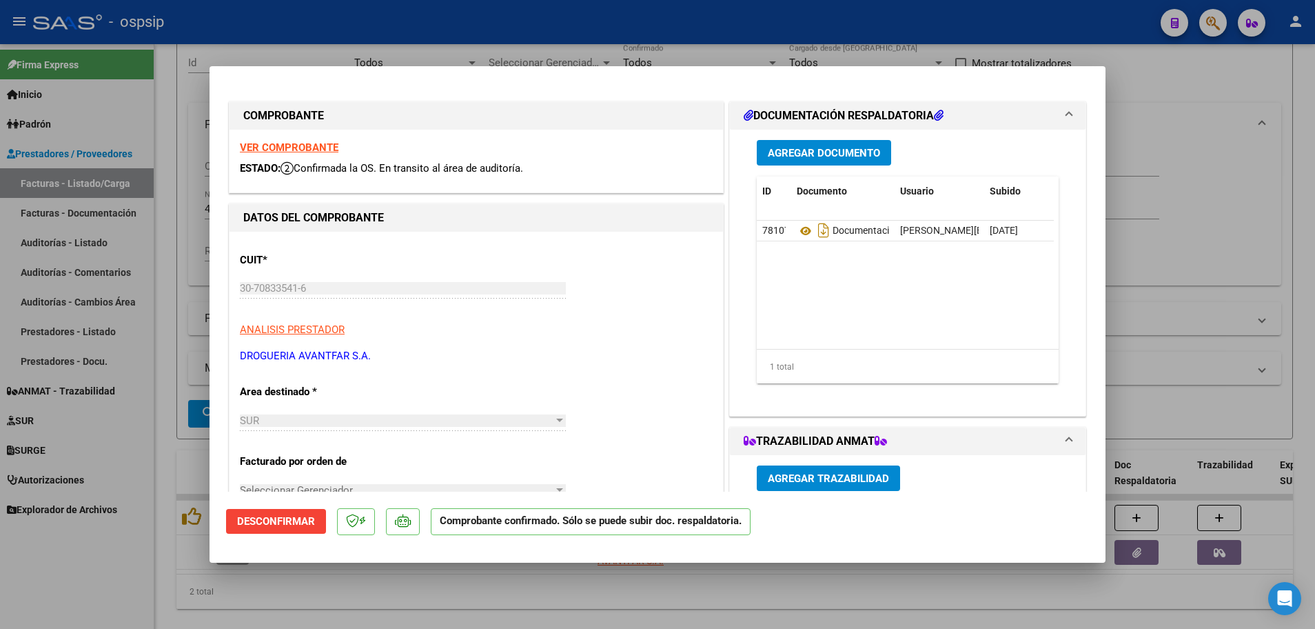
click at [275, 148] on strong "VER COMPROBANTE" at bounding box center [289, 147] width 99 height 12
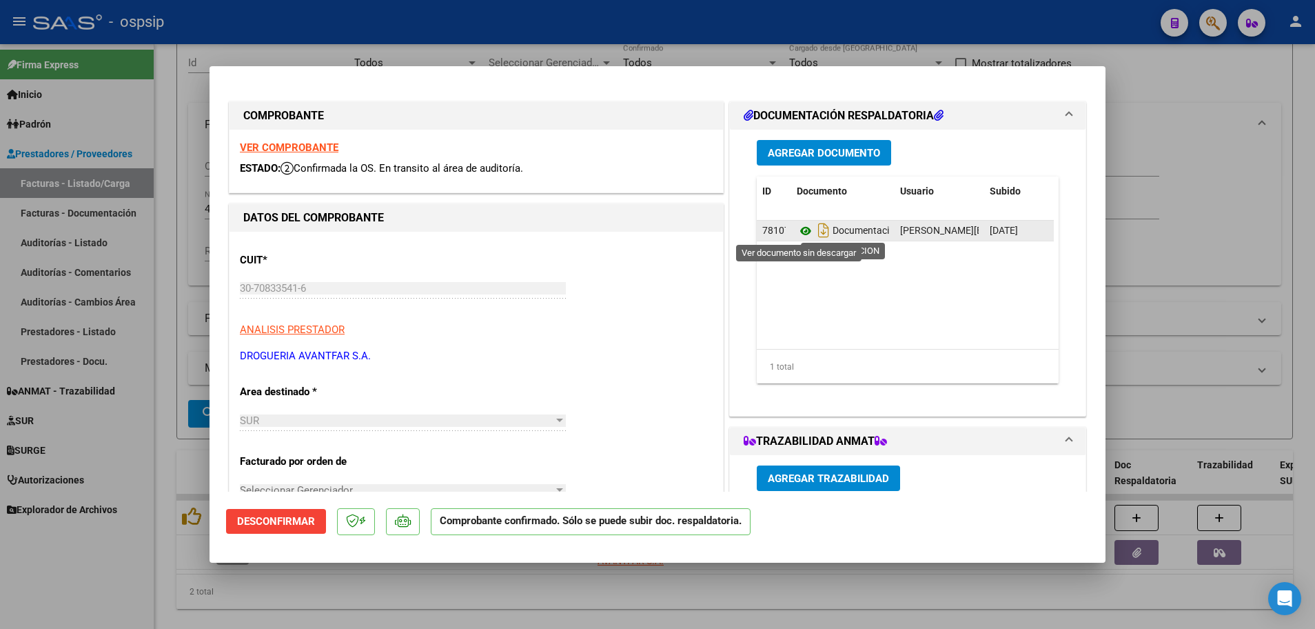
click at [799, 230] on icon at bounding box center [806, 231] width 18 height 17
